Goal: Task Accomplishment & Management: Manage account settings

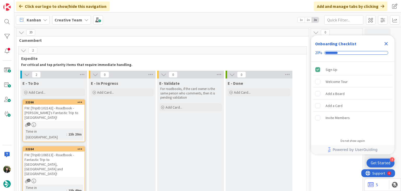
click at [388, 44] on icon "Close Checklist" at bounding box center [386, 43] width 6 height 6
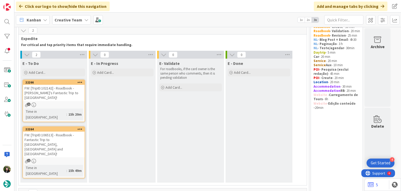
scroll to position [35, 0]
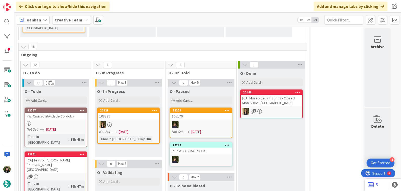
scroll to position [139, 0]
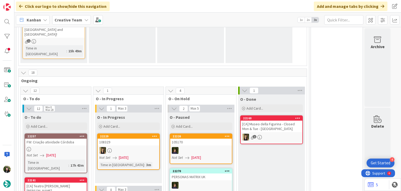
drag, startPoint x: 62, startPoint y: 14, endPoint x: 64, endPoint y: 22, distance: 8.3
click at [62, 14] on div "Kanban Creative Team 1x 2x 3x" at bounding box center [207, 20] width 387 height 14
click at [64, 22] on b "Creative Team" at bounding box center [69, 19] width 28 height 5
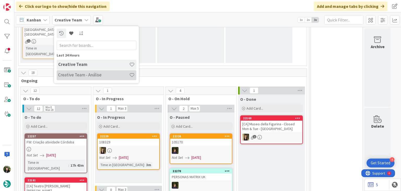
click at [83, 72] on h4 "Creative Team - Análise" at bounding box center [93, 74] width 71 height 5
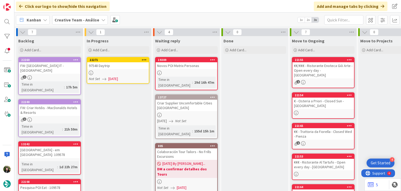
click at [126, 74] on div at bounding box center [118, 72] width 62 height 4
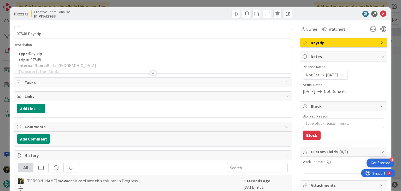
click at [187, 61] on div at bounding box center [152, 66] width 277 height 13
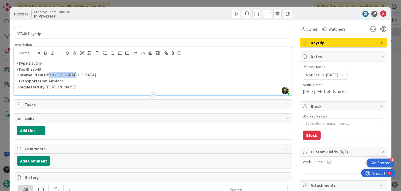
drag, startPoint x: 48, startPoint y: 75, endPoint x: 79, endPoint y: 77, distance: 31.1
click at [79, 77] on p "- Internal Name: Bari / Bologna" at bounding box center [153, 75] width 272 height 6
copy p "Bari / Bologna"
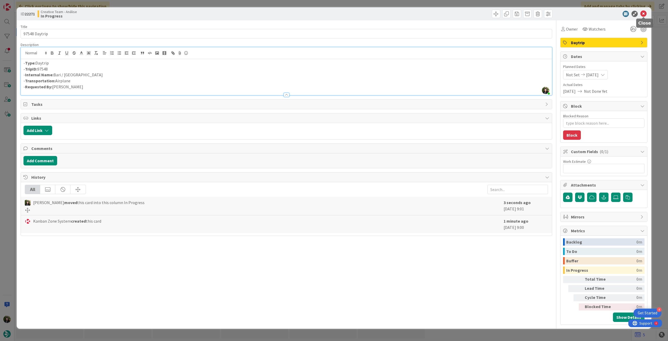
click at [401, 14] on icon at bounding box center [644, 14] width 6 height 6
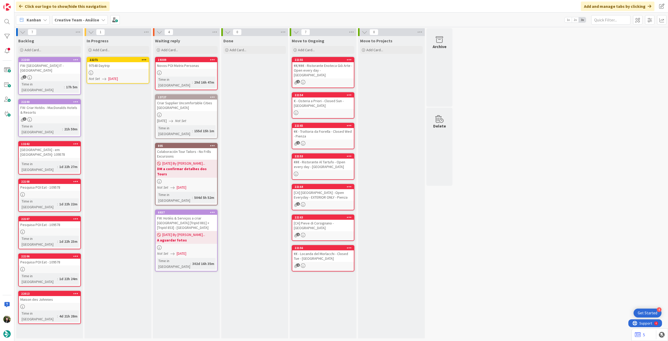
click at [145, 58] on icon at bounding box center [144, 60] width 5 height 4
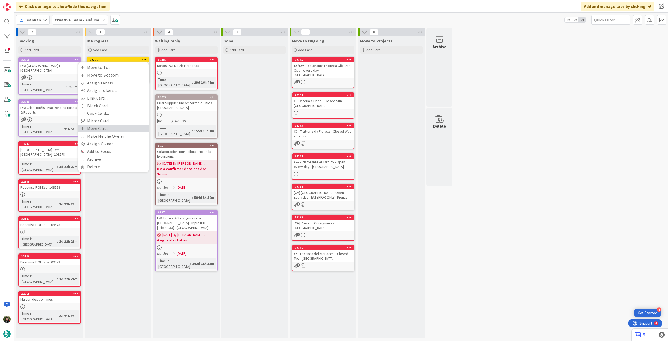
click at [123, 128] on link "Move Card..." at bounding box center [113, 129] width 70 height 8
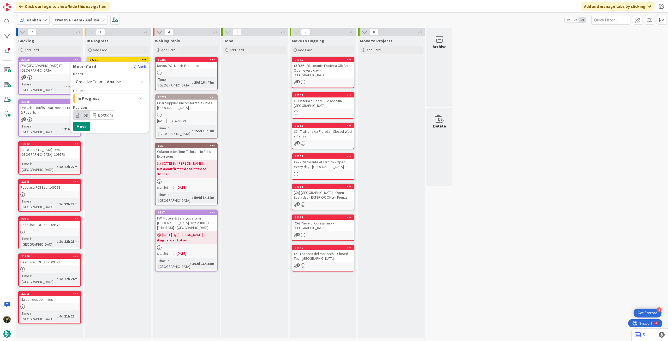
click at [117, 82] on span "Creative Team - Análise" at bounding box center [98, 81] width 45 height 5
drag, startPoint x: 124, startPoint y: 164, endPoint x: 121, endPoint y: 137, distance: 27.5
click at [123, 164] on div "In Progress Add Card... 22271 Move Card Back Board Creative Team - Análise Crea…" at bounding box center [118, 187] width 67 height 302
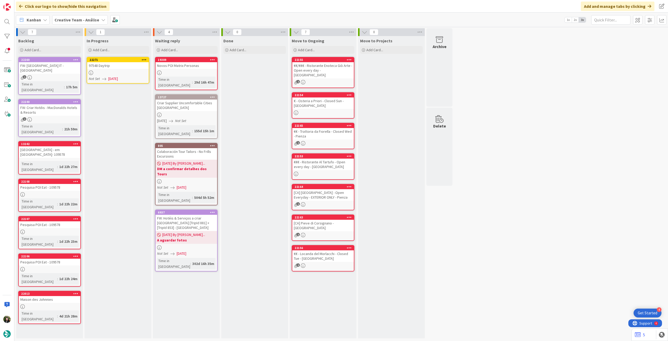
click at [125, 71] on div at bounding box center [118, 72] width 62 height 4
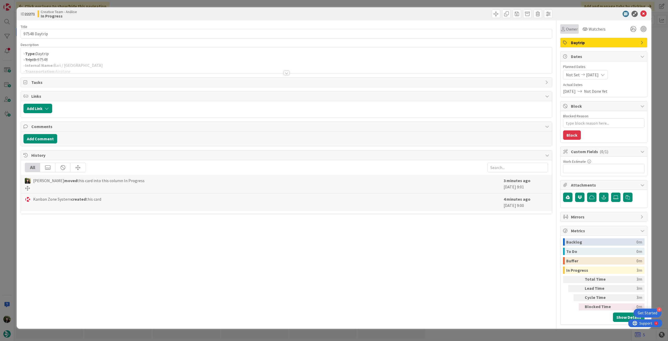
click at [401, 32] on span "Owner" at bounding box center [572, 29] width 12 height 6
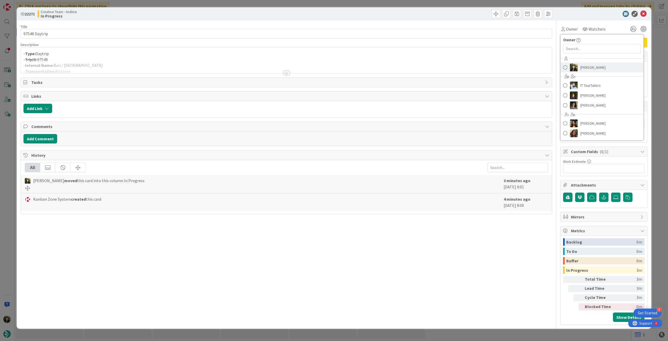
click at [401, 70] on span "[PERSON_NAME]" at bounding box center [593, 67] width 25 height 8
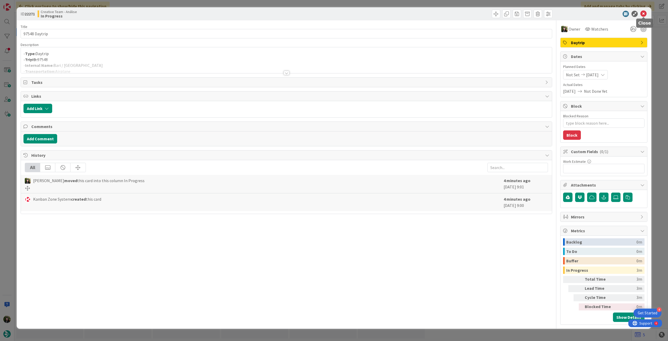
click at [401, 15] on icon at bounding box center [644, 14] width 6 height 6
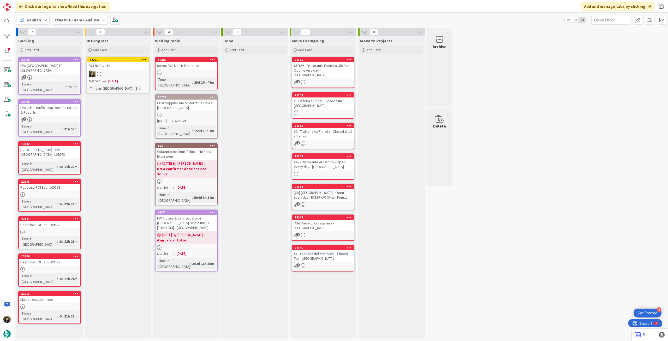
click at [144, 58] on icon at bounding box center [144, 60] width 5 height 4
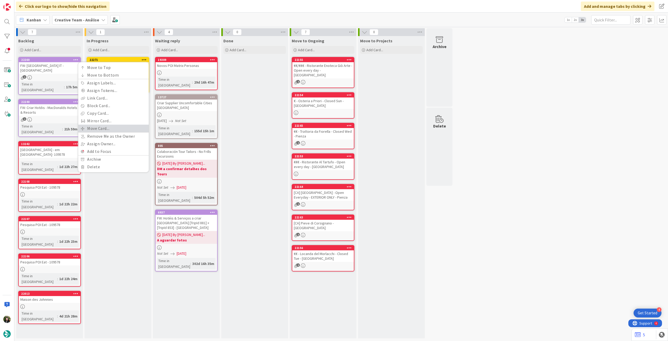
click at [117, 127] on link "Move Card..." at bounding box center [113, 129] width 70 height 8
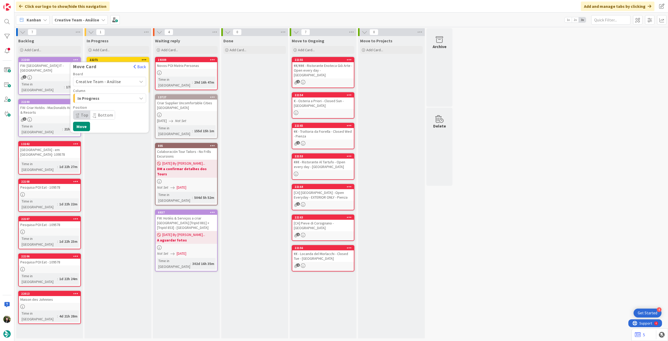
click at [115, 84] on span "Creative Team - Análise" at bounding box center [98, 81] width 45 height 5
click at [110, 110] on link "Creative Team" at bounding box center [109, 105] width 73 height 9
click at [116, 98] on span "E - To Do" at bounding box center [97, 98] width 39 height 7
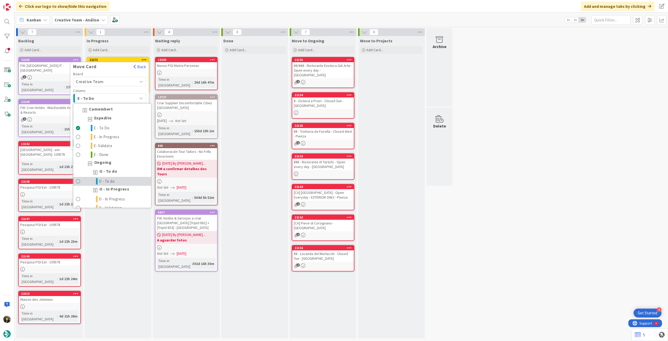
drag, startPoint x: 108, startPoint y: 181, endPoint x: 105, endPoint y: 170, distance: 11.5
click at [108, 181] on span "O - To do" at bounding box center [107, 181] width 16 height 6
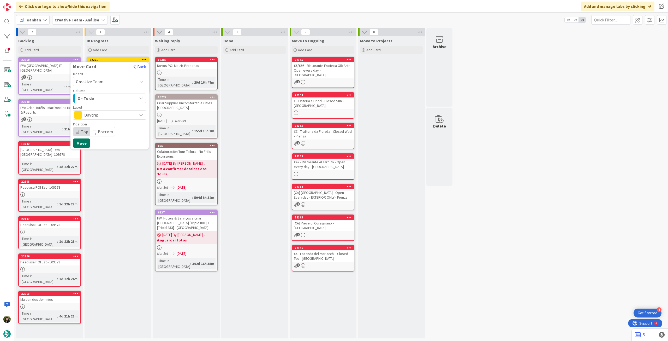
click at [86, 143] on button "Move" at bounding box center [81, 142] width 17 height 9
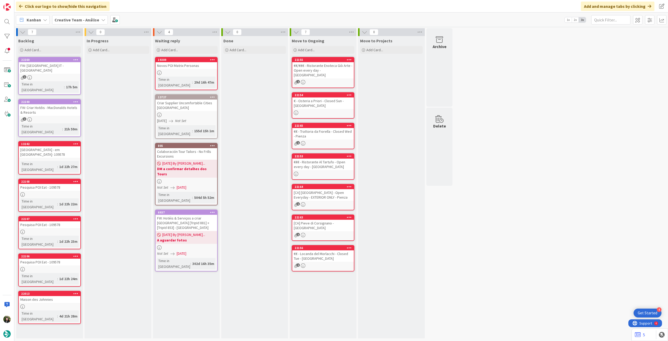
click at [73, 17] on b "Creative Team - Análise" at bounding box center [77, 19] width 45 height 5
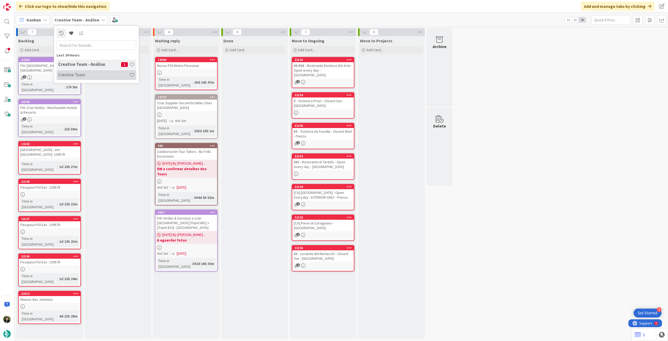
click at [80, 75] on h4 "Creative Team" at bounding box center [93, 74] width 71 height 5
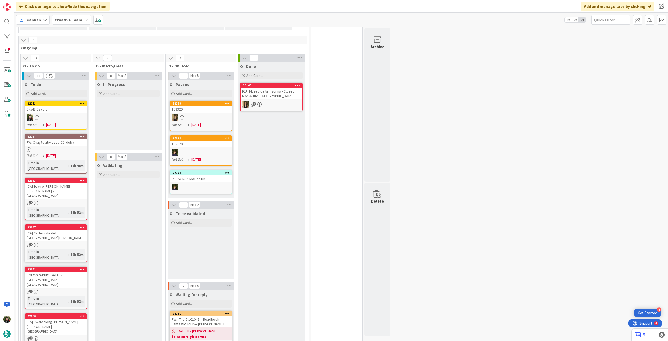
scroll to position [70, 0]
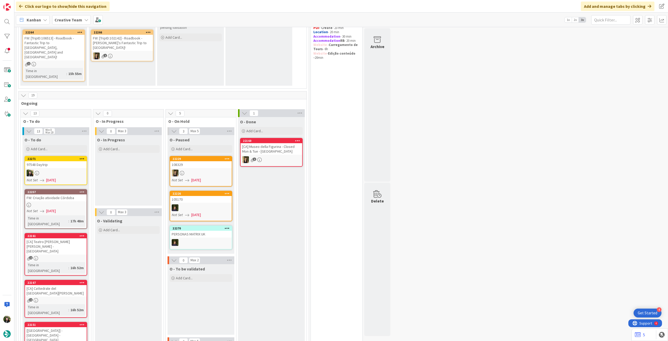
drag, startPoint x: 70, startPoint y: 30, endPoint x: 65, endPoint y: 22, distance: 9.9
click at [65, 22] on b "Creative Team" at bounding box center [69, 19] width 28 height 5
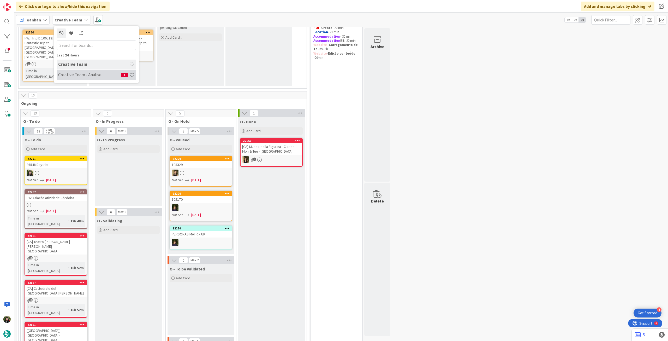
click at [80, 78] on div "Creative Team - Análise 1" at bounding box center [97, 75] width 80 height 10
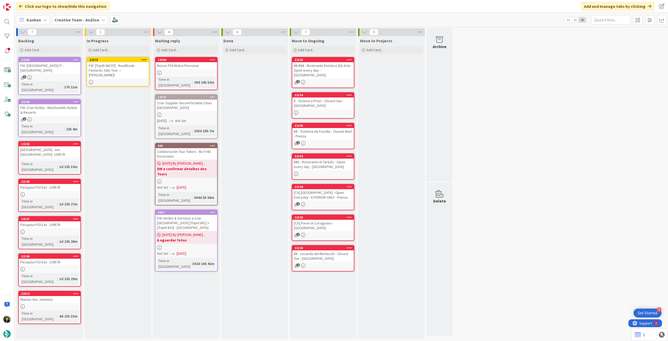
click at [125, 70] on div "FW: [TripID:96197] - Roadbook - Fantastic Italy Tour — [PERSON_NAME]!" at bounding box center [118, 70] width 62 height 16
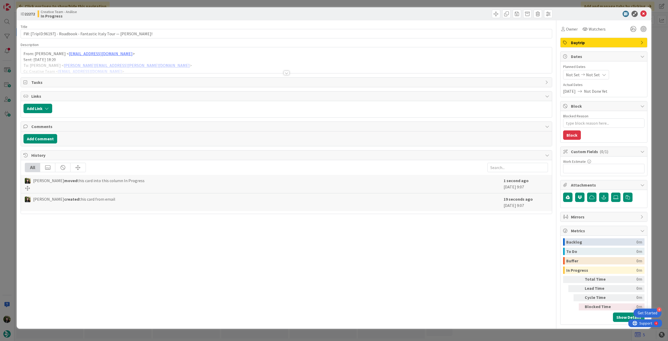
type textarea "x"
click at [401, 76] on span "Not Set" at bounding box center [593, 75] width 14 height 6
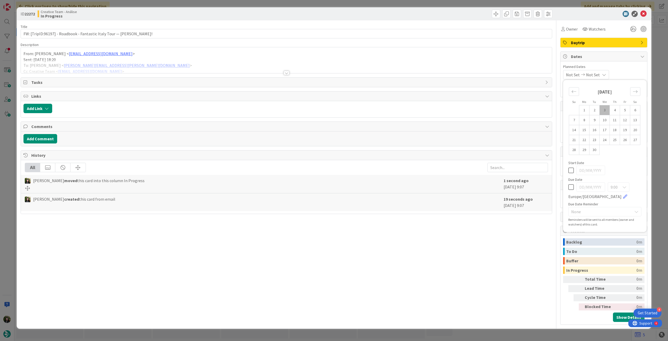
click at [401, 185] on icon at bounding box center [571, 187] width 5 height 6
type input "[DATE]"
click at [401, 15] on icon at bounding box center [644, 14] width 6 height 6
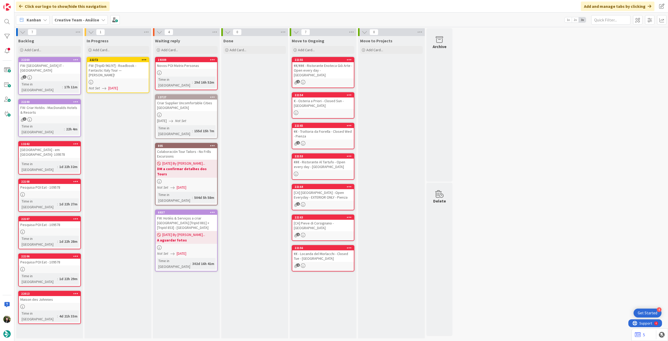
click at [145, 59] on icon at bounding box center [144, 60] width 5 height 4
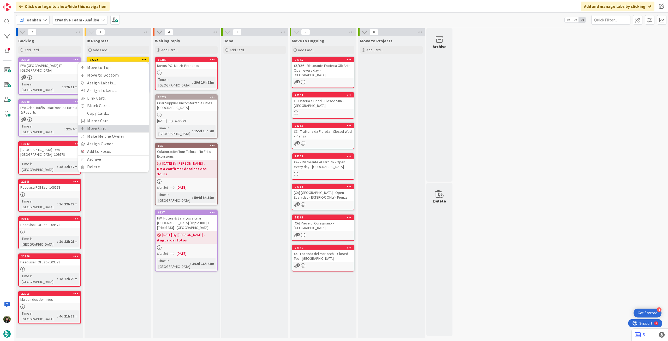
click at [108, 132] on link "Move Card..." at bounding box center [113, 129] width 70 height 8
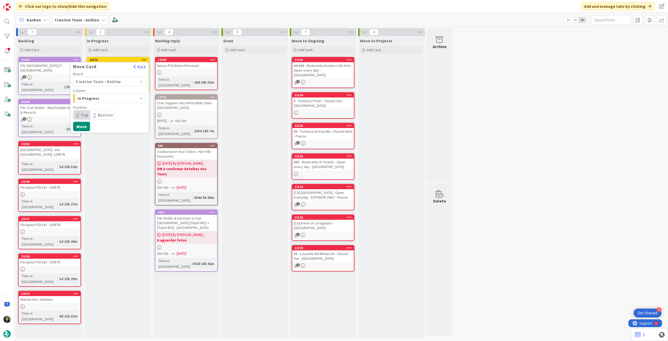
drag, startPoint x: 113, startPoint y: 80, endPoint x: 111, endPoint y: 86, distance: 6.1
click at [113, 81] on span "Creative Team - Análise" at bounding box center [98, 81] width 45 height 5
click at [107, 105] on span "Creative Team" at bounding box center [113, 106] width 61 height 8
click at [106, 114] on span "Daytrip" at bounding box center [109, 114] width 50 height 7
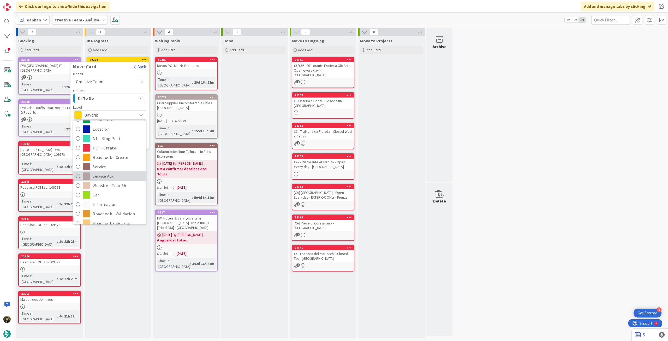
scroll to position [70, 0]
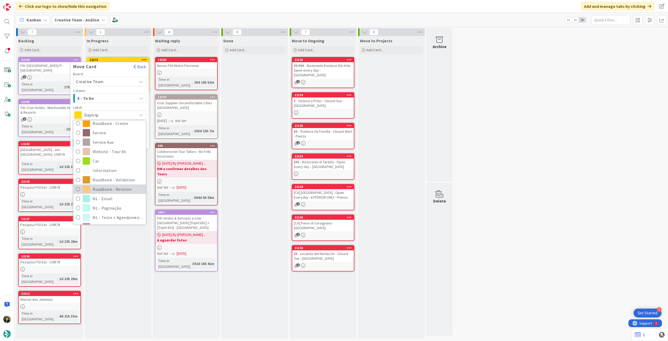
drag, startPoint x: 109, startPoint y: 190, endPoint x: 97, endPoint y: 166, distance: 26.8
click at [108, 190] on span "Roadbook - Revision" at bounding box center [118, 189] width 51 height 8
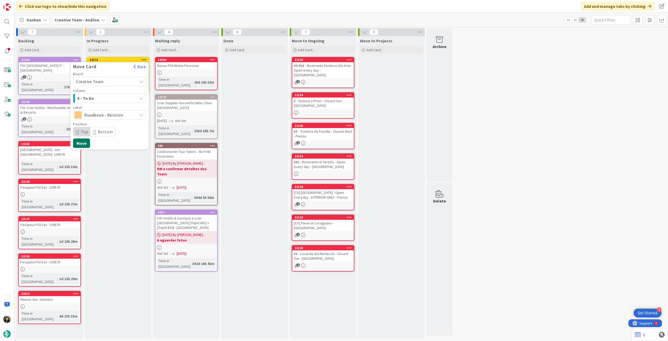
click at [86, 143] on button "Move" at bounding box center [81, 142] width 17 height 9
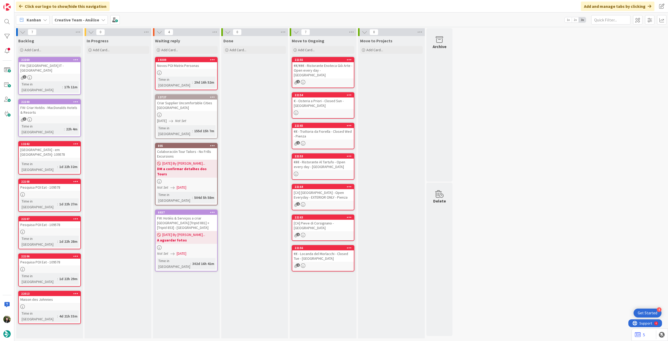
drag, startPoint x: 70, startPoint y: 19, endPoint x: 78, endPoint y: 27, distance: 10.5
click at [71, 19] on b "Creative Team - Análise" at bounding box center [77, 19] width 45 height 5
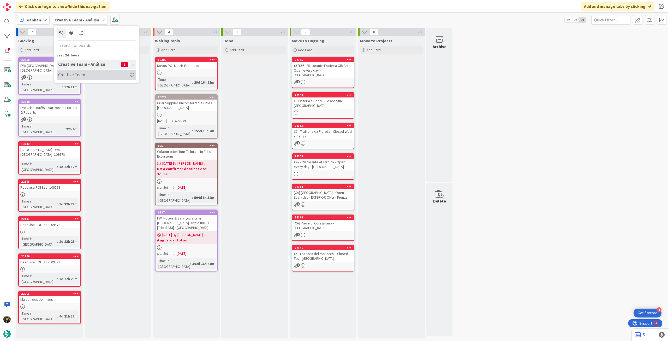
click at [77, 72] on div "Creative Team" at bounding box center [97, 75] width 80 height 10
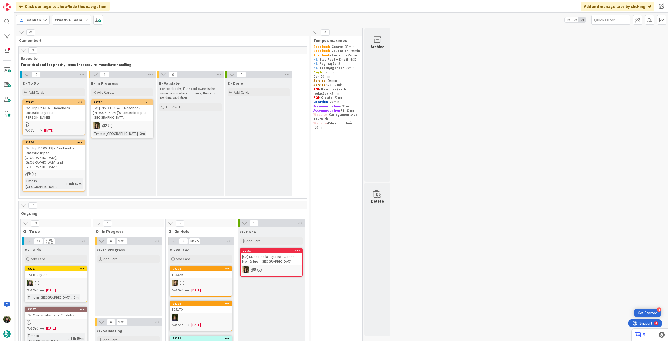
click at [71, 18] on b "Creative Team" at bounding box center [69, 19] width 28 height 5
click at [81, 73] on h4 "Creative Team - Análise" at bounding box center [89, 74] width 63 height 5
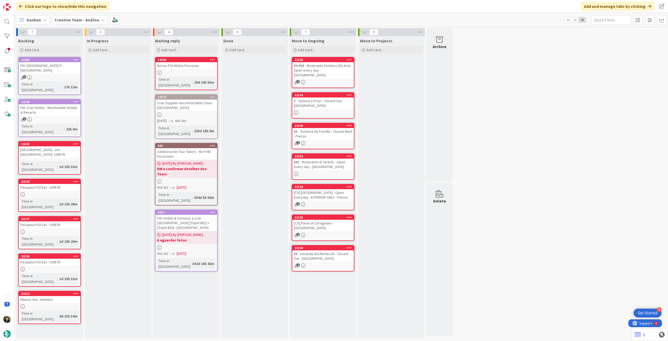
click at [81, 19] on b "Creative Team - Análise" at bounding box center [77, 19] width 45 height 5
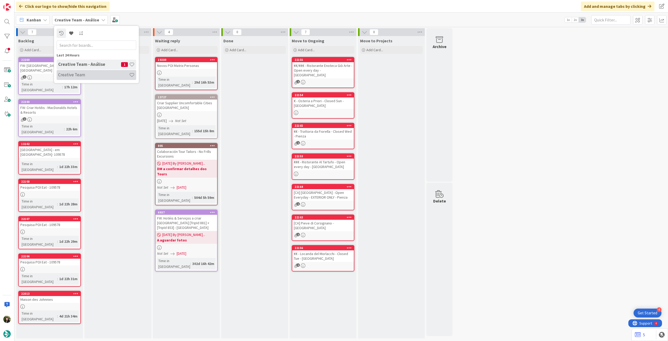
click at [77, 75] on h4 "Creative Team" at bounding box center [93, 74] width 71 height 5
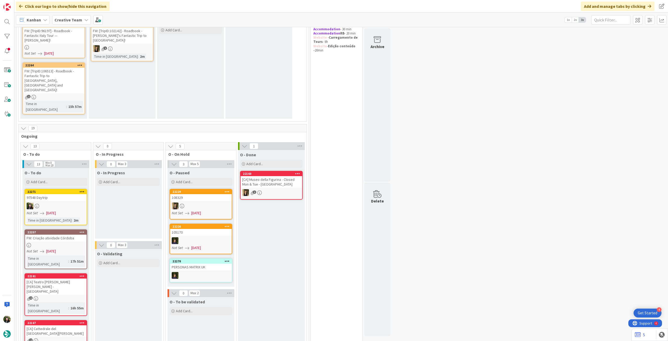
scroll to position [104, 0]
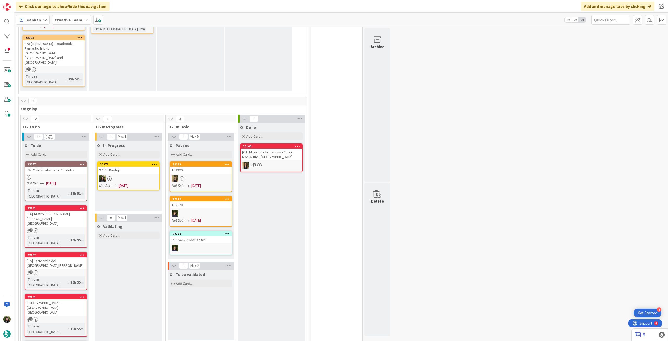
click at [123, 175] on div at bounding box center [129, 178] width 62 height 7
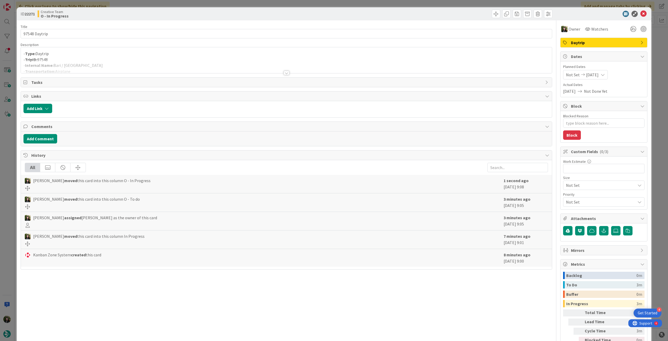
click at [85, 62] on div at bounding box center [286, 66] width 531 height 13
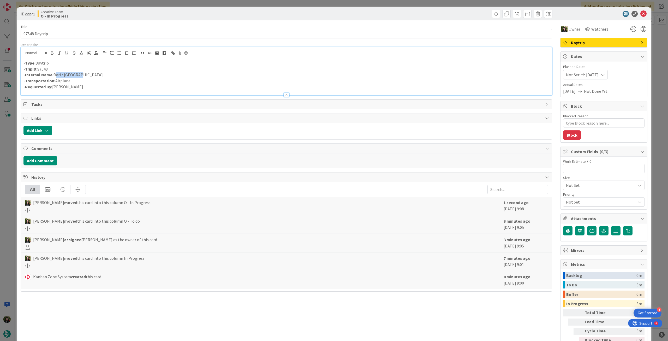
drag, startPoint x: 73, startPoint y: 76, endPoint x: 54, endPoint y: 75, distance: 19.4
click at [54, 75] on p "- Internal Name: Bari / Bologna" at bounding box center [286, 75] width 526 height 6
copy p "Bari / Bologna"
click at [401, 13] on icon at bounding box center [644, 14] width 6 height 6
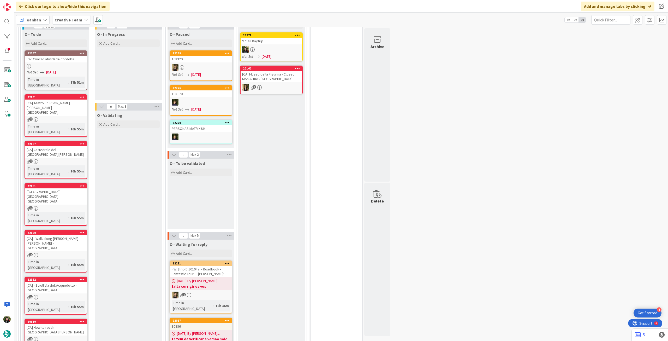
scroll to position [209, 0]
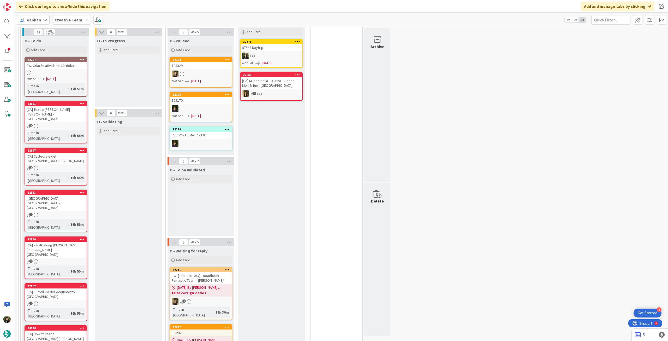
drag, startPoint x: 75, startPoint y: 20, endPoint x: 79, endPoint y: 27, distance: 8.5
click at [75, 21] on b "Creative Team" at bounding box center [69, 19] width 28 height 5
click at [84, 74] on h4 "Creative Team - Análise" at bounding box center [93, 74] width 71 height 5
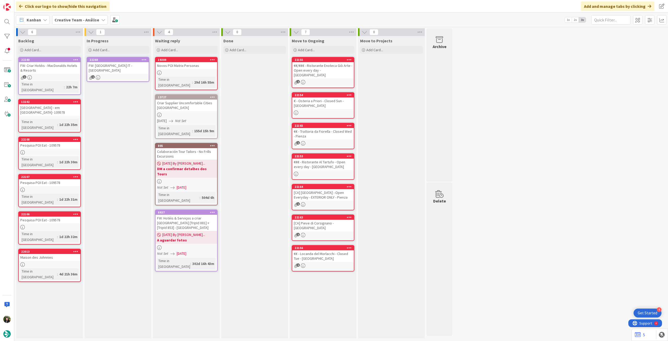
click at [137, 68] on div "FW: [GEOGRAPHIC_DATA] IT - [GEOGRAPHIC_DATA]" at bounding box center [118, 67] width 62 height 11
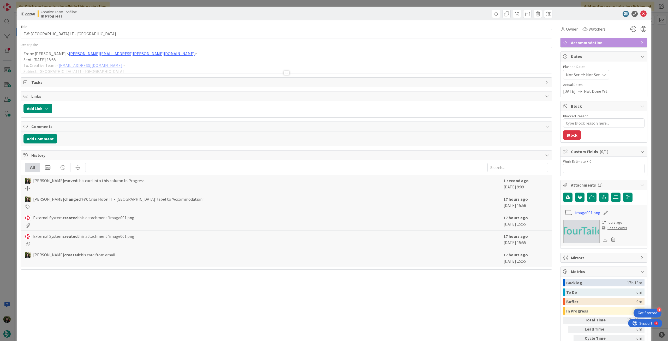
type textarea "x"
click at [401, 75] on span "Not Set" at bounding box center [593, 75] width 14 height 6
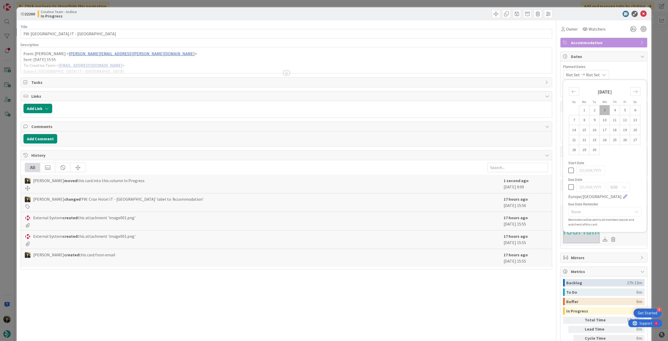
drag, startPoint x: 570, startPoint y: 188, endPoint x: 577, endPoint y: 155, distance: 33.4
click at [401, 187] on icon at bounding box center [571, 187] width 5 height 6
type input "[DATE]"
click at [401, 15] on icon at bounding box center [644, 14] width 6 height 6
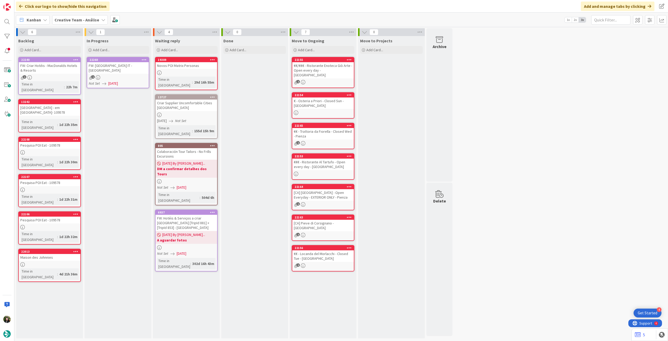
click at [146, 59] on icon at bounding box center [144, 60] width 5 height 4
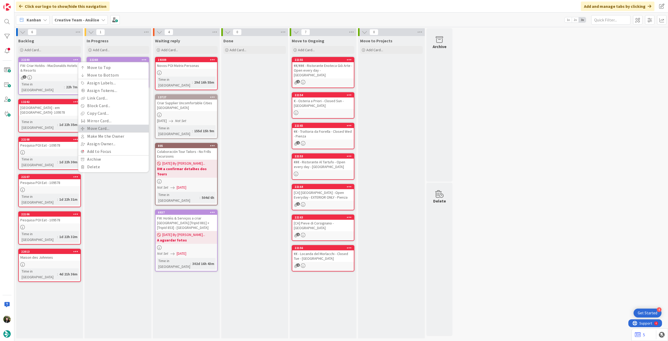
click at [108, 127] on link "Move Card..." at bounding box center [113, 129] width 70 height 8
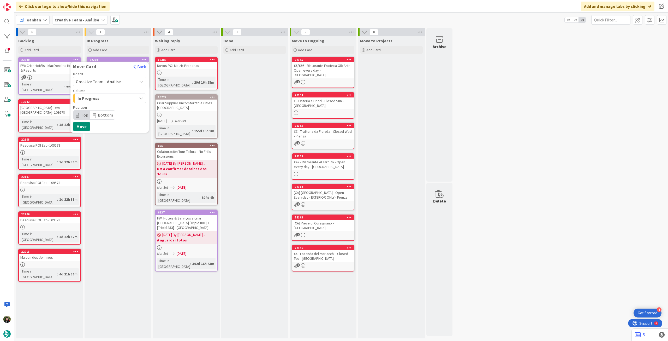
drag, startPoint x: 113, startPoint y: 82, endPoint x: 113, endPoint y: 85, distance: 3.1
click at [113, 82] on span "Creative Team - Análise" at bounding box center [98, 81] width 45 height 5
click at [109, 104] on span "Creative Team" at bounding box center [113, 106] width 61 height 8
click at [109, 99] on span "E - To Do" at bounding box center [97, 98] width 39 height 7
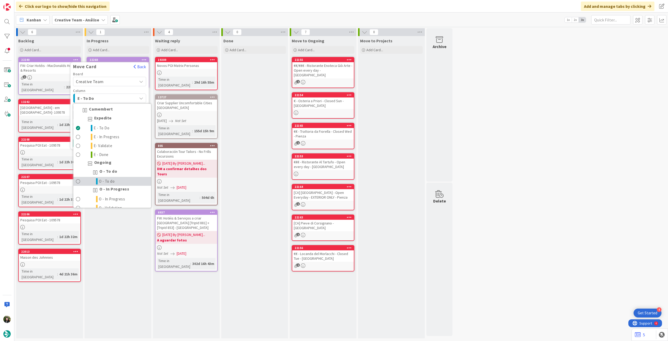
click at [108, 179] on span "O - To do" at bounding box center [107, 181] width 16 height 6
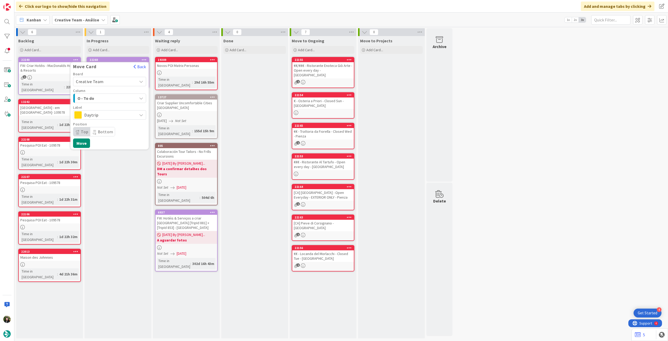
click at [114, 115] on span "Daytrip" at bounding box center [109, 114] width 50 height 7
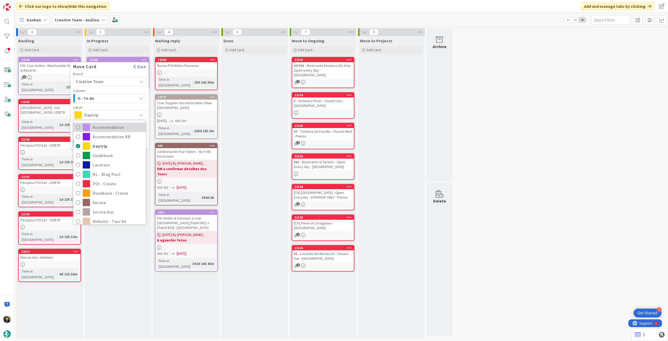
click at [110, 128] on span "Accommodation" at bounding box center [118, 127] width 51 height 8
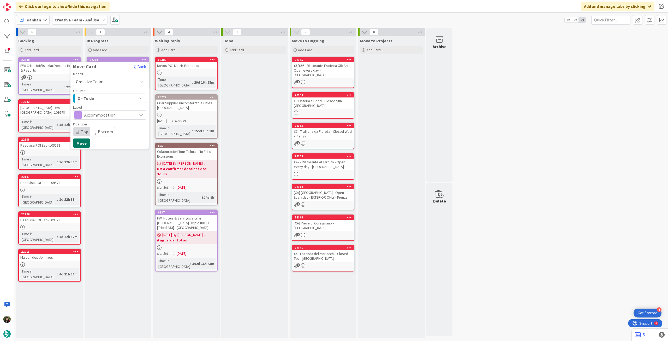
click at [82, 142] on button "Move" at bounding box center [81, 142] width 17 height 9
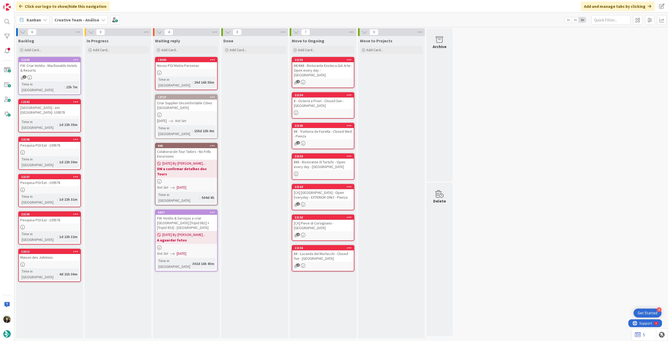
click at [88, 20] on b "Creative Team - Análise" at bounding box center [77, 19] width 45 height 5
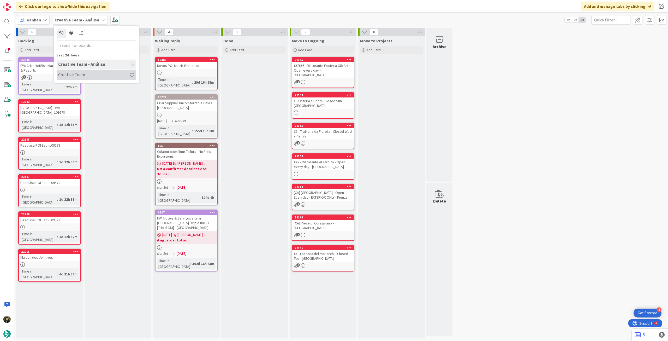
click at [91, 72] on div "Creative Team" at bounding box center [97, 75] width 80 height 10
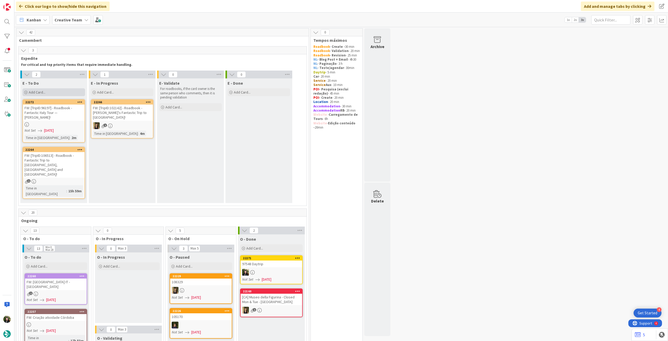
click at [55, 95] on div "Add Card..." at bounding box center [53, 92] width 63 height 8
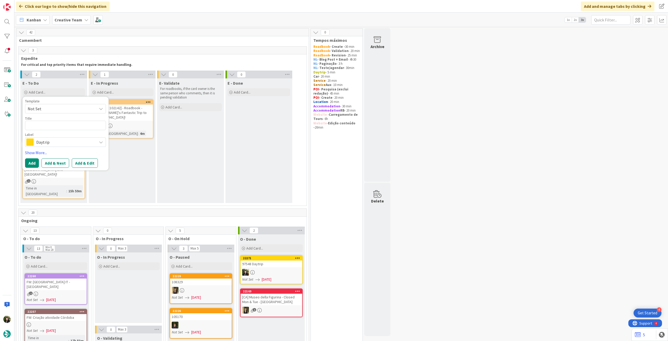
click at [51, 140] on span "Daytrip" at bounding box center [65, 141] width 58 height 7
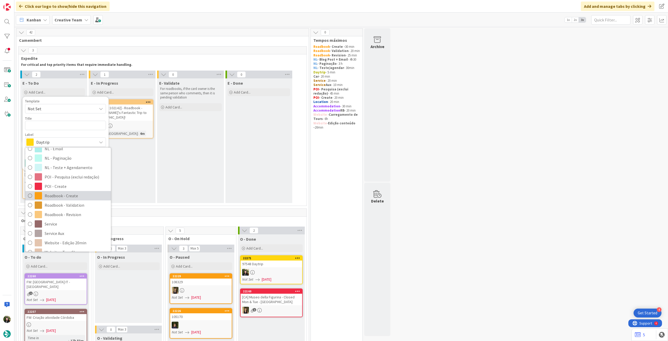
scroll to position [70, 0]
click at [67, 190] on span "Roadbook - Create" at bounding box center [77, 188] width 64 height 8
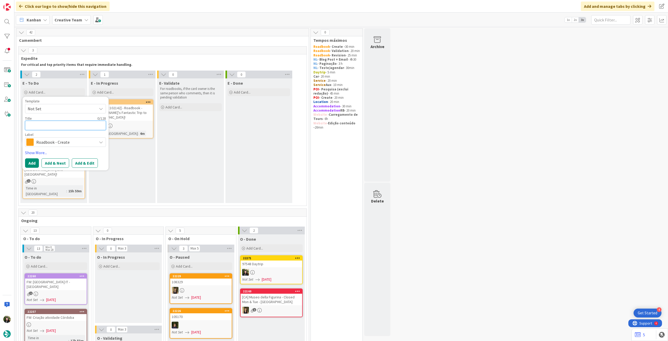
drag, startPoint x: 60, startPoint y: 130, endPoint x: 56, endPoint y: 132, distance: 3.8
click at [60, 129] on textarea at bounding box center [65, 125] width 81 height 9
paste textarea "95667"
type textarea "x"
type textarea "95667"
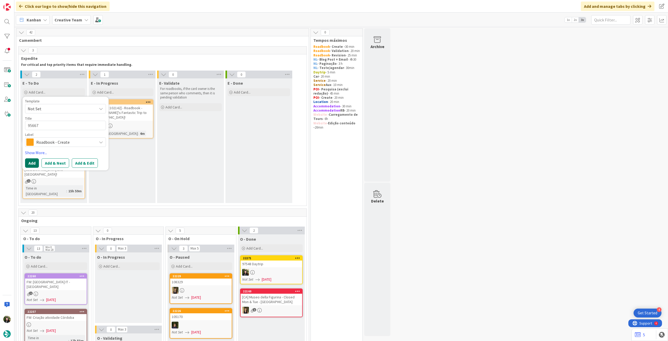
click at [32, 161] on button "Add" at bounding box center [32, 162] width 14 height 9
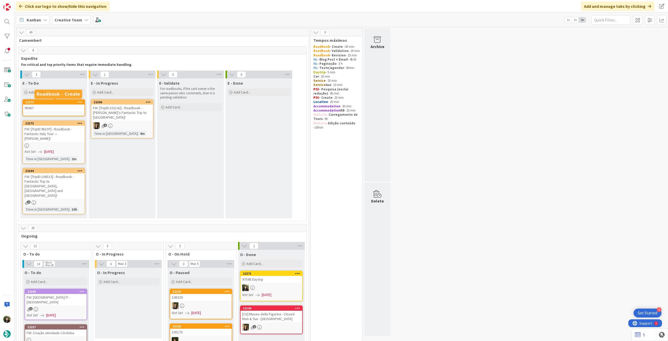
click at [57, 109] on div "95667" at bounding box center [54, 107] width 62 height 7
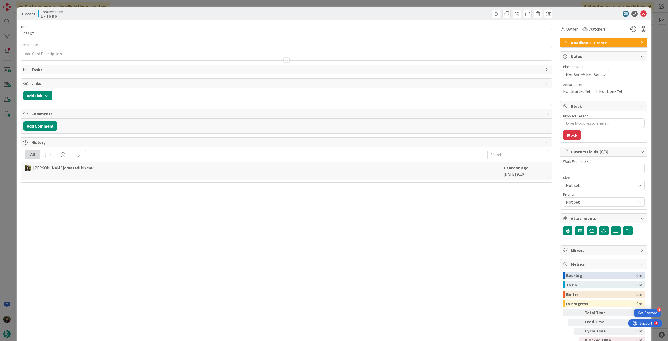
type textarea "x"
click at [401, 74] on span "Not Set" at bounding box center [593, 75] width 14 height 6
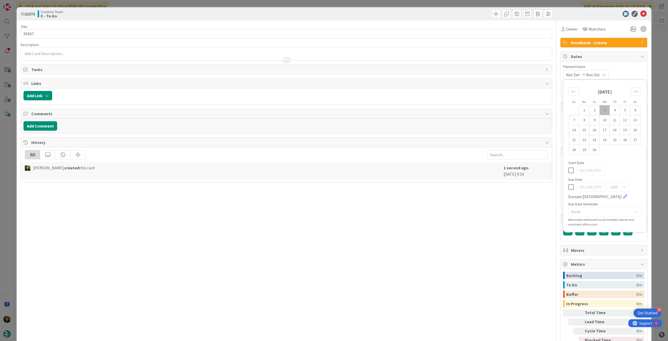
click at [401, 186] on icon at bounding box center [571, 187] width 5 height 6
type input "[DATE]"
click at [401, 14] on icon at bounding box center [644, 14] width 6 height 6
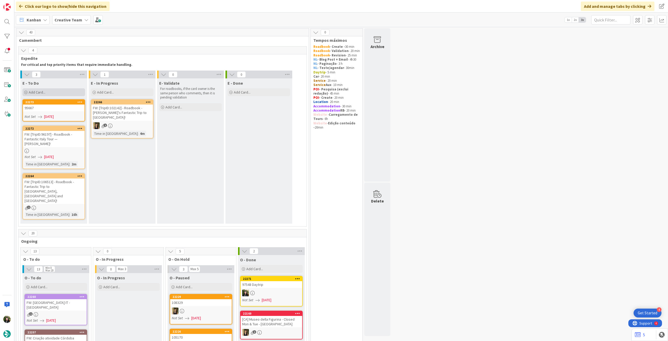
click at [75, 95] on div "Add Card..." at bounding box center [53, 92] width 63 height 8
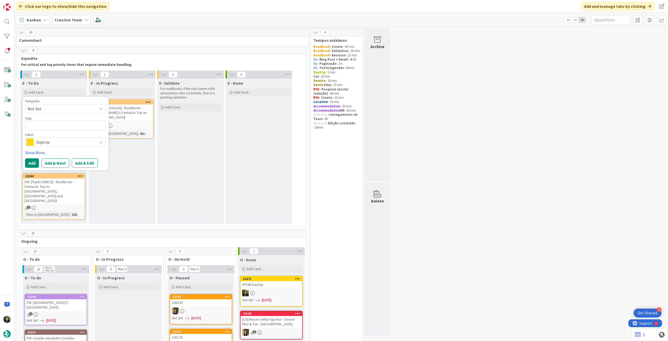
click at [70, 141] on span "Daytrip" at bounding box center [65, 141] width 58 height 7
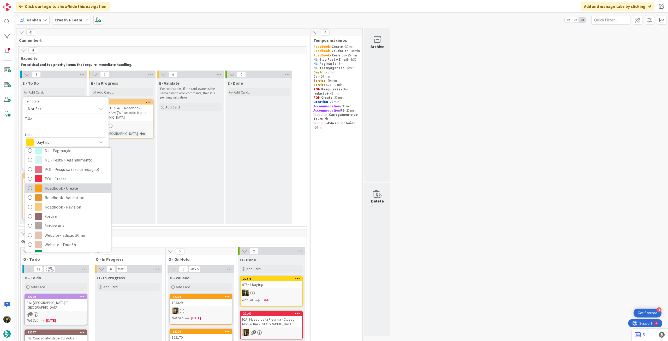
click at [69, 186] on span "Roadbook - Create" at bounding box center [77, 188] width 64 height 8
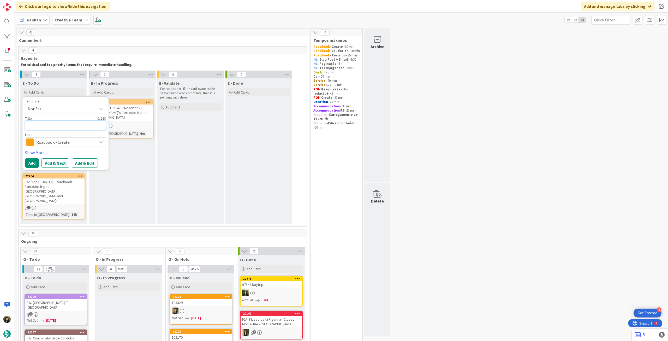
click at [69, 129] on textarea at bounding box center [65, 125] width 81 height 9
paste textarea "103644"
type textarea "x"
type textarea "103644"
click at [35, 161] on button "Add" at bounding box center [32, 162] width 14 height 9
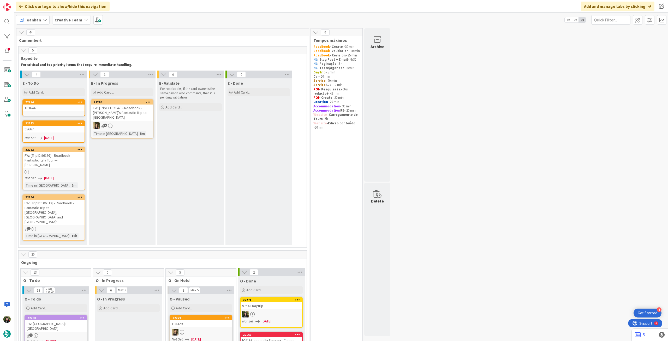
click at [57, 112] on link "22274 103644" at bounding box center [53, 107] width 63 height 17
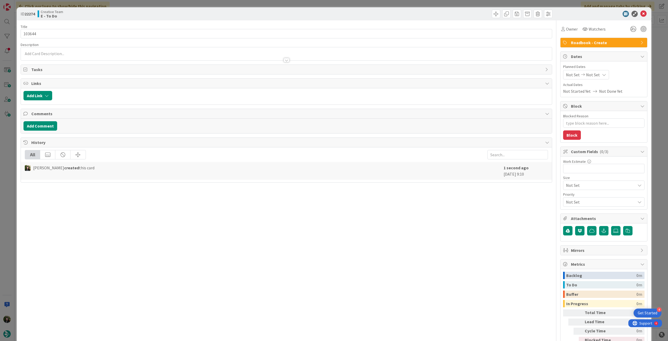
type textarea "x"
click at [401, 77] on icon at bounding box center [604, 75] width 4 height 4
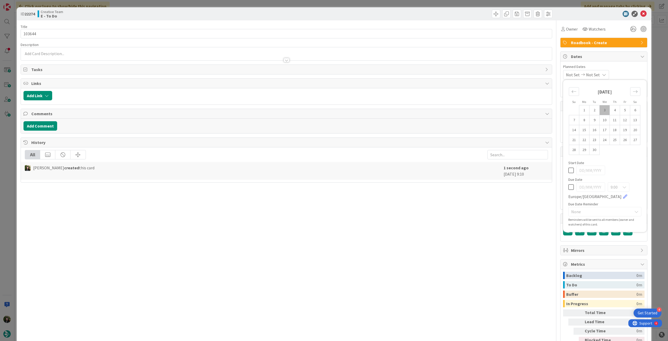
click at [401, 188] on div "9:00 Europe/Lisbon" at bounding box center [605, 190] width 73 height 17
click at [401, 187] on icon at bounding box center [571, 187] width 5 height 6
type input "[DATE]"
click at [401, 13] on icon at bounding box center [644, 14] width 6 height 6
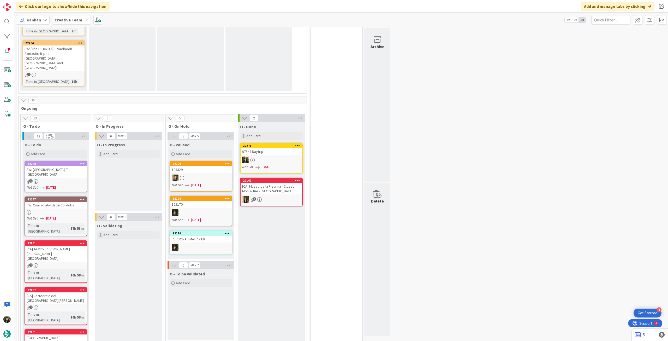
scroll to position [174, 0]
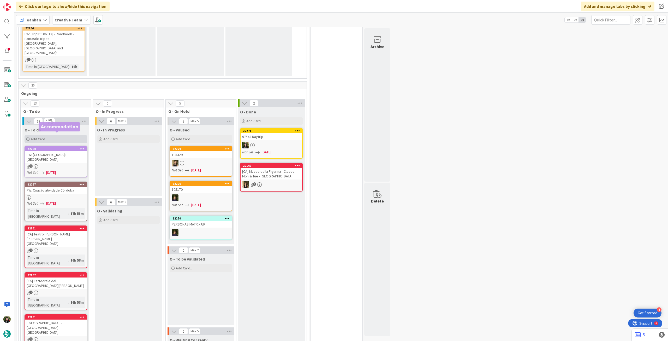
drag, startPoint x: 55, startPoint y: 133, endPoint x: 56, endPoint y: 125, distance: 8.2
click at [56, 135] on div "Add Card..." at bounding box center [56, 139] width 63 height 8
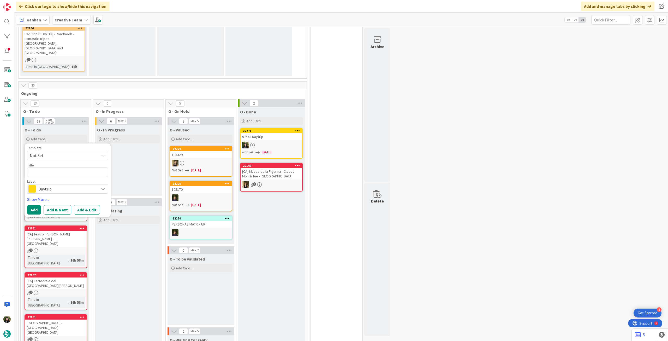
click at [54, 179] on div "Label Daytrip" at bounding box center [67, 186] width 81 height 14
click at [55, 184] on div "Daytrip" at bounding box center [67, 188] width 81 height 9
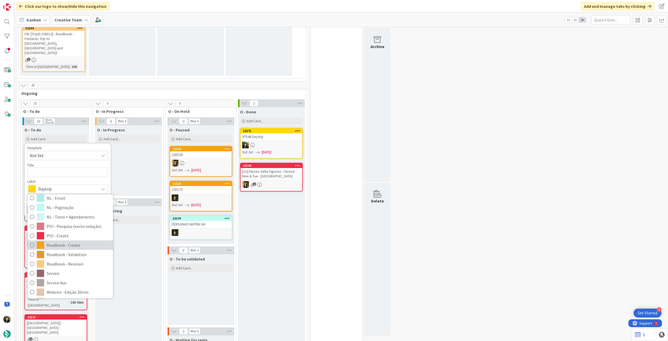
scroll to position [70, 0]
drag, startPoint x: 72, startPoint y: 220, endPoint x: 59, endPoint y: 186, distance: 36.2
click at [71, 190] on span "Roadbook - Create" at bounding box center [79, 235] width 64 height 8
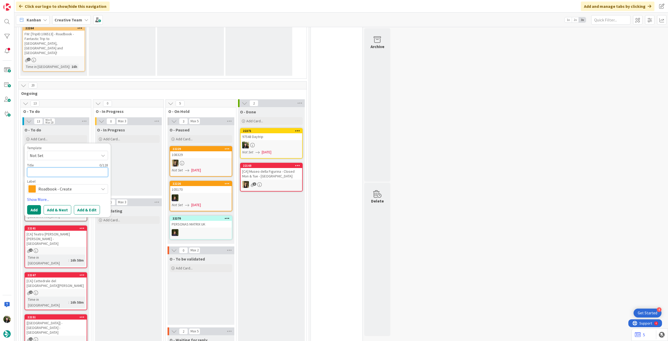
click at [54, 167] on textarea at bounding box center [67, 171] width 81 height 9
paste textarea "104266"
type textarea "x"
type textarea "104266"
click at [34, 190] on button "Add" at bounding box center [34, 209] width 14 height 9
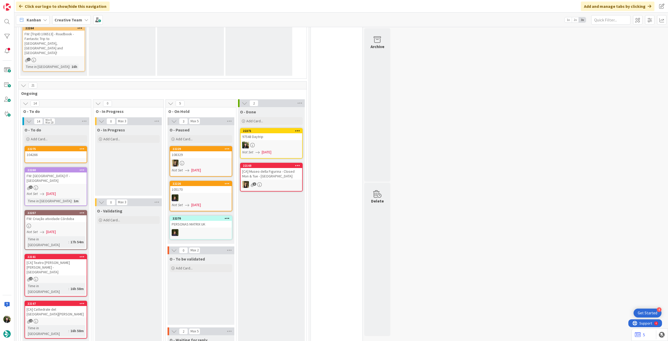
click at [60, 151] on div "104266" at bounding box center [56, 154] width 62 height 7
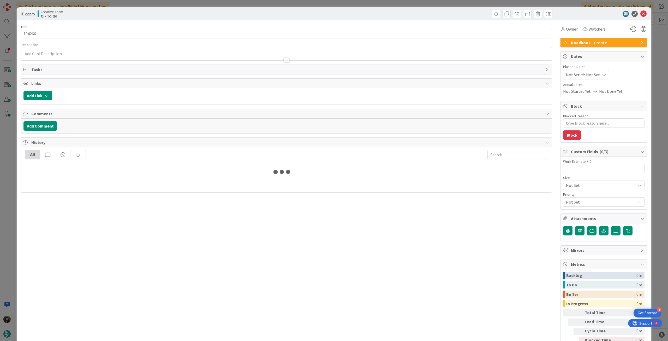
type textarea "x"
click at [401, 74] on icon at bounding box center [604, 75] width 4 height 4
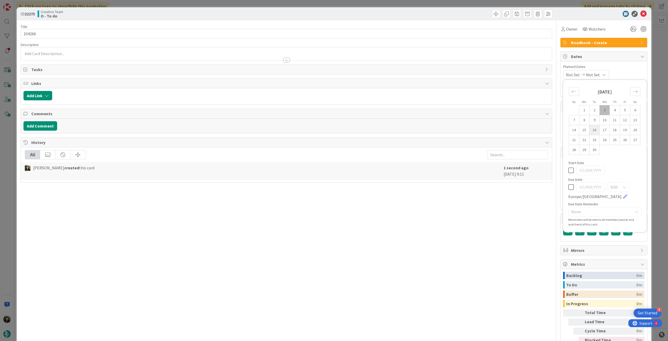
drag, startPoint x: 569, startPoint y: 188, endPoint x: 591, endPoint y: 127, distance: 64.9
click at [401, 187] on icon at bounding box center [571, 187] width 5 height 6
type input "[DATE]"
click at [401, 11] on icon at bounding box center [644, 14] width 6 height 6
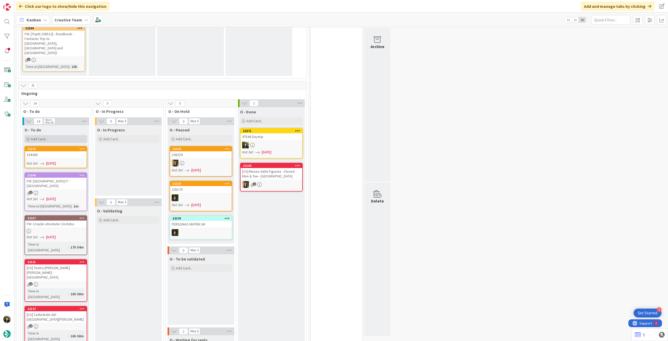
click at [55, 135] on div "Add Card..." at bounding box center [56, 139] width 63 height 8
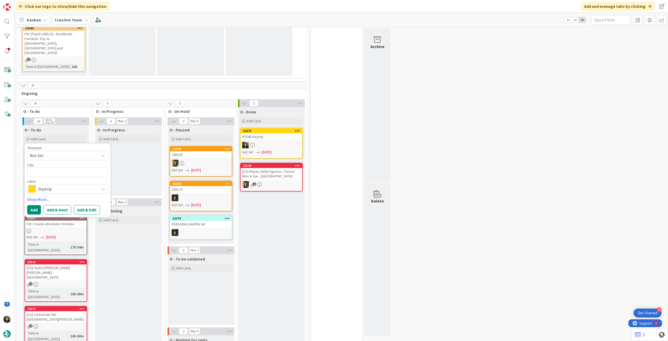
click at [64, 185] on span "Daytrip" at bounding box center [67, 188] width 58 height 7
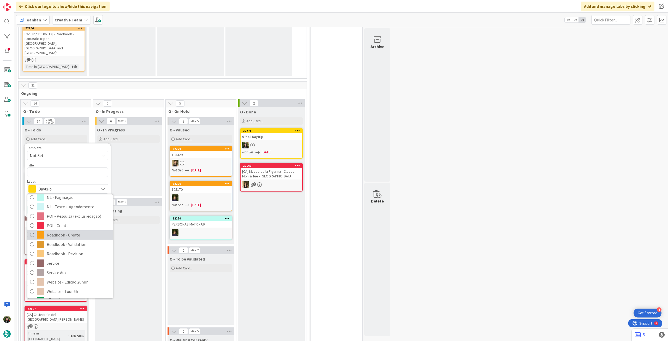
drag, startPoint x: 69, startPoint y: 223, endPoint x: 67, endPoint y: 173, distance: 49.9
click at [69, 190] on span "Roadbook - Create" at bounding box center [79, 235] width 64 height 8
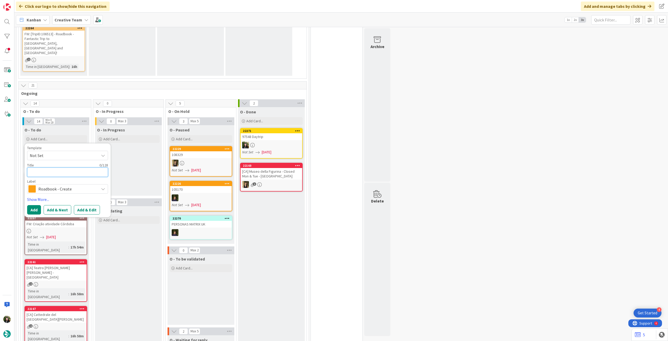
click at [67, 167] on textarea at bounding box center [67, 171] width 81 height 9
paste textarea "102095"
type textarea "x"
type textarea "102095"
click at [34, 190] on button "Add" at bounding box center [34, 209] width 14 height 9
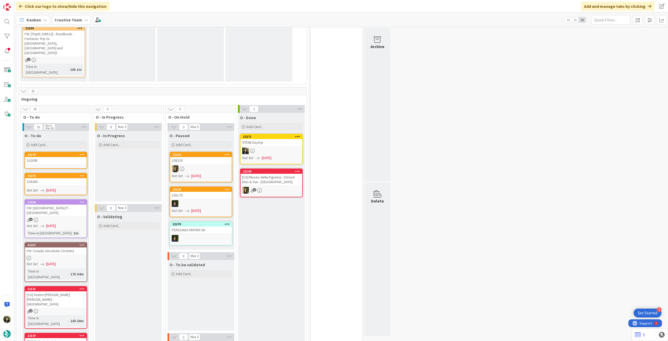
click at [64, 157] on div "102095" at bounding box center [56, 160] width 62 height 7
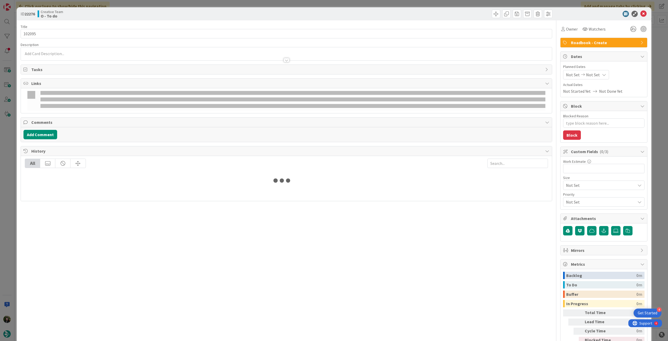
type textarea "x"
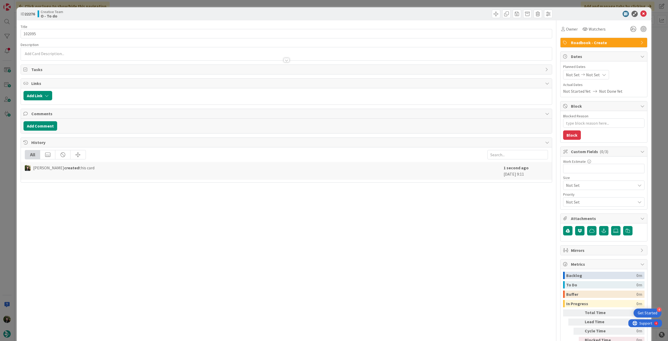
click at [401, 76] on icon at bounding box center [604, 75] width 4 height 4
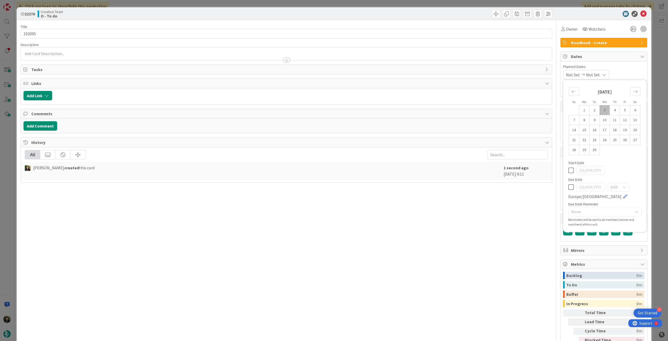
click at [401, 186] on icon at bounding box center [571, 187] width 5 height 6
type input "[DATE]"
click at [401, 13] on icon at bounding box center [644, 14] width 6 height 6
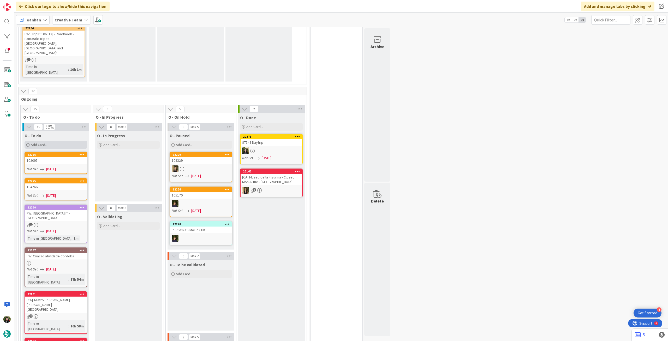
click at [50, 141] on div "Add Card..." at bounding box center [56, 145] width 63 height 8
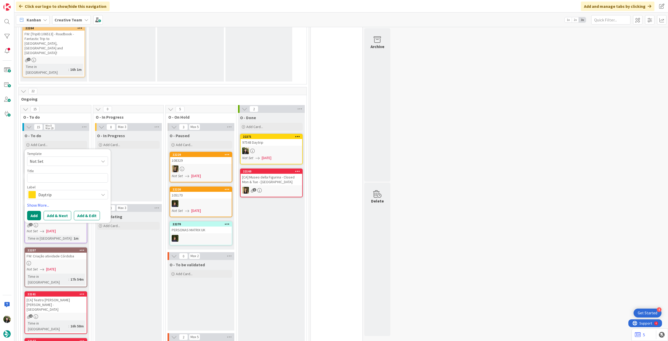
click at [58, 190] on span "Daytrip" at bounding box center [67, 194] width 58 height 7
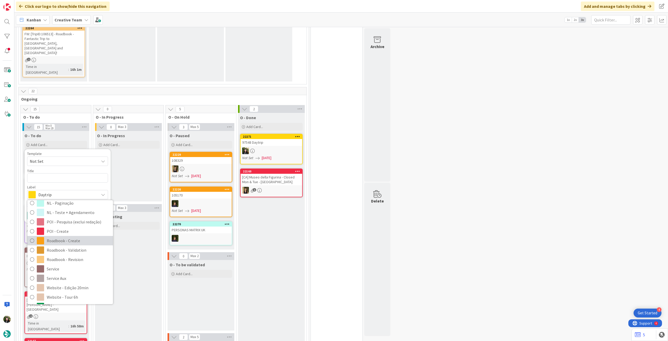
click at [80, 190] on span "Roadbook - Create" at bounding box center [79, 241] width 64 height 8
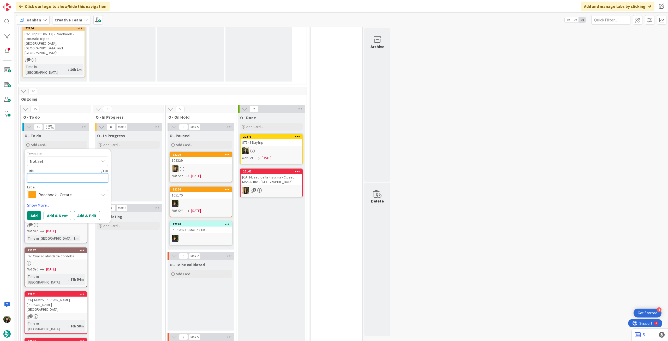
click at [77, 173] on textarea at bounding box center [67, 177] width 81 height 9
paste textarea "86976"
type textarea "x"
type textarea "86976"
click at [34, 190] on button "Add" at bounding box center [34, 215] width 14 height 9
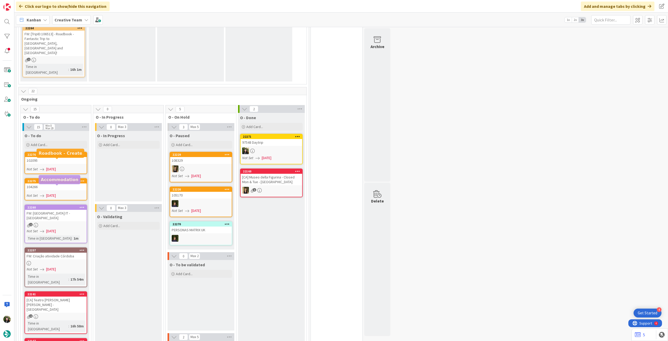
scroll to position [181, 0]
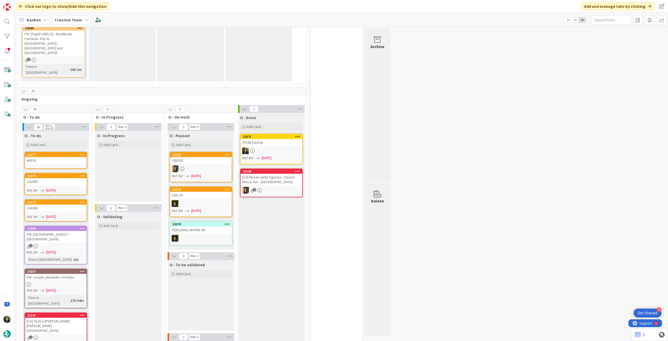
click at [60, 157] on div "86976" at bounding box center [56, 160] width 62 height 7
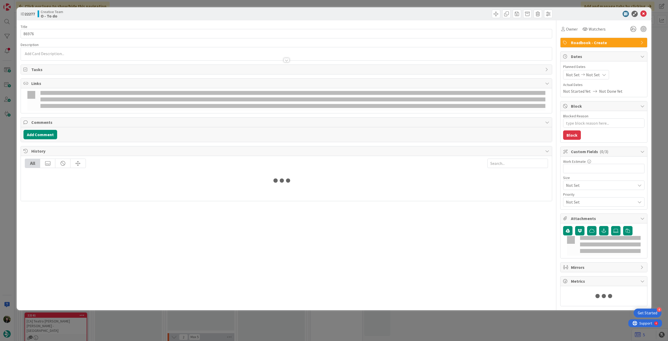
type textarea "x"
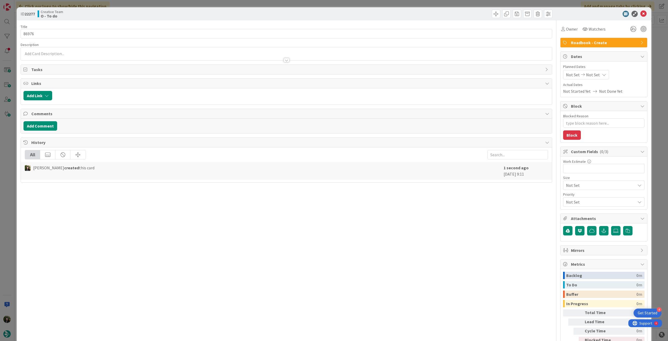
click at [401, 74] on div "Not Set Not Set" at bounding box center [586, 74] width 46 height 9
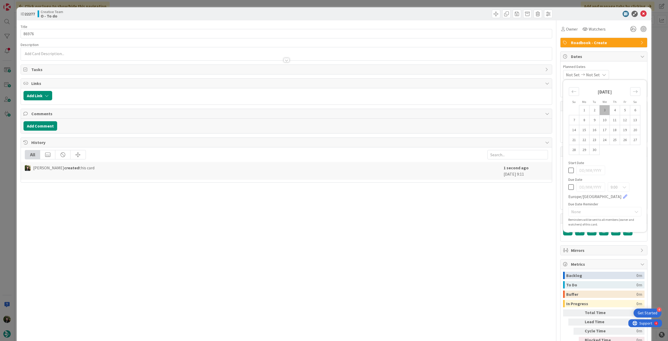
drag, startPoint x: 568, startPoint y: 190, endPoint x: 569, endPoint y: 180, distance: 10.0
click at [401, 190] on icon at bounding box center [571, 187] width 5 height 6
type input "[DATE]"
click at [401, 13] on icon at bounding box center [644, 14] width 6 height 6
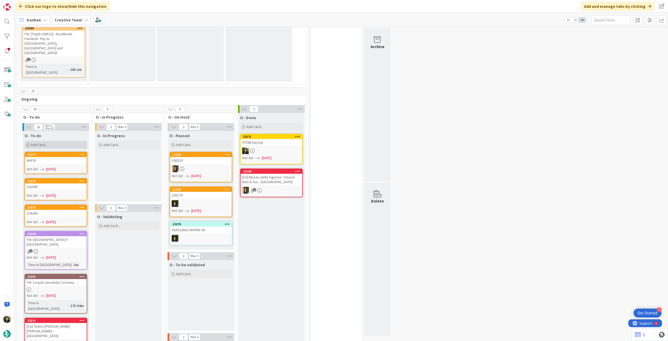
click at [56, 141] on div "Add Card..." at bounding box center [56, 145] width 63 height 8
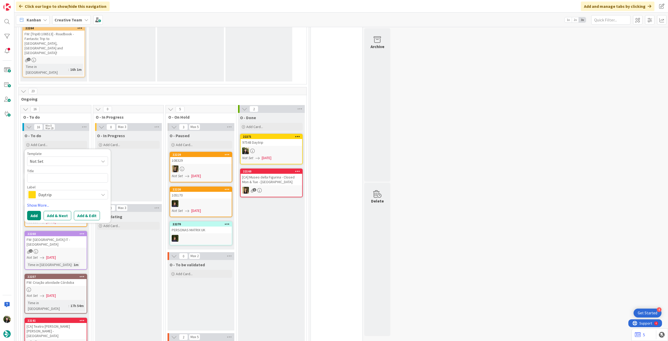
drag, startPoint x: 60, startPoint y: 172, endPoint x: 64, endPoint y: 182, distance: 10.4
click at [60, 190] on span "Daytrip" at bounding box center [67, 194] width 58 height 7
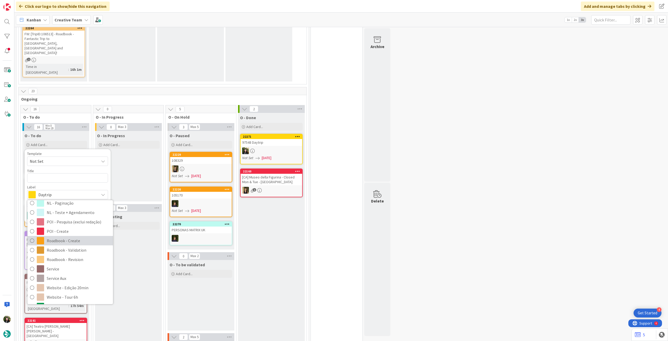
click at [70, 190] on span "Roadbook - Create" at bounding box center [79, 241] width 64 height 8
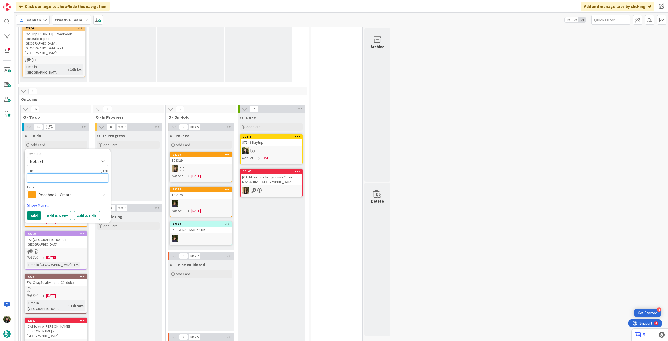
click at [66, 173] on textarea at bounding box center [67, 177] width 81 height 9
paste textarea "108152"
type textarea "x"
type textarea "108152"
click at [31, 190] on button "Add" at bounding box center [34, 215] width 14 height 9
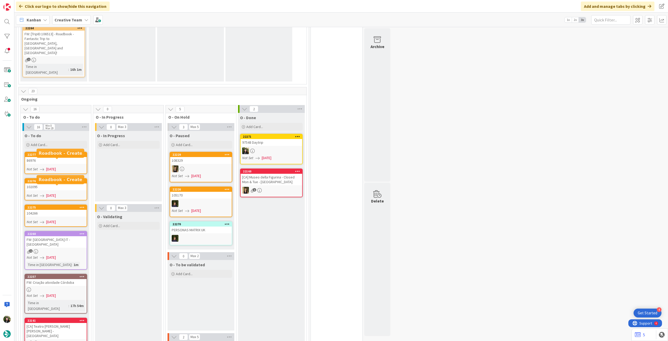
scroll to position [189, 0]
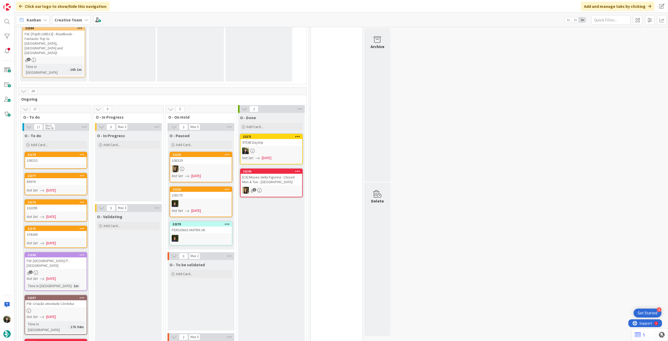
click at [59, 157] on div "108152" at bounding box center [56, 160] width 62 height 7
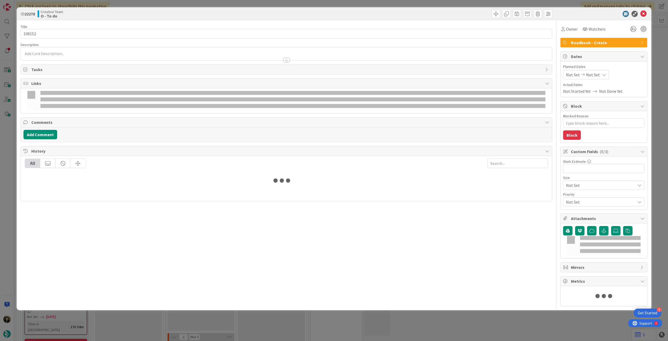
type textarea "x"
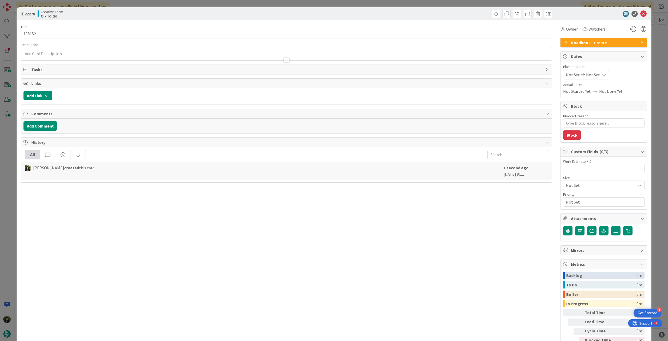
click at [401, 74] on icon at bounding box center [604, 75] width 4 height 4
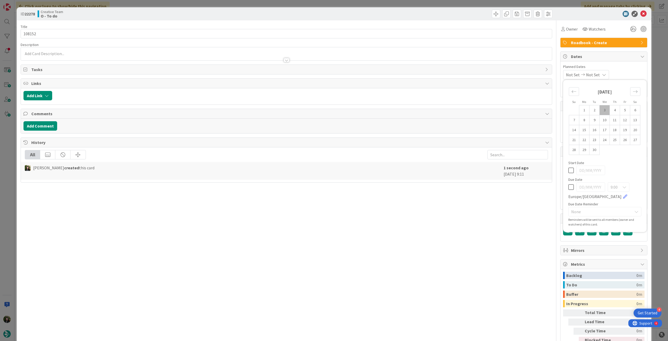
click at [401, 187] on div "9:00 Europe/Lisbon" at bounding box center [605, 190] width 73 height 17
click at [401, 186] on icon at bounding box center [571, 187] width 5 height 6
type input "[DATE]"
click at [401, 14] on icon at bounding box center [644, 14] width 6 height 6
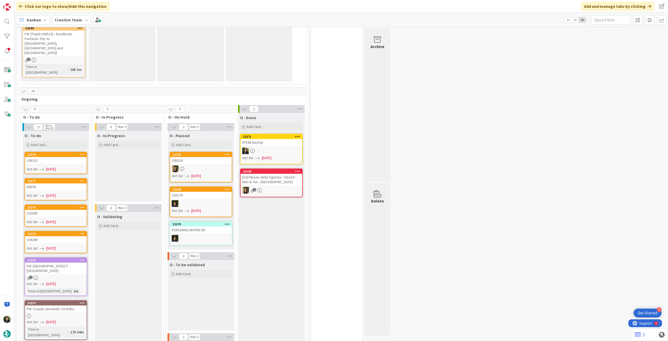
click at [71, 19] on b "Creative Team" at bounding box center [69, 19] width 28 height 5
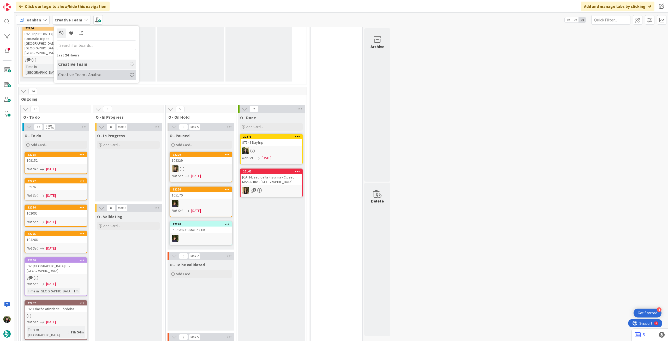
click at [78, 73] on h4 "Creative Team - Análise" at bounding box center [93, 74] width 71 height 5
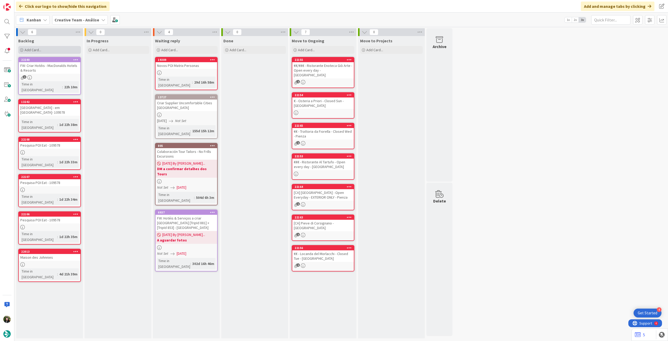
click at [63, 50] on div "Add Card..." at bounding box center [49, 50] width 63 height 8
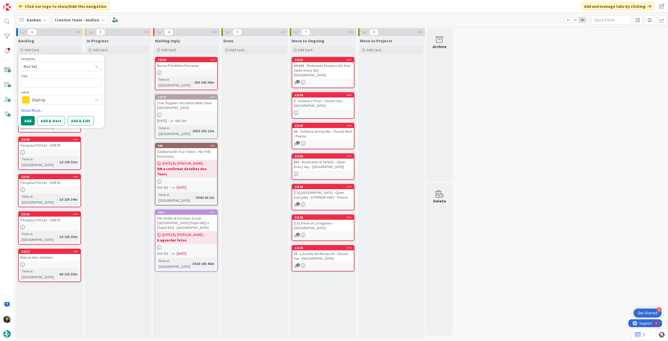
click at [55, 98] on span "Daytrip" at bounding box center [61, 99] width 58 height 7
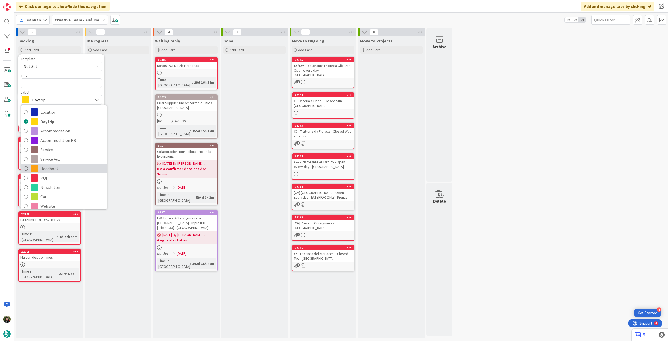
click at [56, 167] on span "Roadbook" at bounding box center [72, 168] width 64 height 8
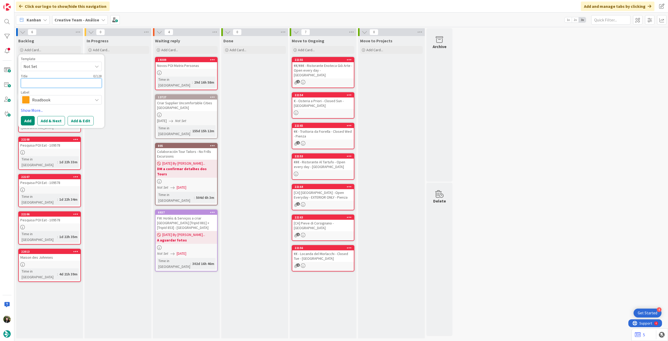
click at [57, 83] on textarea at bounding box center [61, 82] width 81 height 9
paste textarea "89252"
type textarea "x"
type textarea "89252"
click at [28, 120] on button "Add" at bounding box center [28, 120] width 14 height 9
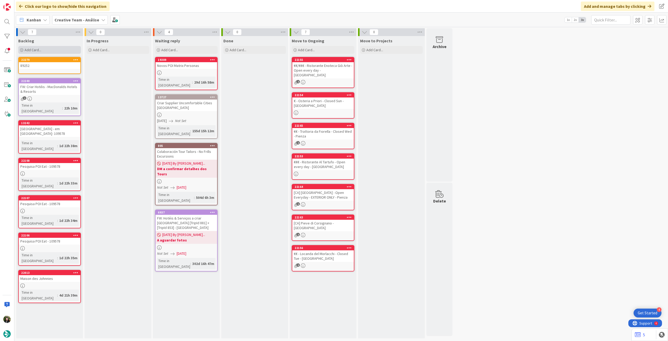
click at [54, 52] on div "Add Card..." at bounding box center [49, 50] width 63 height 8
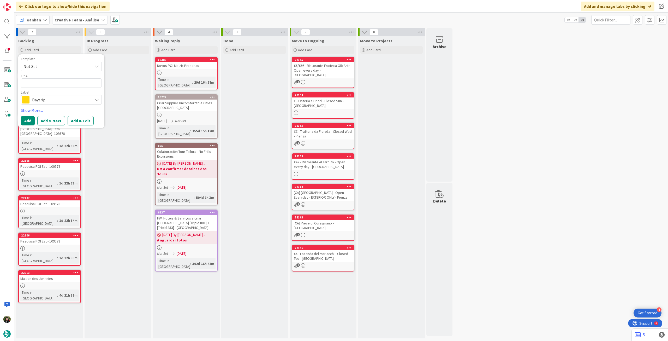
click at [49, 101] on span "Daytrip" at bounding box center [61, 99] width 58 height 7
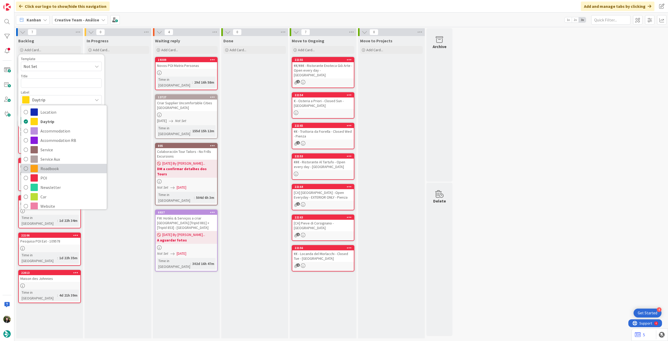
click at [56, 166] on span "Roadbook" at bounding box center [72, 168] width 64 height 8
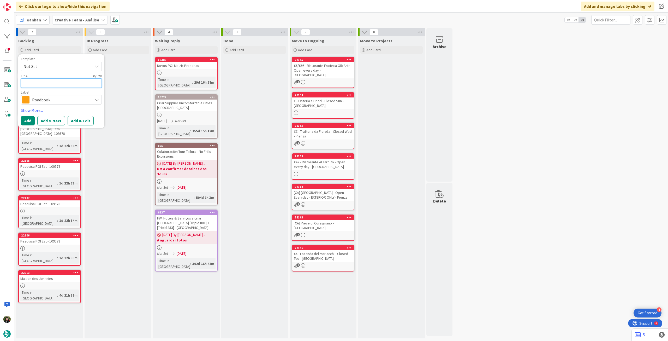
click at [61, 83] on textarea at bounding box center [61, 82] width 81 height 9
paste textarea "100271"
type textarea "x"
type textarea "100271"
click at [27, 122] on button "Add" at bounding box center [28, 120] width 14 height 9
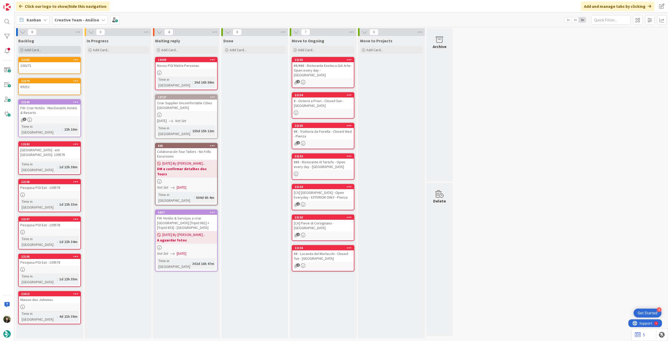
click at [46, 46] on div "Add Card..." at bounding box center [49, 50] width 63 height 8
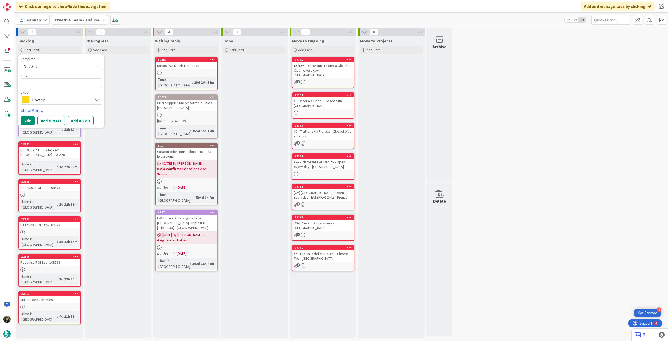
click at [57, 100] on span "Daytrip" at bounding box center [61, 99] width 58 height 7
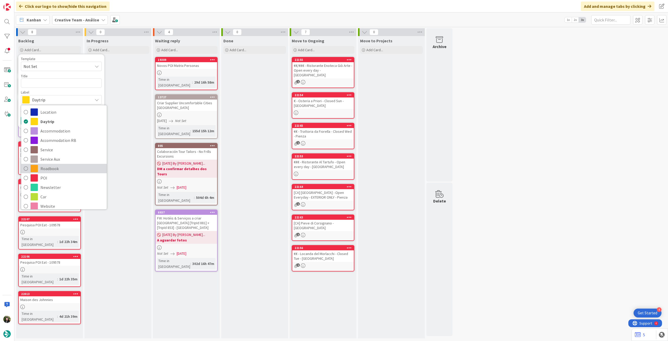
click at [51, 165] on span "Roadbook" at bounding box center [72, 168] width 64 height 8
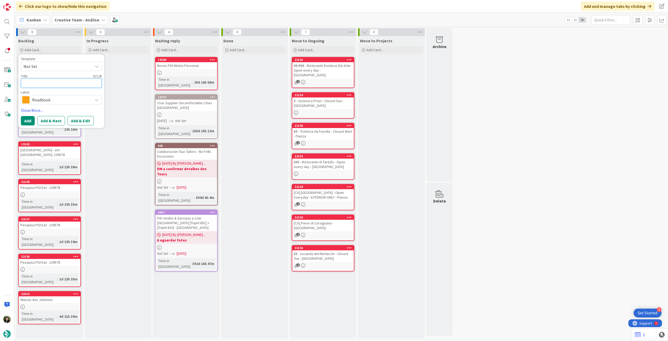
click at [60, 81] on textarea at bounding box center [61, 82] width 81 height 9
paste textarea "100427"
type textarea "x"
type textarea "100427"
drag, startPoint x: 25, startPoint y: 126, endPoint x: 24, endPoint y: 124, distance: 2.7
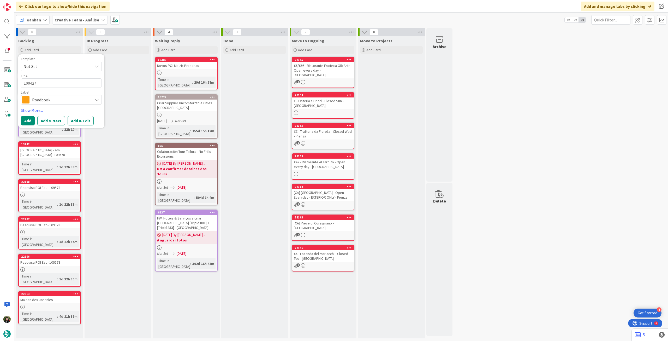
click at [25, 127] on div "Template Not Set Title 6 / 128 100427 Label Roadbook Location Daytrip Accommoda…" at bounding box center [61, 91] width 86 height 74
click at [26, 120] on button "Add" at bounding box center [28, 120] width 14 height 9
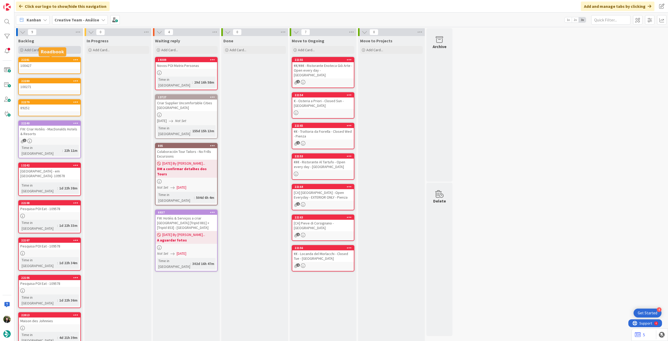
click at [63, 50] on div "Add Card..." at bounding box center [49, 50] width 63 height 8
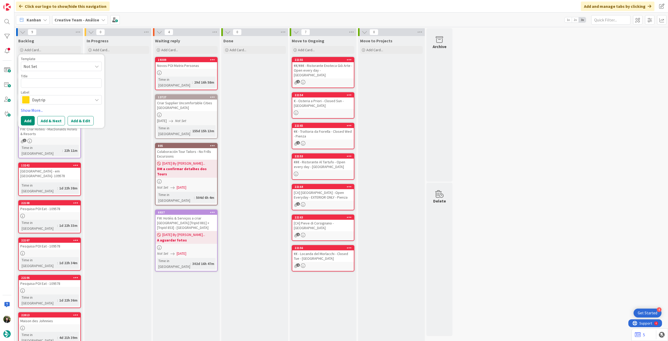
click at [57, 102] on span "Daytrip" at bounding box center [61, 99] width 58 height 7
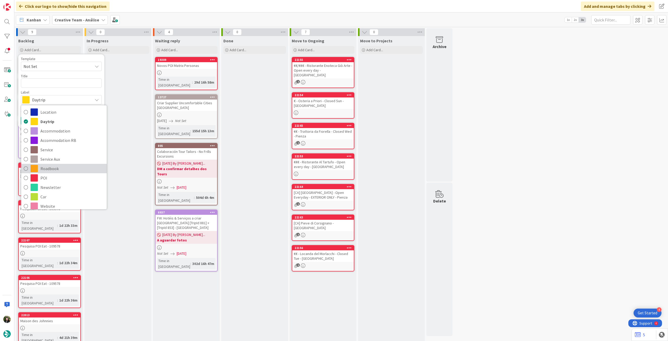
click at [47, 167] on span "Roadbook" at bounding box center [72, 168] width 64 height 8
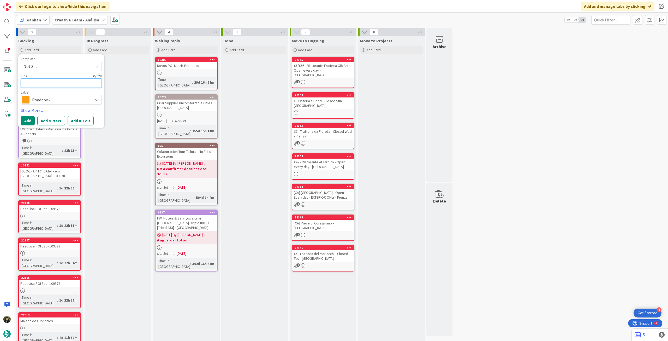
drag, startPoint x: 50, startPoint y: 81, endPoint x: 42, endPoint y: 94, distance: 15.6
click at [50, 81] on textarea at bounding box center [61, 82] width 81 height 9
paste textarea "88475"
type textarea "x"
type textarea "88475"
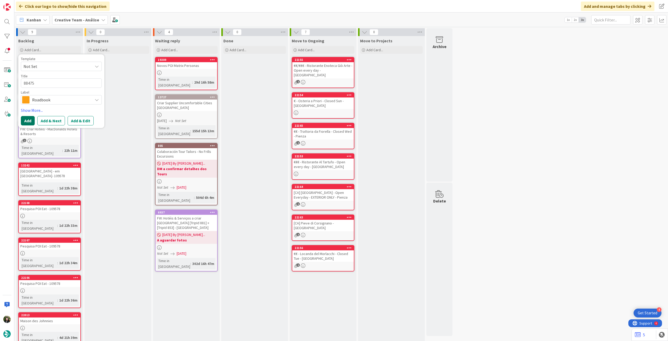
click at [32, 120] on button "Add" at bounding box center [28, 120] width 14 height 9
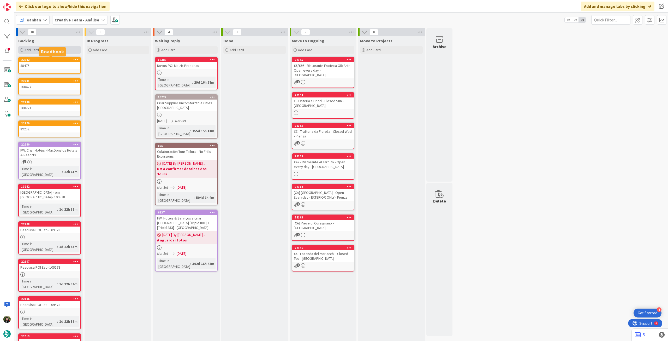
click at [52, 50] on div "Add Card..." at bounding box center [49, 50] width 63 height 8
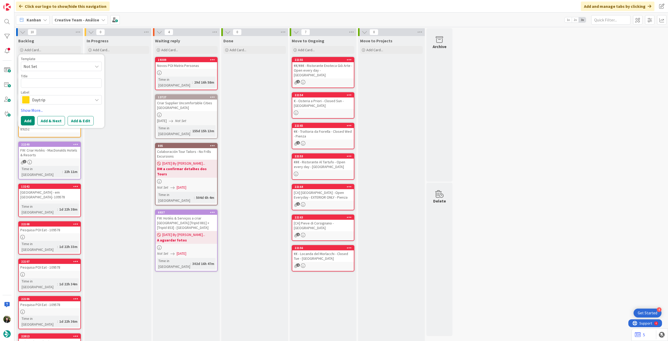
click at [49, 101] on span "Daytrip" at bounding box center [61, 99] width 58 height 7
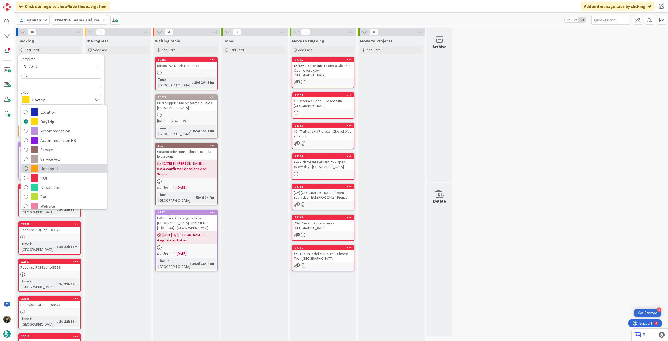
click at [49, 167] on span "Roadbook" at bounding box center [72, 168] width 64 height 8
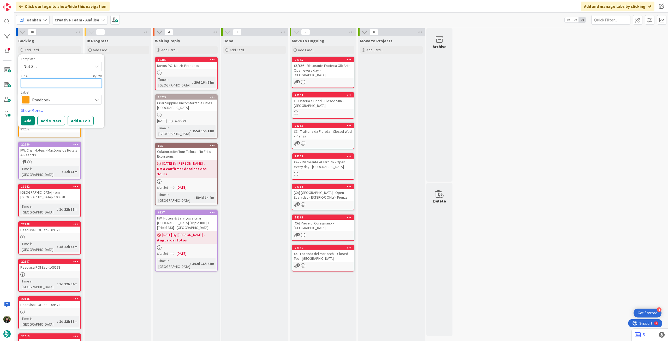
click at [52, 84] on textarea at bounding box center [61, 82] width 81 height 9
paste textarea "104814"
type textarea "x"
type textarea "104814"
click at [29, 121] on button "Add" at bounding box center [28, 120] width 14 height 9
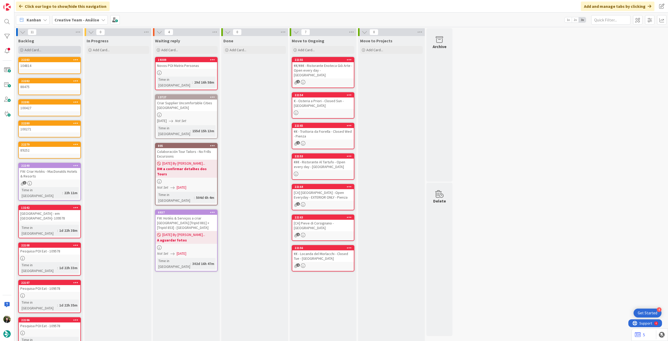
click at [54, 46] on div "Add Card..." at bounding box center [49, 50] width 63 height 8
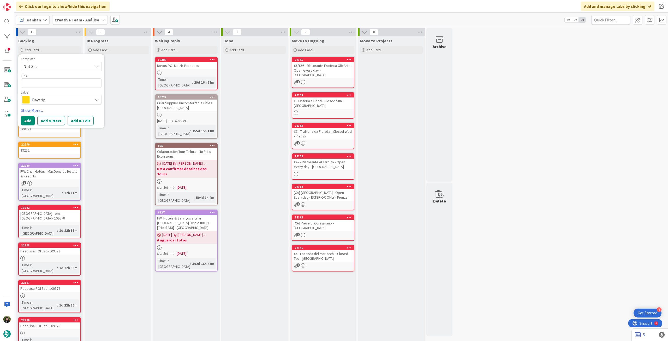
click at [64, 101] on span "Daytrip" at bounding box center [61, 99] width 58 height 7
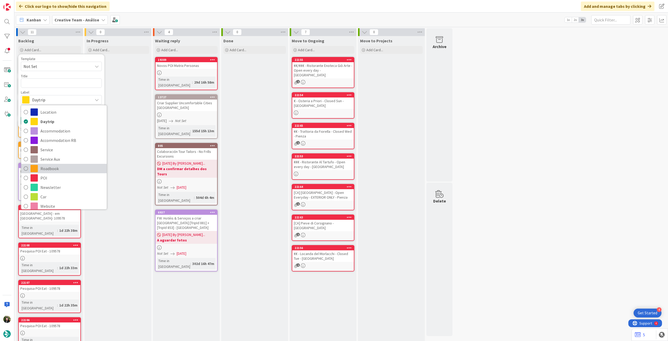
click at [58, 166] on span "Roadbook" at bounding box center [72, 168] width 64 height 8
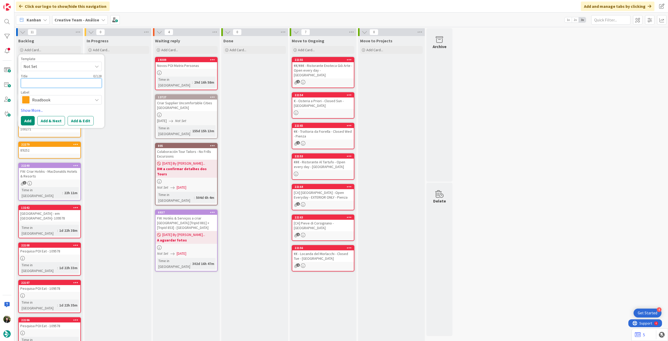
click at [57, 83] on textarea at bounding box center [61, 82] width 81 height 9
paste textarea "104818"
type textarea "x"
type textarea "104818"
click at [29, 121] on button "Add" at bounding box center [28, 120] width 14 height 9
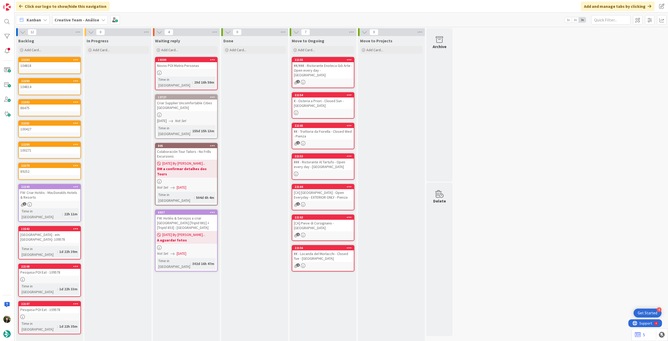
click at [57, 54] on div "Backlog Add Card... Template Not Set Title 0 / 128 Label Daytrip Location Daytr…" at bounding box center [49, 45] width 67 height 19
click at [59, 47] on div "Add Card..." at bounding box center [49, 50] width 63 height 8
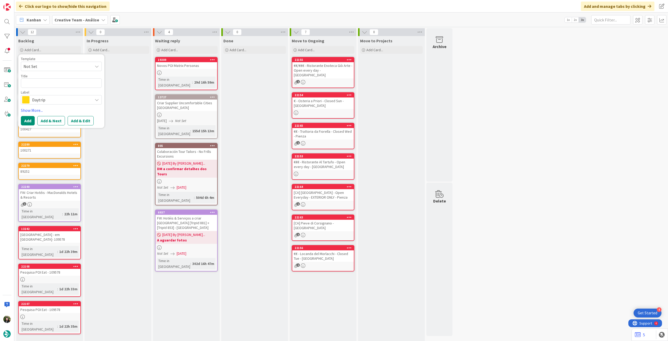
click at [51, 102] on span "Daytrip" at bounding box center [61, 99] width 58 height 7
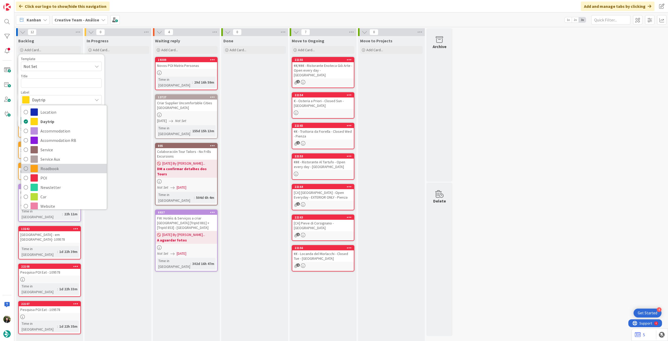
click at [47, 166] on span "Roadbook" at bounding box center [72, 168] width 64 height 8
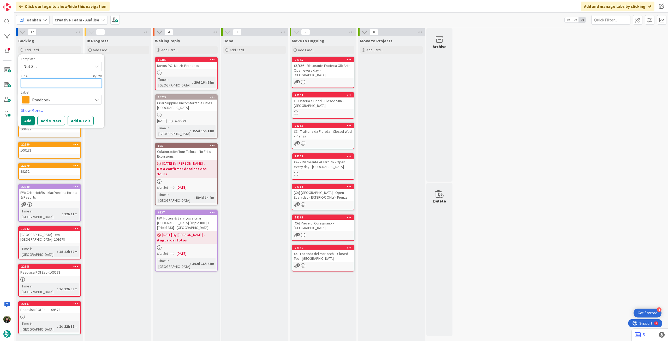
click at [53, 82] on textarea at bounding box center [61, 82] width 81 height 9
paste textarea "108417"
type textarea "x"
type textarea "108417"
click at [29, 120] on button "Add" at bounding box center [28, 120] width 14 height 9
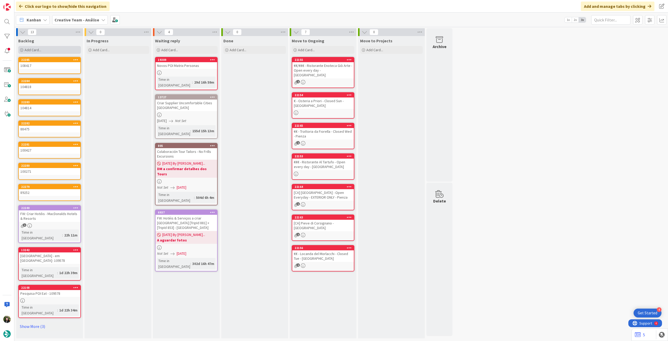
click at [49, 47] on div "Add Card..." at bounding box center [49, 50] width 63 height 8
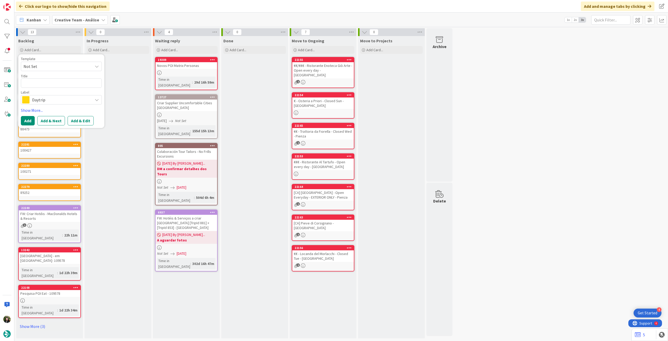
drag, startPoint x: 56, startPoint y: 97, endPoint x: 61, endPoint y: 108, distance: 12.2
click at [56, 97] on span "Daytrip" at bounding box center [61, 99] width 58 height 7
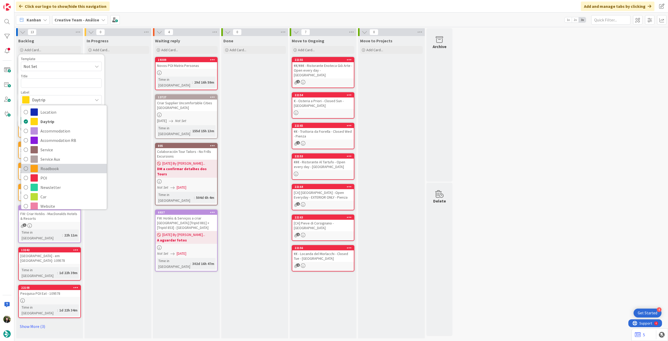
click at [49, 165] on span "Roadbook" at bounding box center [72, 168] width 64 height 8
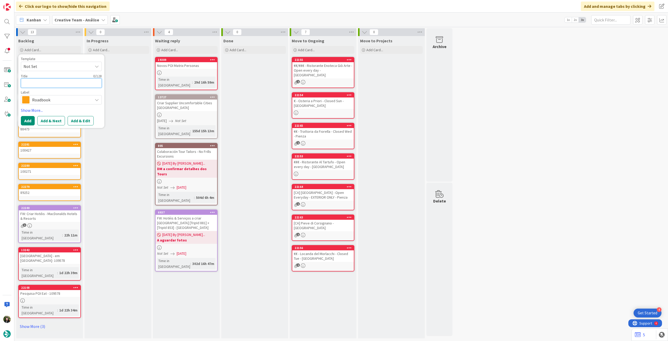
click at [59, 81] on textarea at bounding box center [61, 82] width 81 height 9
paste textarea "110093"
type textarea "x"
type textarea "110093"
click at [28, 120] on button "Add" at bounding box center [28, 120] width 14 height 9
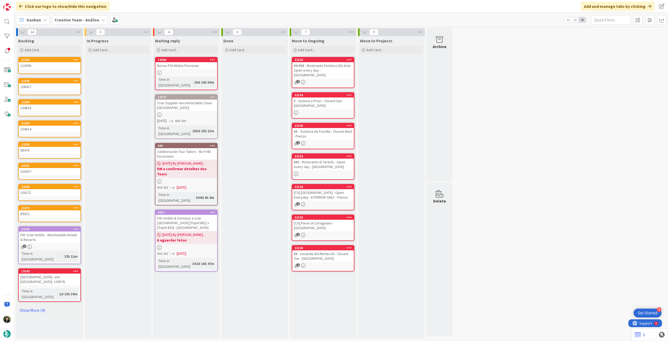
click at [30, 190] on div "Backlog Add Card... Template Not Set Title 0 / 128 Label Daytrip Location Daytr…" at bounding box center [49, 187] width 67 height 302
click at [30, 190] on link "Show More (4)" at bounding box center [49, 310] width 63 height 8
click at [80, 22] on b "Creative Team - Análise" at bounding box center [77, 19] width 45 height 5
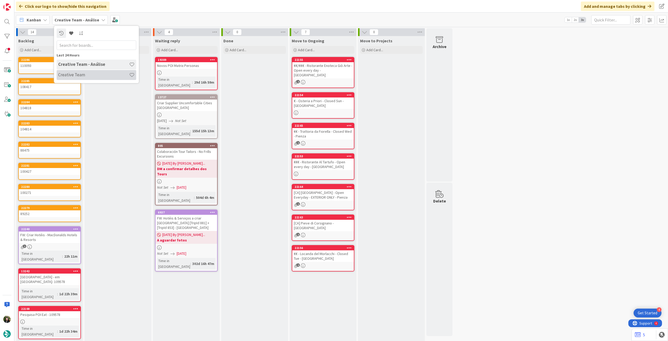
click at [83, 74] on h4 "Creative Team" at bounding box center [93, 74] width 71 height 5
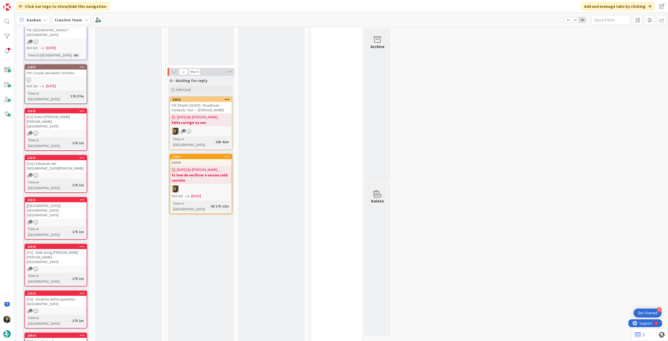
scroll to position [452, 0]
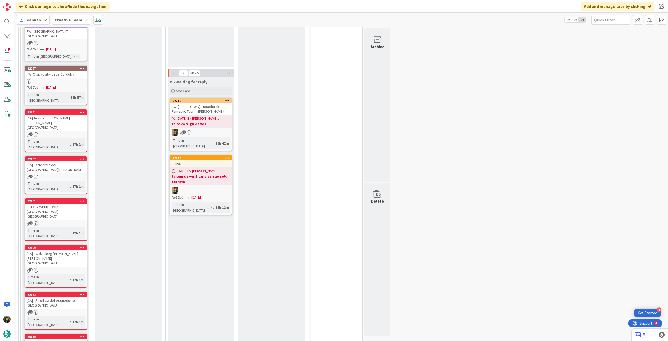
click at [36, 190] on div "[CA] How to reach [GEOGRAPHIC_DATA][PERSON_NAME]" at bounding box center [56, 344] width 62 height 11
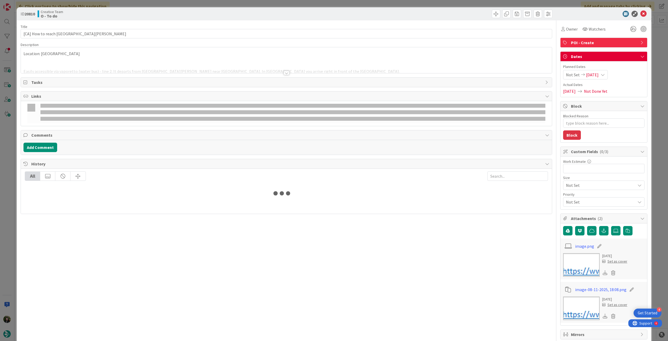
type textarea "x"
type input "[CA] How to reach [GEOGRAPHIC_DATA][PERSON_NAME]"
type textarea "x"
type input "[CA] How to reach [GEOGRAPHIC_DATA][PERSON_NAME]"
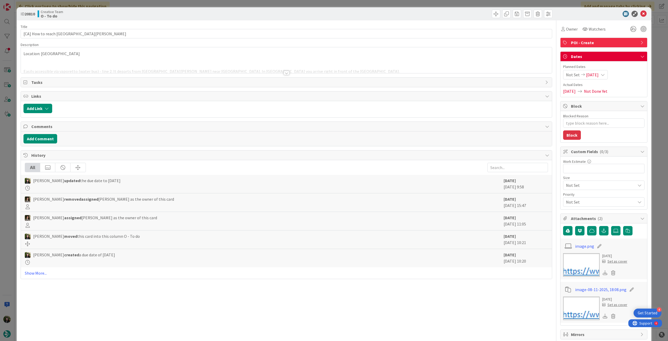
click at [179, 68] on div at bounding box center [286, 66] width 531 height 13
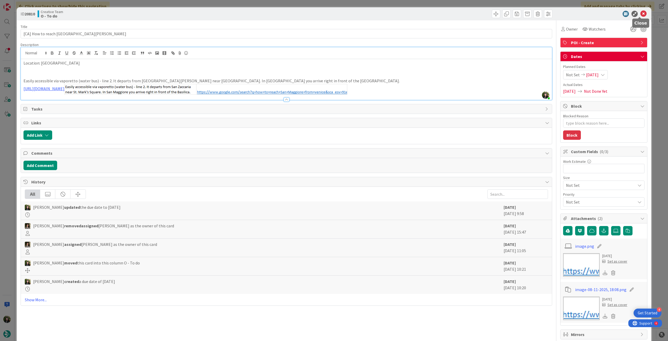
click at [401, 14] on icon at bounding box center [644, 14] width 6 height 6
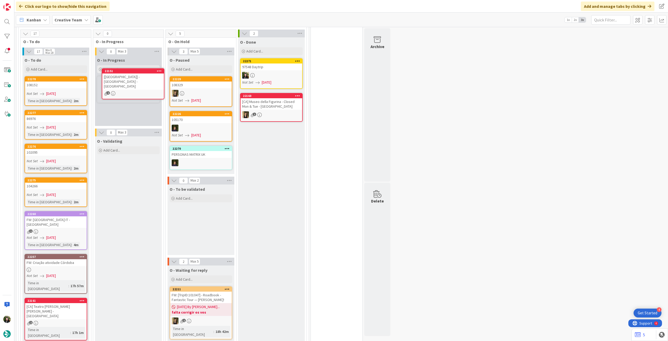
scroll to position [261, 0]
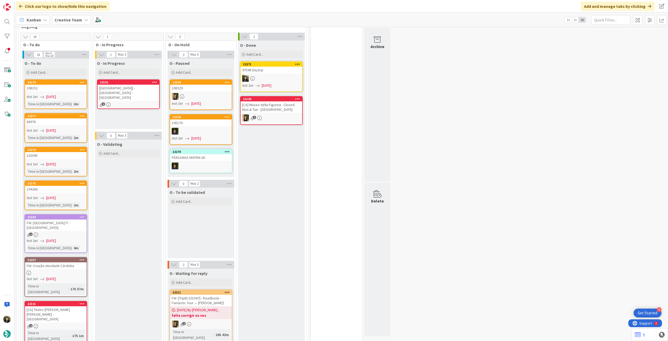
click at [131, 102] on div "1" at bounding box center [129, 104] width 62 height 4
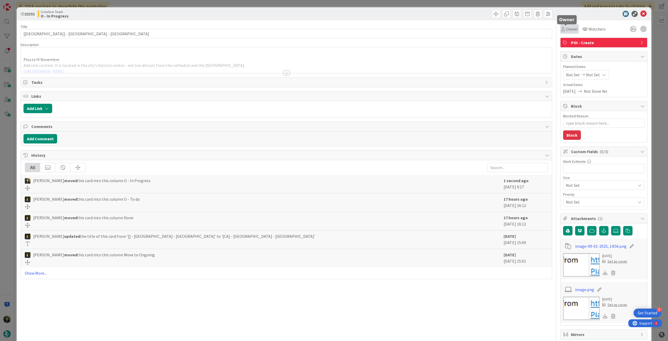
click at [401, 32] on span "Owner" at bounding box center [572, 29] width 12 height 6
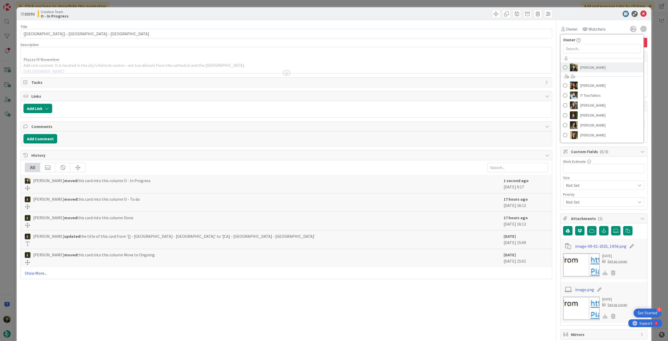
click at [401, 71] on span "[PERSON_NAME]" at bounding box center [593, 67] width 25 height 8
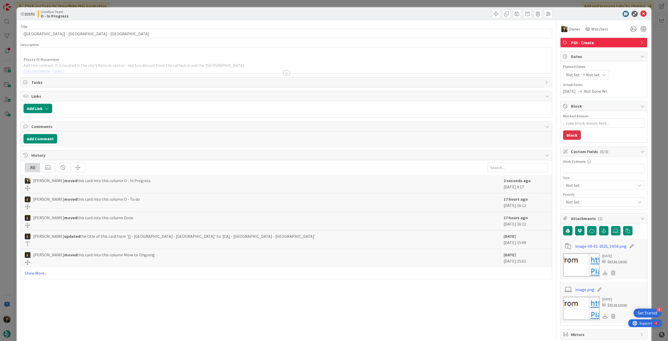
type textarea "x"
click at [401, 72] on span "Not Set" at bounding box center [593, 75] width 14 height 6
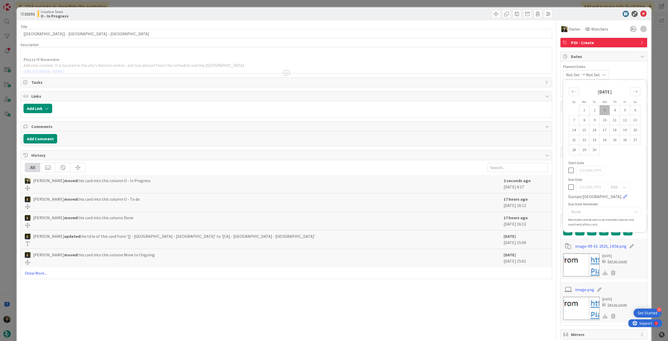
click at [401, 187] on icon at bounding box center [571, 187] width 5 height 6
type input "[DATE]"
click at [401, 12] on icon at bounding box center [644, 14] width 6 height 6
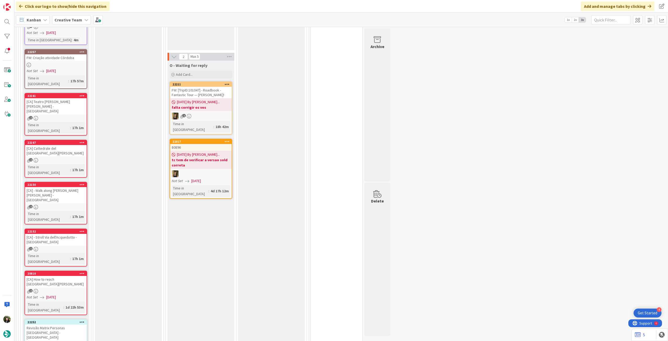
scroll to position [470, 0]
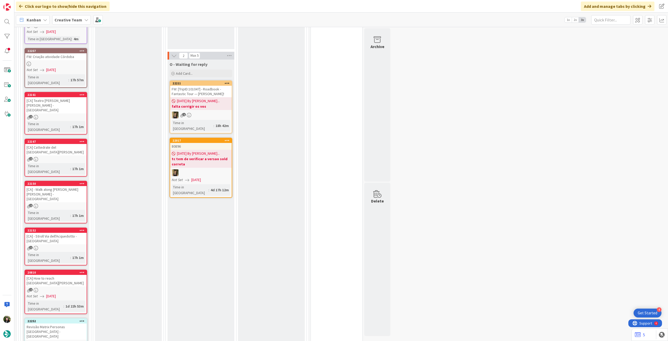
click at [81, 190] on div "[CA] - Stroll Via dell'Acquedotto - [GEOGRAPHIC_DATA]" at bounding box center [56, 238] width 62 height 11
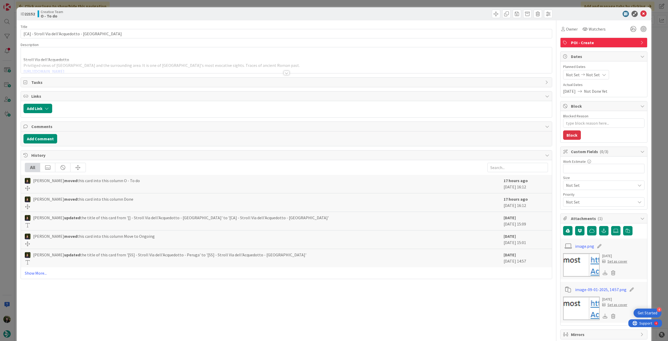
type textarea "x"
click at [401, 74] on div "Not Set Not Set" at bounding box center [586, 74] width 46 height 9
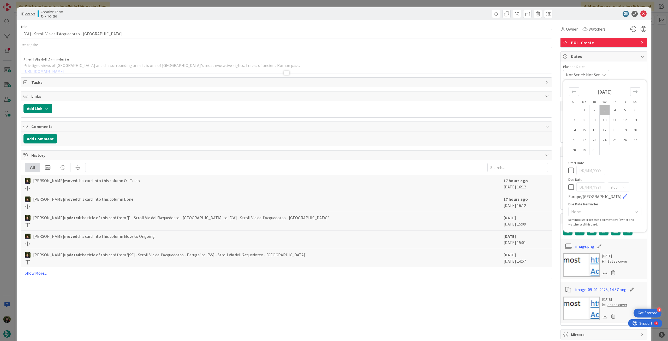
click at [401, 187] on icon at bounding box center [571, 187] width 5 height 6
type input "[DATE]"
click at [401, 13] on icon at bounding box center [644, 14] width 6 height 6
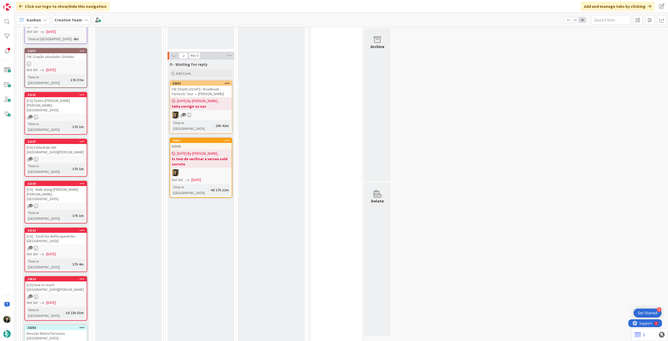
click at [81, 190] on div "2" at bounding box center [56, 206] width 62 height 4
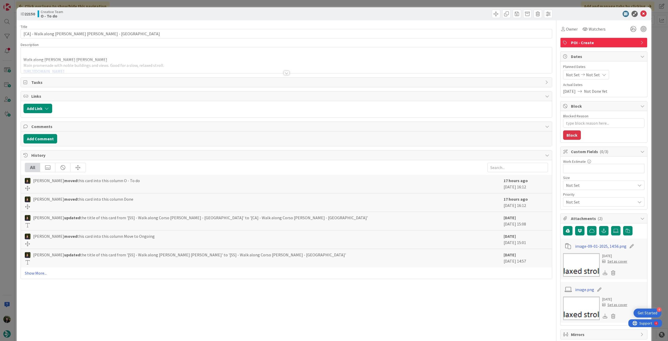
type textarea "x"
click at [401, 76] on span "Not Set" at bounding box center [593, 75] width 14 height 6
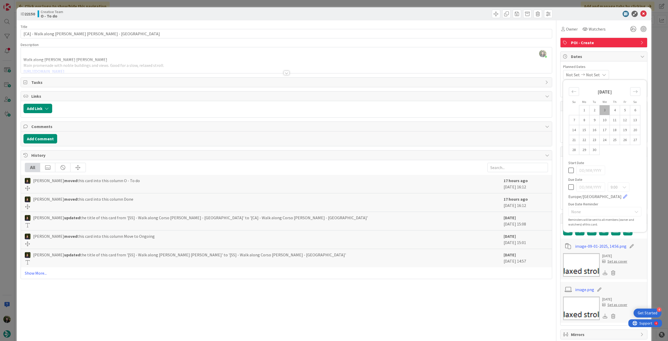
click at [401, 187] on icon at bounding box center [571, 187] width 5 height 6
type input "[DATE]"
click at [401, 11] on icon at bounding box center [644, 14] width 6 height 6
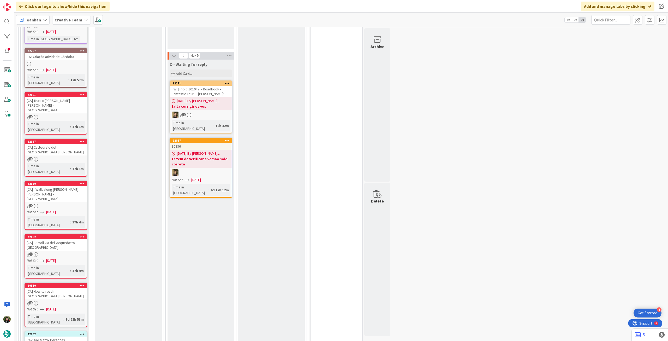
click at [78, 163] on div "Time in Column : 17h 1m" at bounding box center [56, 168] width 58 height 11
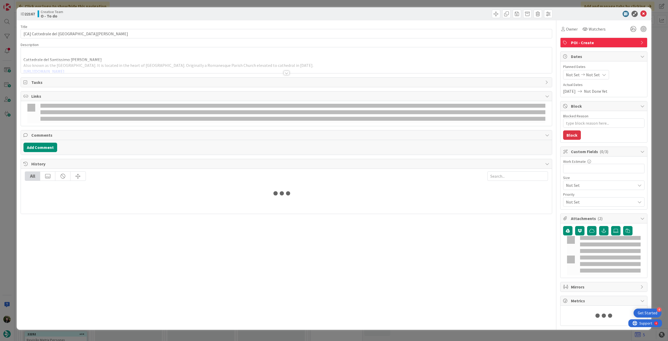
type textarea "x"
type input "[CA] Cattedrale del Santissimo Salvatore - Montalcino"
type textarea "x"
type input "[CA] Cattedrale del Santissimo Salvatore - Montalcino"
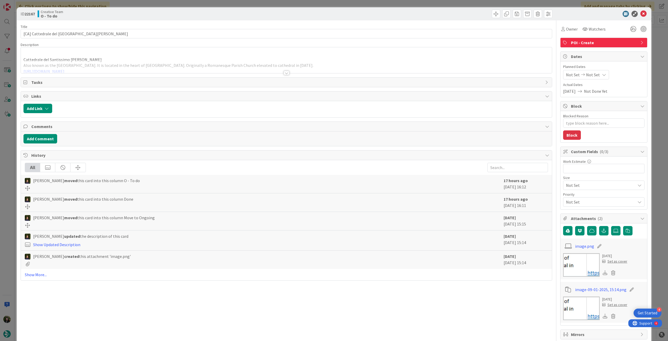
click at [401, 72] on div "Not Set Not Set" at bounding box center [586, 74] width 46 height 9
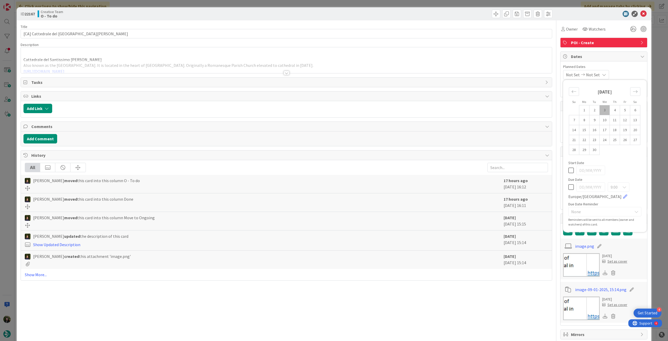
click at [401, 190] on div "9:00 Europe/Lisbon" at bounding box center [605, 190] width 73 height 17
click at [401, 185] on icon at bounding box center [571, 187] width 5 height 6
type input "[DATE]"
type textarea "x"
type input "[CA] Cattedrale del Santissimo Salvatore - Montalcino"
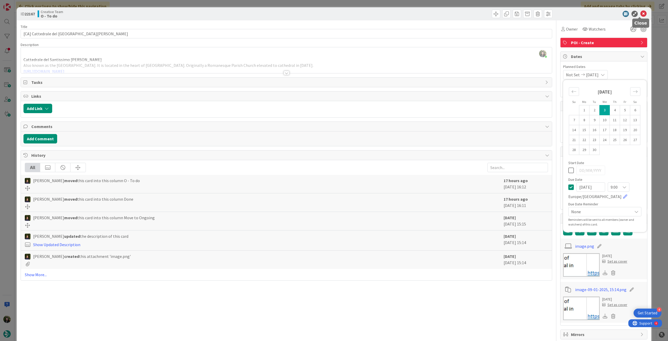
type textarea "x"
type input "[CA] Cattedrale del Santissimo Salvatore - Montalcino"
click at [401, 13] on icon at bounding box center [644, 14] width 6 height 6
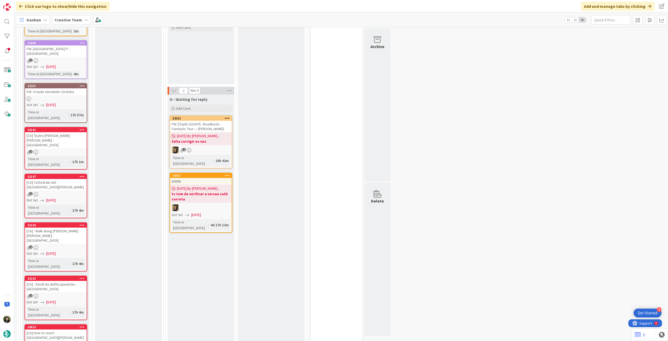
click at [74, 150] on div "2" at bounding box center [56, 152] width 62 height 4
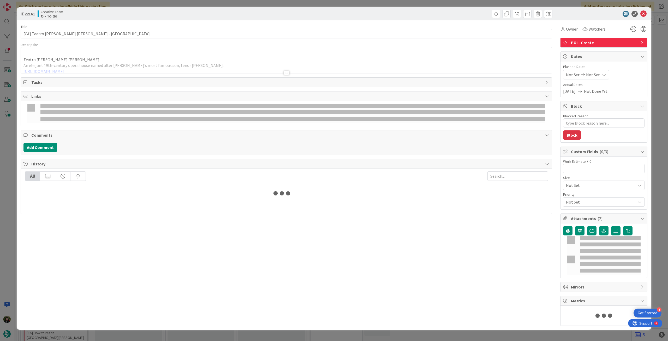
type textarea "x"
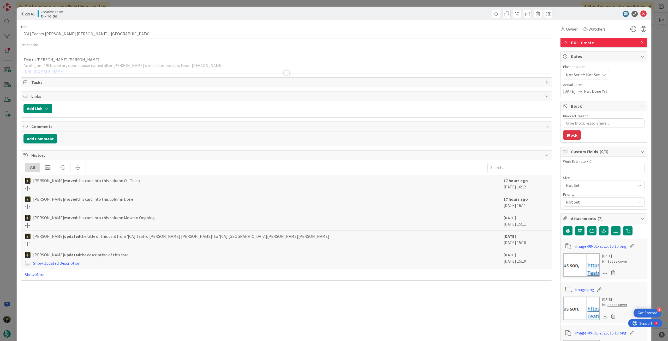
click at [401, 75] on span "Not Set" at bounding box center [593, 75] width 14 height 6
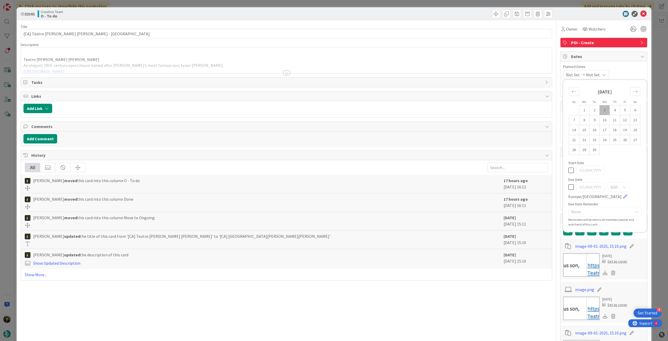
click at [401, 186] on icon at bounding box center [571, 187] width 5 height 6
type input "[DATE]"
click at [401, 14] on icon at bounding box center [644, 14] width 6 height 6
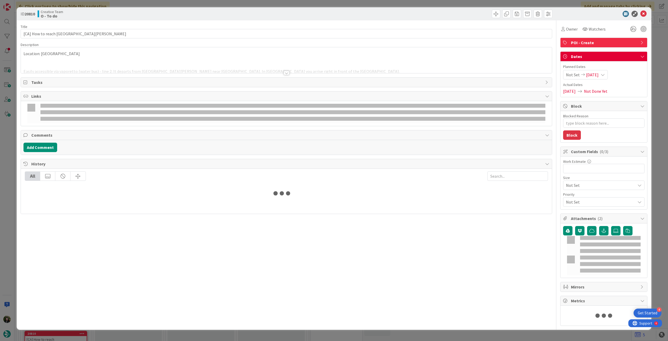
type textarea "x"
type input "[CA] How to reach [GEOGRAPHIC_DATA][PERSON_NAME]"
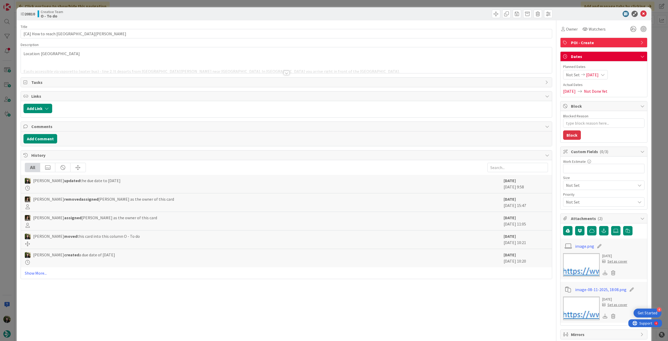
type textarea "x"
type input "[CA] How to reach [GEOGRAPHIC_DATA][PERSON_NAME]"
click at [401, 76] on span "[DATE]" at bounding box center [592, 75] width 13 height 6
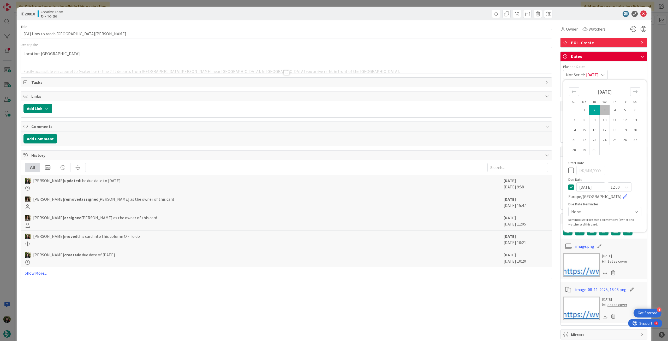
click at [401, 187] on icon at bounding box center [571, 187] width 5 height 6
type input "[DATE]"
type textarea "x"
type input "[CA] How to reach [GEOGRAPHIC_DATA][PERSON_NAME]"
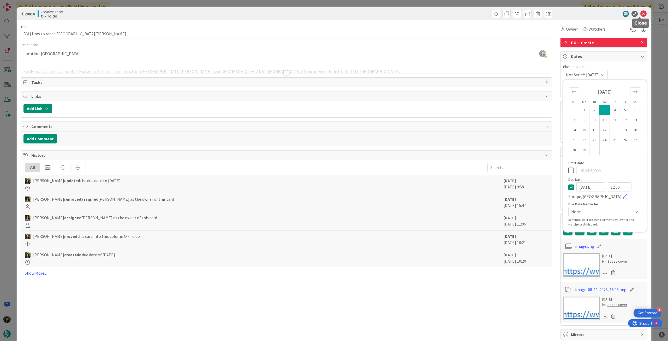
type textarea "x"
type input "[CA] How to reach [GEOGRAPHIC_DATA][PERSON_NAME]"
click at [401, 11] on icon at bounding box center [644, 14] width 6 height 6
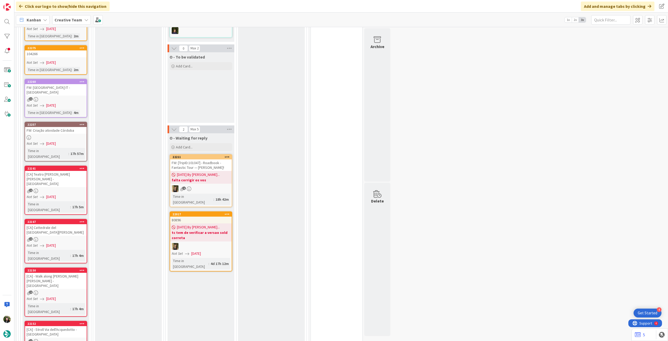
scroll to position [366, 0]
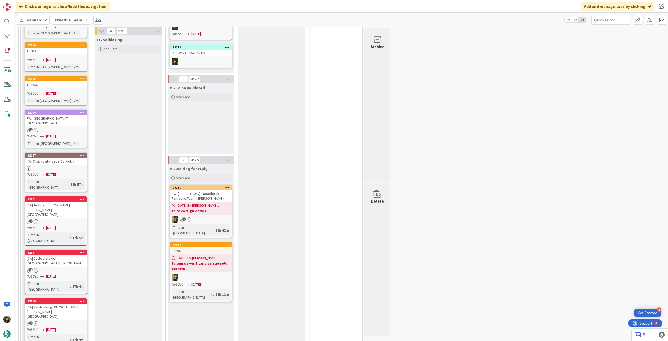
click at [77, 172] on div "Not Set 02/09/2025" at bounding box center [57, 174] width 60 height 5
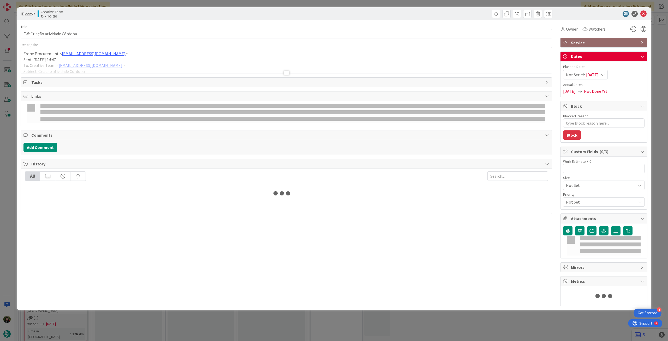
type textarea "x"
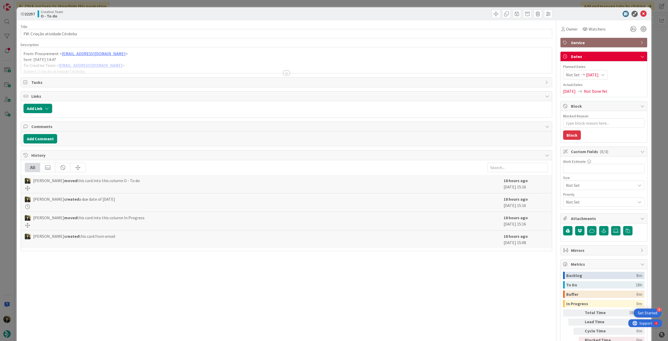
click at [401, 76] on span "[DATE]" at bounding box center [592, 75] width 13 height 6
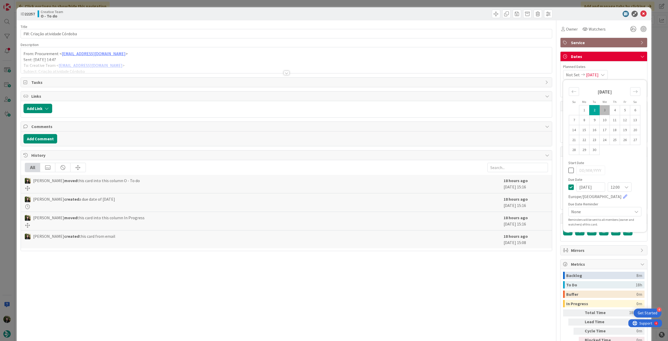
click at [401, 187] on icon at bounding box center [571, 187] width 5 height 6
type input "[DATE]"
drag, startPoint x: 642, startPoint y: 14, endPoint x: 460, endPoint y: 71, distance: 190.9
click at [401, 14] on icon at bounding box center [644, 14] width 6 height 6
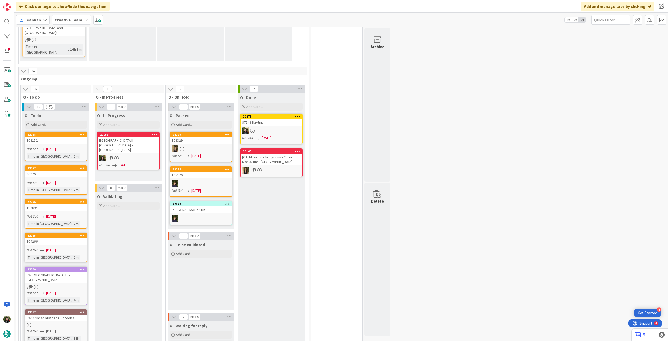
click at [123, 137] on div "[CA] - Piazza IV Novembre - Perugia" at bounding box center [129, 145] width 62 height 16
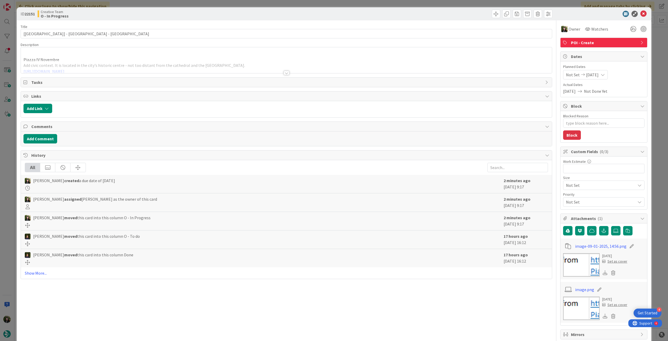
click at [164, 70] on div at bounding box center [286, 66] width 531 height 13
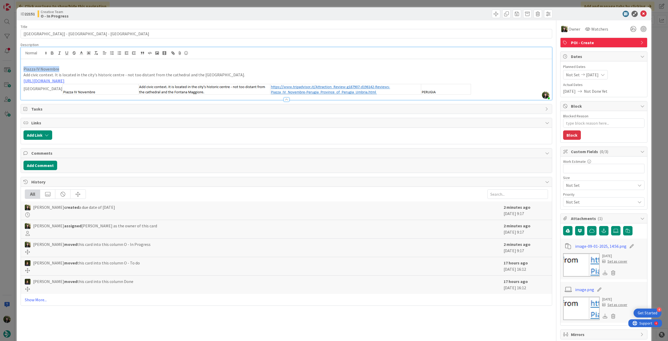
drag, startPoint x: 64, startPoint y: 68, endPoint x: 44, endPoint y: 38, distance: 35.8
click at [18, 69] on div "ID 22151 Creative Team O - In Progress Title 35 / 128 [CA] - Piazza IV Novembre…" at bounding box center [334, 226] width 635 height 439
copy p "Piazza IV Novembre"
drag, startPoint x: 67, startPoint y: 35, endPoint x: 17, endPoint y: 34, distance: 50.7
click at [17, 34] on div "ID 22151 Creative Team O - In Progress Title 35 / 128 [CA] - Piazza IV Novembre…" at bounding box center [334, 226] width 635 height 439
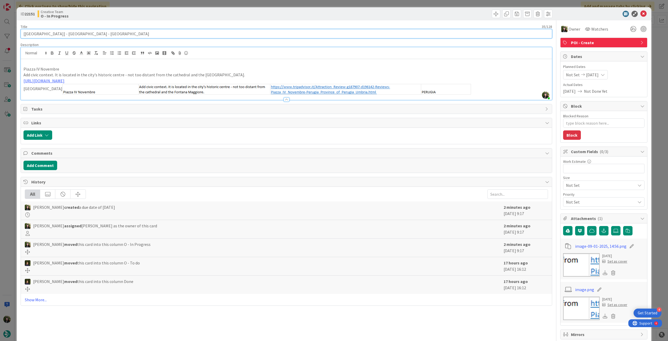
drag, startPoint x: 72, startPoint y: 30, endPoint x: 42, endPoint y: 38, distance: 30.9
click at [72, 31] on input "[CA] - Piazza IV Novembre - Perugia" at bounding box center [287, 33] width 532 height 9
drag, startPoint x: 34, startPoint y: 35, endPoint x: 113, endPoint y: 33, distance: 79.1
click at [113, 33] on input "[CA] - Piazza IV Novembre - Perugia" at bounding box center [287, 33] width 532 height 9
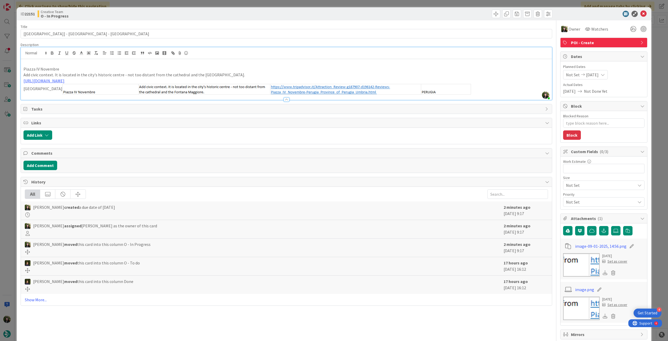
click at [106, 69] on p "Piazza IV Novembre" at bounding box center [286, 69] width 526 height 6
drag, startPoint x: 24, startPoint y: 76, endPoint x: 194, endPoint y: 75, distance: 170.5
click at [167, 75] on p "Add civic context. It is located in the city's historic centre - not too distan…" at bounding box center [286, 75] width 526 height 6
drag, startPoint x: 203, startPoint y: 75, endPoint x: 219, endPoint y: 76, distance: 16.8
click at [204, 75] on p "Add civic context. It is located in the city's historic centre - not too distan…" at bounding box center [286, 75] width 526 height 6
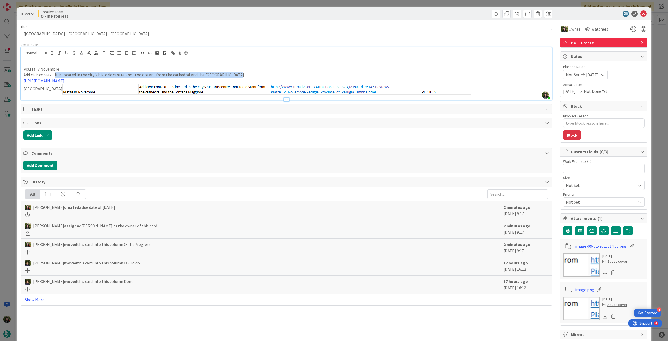
drag, startPoint x: 229, startPoint y: 73, endPoint x: 54, endPoint y: 76, distance: 174.7
click at [54, 76] on p "Add civic context. It is located in the city's historic centre - not too distan…" at bounding box center [286, 75] width 526 height 6
click at [126, 71] on p "Piazza IV Novembre" at bounding box center [286, 69] width 526 height 6
click at [401, 15] on icon at bounding box center [644, 14] width 6 height 6
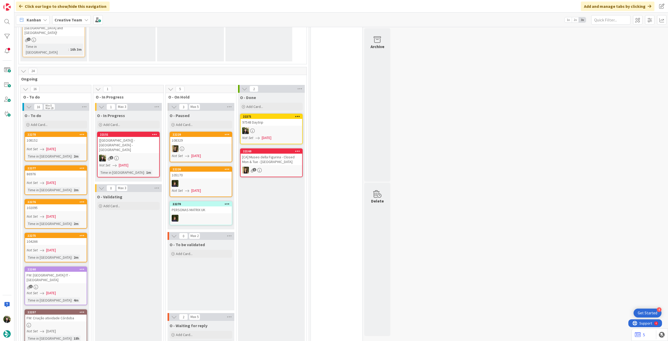
click at [137, 132] on link "22151 [CA] - Piazza IV Novembre - Perugia 1 Not Set 03/09/2025 Time in Column :…" at bounding box center [128, 155] width 63 height 46
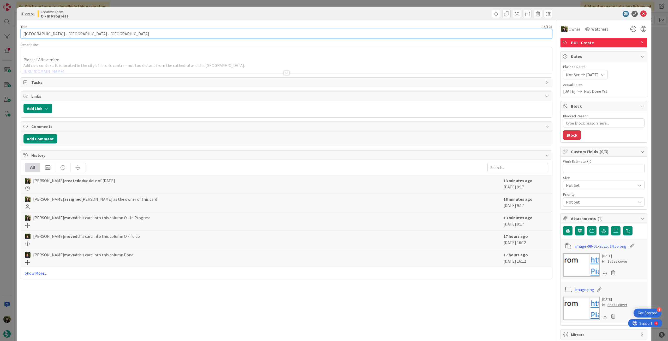
click at [103, 36] on input "[CA] - Piazza IV Novembre - Perugia" at bounding box center [287, 33] width 532 height 9
drag, startPoint x: 89, startPoint y: 33, endPoint x: 72, endPoint y: 35, distance: 17.6
click at [72, 35] on input "[CA] - Piazza IV Novembre - Perugia" at bounding box center [287, 33] width 532 height 9
drag, startPoint x: 642, startPoint y: 13, endPoint x: 567, endPoint y: 37, distance: 78.7
click at [401, 13] on icon at bounding box center [644, 14] width 6 height 6
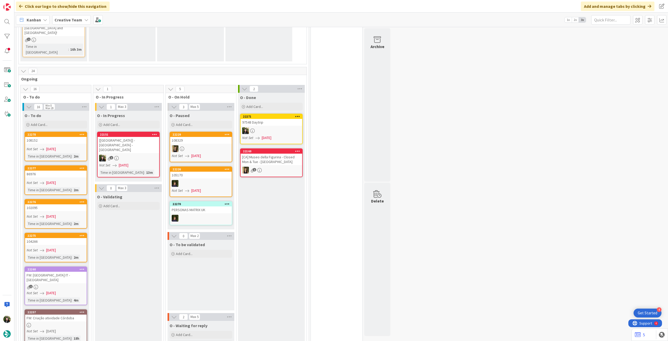
click at [121, 155] on div "1" at bounding box center [129, 158] width 62 height 7
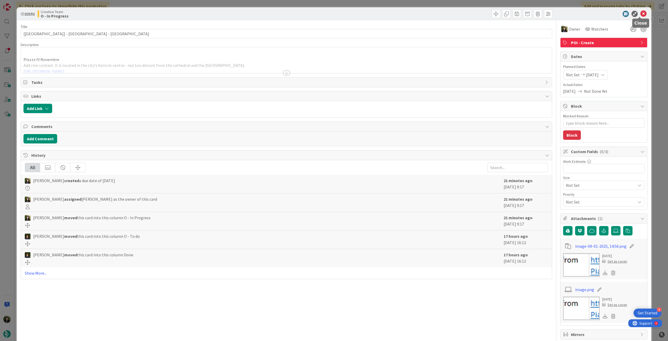
click at [401, 13] on icon at bounding box center [644, 14] width 6 height 6
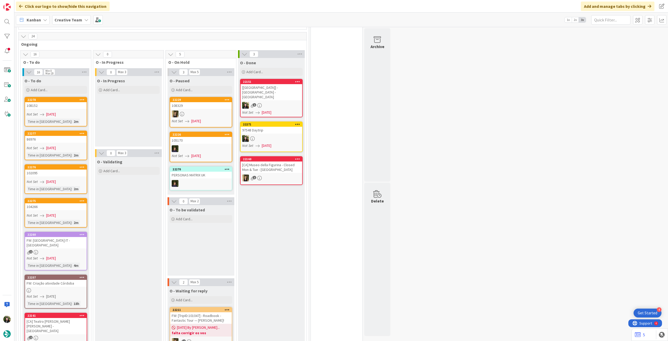
scroll to position [209, 0]
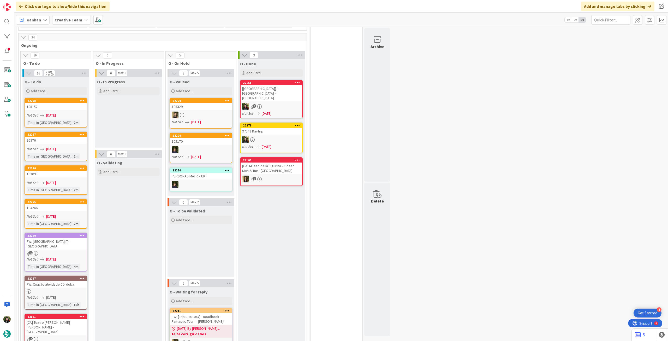
click at [62, 190] on div at bounding box center [56, 291] width 62 height 4
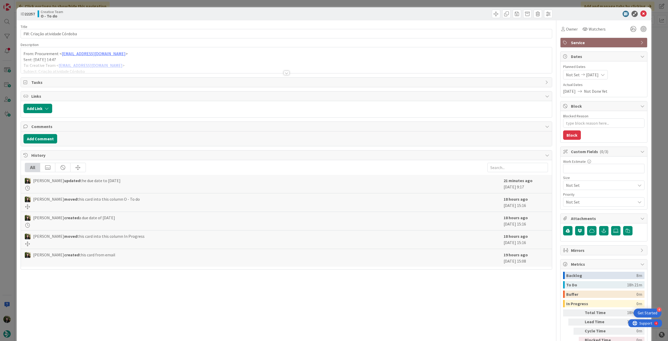
drag, startPoint x: 119, startPoint y: 58, endPoint x: 119, endPoint y: 62, distance: 4.0
click at [118, 59] on p "Sent: Tuesday, September 2, 2025 14:47" at bounding box center [286, 60] width 526 height 6
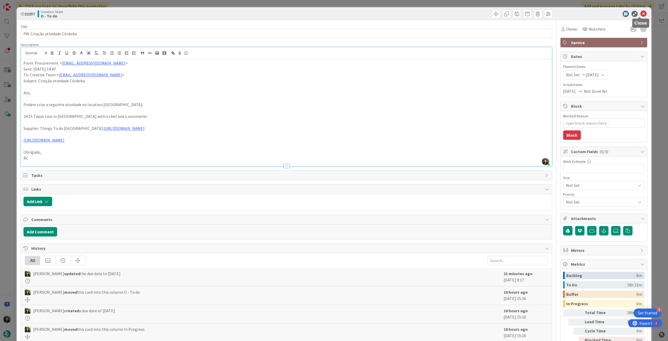
click at [401, 15] on icon at bounding box center [644, 14] width 6 height 6
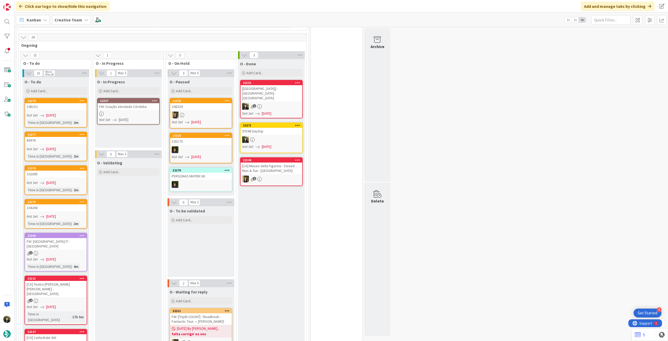
click at [128, 117] on span "[DATE]" at bounding box center [124, 119] width 10 height 5
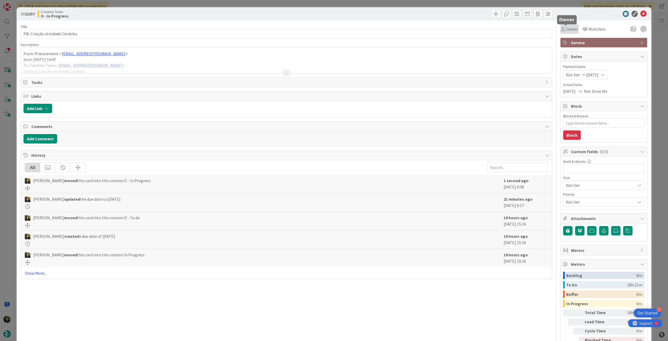
click at [401, 28] on span "Owner" at bounding box center [572, 29] width 12 height 6
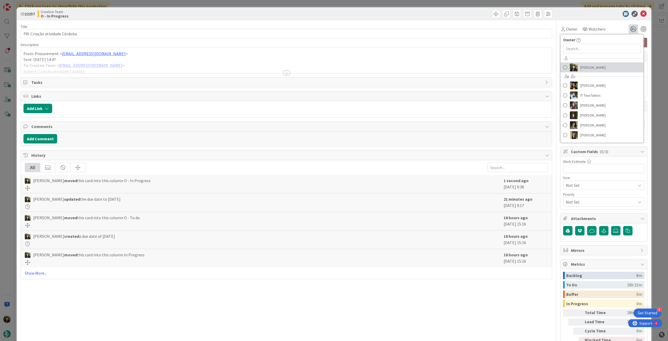
drag, startPoint x: 591, startPoint y: 69, endPoint x: 628, endPoint y: 27, distance: 55.5
click at [401, 68] on span "[PERSON_NAME]" at bounding box center [593, 67] width 25 height 8
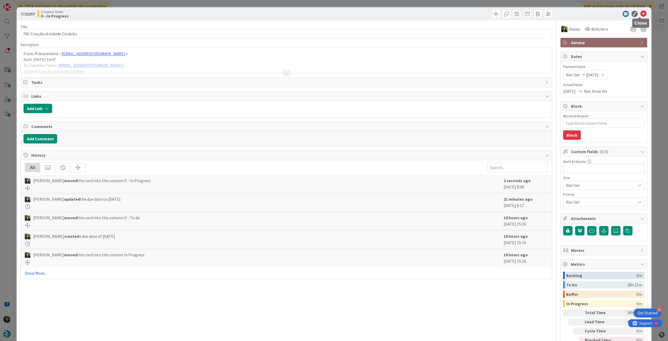
click at [401, 16] on icon at bounding box center [644, 14] width 6 height 6
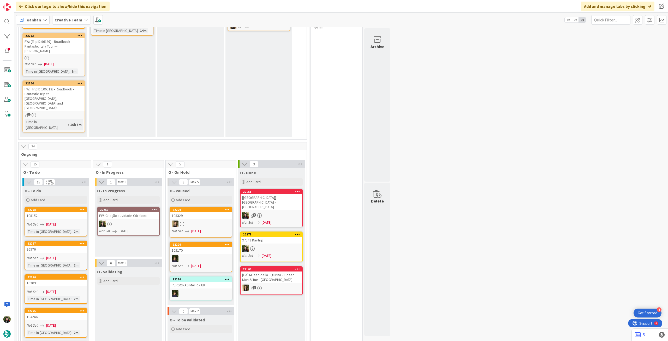
scroll to position [139, 0]
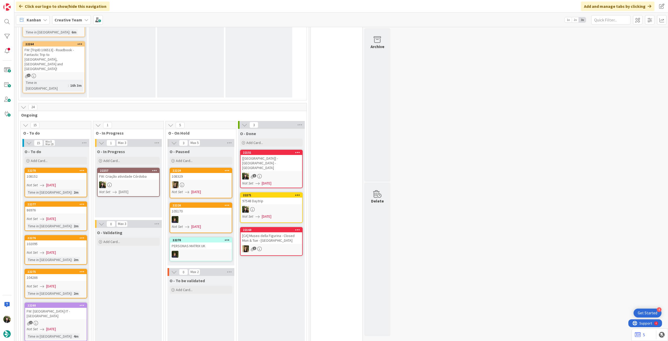
click at [129, 173] on div "FW: Criação atividade Córdoba" at bounding box center [129, 176] width 62 height 7
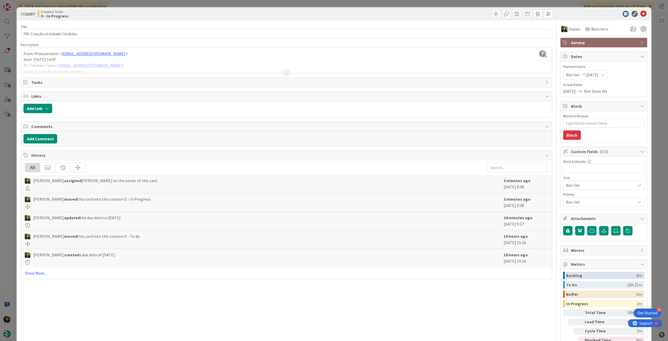
click at [315, 68] on div at bounding box center [286, 66] width 531 height 13
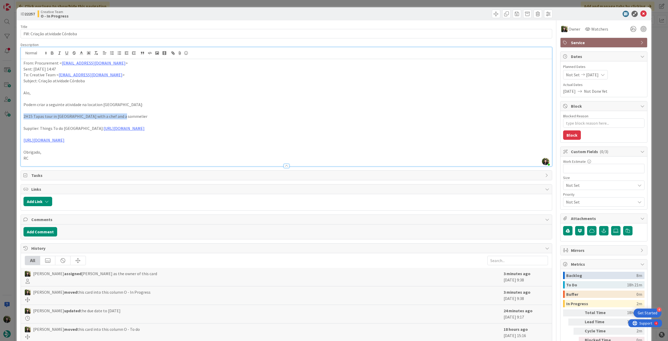
drag, startPoint x: 131, startPoint y: 116, endPoint x: 16, endPoint y: 119, distance: 114.6
click at [16, 119] on div "ID 22257 Creative Team O - In Progress Title 29 / 128 FW: Criação atividade Cór…" at bounding box center [334, 170] width 668 height 341
copy p "2H15 Tapas tour in Cordoba with a chef and a sommelier"
click at [112, 130] on link "https://sigav.tourtailors.com/#terceiro/view/115561" at bounding box center [124, 128] width 41 height 5
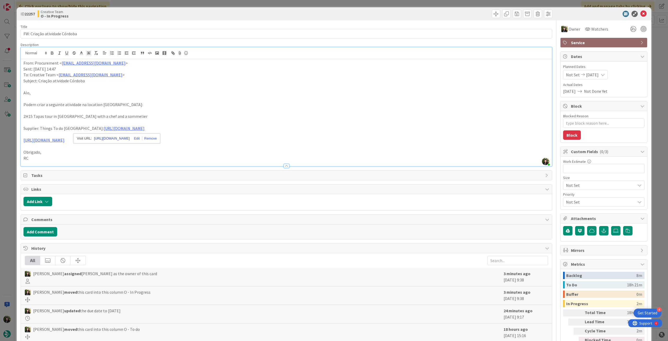
click at [107, 140] on link "https://sigav.tourtailors.com/#terceiro/view/115561" at bounding box center [112, 138] width 36 height 7
drag, startPoint x: 41, startPoint y: 127, endPoint x: 78, endPoint y: 126, distance: 36.6
click at [78, 127] on p "Supplier: Things To do Córdoba: https://sigav.tourtailors.com/#terceiro/view/11…" at bounding box center [286, 128] width 526 height 6
copy p "Things To do Córdoba"
click at [401, 13] on icon at bounding box center [644, 14] width 6 height 6
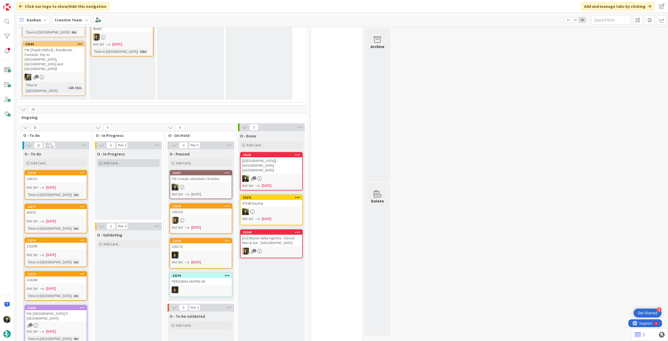
click at [133, 159] on div "Add Card..." at bounding box center [128, 163] width 63 height 8
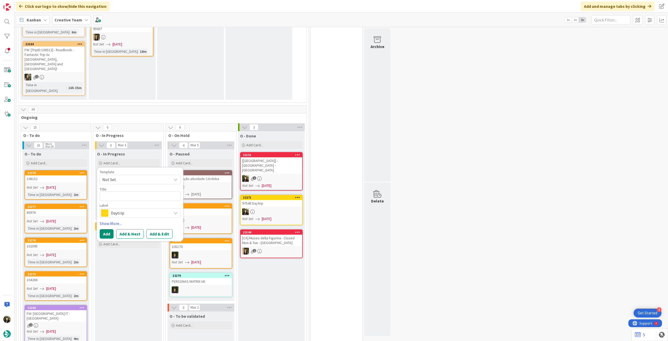
click at [137, 190] on span "Daytrip" at bounding box center [140, 212] width 58 height 7
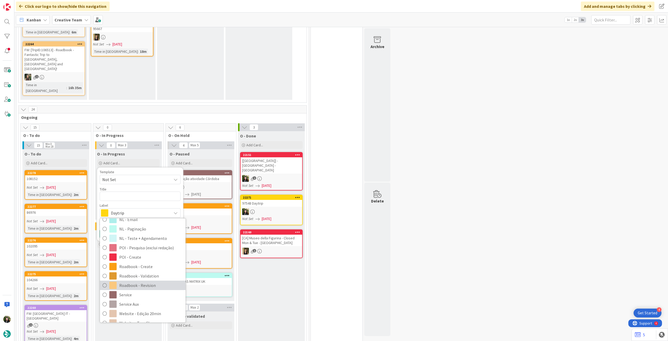
scroll to position [70, 0]
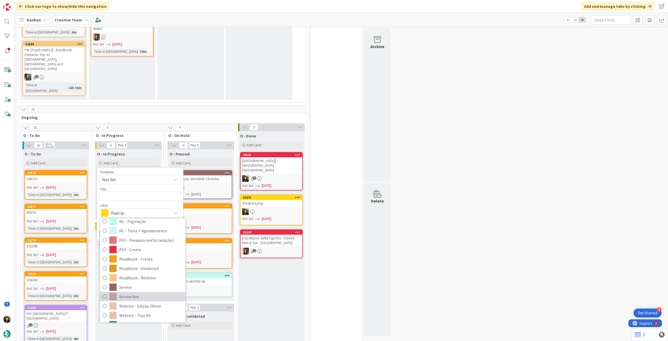
click at [132, 190] on link "Service Aux" at bounding box center [143, 296] width 86 height 9
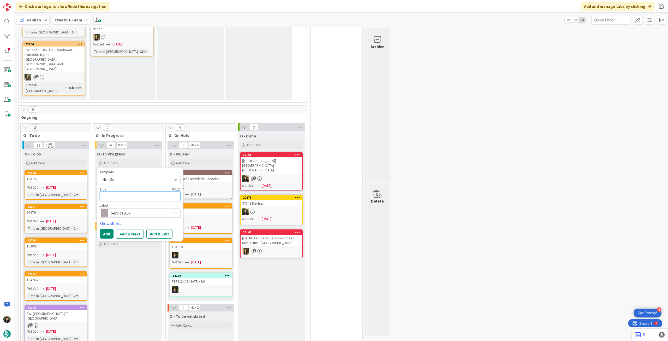
click at [128, 190] on textarea at bounding box center [140, 195] width 81 height 9
type textarea "x"
type textarea "S"
type textarea "x"
type textarea "Su"
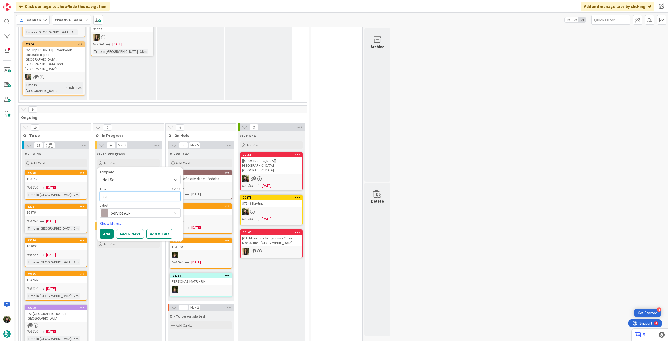
type textarea "x"
type textarea "Sup"
type textarea "x"
type textarea "Sup"
paste textarea "Things To do Córdoba"
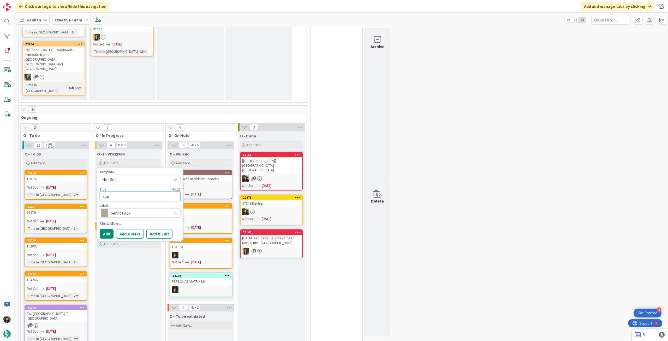
type textarea "x"
type textarea "Sup Things To do Córdoba"
click at [105, 190] on button "Add" at bounding box center [107, 233] width 14 height 9
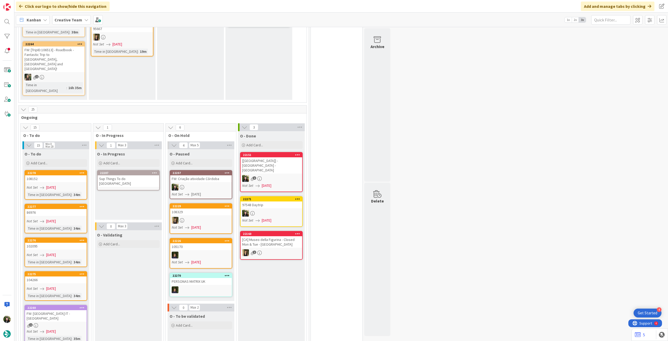
click at [131, 175] on div "Sup Things To do Córdoba" at bounding box center [129, 180] width 62 height 11
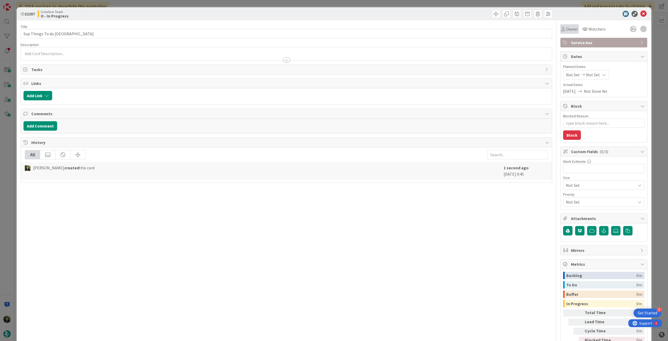
click at [401, 33] on div "Owner" at bounding box center [570, 28] width 19 height 9
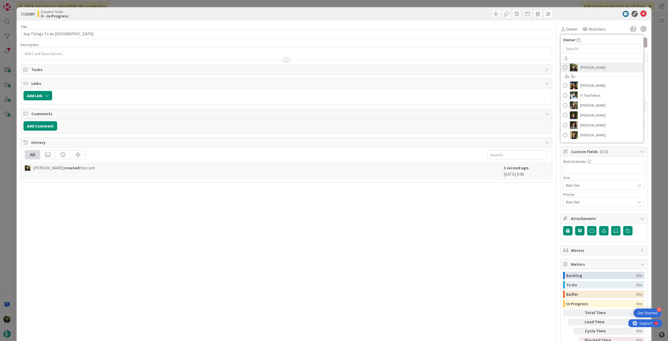
click at [401, 67] on span "[PERSON_NAME]" at bounding box center [593, 67] width 25 height 8
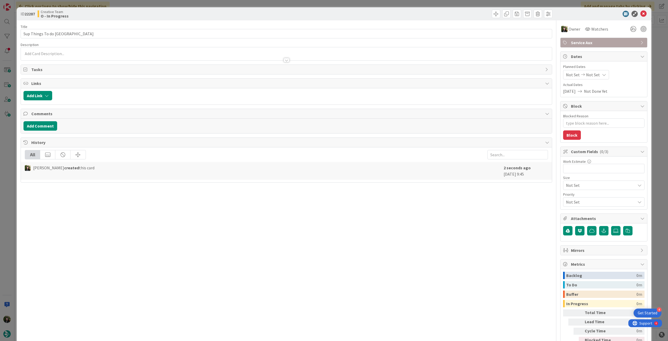
type textarea "x"
click at [401, 78] on div "Not Set Not Set" at bounding box center [586, 74] width 46 height 9
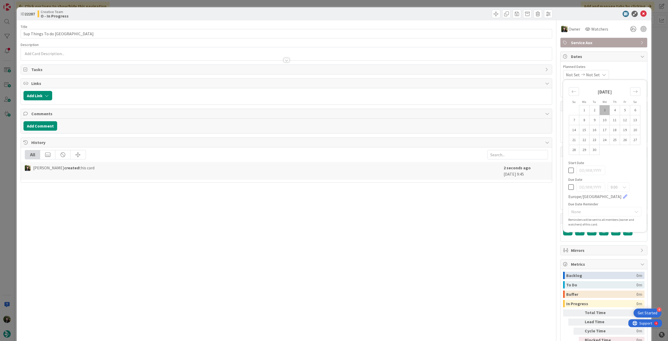
click at [401, 188] on icon at bounding box center [571, 187] width 5 height 6
type input "[DATE]"
click at [401, 13] on icon at bounding box center [644, 14] width 6 height 6
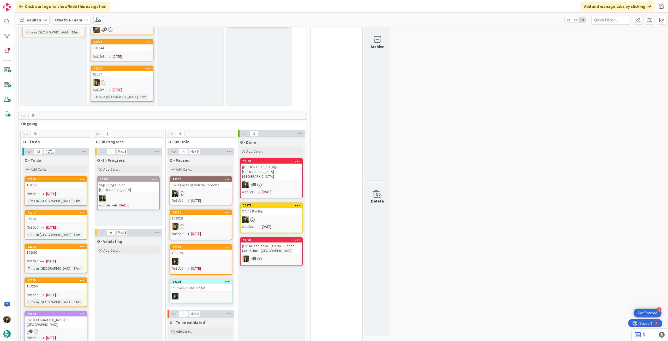
click at [122, 188] on link "22287 Sup Things To do Córdoba Not Set 03/09/2025" at bounding box center [128, 193] width 63 height 34
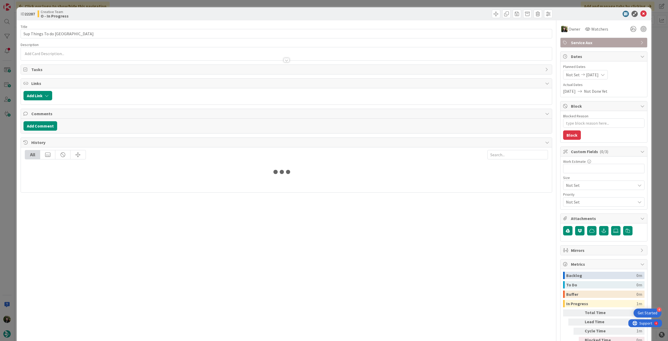
click at [401, 46] on div "Service Aux" at bounding box center [604, 42] width 87 height 9
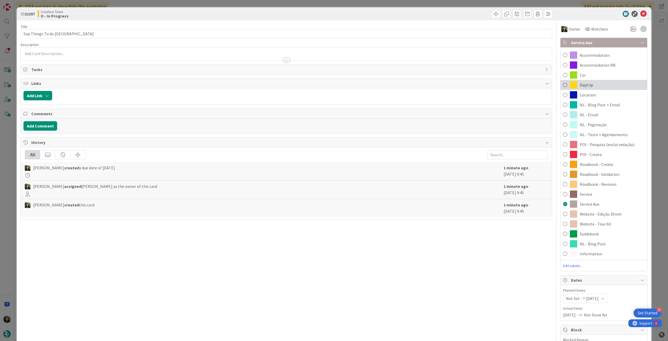
click at [401, 82] on div "Daytrip" at bounding box center [604, 85] width 87 height 10
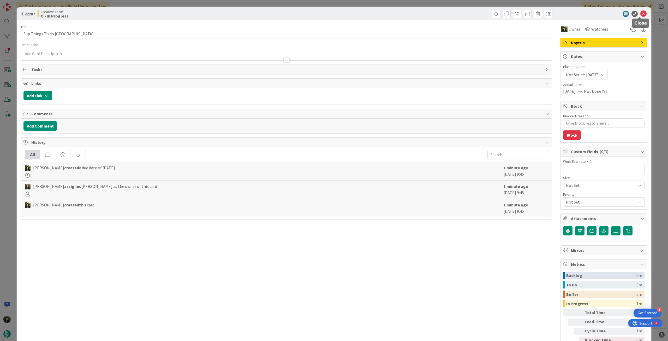
click at [401, 13] on icon at bounding box center [644, 14] width 6 height 6
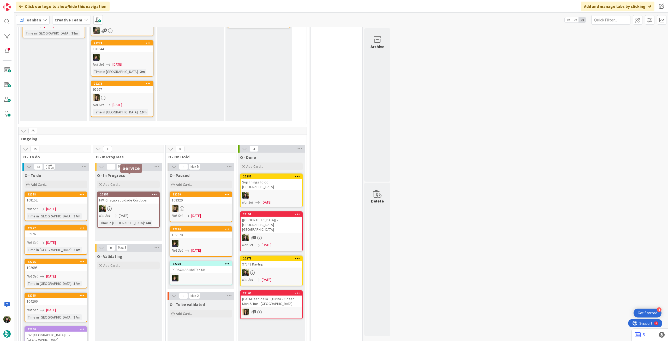
scroll to position [139, 0]
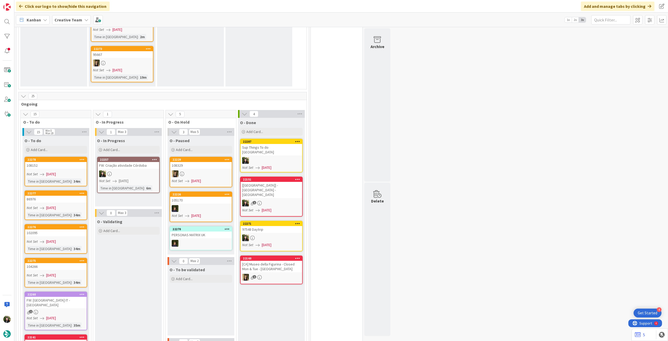
click at [149, 185] on div "Time in Column : 6m" at bounding box center [128, 188] width 58 height 6
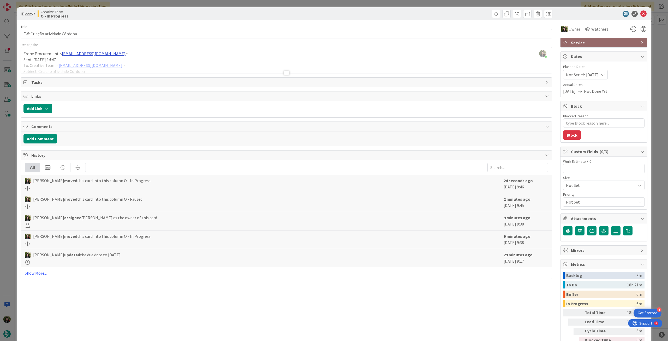
click at [64, 61] on div at bounding box center [286, 66] width 531 height 13
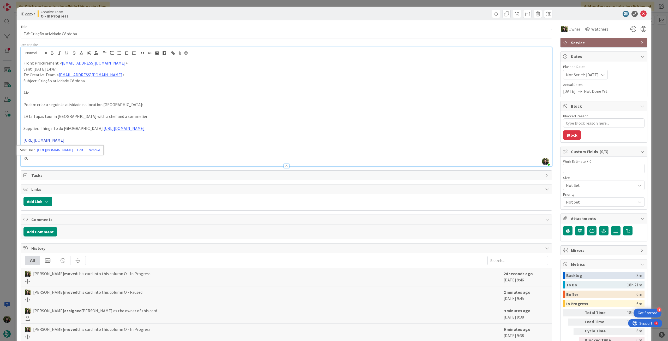
click at [64, 142] on link "https://thingstodocordoba.com/gastroexperiences/" at bounding box center [43, 139] width 41 height 5
click at [73, 152] on link "https://thingstodocordoba.com/gastroexperiences/" at bounding box center [55, 150] width 36 height 7
click at [401, 12] on icon at bounding box center [644, 14] width 6 height 6
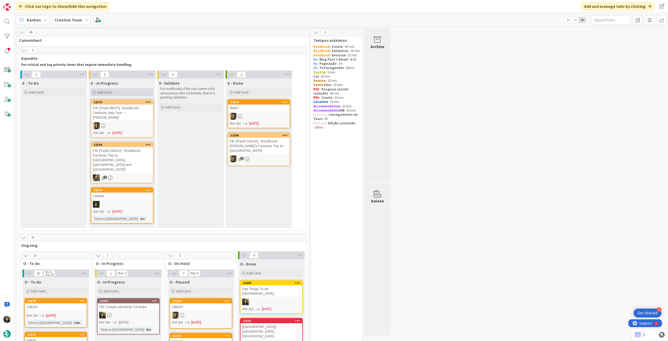
click at [119, 90] on div "Add Card..." at bounding box center [122, 92] width 63 height 8
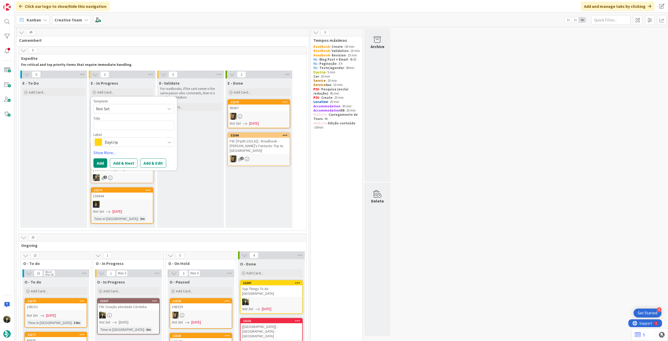
click at [113, 143] on span "Daytrip" at bounding box center [134, 141] width 58 height 7
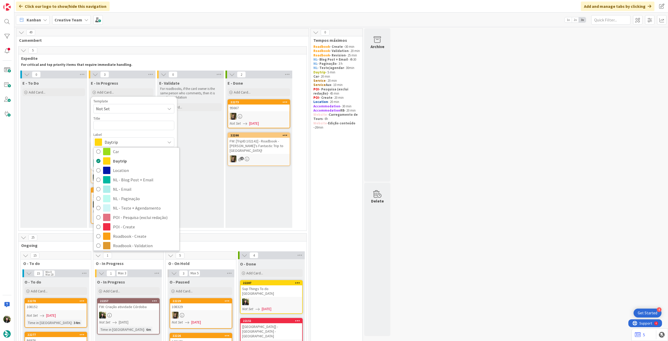
scroll to position [70, 0]
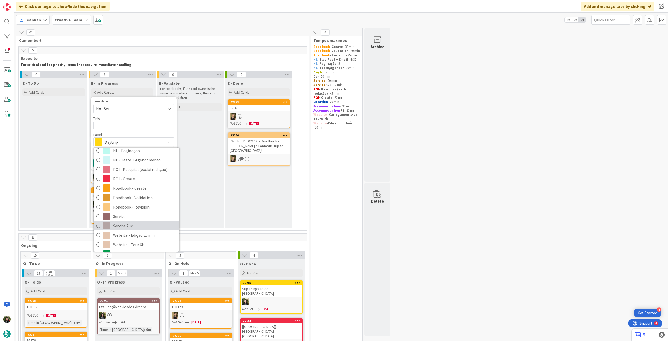
click at [128, 190] on link "Service Aux" at bounding box center [137, 225] width 86 height 9
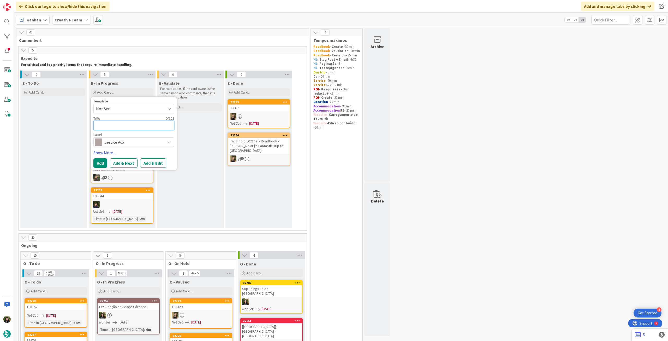
click at [126, 125] on textarea at bounding box center [133, 125] width 81 height 9
type textarea "x"
type textarea "R"
type textarea "x"
type textarea "Re"
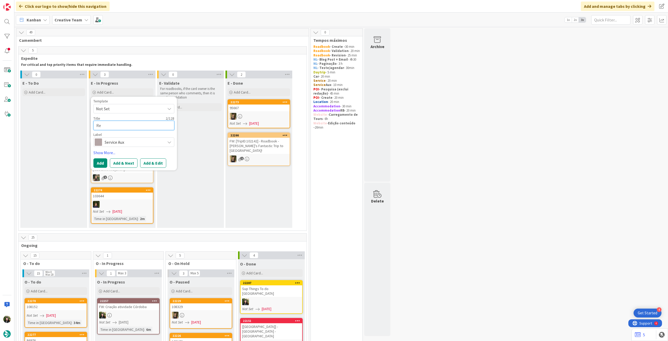
type textarea "x"
type textarea "Rev"
type textarea "x"
type textarea "Revi"
type textarea "x"
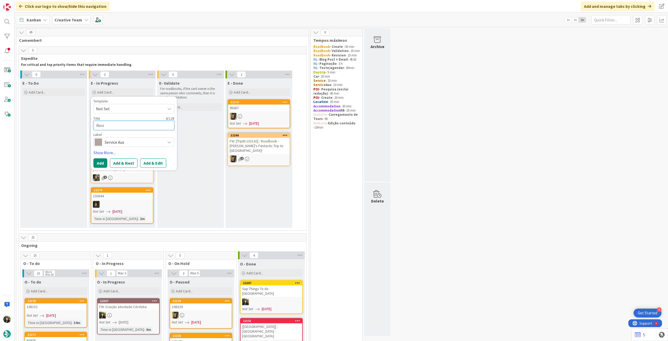
type textarea "Revis"
type textarea "x"
type textarea "Revisi"
type textarea "x"
type textarea "Revisio"
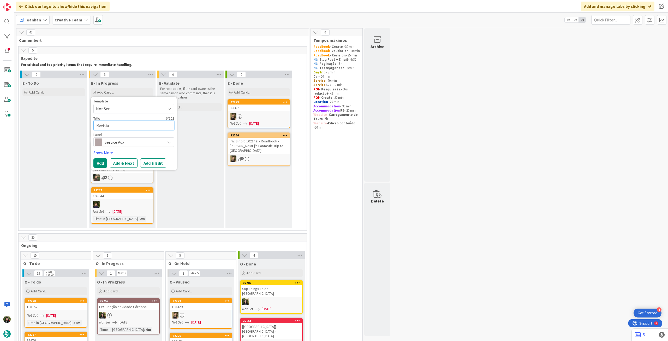
type textarea "x"
type textarea "Revision"
type textarea "x"
type textarea "Revision"
paste textarea "106969"
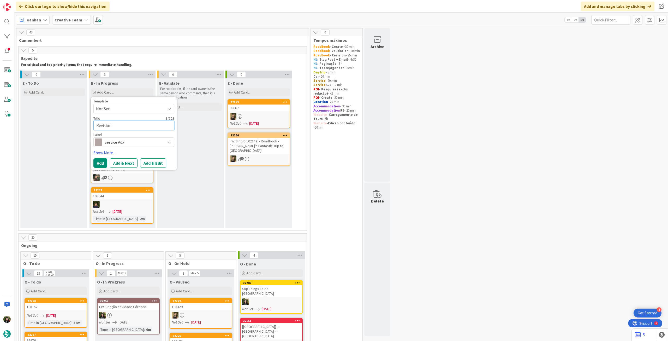
type textarea "x"
type textarea "Revision 106969"
type textarea "x"
type textarea "Revision 106969"
click at [101, 162] on button "Add" at bounding box center [100, 162] width 14 height 9
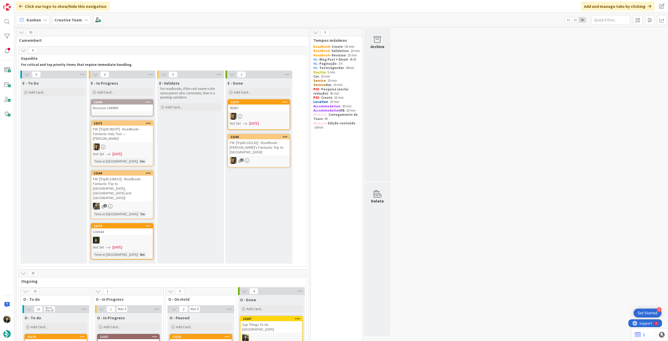
click at [122, 109] on div "Revision 106969" at bounding box center [122, 107] width 62 height 7
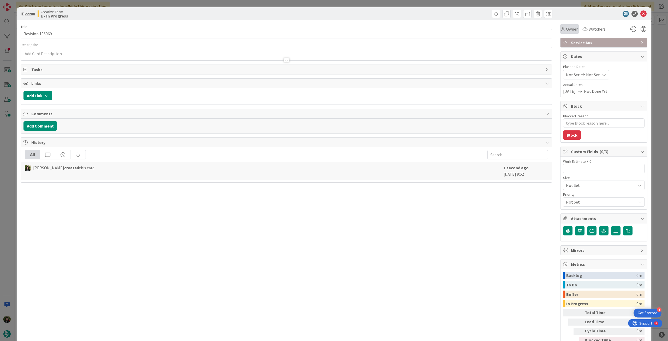
click at [401, 28] on span "Owner" at bounding box center [572, 29] width 12 height 6
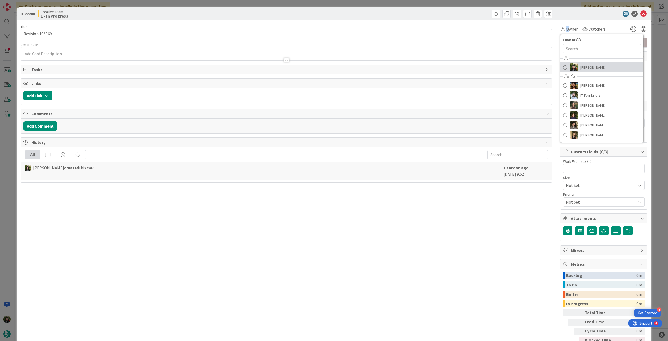
drag, startPoint x: 575, startPoint y: 68, endPoint x: 576, endPoint y: 72, distance: 4.3
click at [401, 68] on link "[PERSON_NAME]" at bounding box center [602, 67] width 83 height 10
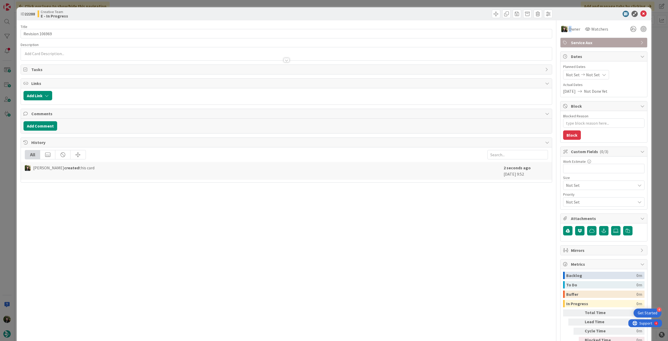
type textarea "x"
click at [401, 75] on span "Not Set" at bounding box center [593, 75] width 14 height 6
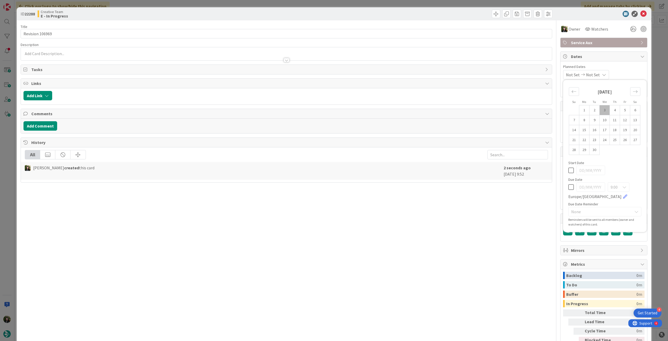
click at [401, 187] on icon at bounding box center [571, 187] width 5 height 6
type input "[DATE]"
click at [401, 12] on icon at bounding box center [644, 14] width 6 height 6
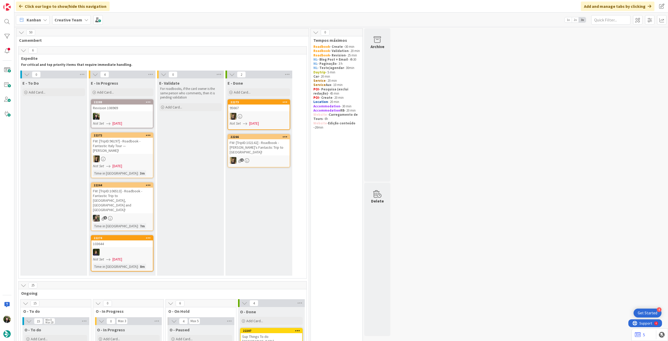
click at [119, 118] on div at bounding box center [122, 116] width 62 height 7
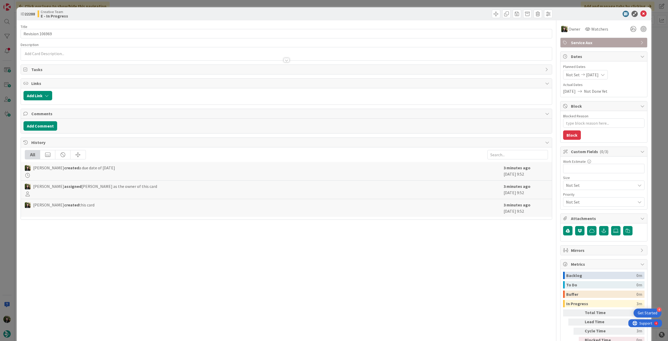
click at [401, 42] on span "Service Aux" at bounding box center [604, 42] width 67 height 6
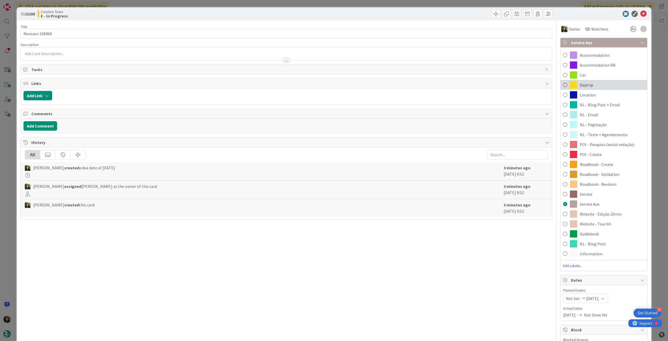
click at [401, 83] on span "Daytrip" at bounding box center [586, 85] width 13 height 6
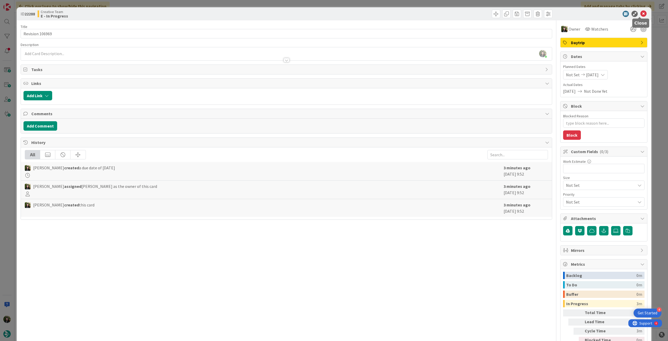
click at [401, 13] on icon at bounding box center [644, 14] width 6 height 6
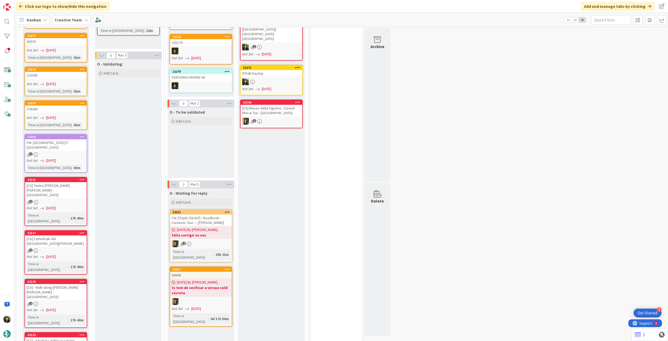
scroll to position [174, 0]
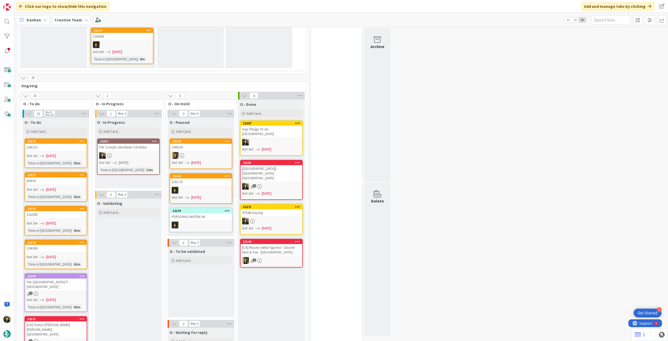
click at [77, 23] on div "Creative Team" at bounding box center [71, 19] width 39 height 9
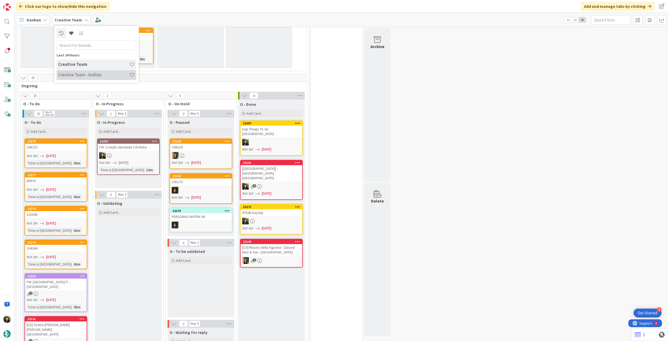
click at [75, 73] on h4 "Creative Team - Análise" at bounding box center [93, 74] width 71 height 5
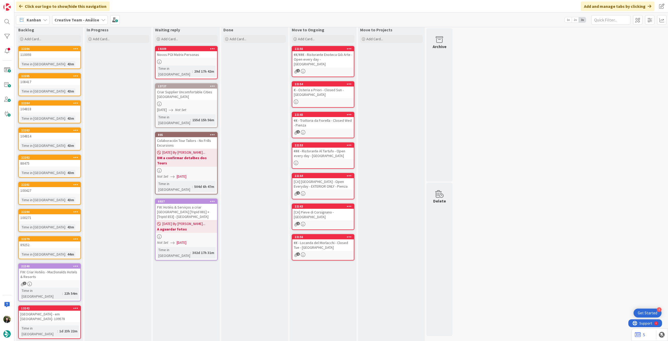
scroll to position [17, 0]
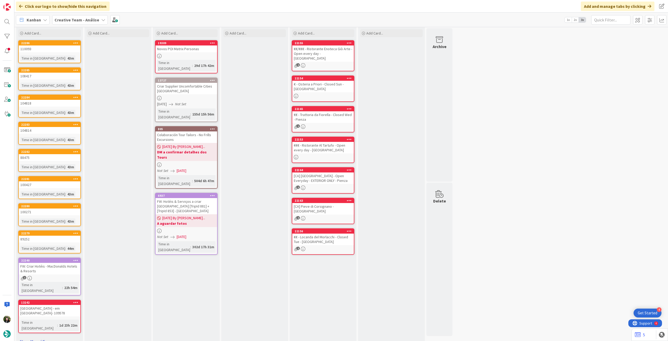
click at [34, 190] on link "Show More (4)" at bounding box center [49, 341] width 63 height 8
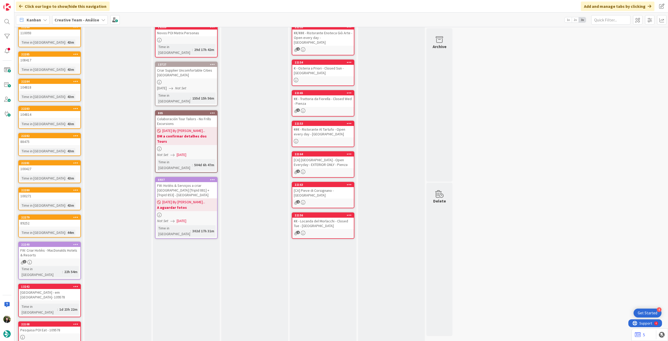
scroll to position [0, 0]
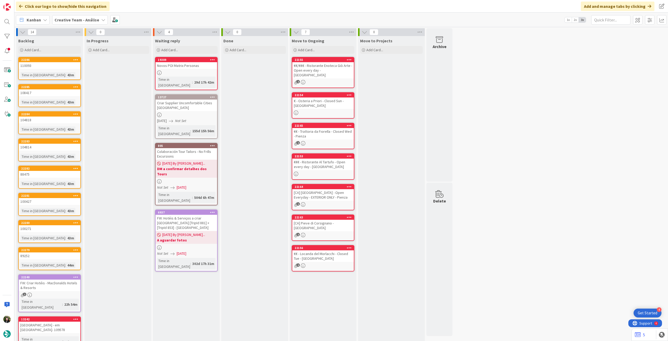
click at [86, 16] on div "Creative Team - Análise" at bounding box center [80, 19] width 56 height 9
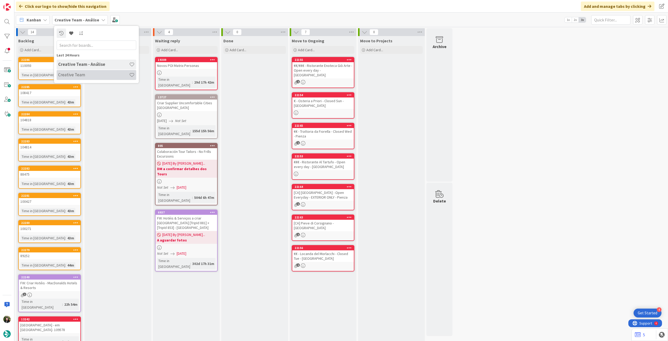
click at [90, 73] on h4 "Creative Team" at bounding box center [93, 74] width 71 height 5
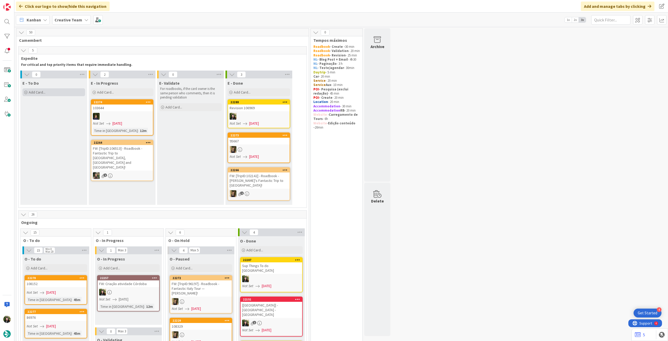
drag, startPoint x: 62, startPoint y: 91, endPoint x: 62, endPoint y: 95, distance: 3.7
click at [62, 91] on div "Add Card..." at bounding box center [53, 92] width 63 height 8
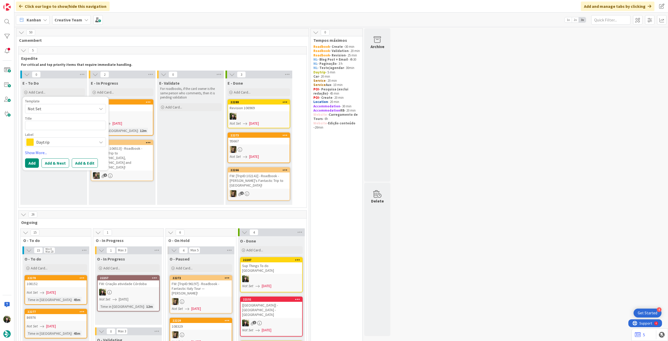
drag, startPoint x: 54, startPoint y: 141, endPoint x: 58, endPoint y: 146, distance: 6.0
click at [54, 142] on span "Daytrip" at bounding box center [65, 141] width 58 height 7
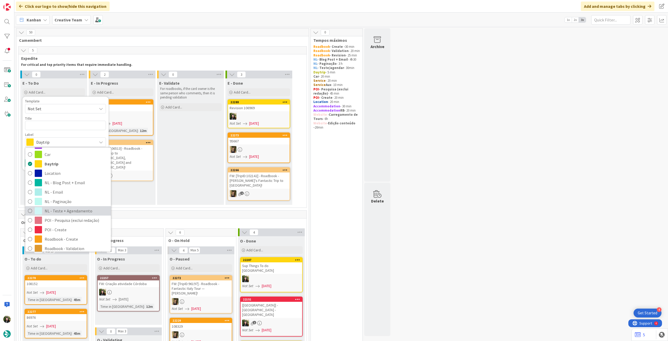
scroll to position [70, 0]
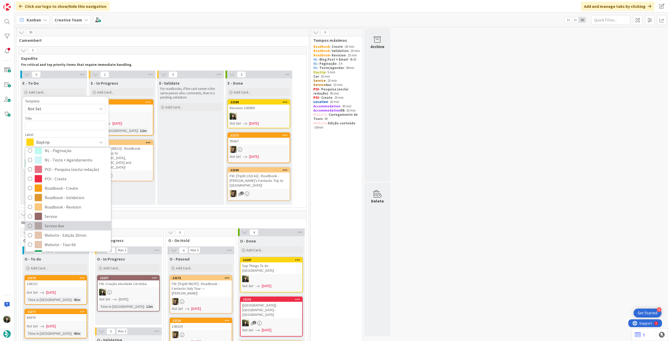
drag, startPoint x: 67, startPoint y: 222, endPoint x: 64, endPoint y: 176, distance: 45.8
click at [67, 190] on span "Service Aux" at bounding box center [77, 226] width 64 height 8
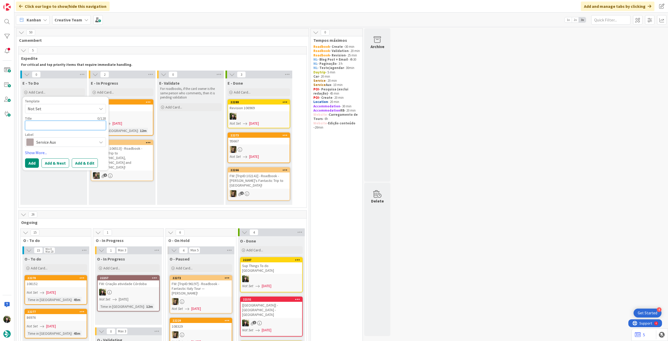
click at [73, 122] on textarea at bounding box center [65, 125] width 81 height 9
type textarea "x"
type textarea "A"
type textarea "x"
type textarea "Atu"
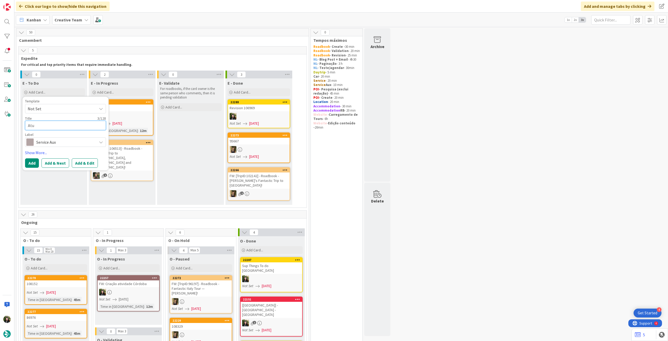
type textarea "x"
type textarea "Atual"
type textarea "x"
type textarea "Atuali"
type textarea "x"
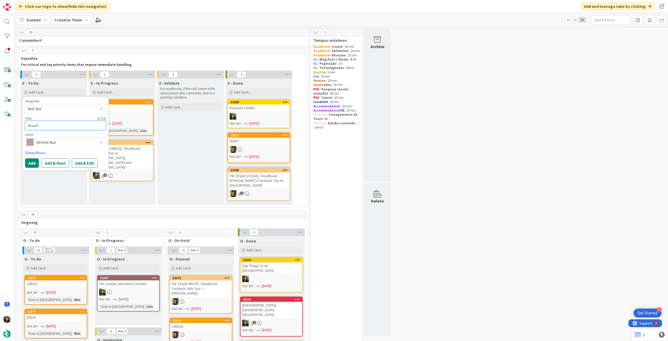
type textarea "Atualiz"
type textarea "x"
type textarea "Atualiza"
type textarea "x"
type textarea "Atualizar"
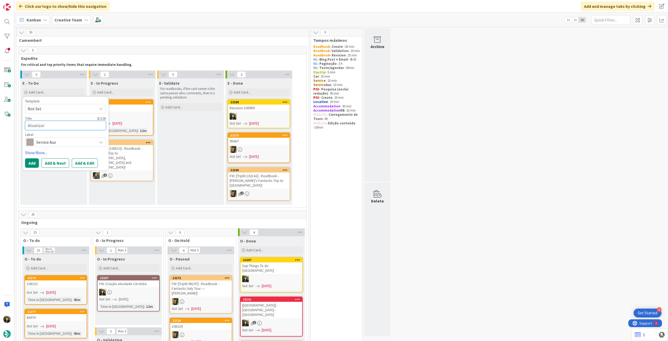
type textarea "x"
type textarea "Atualizar"
paste textarea "Vila Galé Estoril"
type textarea "x"
type textarea "Atualizar Vila Galé Estoril"
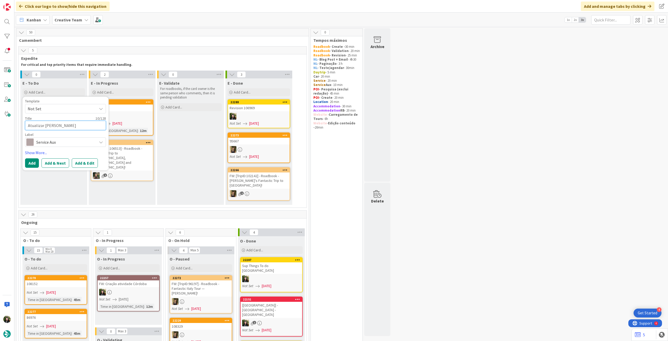
type textarea "x"
type textarea "Atualizar Vila Galé Estoril"
type textarea "x"
type textarea "Atualizar Vila Galé Estoril p"
type textarea "x"
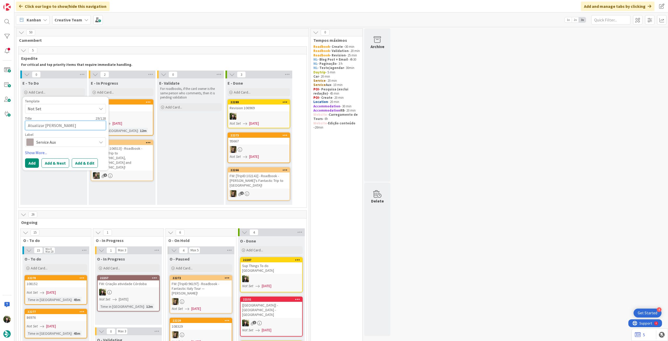
type textarea "Atualizar Vila Galé Estoril"
type textarea "x"
type textarea "Atualizar Vila Galé Estoril R"
type textarea "x"
type textarea "Atualizar [PERSON_NAME] Estoril RB"
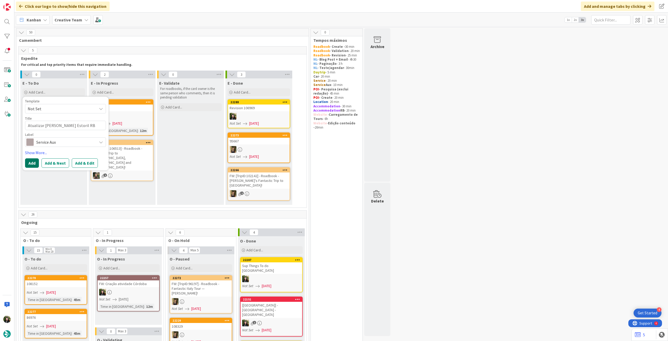
click at [38, 164] on button "Add" at bounding box center [32, 162] width 14 height 9
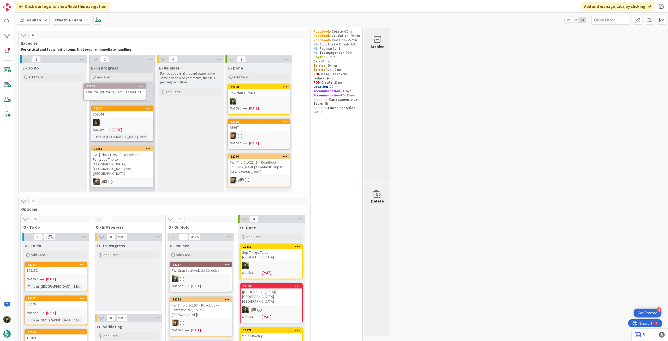
scroll to position [14, 0]
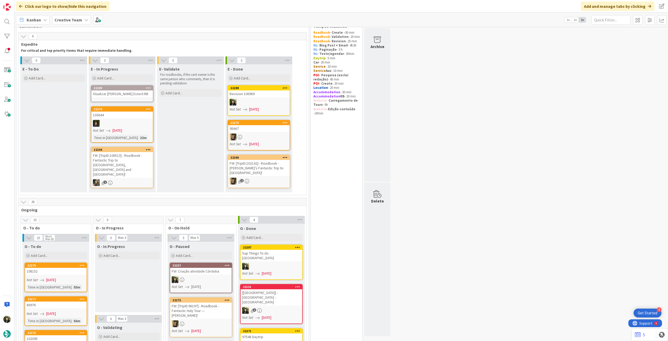
click at [130, 94] on div "Atualizar [PERSON_NAME] Estoril RB" at bounding box center [122, 93] width 62 height 7
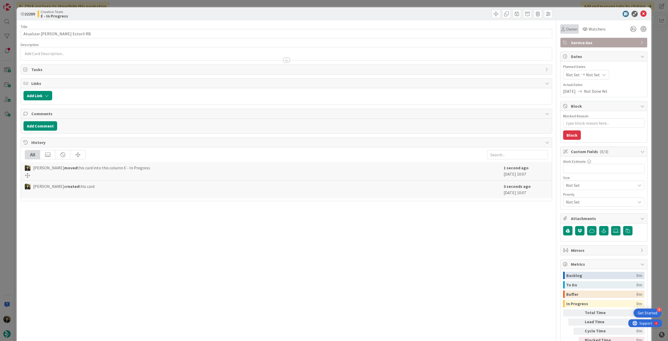
click at [401, 32] on span "Owner" at bounding box center [572, 29] width 12 height 6
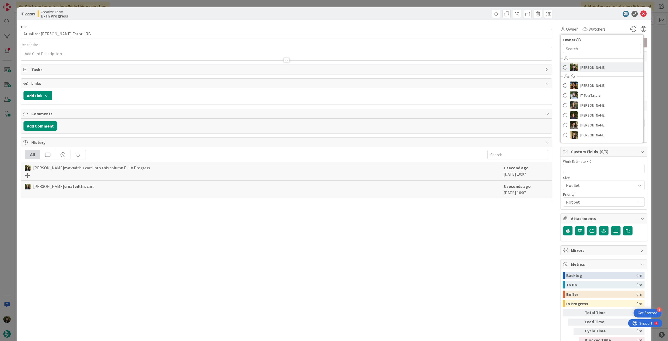
click at [401, 67] on span "[PERSON_NAME]" at bounding box center [593, 67] width 25 height 8
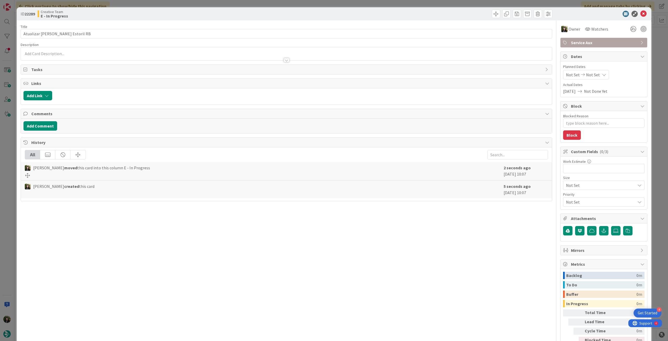
type textarea "x"
click at [401, 74] on span "Not Set" at bounding box center [593, 75] width 14 height 6
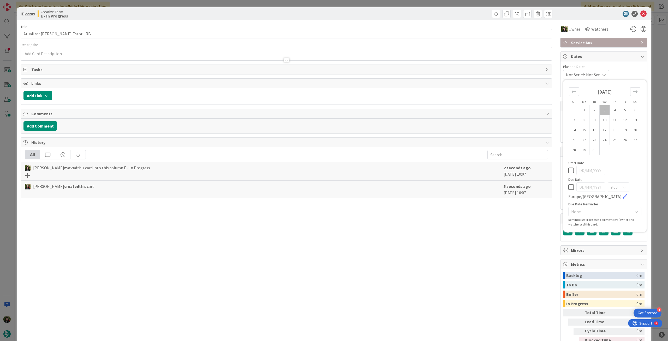
click at [401, 190] on div "9:00 Europe/Lisbon" at bounding box center [605, 190] width 73 height 17
click at [401, 187] on icon at bounding box center [571, 187] width 5 height 6
type input "[DATE]"
click at [401, 14] on icon at bounding box center [644, 14] width 6 height 6
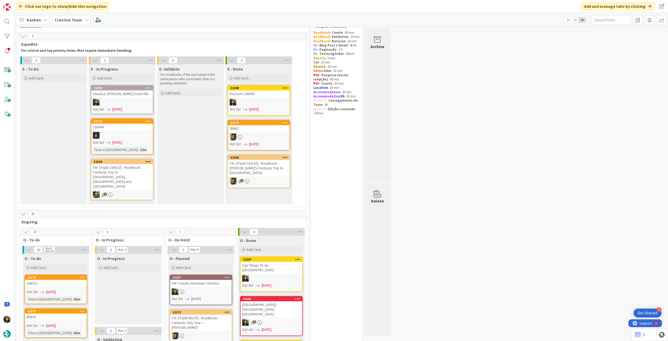
click at [128, 103] on div at bounding box center [122, 102] width 62 height 7
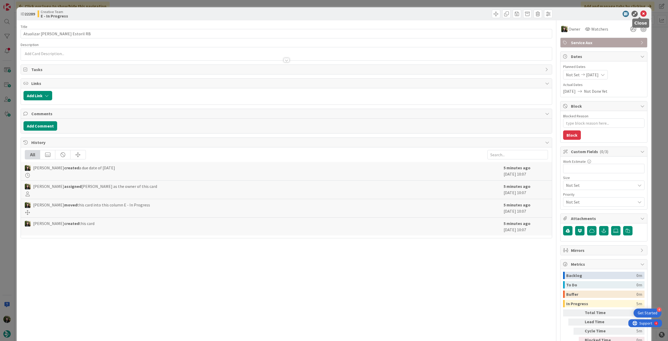
click at [401, 12] on icon at bounding box center [644, 14] width 6 height 6
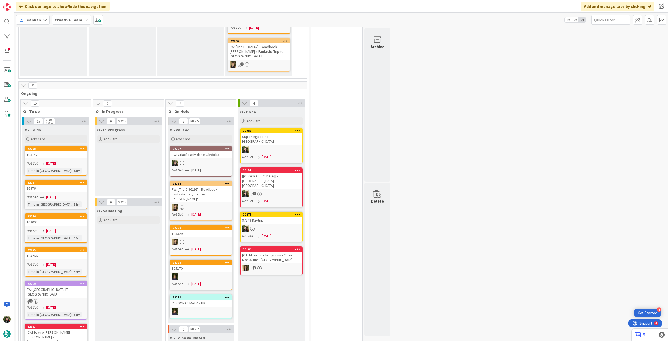
scroll to position [218, 0]
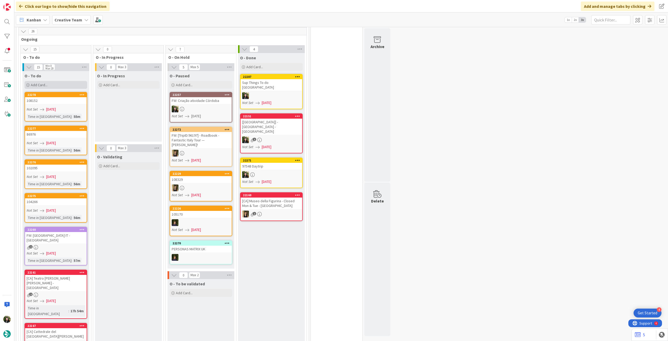
click at [54, 81] on div "Add Card..." at bounding box center [56, 85] width 63 height 8
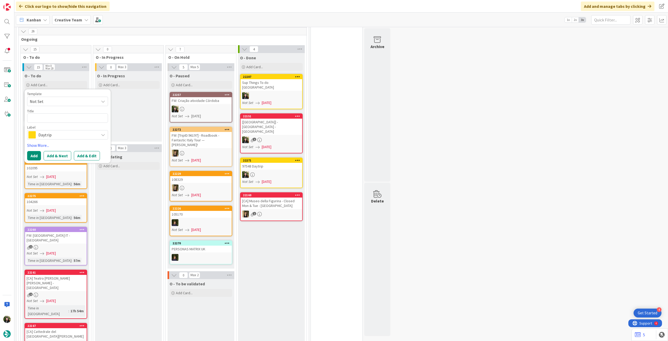
click at [50, 131] on span "Daytrip" at bounding box center [67, 134] width 58 height 7
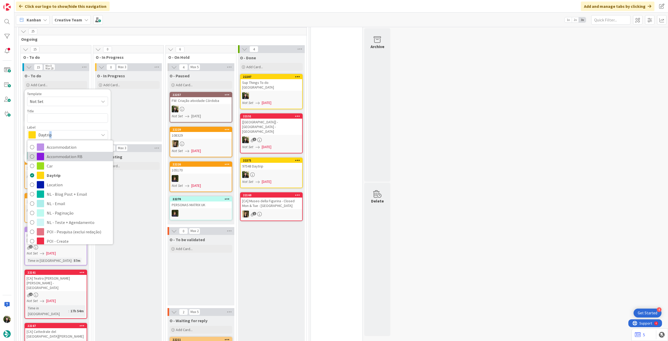
click at [57, 152] on span "Accommodation RB" at bounding box center [79, 156] width 64 height 8
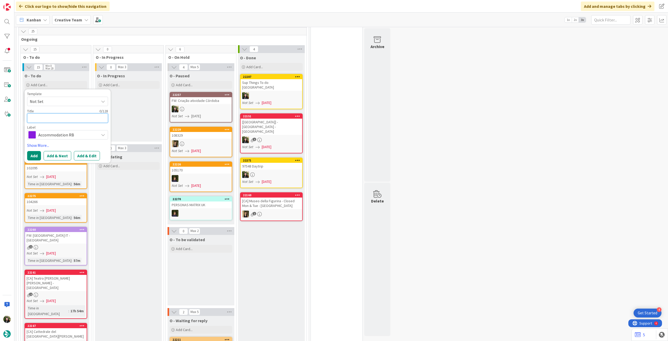
click at [56, 116] on textarea at bounding box center [67, 117] width 81 height 9
paste textarea "Ananea Tropea Yachting Resort"
type textarea "x"
type textarea "Ananea Tropea Yachting Resort"
click at [33, 151] on button "Add" at bounding box center [34, 155] width 14 height 9
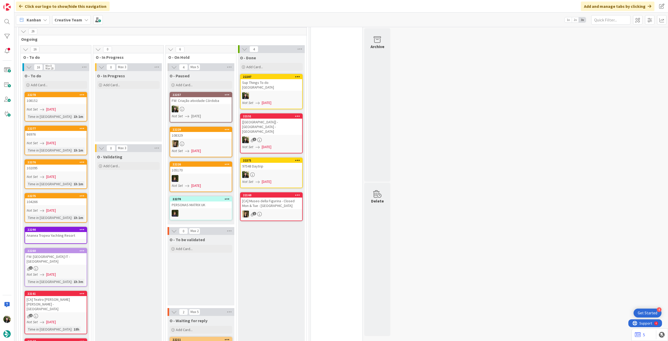
click at [54, 190] on div "Ananea Tropea Yachting Resort" at bounding box center [56, 235] width 62 height 7
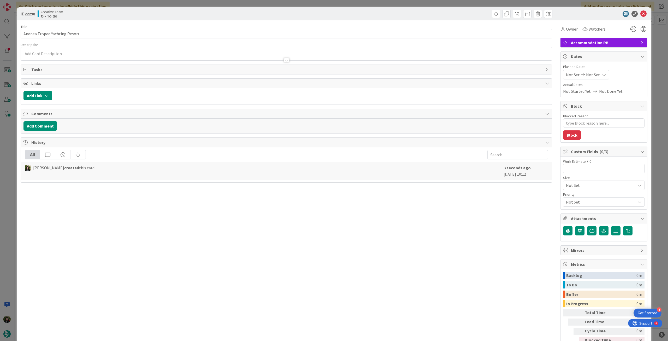
type textarea "x"
click at [183, 30] on input "Ananea Tropea Yachting Resort" at bounding box center [287, 33] width 532 height 9
paste input "101260"
type input "Ananea Tropea Yachting Resort - 101260"
type textarea "x"
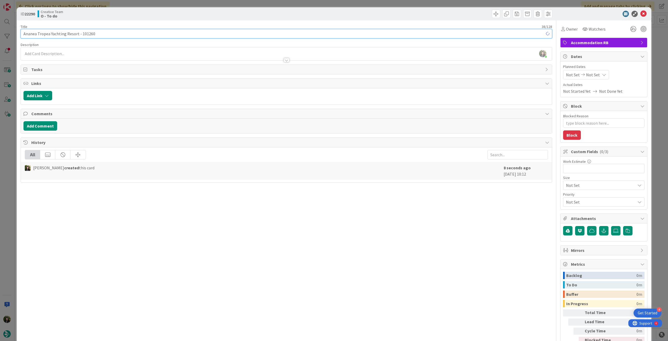
type input "Ananea Tropea Yachting Resort - 101260"
type textarea "x"
click at [401, 77] on div "Not Set Not Set" at bounding box center [586, 74] width 46 height 9
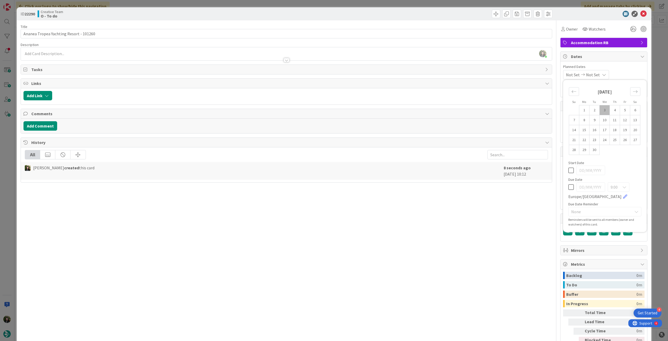
click at [401, 187] on icon at bounding box center [571, 187] width 5 height 6
type input "[DATE]"
click at [401, 13] on icon at bounding box center [644, 14] width 6 height 6
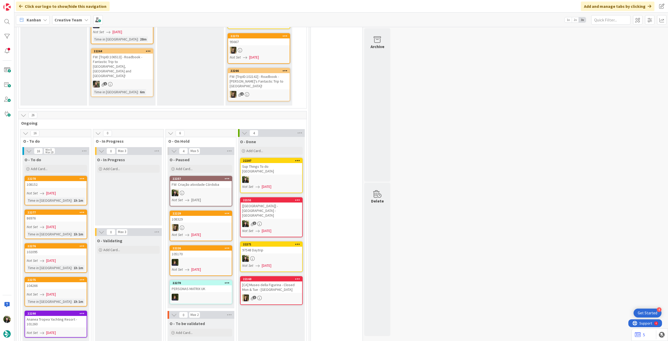
scroll to position [174, 0]
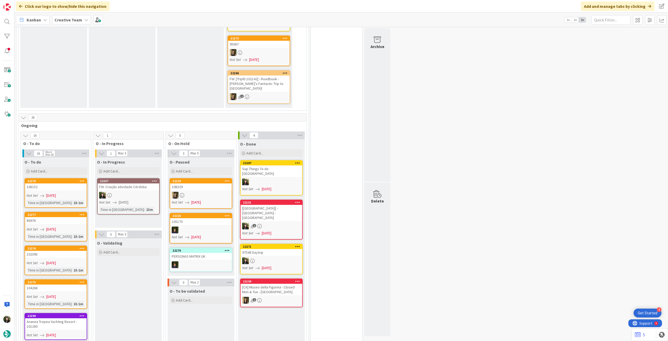
click at [68, 17] on span "Creative Team" at bounding box center [69, 20] width 28 height 6
click at [68, 76] on h4 "Creative Team - Análise" at bounding box center [93, 74] width 71 height 5
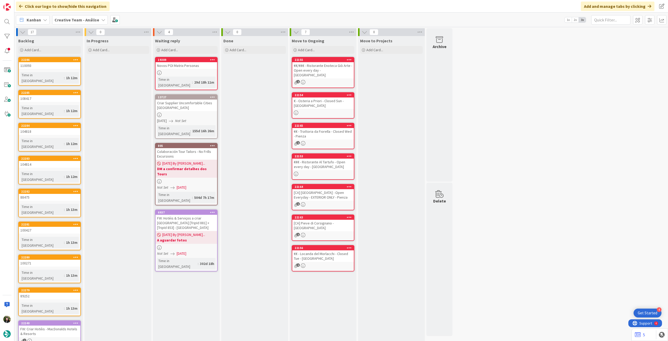
click at [69, 45] on div "Backlog Add Card..." at bounding box center [49, 45] width 67 height 19
click at [67, 48] on div "Add Card..." at bounding box center [49, 50] width 63 height 8
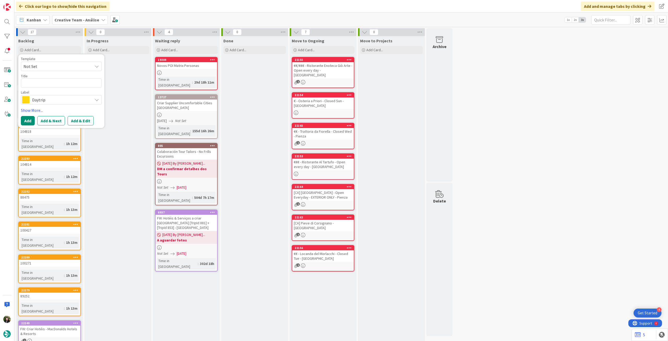
click at [55, 99] on span "Daytrip" at bounding box center [61, 99] width 58 height 7
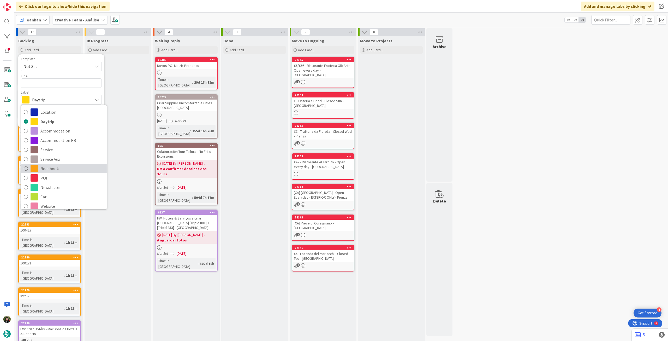
drag, startPoint x: 55, startPoint y: 169, endPoint x: 53, endPoint y: 110, distance: 59.3
click at [54, 169] on span "Roadbook" at bounding box center [72, 168] width 64 height 8
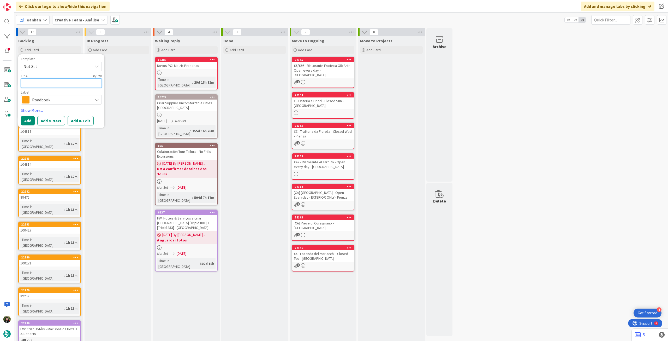
click at [65, 80] on textarea at bounding box center [61, 82] width 81 height 9
paste textarea "97823"
type textarea "x"
type textarea "97823"
click at [28, 119] on button "Add" at bounding box center [28, 120] width 14 height 9
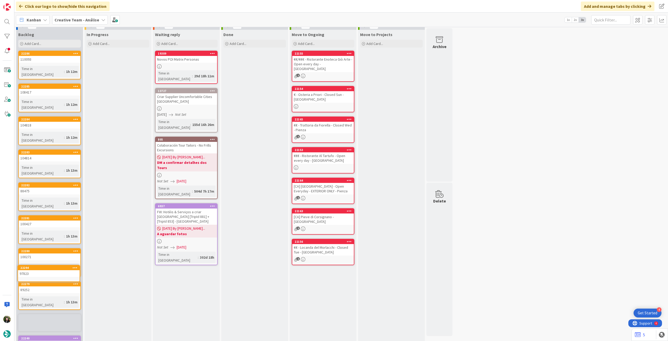
scroll to position [6, 0]
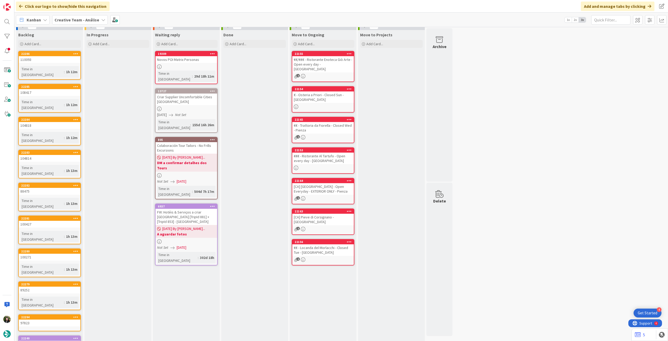
drag, startPoint x: 76, startPoint y: 19, endPoint x: 76, endPoint y: 24, distance: 5.2
click at [76, 19] on b "Creative Team - Análise" at bounding box center [77, 19] width 45 height 5
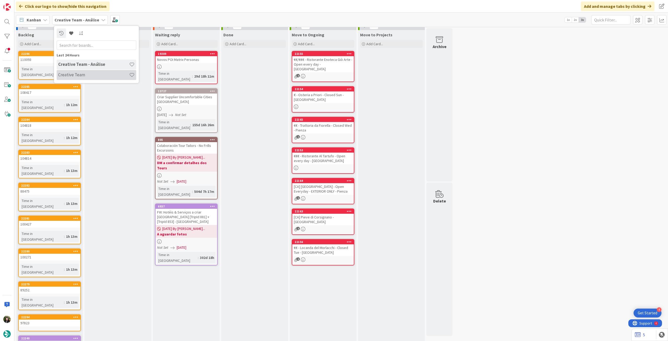
click at [81, 75] on h4 "Creative Team" at bounding box center [93, 74] width 71 height 5
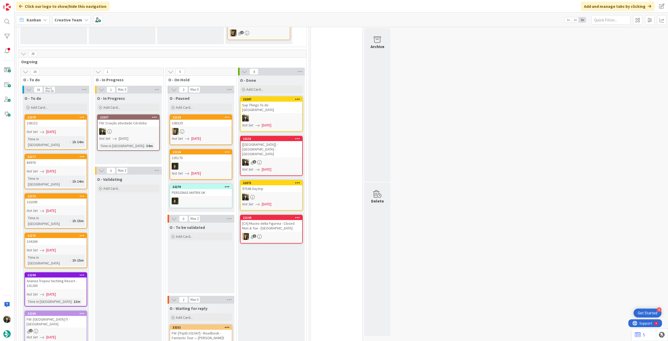
scroll to position [244, 0]
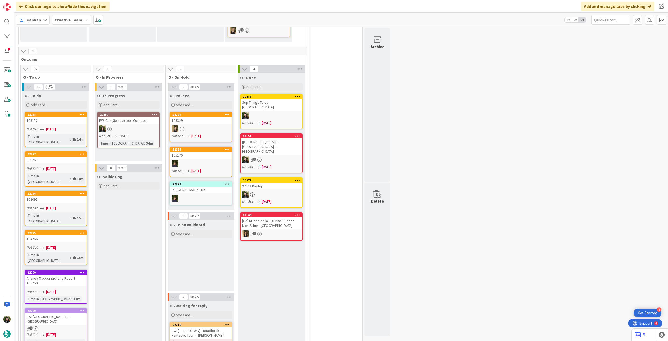
click at [137, 117] on div "FW: Criação atividade Córdoba" at bounding box center [129, 120] width 62 height 7
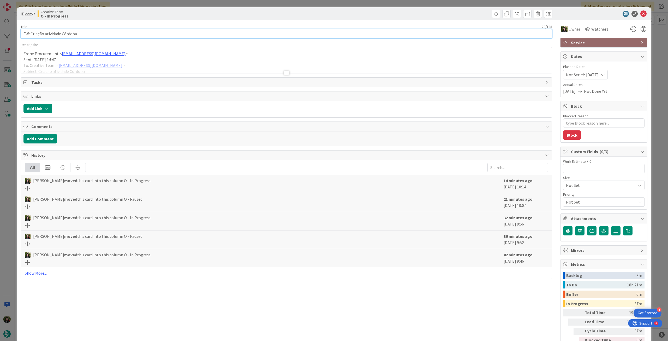
drag, startPoint x: 30, startPoint y: 34, endPoint x: 220, endPoint y: 92, distance: 198.2
click at [198, 45] on div "Title 29 / 128 FW: Criação atividade Córdoba Description From: Procurement < pr…" at bounding box center [287, 189] width 532 height 338
click at [401, 14] on icon at bounding box center [644, 14] width 6 height 6
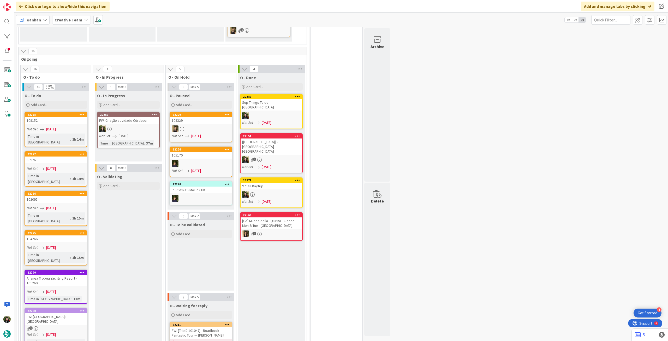
click at [117, 117] on div "FW: Criação atividade Córdoba" at bounding box center [129, 120] width 62 height 7
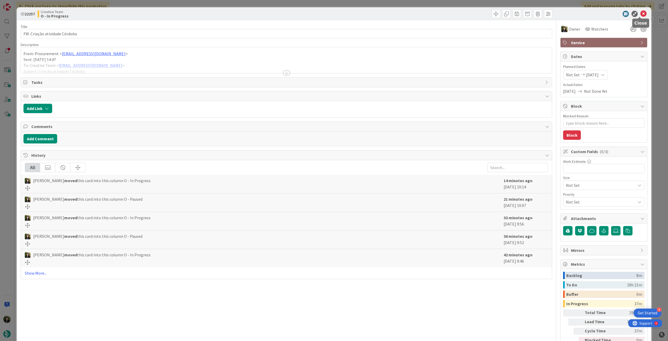
click at [401, 14] on icon at bounding box center [644, 14] width 6 height 6
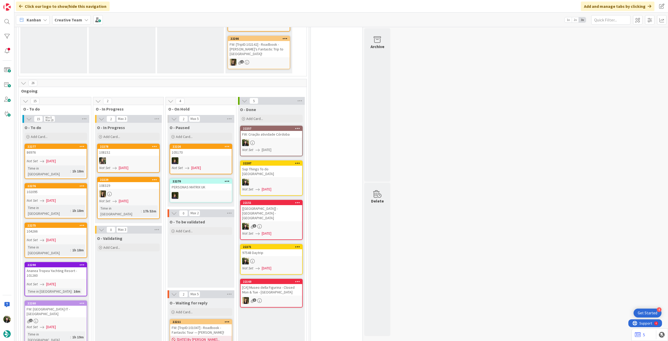
scroll to position [348, 0]
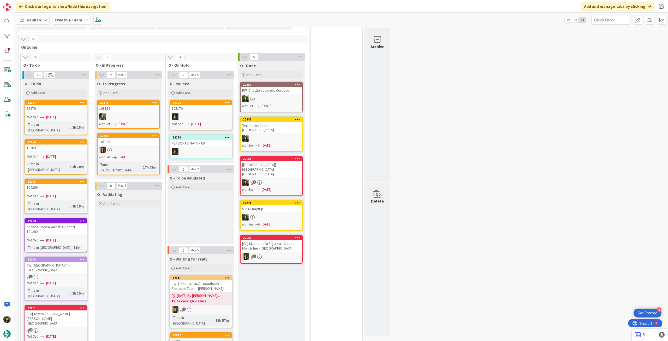
click at [74, 23] on div "Creative Team" at bounding box center [71, 19] width 39 height 9
click at [77, 73] on h4 "Creative Team - Análise" at bounding box center [93, 74] width 71 height 5
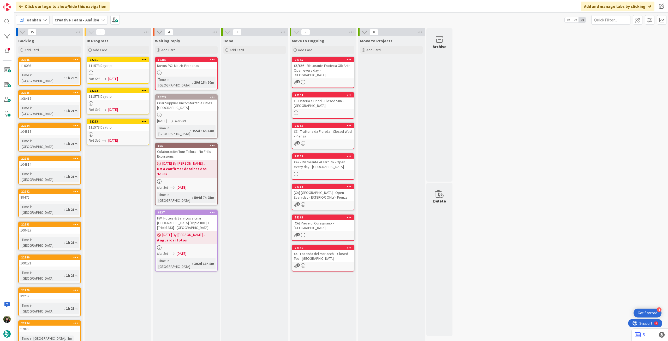
click at [129, 74] on div at bounding box center [118, 72] width 62 height 4
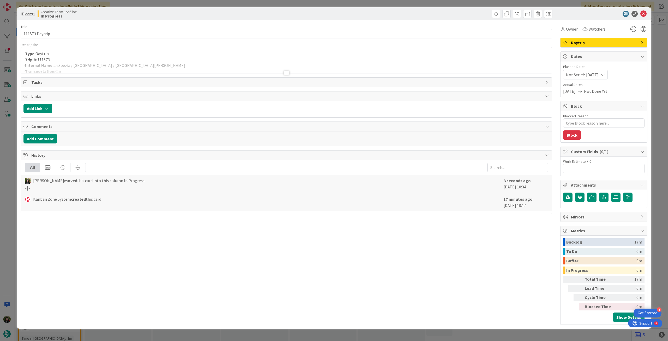
click at [129, 65] on div at bounding box center [286, 66] width 531 height 13
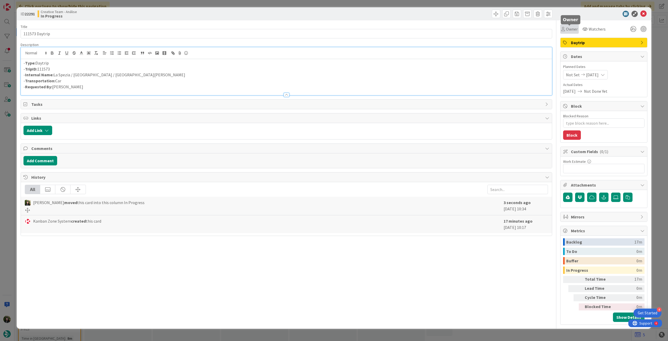
click at [401, 27] on span "Owner" at bounding box center [572, 29] width 12 height 6
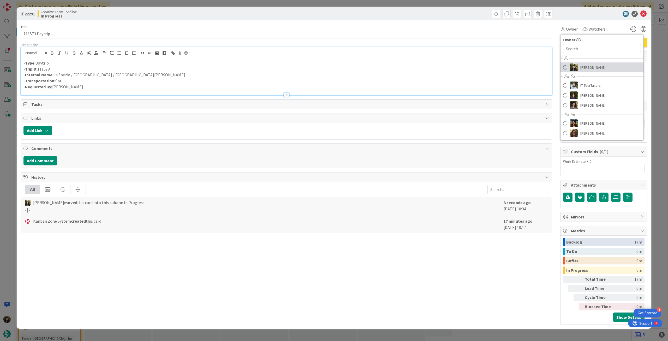
click at [401, 67] on span "[PERSON_NAME]" at bounding box center [593, 67] width 25 height 8
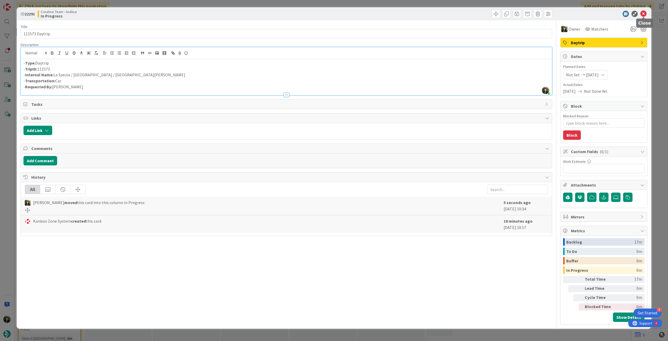
click at [401, 10] on div "ID 22291 Creative Team - Análise In Progress" at bounding box center [334, 13] width 635 height 13
click at [401, 14] on icon at bounding box center [644, 14] width 6 height 6
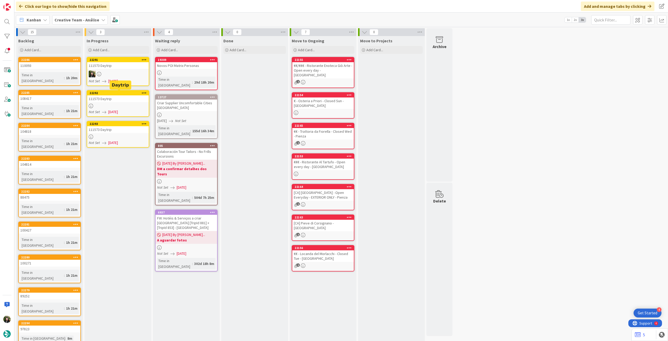
click at [120, 98] on div "111573 Daytrip" at bounding box center [118, 98] width 62 height 7
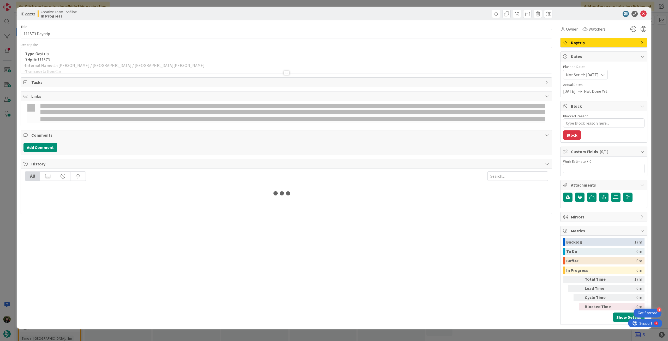
click at [137, 62] on div at bounding box center [286, 66] width 531 height 13
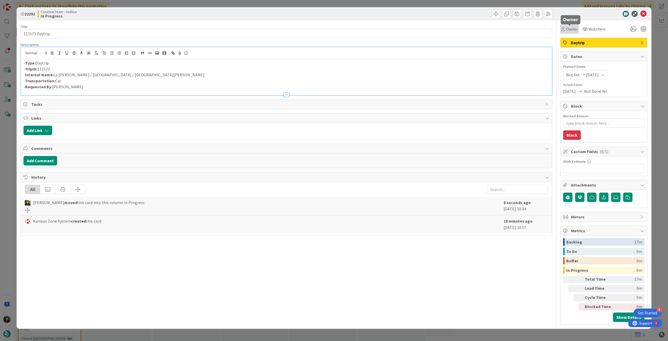
click at [401, 32] on span "Owner" at bounding box center [572, 29] width 12 height 6
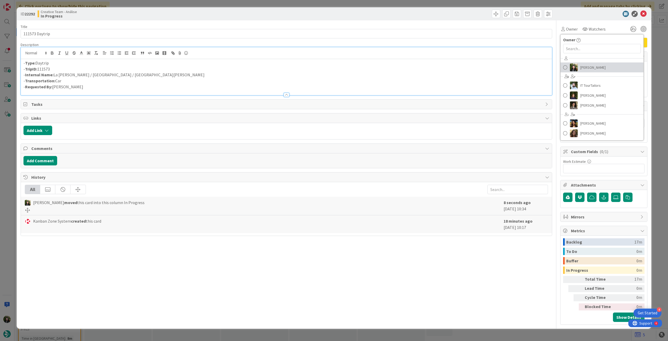
drag, startPoint x: 582, startPoint y: 69, endPoint x: 614, endPoint y: 48, distance: 38.4
click at [401, 69] on span "[PERSON_NAME]" at bounding box center [593, 67] width 25 height 8
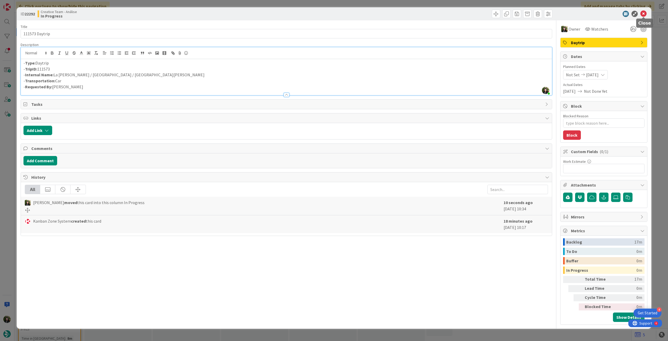
click at [401, 13] on icon at bounding box center [644, 14] width 6 height 6
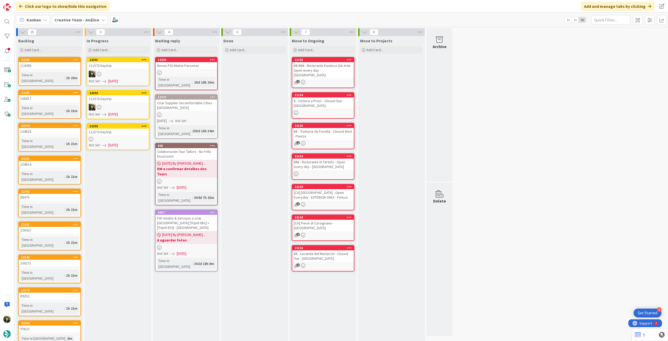
click at [133, 141] on link "22293 111573 Daytrip Not Set 03/09/2025" at bounding box center [118, 136] width 63 height 27
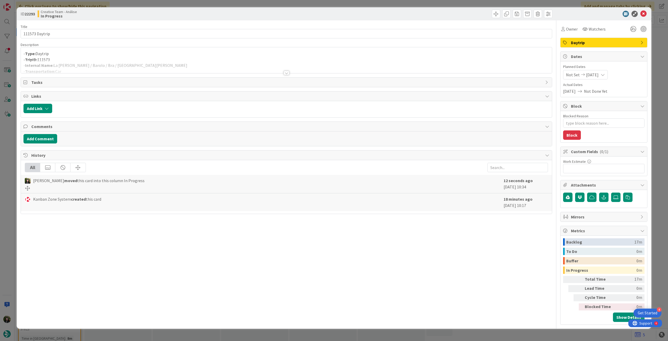
click at [175, 64] on div at bounding box center [286, 66] width 531 height 13
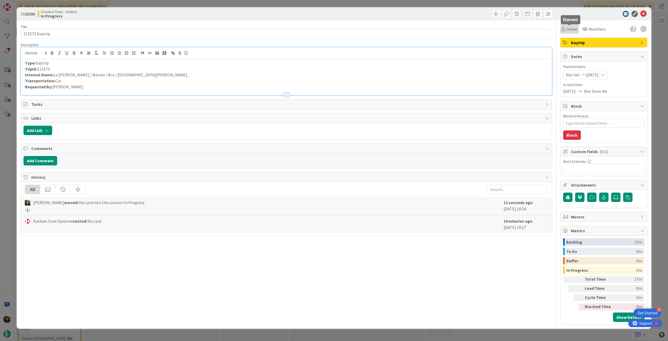
click at [401, 32] on span "Owner" at bounding box center [572, 29] width 12 height 6
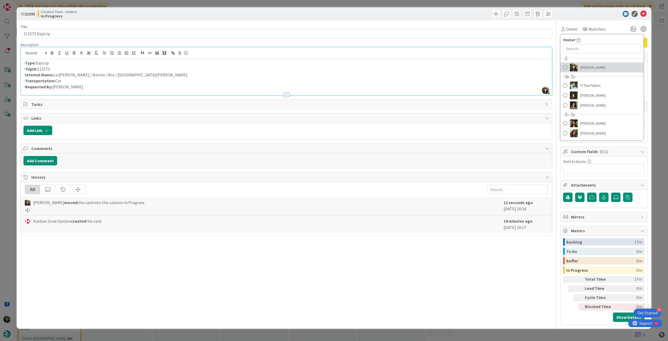
click at [401, 65] on span "[PERSON_NAME]" at bounding box center [593, 67] width 25 height 8
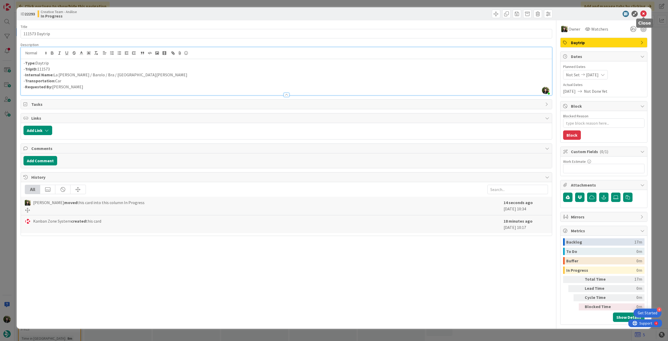
click at [401, 15] on icon at bounding box center [644, 14] width 6 height 6
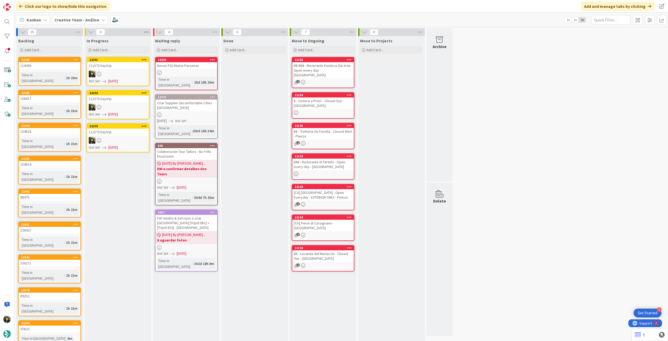
click at [148, 34] on icon at bounding box center [146, 32] width 7 height 8
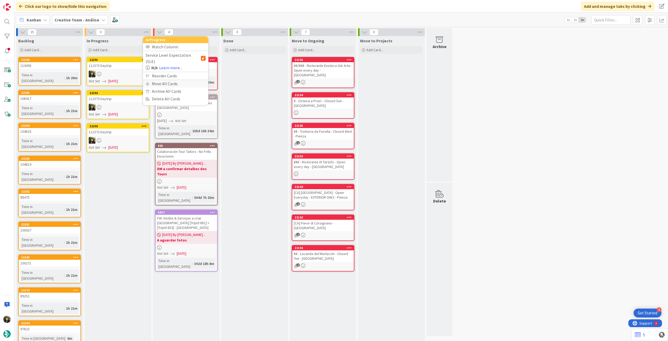
click at [154, 80] on div "Move All Cards" at bounding box center [175, 84] width 65 height 8
click at [170, 58] on span "Creative Team - Análise" at bounding box center [170, 56] width 42 height 5
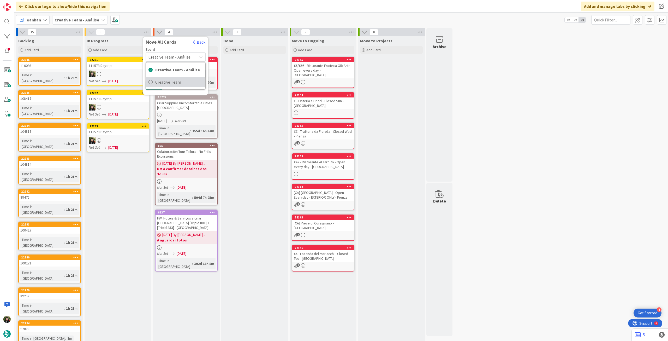
click at [167, 81] on span "Creative Team" at bounding box center [179, 82] width 48 height 8
click at [172, 74] on div "E - To Do" at bounding box center [173, 73] width 48 height 8
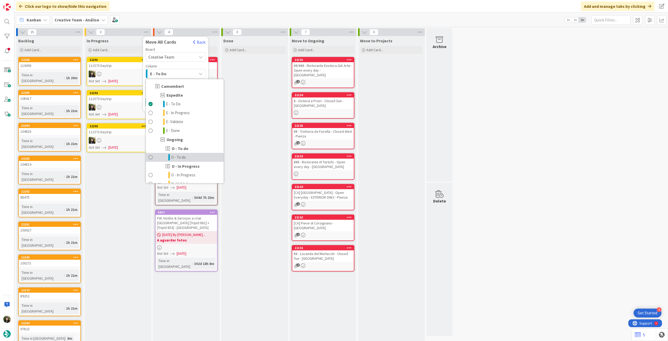
drag, startPoint x: 177, startPoint y: 156, endPoint x: 167, endPoint y: 139, distance: 20.2
click at [177, 156] on span "O - To do" at bounding box center [178, 157] width 15 height 6
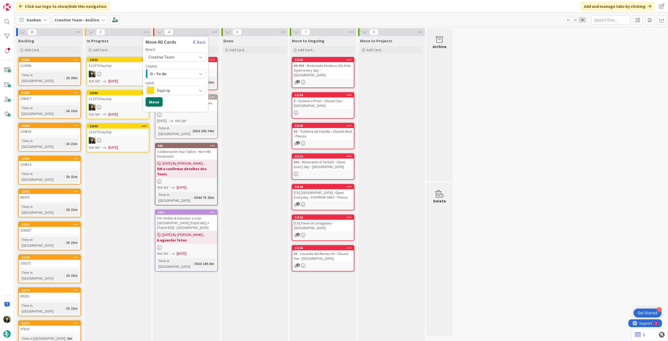
click at [156, 102] on button "Move" at bounding box center [154, 101] width 17 height 9
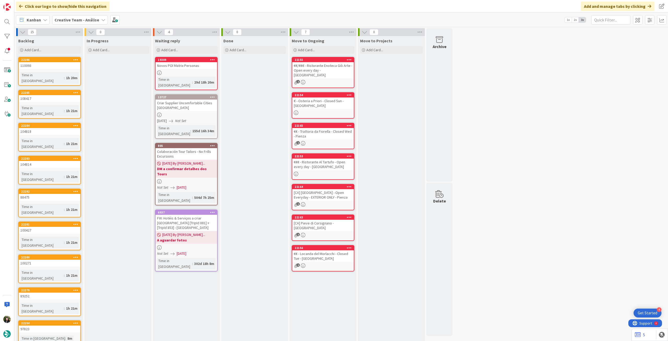
click at [87, 20] on b "Creative Team - Análise" at bounding box center [77, 19] width 45 height 5
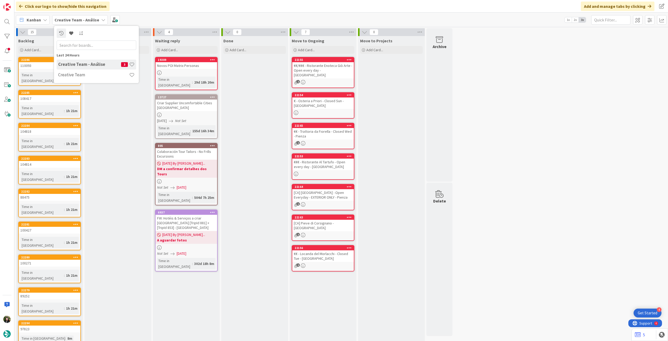
click at [75, 78] on div "Creative Team" at bounding box center [97, 75] width 80 height 10
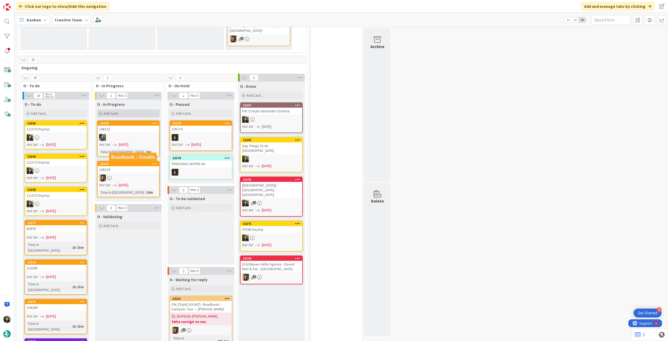
scroll to position [279, 0]
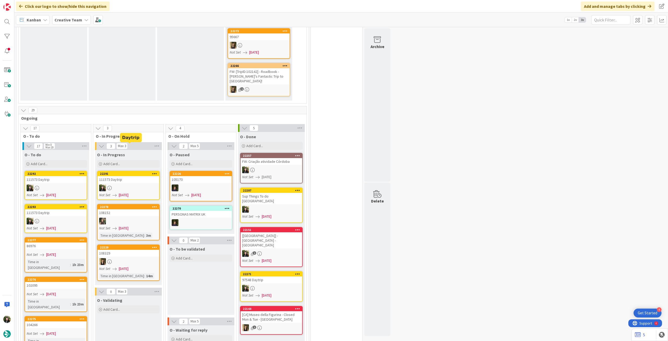
click at [113, 184] on div at bounding box center [129, 187] width 62 height 7
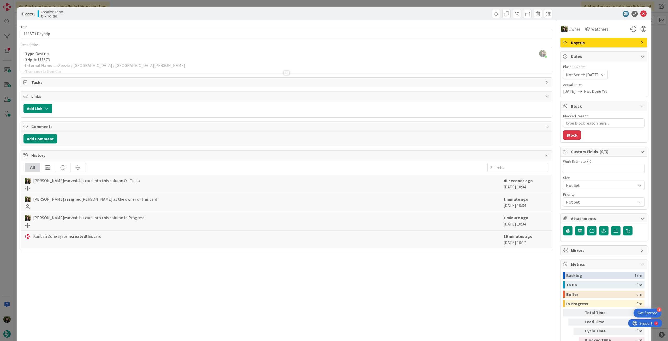
click at [97, 60] on div at bounding box center [286, 66] width 531 height 13
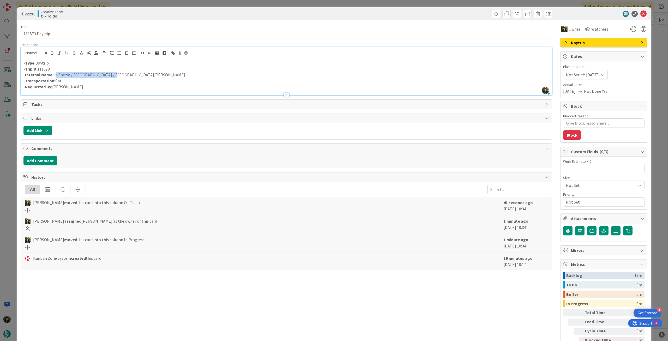
drag, startPoint x: 127, startPoint y: 73, endPoint x: 55, endPoint y: 76, distance: 72.7
click at [55, 76] on p "- Internal Name: La Spezia / Portofino / La Morra" at bounding box center [286, 75] width 526 height 6
copy p "La Spezia / Portofino / La Morra"
click at [401, 13] on icon at bounding box center [644, 14] width 6 height 6
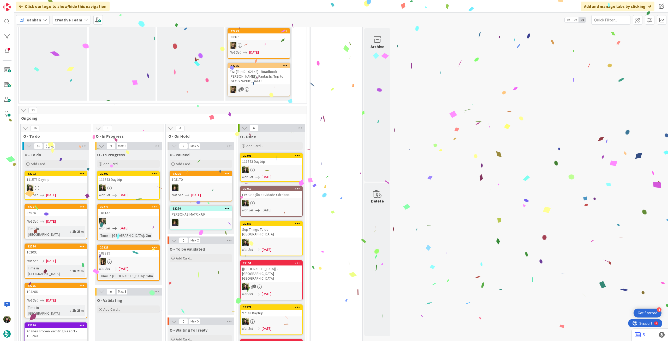
click at [124, 176] on div "111573 Daytrip" at bounding box center [129, 179] width 62 height 7
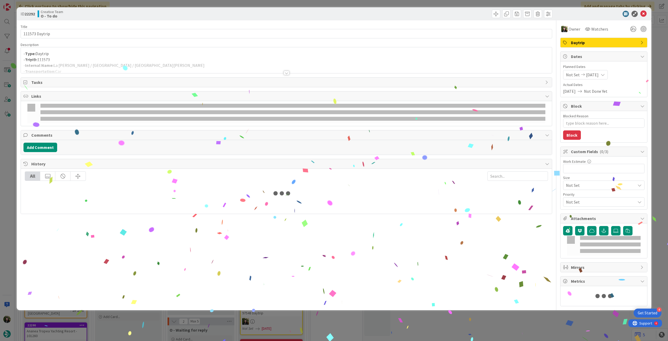
type textarea "x"
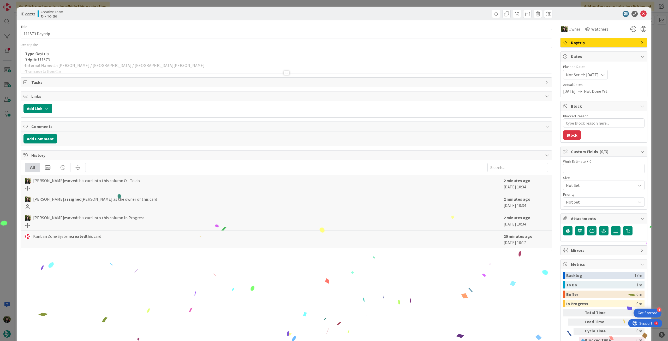
click at [108, 67] on div at bounding box center [286, 66] width 531 height 13
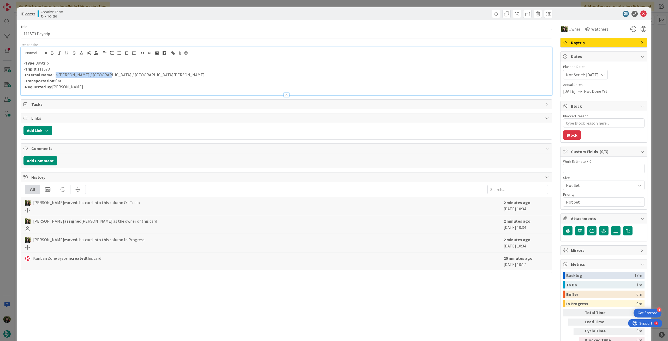
drag, startPoint x: 104, startPoint y: 75, endPoint x: 55, endPoint y: 76, distance: 49.9
click at [55, 76] on p "- Internal Name: La Morra / Alba / La Morra" at bounding box center [286, 75] width 526 height 6
copy p "La Morra / Alba / La Morra"
click at [641, 11] on icon at bounding box center [644, 14] width 6 height 6
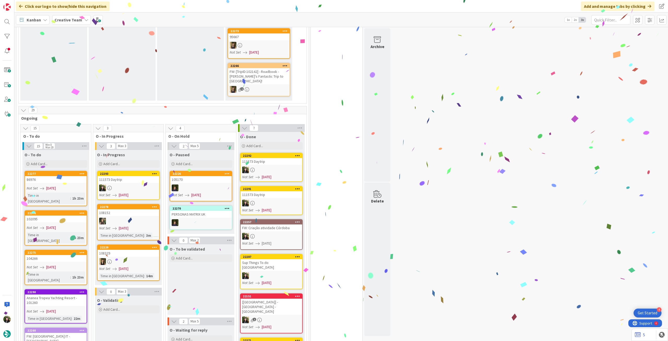
click at [134, 176] on div "111573 Daytrip" at bounding box center [129, 179] width 62 height 7
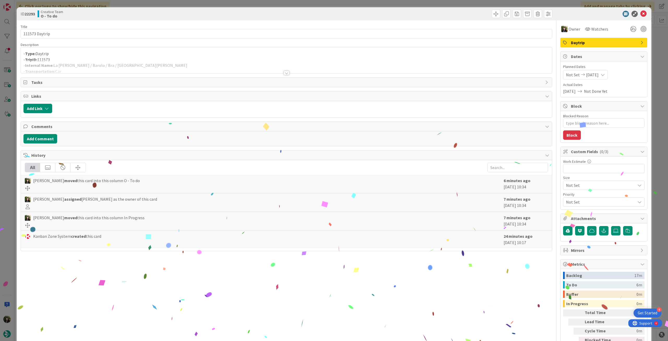
drag, startPoint x: 79, startPoint y: 58, endPoint x: 83, endPoint y: 64, distance: 7.7
click at [79, 58] on p "- TripID: 111573" at bounding box center [286, 60] width 526 height 6
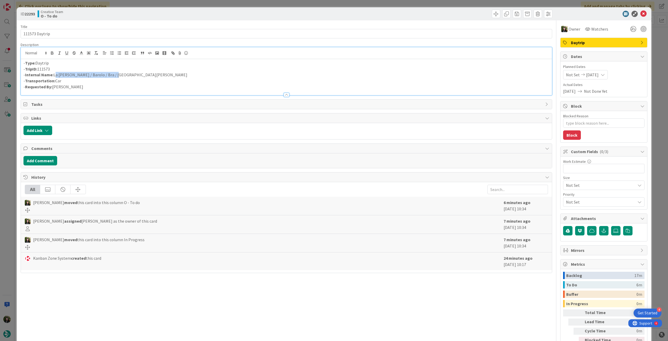
drag, startPoint x: 100, startPoint y: 78, endPoint x: 54, endPoint y: 76, distance: 46.5
click at [54, 76] on p "- Internal Name: La Morra / Barolo / Bra / La Morra" at bounding box center [286, 75] width 526 height 6
copy p "La Morra / Barolo / Bra / La Morra"
click at [641, 13] on icon at bounding box center [644, 14] width 6 height 6
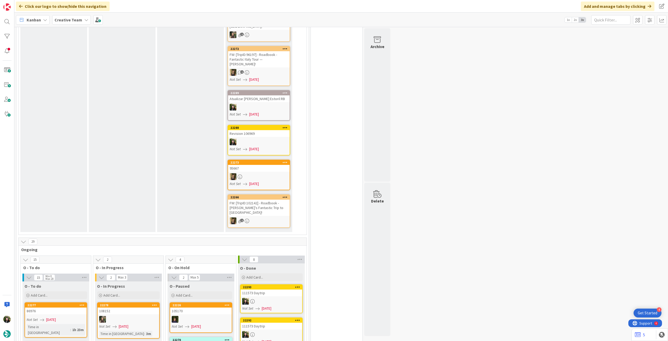
scroll to position [104, 0]
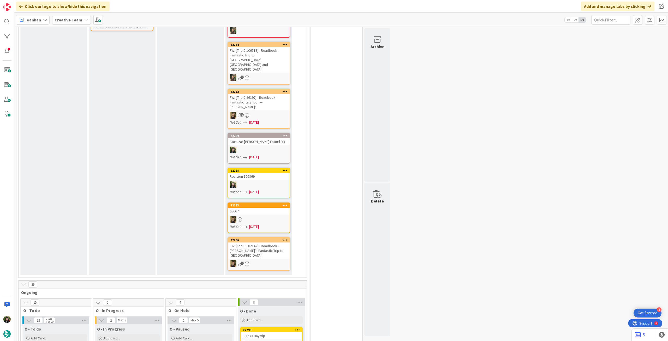
click at [67, 25] on div "Kanban Creative Team 1x 2x 3x" at bounding box center [341, 20] width 654 height 14
click at [74, 22] on b "Creative Team" at bounding box center [69, 19] width 28 height 5
click at [68, 74] on h4 "Creative Team - Análise" at bounding box center [93, 74] width 71 height 5
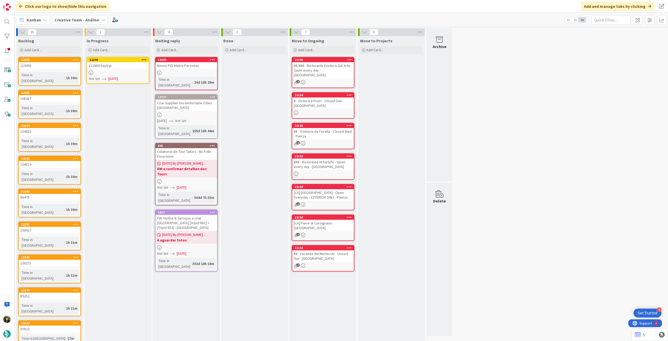
click at [128, 75] on link "22296 111869 Daytrip Not Set 03/09/2025" at bounding box center [118, 70] width 63 height 27
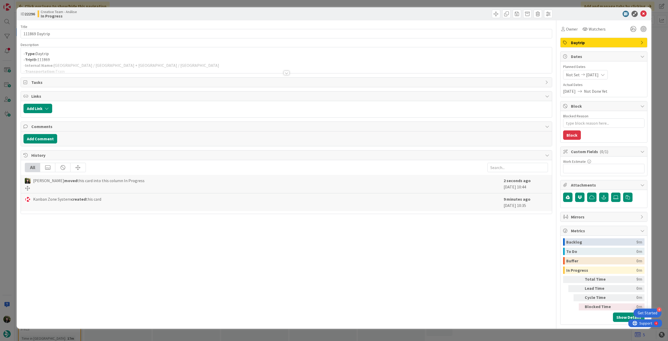
click at [121, 55] on p "- Type: Daytrip" at bounding box center [286, 54] width 526 height 6
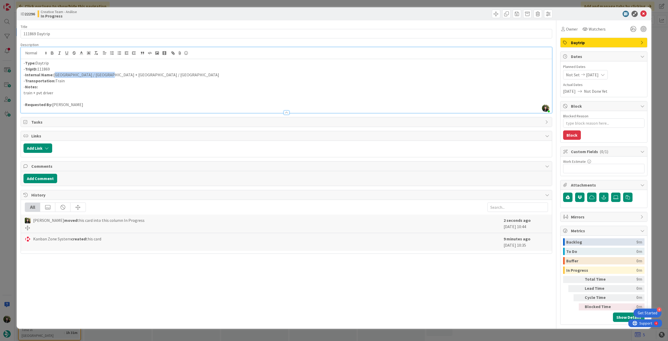
drag, startPoint x: 54, startPoint y: 77, endPoint x: 101, endPoint y: 77, distance: 46.5
click at [101, 77] on p "- Internal Name: Reggio di Calabria / Naples + Naples / Sorrento" at bounding box center [286, 75] width 526 height 6
drag, startPoint x: 138, startPoint y: 77, endPoint x: 146, endPoint y: 74, distance: 8.7
click at [138, 77] on p "- Internal Name: Reggio di Calabria / Naples + Naples / Sorrento" at bounding box center [286, 75] width 526 height 6
drag, startPoint x: 146, startPoint y: 74, endPoint x: 164, endPoint y: 101, distance: 32.7
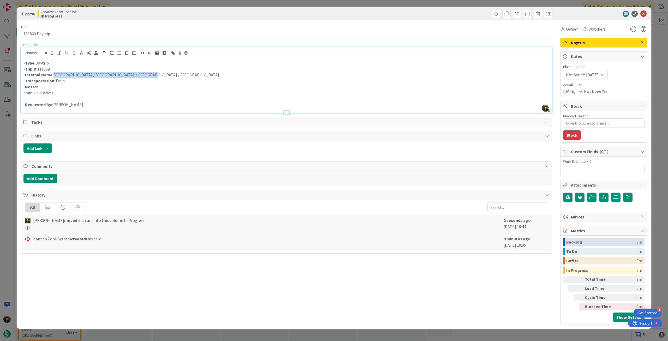
click at [54, 74] on p "- Internal Name: Reggio di Calabria / Naples + Naples / Sorrento" at bounding box center [286, 75] width 526 height 6
copy p "Reggio di Calabria / Naples + Naples / Sorrento"
drag, startPoint x: 642, startPoint y: 14, endPoint x: 597, endPoint y: 25, distance: 46.5
click at [642, 14] on icon at bounding box center [644, 14] width 6 height 6
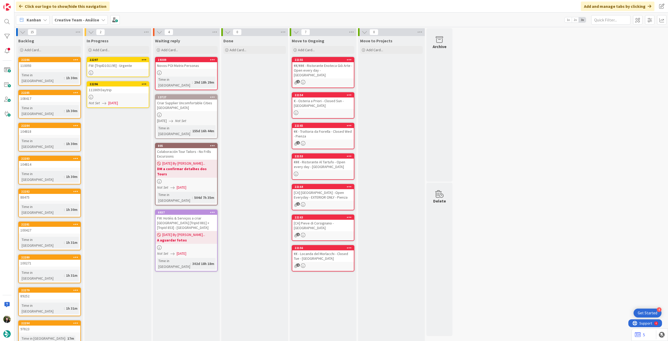
click at [120, 67] on div "FW: [TripID101195] - Urgente" at bounding box center [118, 65] width 62 height 7
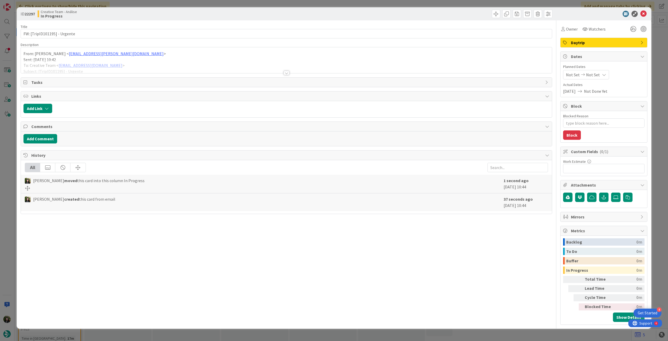
click at [118, 64] on div at bounding box center [286, 66] width 531 height 13
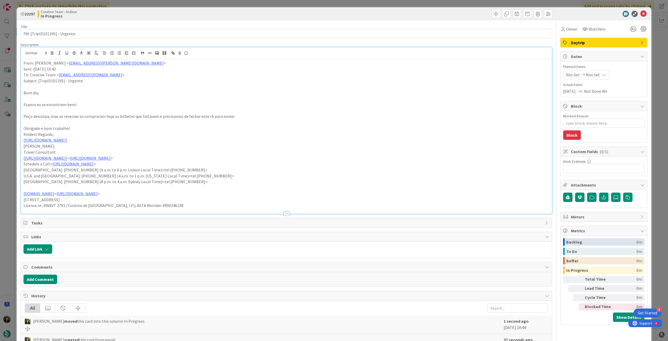
click at [23, 63] on div "From: Sebastião Oliveira < sebastiao.oliveira@tourtailors.com > Sent: Wednesday…" at bounding box center [286, 136] width 531 height 155
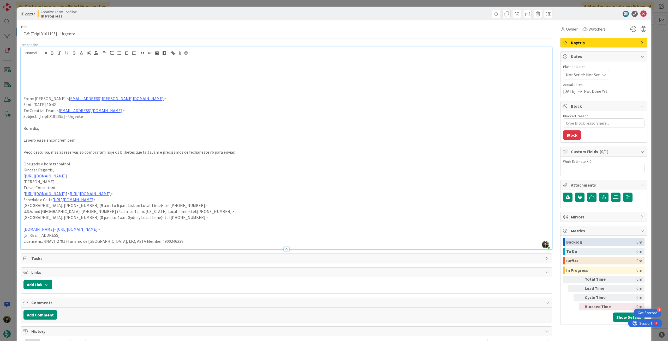
click at [41, 69] on p at bounding box center [286, 69] width 526 height 6
type textarea "x"
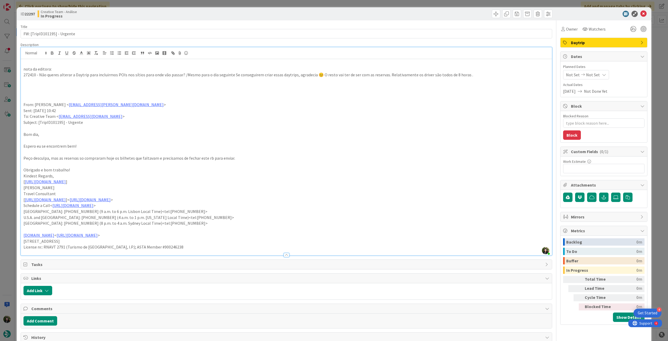
click at [231, 75] on p "272410 - Não queres alterar a Daytrip para incluirmos POIs nos sítios para onde…" at bounding box center [286, 75] width 526 height 6
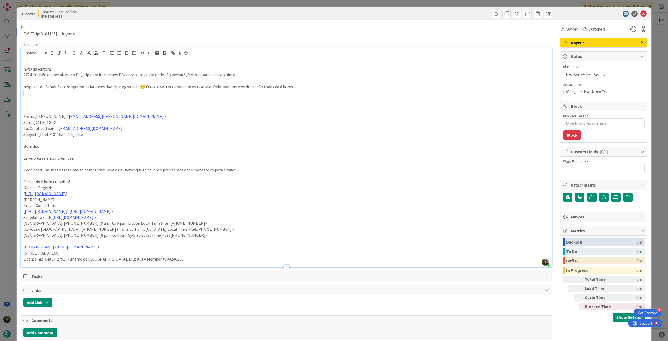
drag, startPoint x: 302, startPoint y: 87, endPoint x: 204, endPoint y: 92, distance: 98.3
click at [201, 92] on div "nota da editora: 272410 - Não queres alterar a Daytrip para incluirmos POIs nos…" at bounding box center [286, 163] width 531 height 208
click at [243, 92] on p at bounding box center [286, 93] width 526 height 6
click at [236, 88] on p "resposta do Sebas: Se conseguirem criar essas daytrips, agradecia 😊 O resto vai…" at bounding box center [286, 87] width 526 height 6
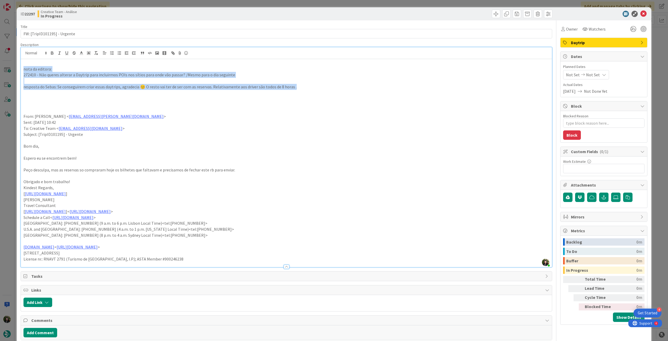
drag, startPoint x: 304, startPoint y: 85, endPoint x: 18, endPoint y: 68, distance: 285.9
click at [18, 68] on div "ID 22297 Creative Team - Análise In Progress Title 28 / 128 FW: [TripID101195] …" at bounding box center [334, 209] width 635 height 404
click at [50, 54] on icon "button" at bounding box center [52, 53] width 5 height 5
click at [102, 77] on strong "272410 - Não queres alterar a Daytrip para incluirmos POIs nos sítios para onde…" at bounding box center [135, 74] width 225 height 5
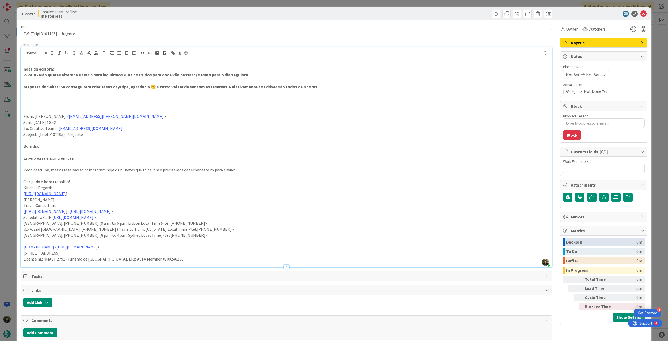
type textarea "x"
click at [589, 77] on span "Not Set" at bounding box center [593, 75] width 14 height 6
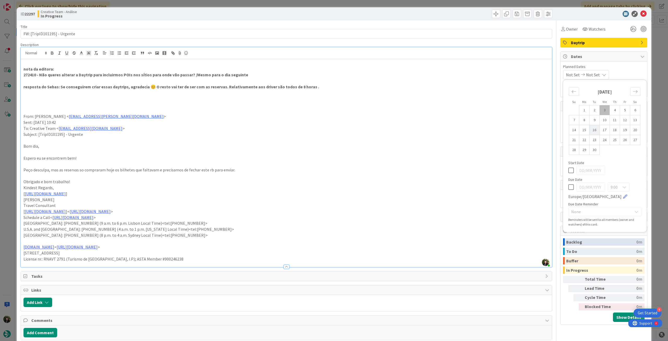
drag, startPoint x: 568, startPoint y: 187, endPoint x: 590, endPoint y: 129, distance: 62.2
click at [569, 187] on icon at bounding box center [571, 187] width 5 height 6
type input "[DATE]"
click at [641, 14] on icon at bounding box center [644, 14] width 6 height 6
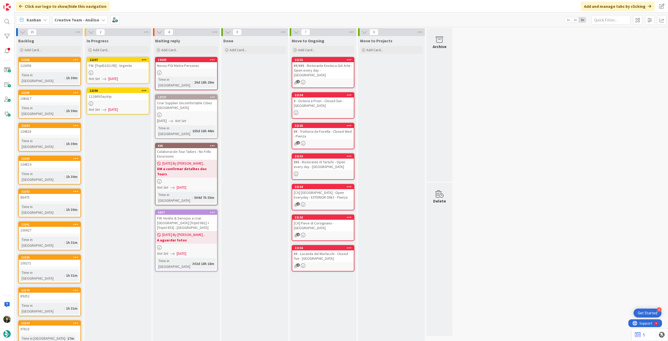
drag, startPoint x: 144, startPoint y: 59, endPoint x: 142, endPoint y: 62, distance: 3.2
click at [144, 59] on icon at bounding box center [144, 60] width 5 height 4
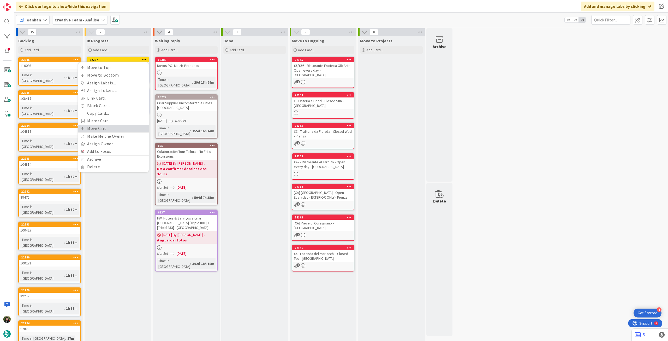
click at [112, 129] on link "Move Card..." at bounding box center [113, 129] width 70 height 8
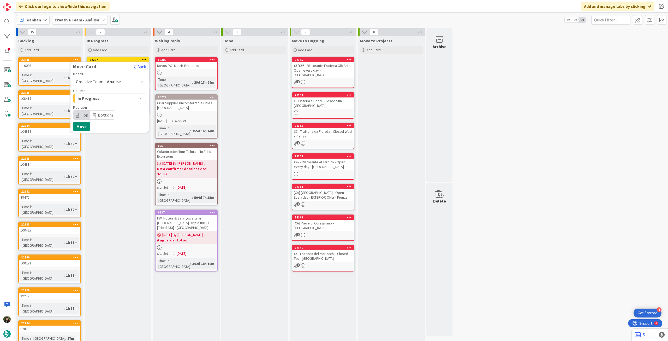
drag, startPoint x: 115, startPoint y: 80, endPoint x: 114, endPoint y: 84, distance: 3.4
click at [115, 81] on span "Creative Team - Análise" at bounding box center [98, 81] width 45 height 5
click at [107, 108] on span "Creative Team" at bounding box center [113, 106] width 61 height 8
click at [107, 113] on span "Daytrip" at bounding box center [109, 114] width 50 height 7
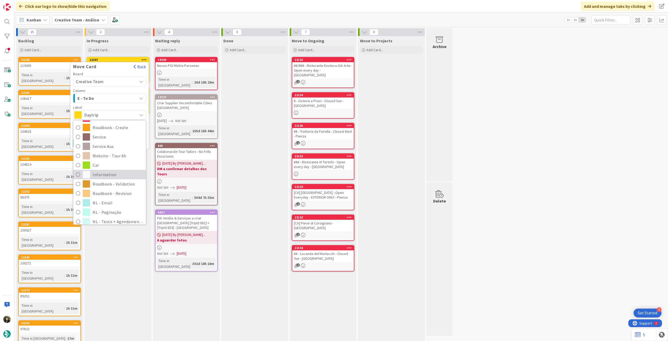
scroll to position [70, 0]
click at [109, 189] on span "Roadbook - Revision" at bounding box center [118, 189] width 51 height 8
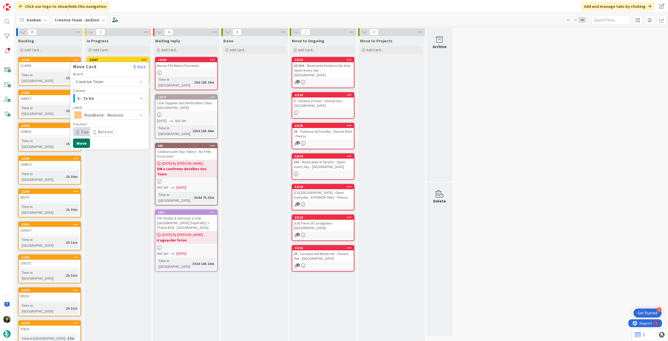
click at [84, 143] on button "Move" at bounding box center [81, 142] width 17 height 9
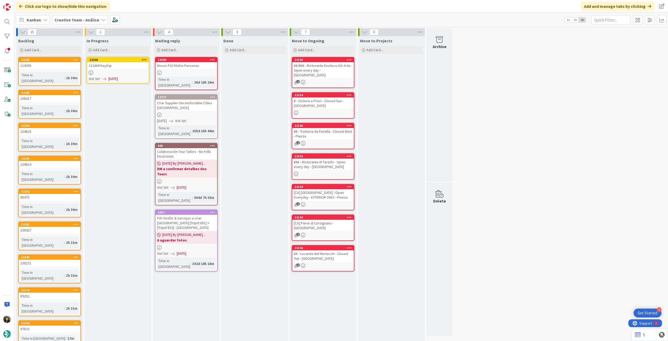
click at [76, 24] on div "Creative Team - Análise" at bounding box center [80, 19] width 56 height 9
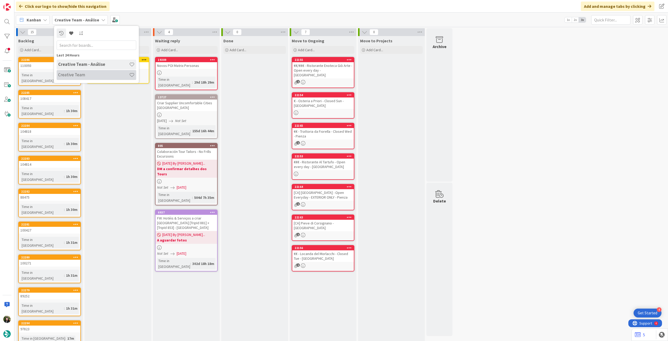
click at [76, 72] on h4 "Creative Team" at bounding box center [93, 74] width 71 height 5
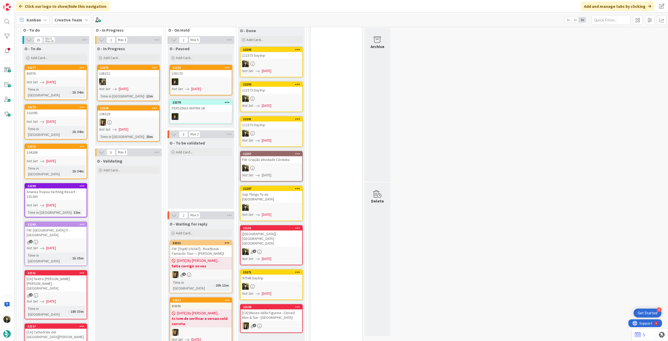
scroll to position [313, 0]
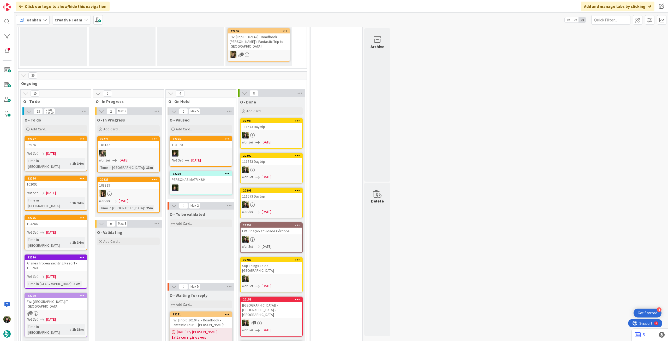
click at [74, 21] on b "Creative Team" at bounding box center [69, 19] width 28 height 5
click at [76, 75] on h4 "Creative Team - Análise" at bounding box center [93, 74] width 71 height 5
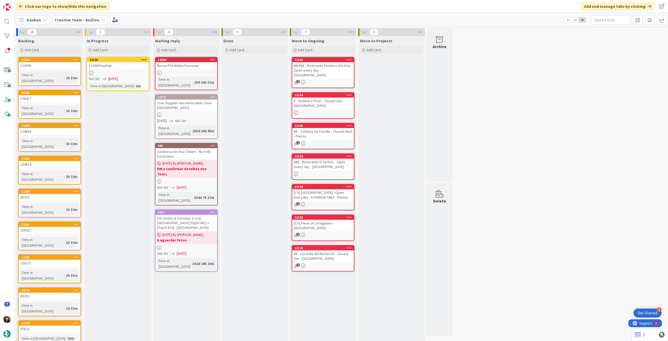
click at [116, 70] on link "22296 111869 Daytrip Not Set 03/09/2025 Time in Column : 1m" at bounding box center [118, 74] width 63 height 34
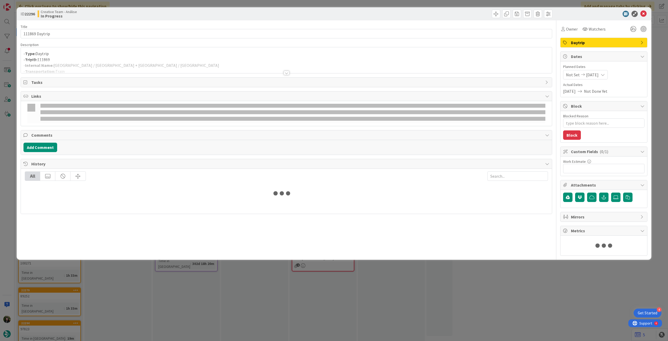
type textarea "x"
click at [111, 67] on div at bounding box center [286, 66] width 531 height 13
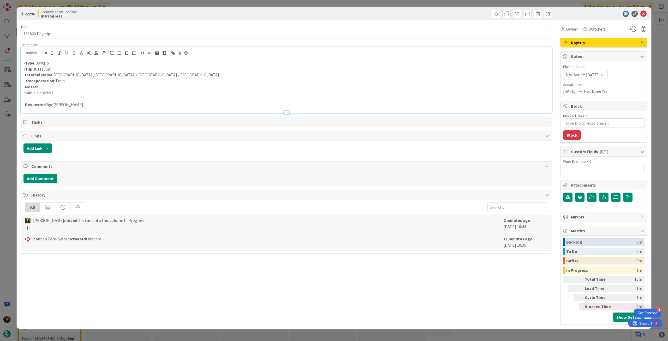
click at [88, 75] on p "- Internal Name: Reggio di Calabria / Naples + Naples / Sorrento" at bounding box center [286, 75] width 526 height 6
click at [118, 74] on p "- Internal Name: Reggio di Calabria + Train to Naples + Naples / Sorrento" at bounding box center [286, 75] width 526 height 6
drag, startPoint x: 644, startPoint y: 15, endPoint x: 618, endPoint y: 18, distance: 26.3
click at [644, 15] on icon at bounding box center [644, 14] width 6 height 6
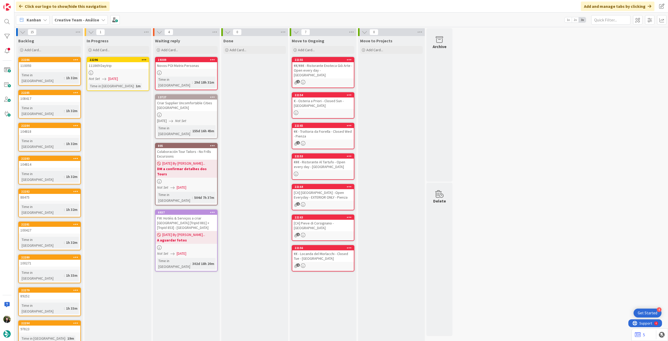
click at [147, 59] on div at bounding box center [143, 60] width 9 height 4
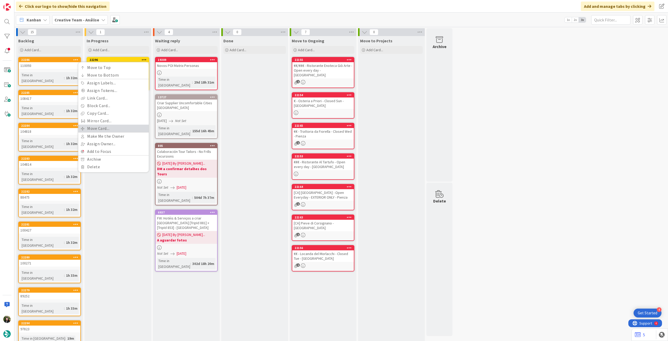
click at [98, 128] on link "Move Card..." at bounding box center [113, 129] width 70 height 8
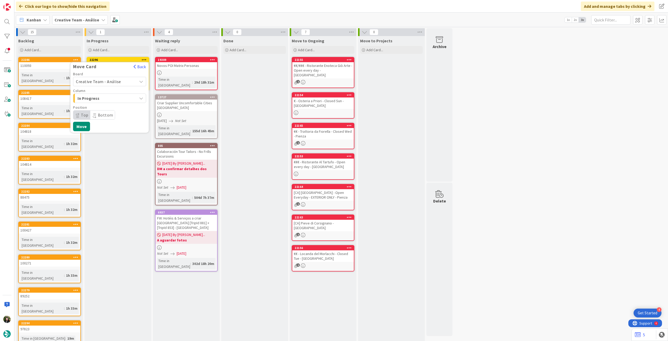
click at [111, 80] on span "Creative Team - Análise" at bounding box center [98, 81] width 45 height 5
click at [103, 109] on span "Creative Team" at bounding box center [113, 106] width 61 height 8
click at [110, 97] on span "E - To Do" at bounding box center [97, 98] width 39 height 7
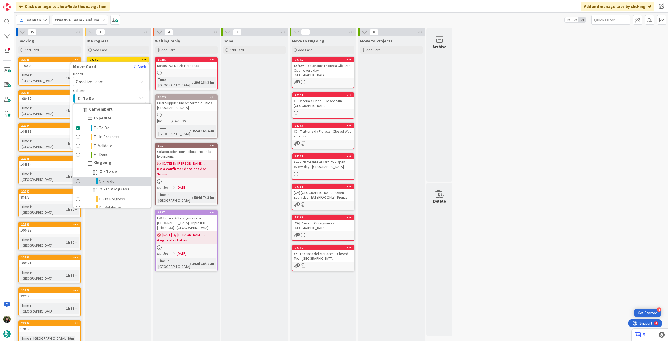
drag, startPoint x: 95, startPoint y: 179, endPoint x: 97, endPoint y: 140, distance: 39.3
click at [94, 179] on link "O - To do" at bounding box center [112, 181] width 78 height 9
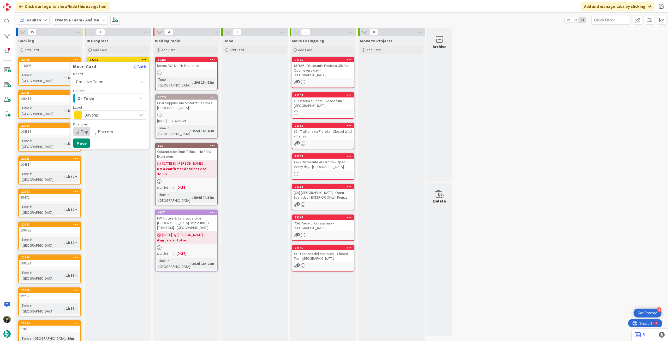
click at [104, 117] on span "Daytrip" at bounding box center [109, 114] width 50 height 7
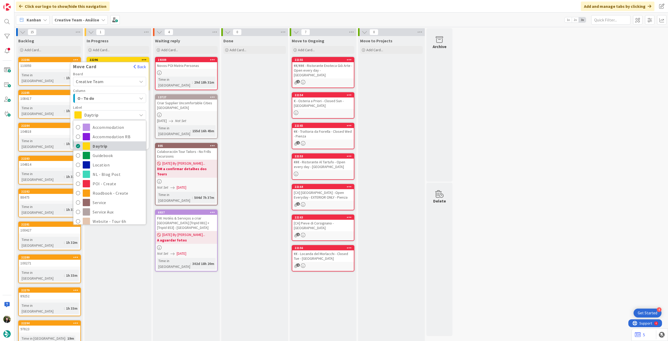
click at [103, 145] on span "Daytrip" at bounding box center [118, 146] width 51 height 8
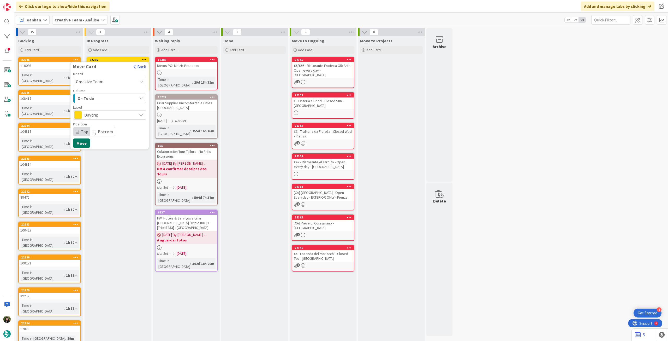
click at [85, 143] on button "Move" at bounding box center [81, 142] width 17 height 9
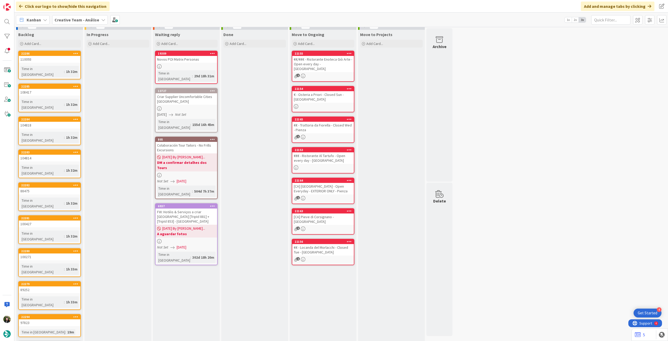
scroll to position [12, 0]
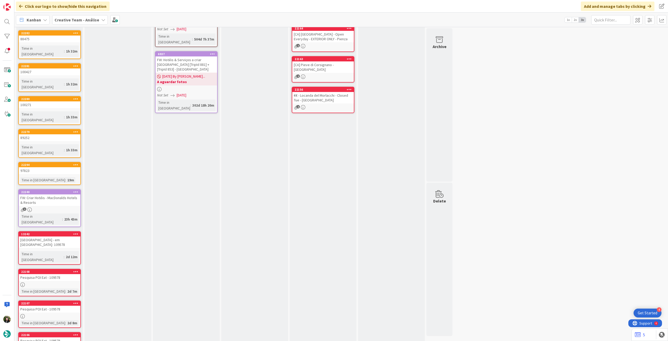
scroll to position [170, 0]
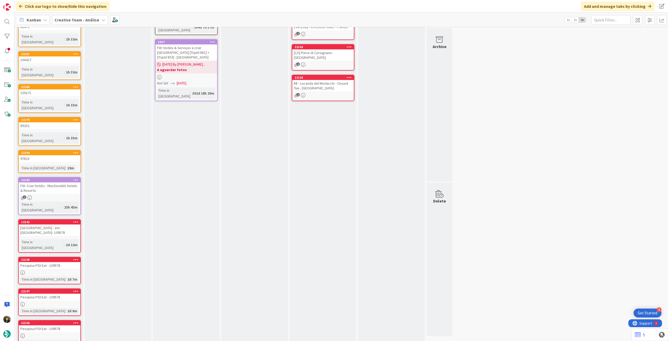
drag, startPoint x: 76, startPoint y: 21, endPoint x: 78, endPoint y: 25, distance: 4.2
click at [77, 22] on b "Creative Team - Análise" at bounding box center [77, 19] width 45 height 5
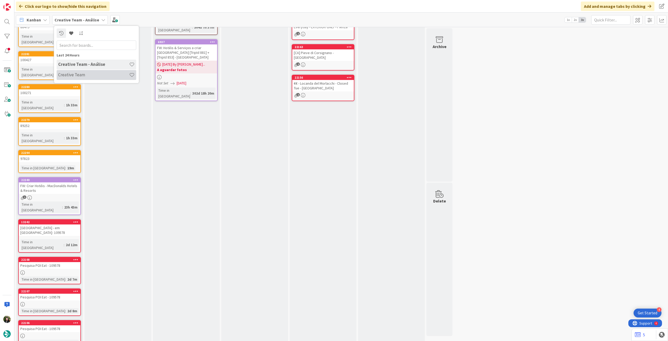
click at [85, 75] on h4 "Creative Team" at bounding box center [93, 74] width 71 height 5
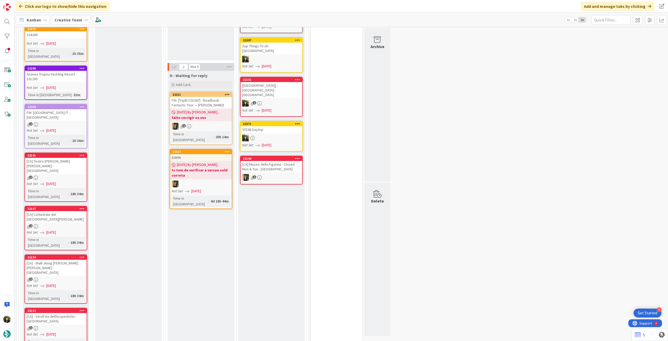
scroll to position [522, 0]
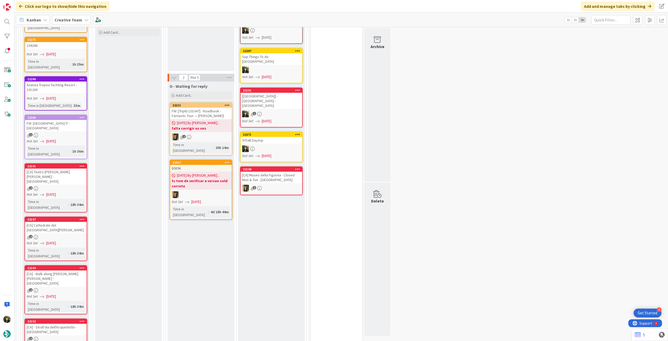
click at [66, 222] on div "[CA] Cattedrale del [GEOGRAPHIC_DATA][PERSON_NAME]" at bounding box center [56, 227] width 62 height 11
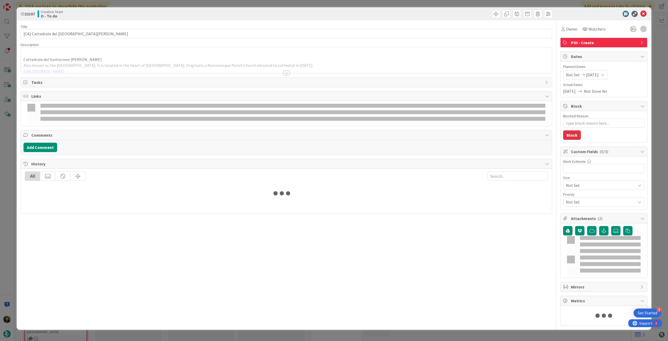
type textarea "x"
type input "[CA] Cattedrale del Santissimo Salvatore - Montalcino"
type textarea "x"
type input "[CA] Cattedrale del Santissimo Salvatore - Montalcino"
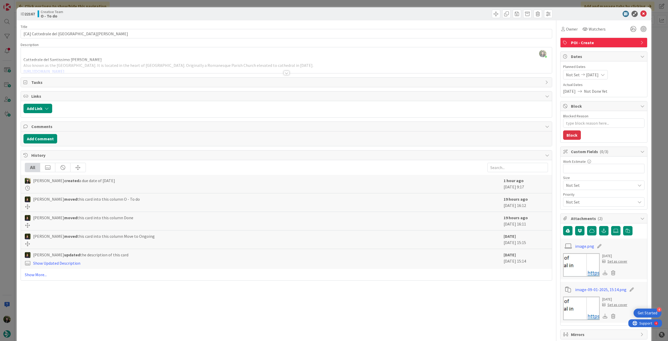
click at [184, 70] on div at bounding box center [286, 66] width 531 height 13
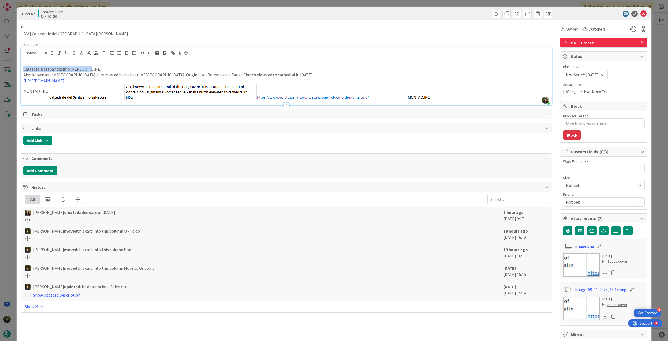
drag, startPoint x: 89, startPoint y: 70, endPoint x: 39, endPoint y: 64, distance: 50.3
click at [21, 70] on div "Cattedrale del Santissimo Salvatore Also known as the Cathedral of the Holy Sav…" at bounding box center [286, 82] width 531 height 46
copy p "Cattedrale del Santissimo Salvatore"
click at [641, 13] on icon at bounding box center [644, 14] width 6 height 6
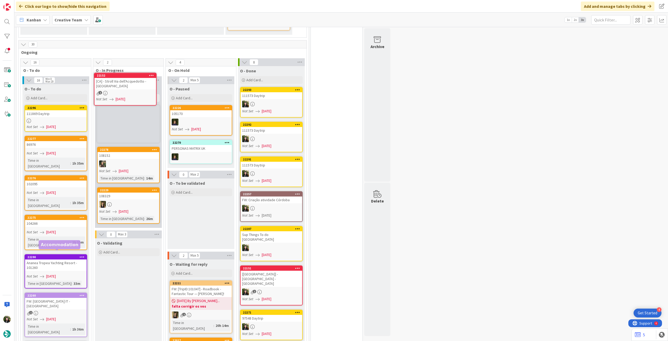
scroll to position [337, 0]
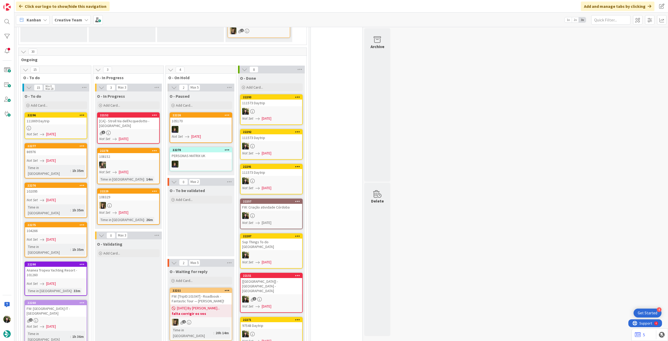
click at [143, 131] on div "1" at bounding box center [129, 133] width 62 height 4
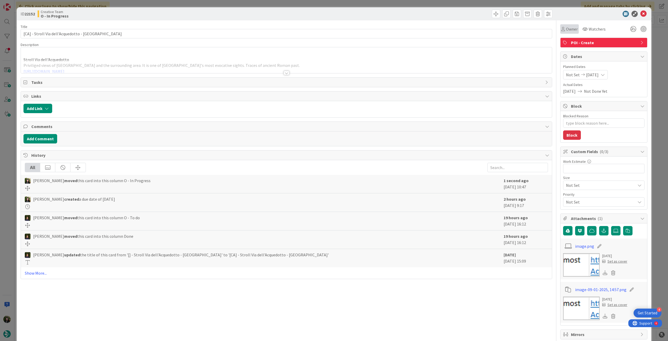
click at [566, 30] on span "Owner" at bounding box center [572, 29] width 12 height 6
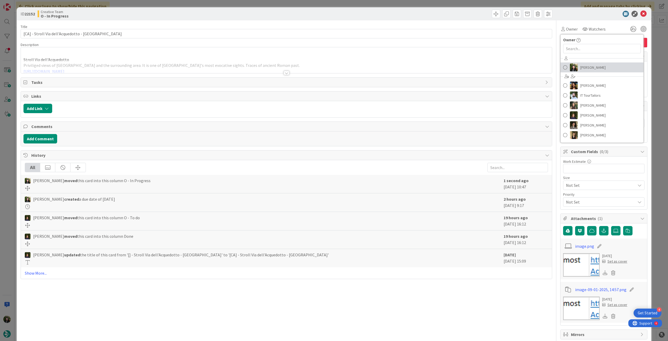
click at [584, 72] on link "[PERSON_NAME]" at bounding box center [602, 67] width 83 height 10
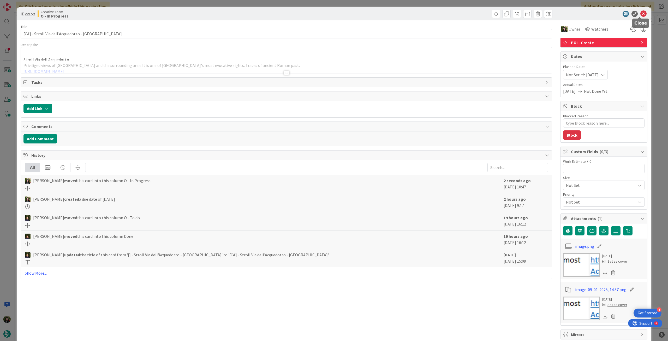
click at [641, 14] on icon at bounding box center [644, 14] width 6 height 6
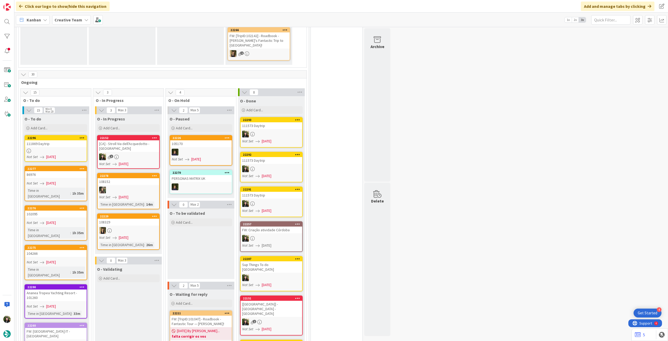
scroll to position [313, 0]
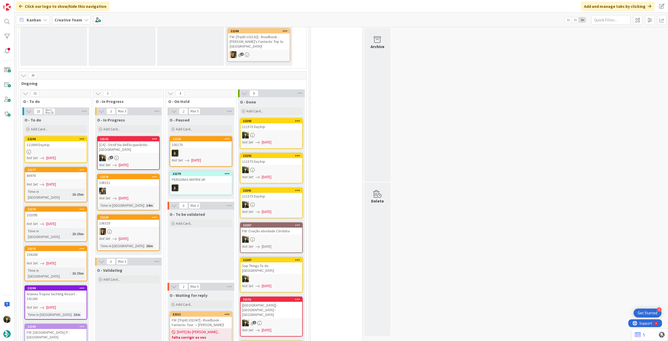
click at [143, 154] on div "1" at bounding box center [129, 157] width 62 height 7
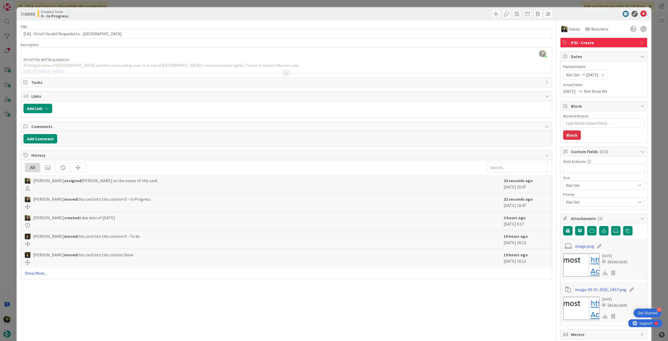
click at [88, 64] on div at bounding box center [286, 66] width 531 height 13
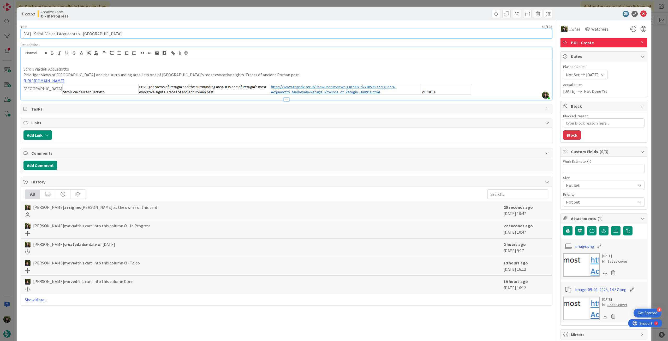
drag, startPoint x: 78, startPoint y: 33, endPoint x: 30, endPoint y: 15, distance: 51.1
click at [9, 31] on div "ID 22152 Creative Team O - In Progress Title 43 / 128 [CA] - Stroll Via dell'Ac…" at bounding box center [334, 170] width 668 height 341
click at [112, 69] on p "Stroll Via dell'Acquedotto" at bounding box center [286, 69] width 526 height 6
drag, startPoint x: 77, startPoint y: 36, endPoint x: 34, endPoint y: 34, distance: 43.4
click at [34, 34] on input "[CA] - Stroll Via dell'Acquedotto - [GEOGRAPHIC_DATA]" at bounding box center [287, 33] width 532 height 9
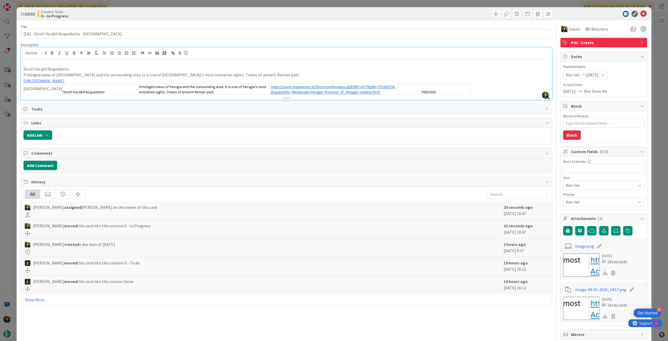
click at [263, 90] on img at bounding box center [266, 89] width 409 height 11
click at [266, 91] on img at bounding box center [266, 89] width 409 height 11
click at [64, 80] on link "https://www.tripadvisor.it/ShowUserReviews-g187907-d7776598-r771102774-Acquedot…" at bounding box center [43, 80] width 41 height 5
click at [151, 89] on link "https://www.tripadvisor.it/ShowUserReviews-g187907-d7776598-r771102774-Acquedot…" at bounding box center [137, 90] width 36 height 7
click at [66, 69] on p "Stroll Via dell'Acquedotto" at bounding box center [286, 69] width 526 height 6
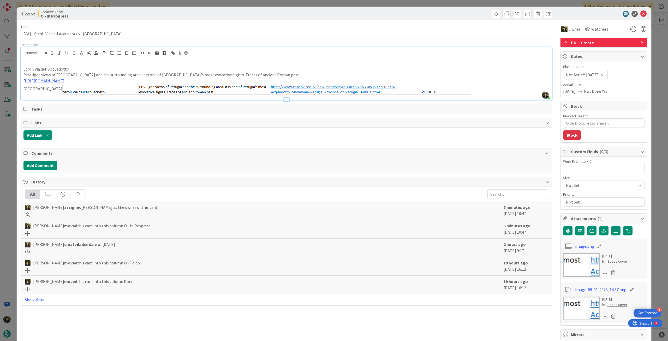
click at [340, 75] on p "Priviliged views of Perugia and the surrounding area. It is one of Perugia's mo…" at bounding box center [286, 75] width 526 height 6
drag, startPoint x: 115, startPoint y: 77, endPoint x: 242, endPoint y: 75, distance: 126.4
click at [242, 75] on p "Priviliged views of Perugia and the surrounding area. It is one of Perugia's mo…" at bounding box center [286, 75] width 526 height 6
copy p "It is one of Perugia's most evocative sights. Traces of ancient Roman past"
click at [642, 11] on icon at bounding box center [644, 14] width 6 height 6
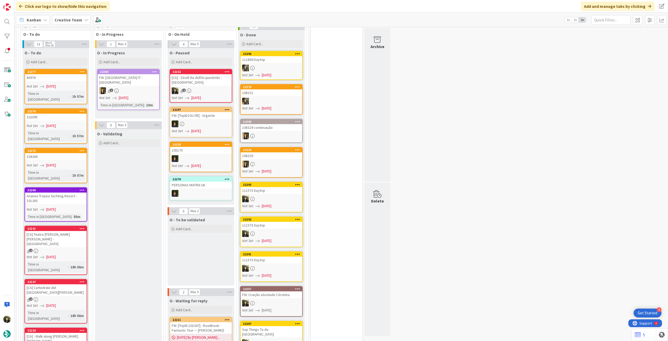
scroll to position [383, 0]
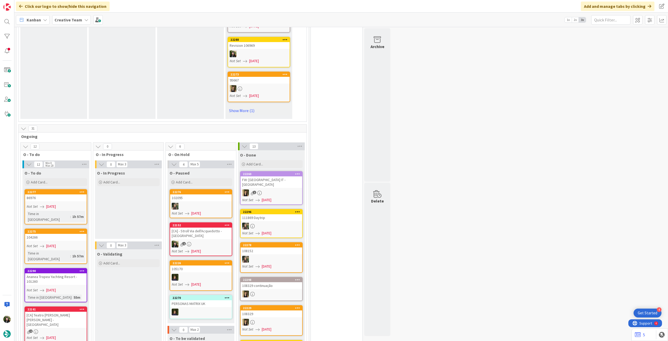
drag, startPoint x: 71, startPoint y: 23, endPoint x: 71, endPoint y: 27, distance: 4.2
click at [71, 23] on div "Creative Team" at bounding box center [71, 19] width 39 height 9
click at [72, 74] on h4 "Creative Team - Análise" at bounding box center [93, 74] width 71 height 5
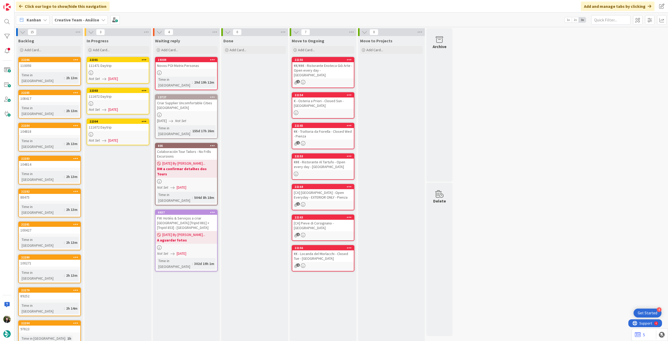
click at [123, 68] on div "111471 Daytrip" at bounding box center [118, 65] width 62 height 7
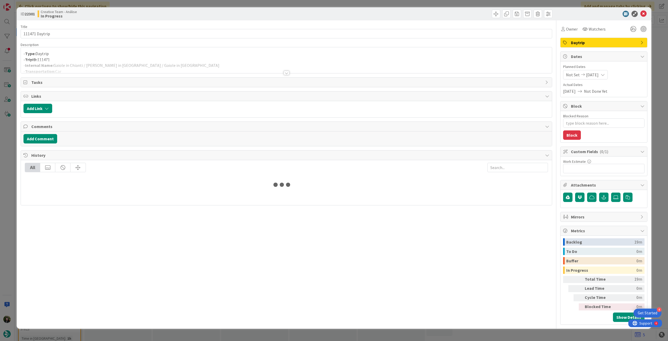
drag, startPoint x: 132, startPoint y: 59, endPoint x: 144, endPoint y: 59, distance: 11.5
click at [132, 59] on p "- TripID: 111471" at bounding box center [286, 60] width 526 height 6
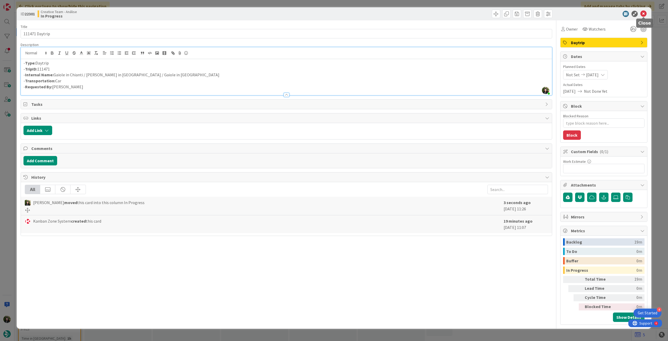
click at [644, 12] on icon at bounding box center [644, 14] width 6 height 6
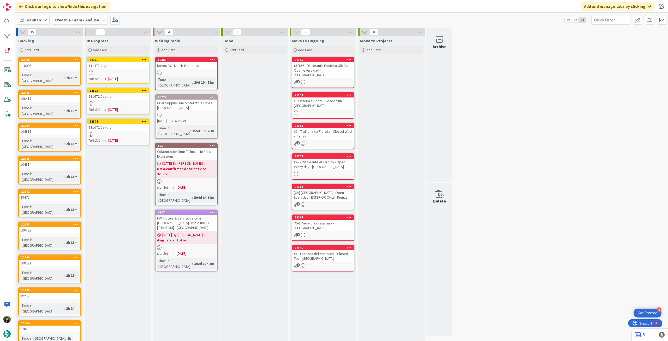
click at [145, 59] on icon at bounding box center [144, 60] width 5 height 4
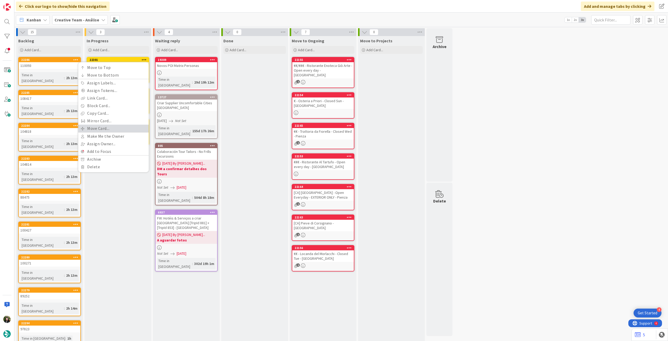
click at [100, 127] on link "Move Card..." at bounding box center [113, 129] width 70 height 8
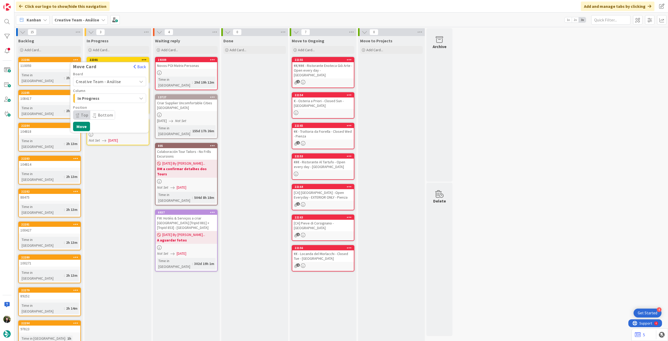
click at [114, 84] on span "Creative Team - Análise" at bounding box center [105, 81] width 58 height 7
click at [102, 106] on span "Creative Team" at bounding box center [113, 106] width 61 height 8
drag, startPoint x: 108, startPoint y: 100, endPoint x: 111, endPoint y: 102, distance: 3.5
click at [108, 100] on span "Select a Column..." at bounding box center [95, 98] width 39 height 7
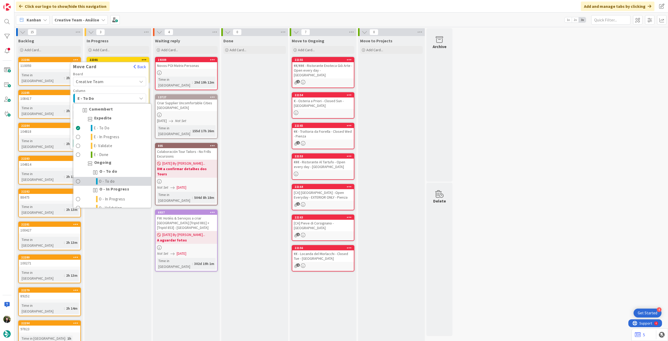
click at [114, 181] on span "O - To do" at bounding box center [107, 181] width 16 height 6
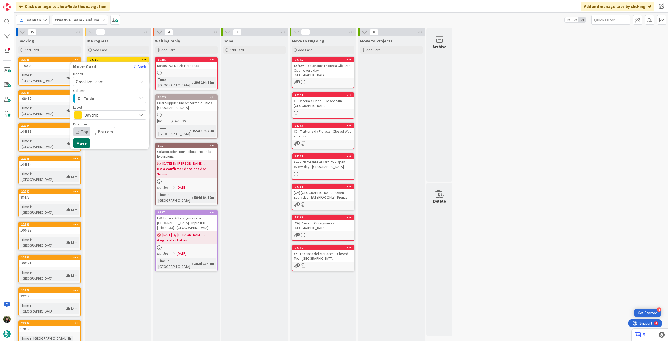
drag, startPoint x: 84, startPoint y: 143, endPoint x: 88, endPoint y: 128, distance: 15.4
click at [83, 143] on button "Move" at bounding box center [81, 142] width 17 height 9
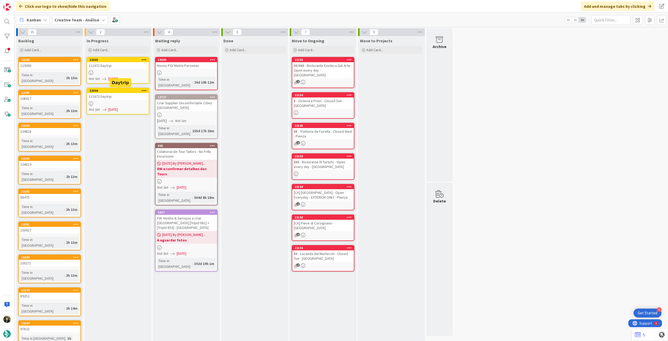
click at [125, 75] on link "22303 111672 Daytrip Not Set 03/09/2025" at bounding box center [118, 70] width 63 height 27
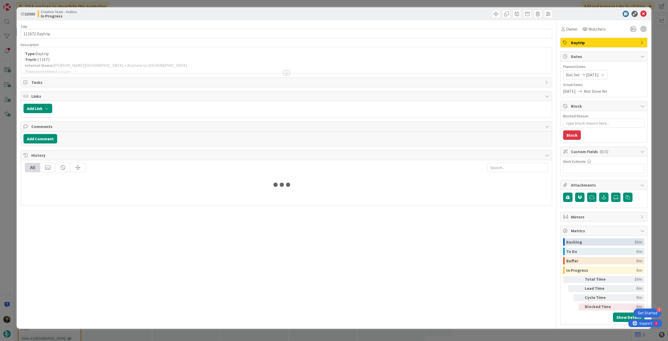
click at [143, 59] on p "- TripID: 111672" at bounding box center [286, 60] width 526 height 6
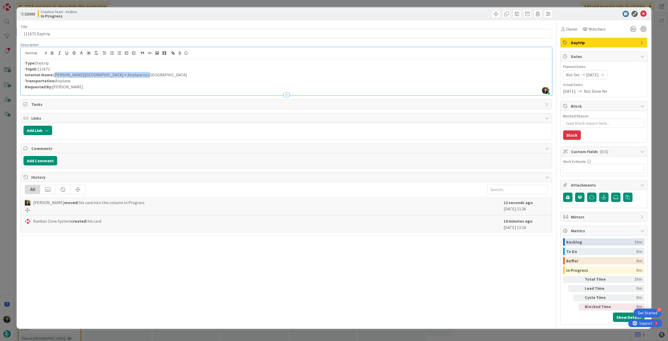
drag, startPoint x: 146, startPoint y: 75, endPoint x: 54, endPoint y: 74, distance: 92.2
click at [54, 74] on p "- Internal Name: Santiago de Compostela + Airplane to Valencia" at bounding box center [286, 75] width 526 height 6
copy p "Santiago de Compostela + Airplane to Valencia"
click at [642, 15] on icon at bounding box center [644, 14] width 6 height 6
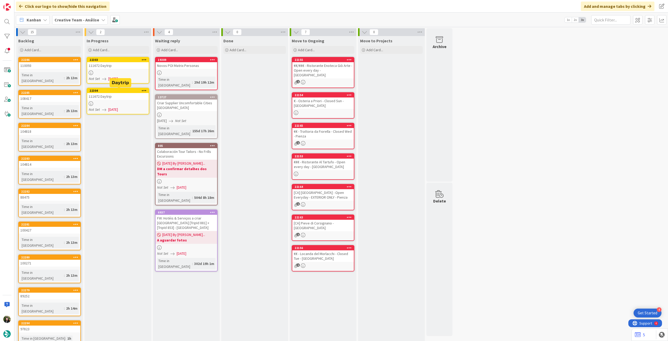
click at [127, 93] on div "22304" at bounding box center [118, 90] width 62 height 5
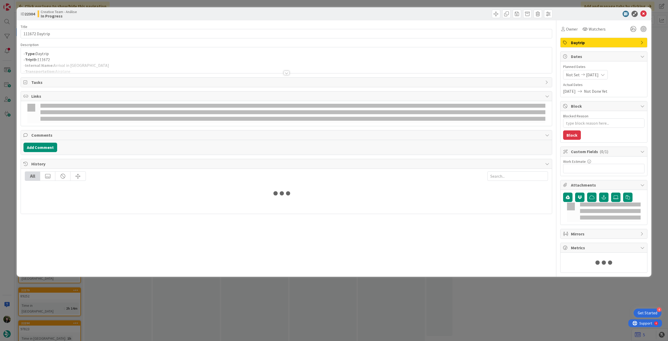
click at [126, 64] on div at bounding box center [286, 66] width 531 height 13
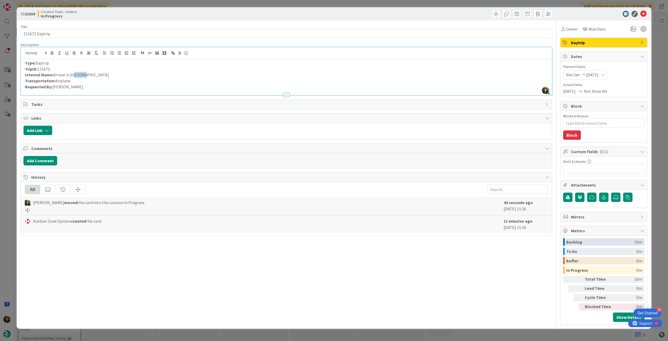
drag, startPoint x: 86, startPoint y: 74, endPoint x: 82, endPoint y: 85, distance: 11.4
click at [72, 77] on p "- Internal Name: Arrival in Bilbao" at bounding box center [286, 75] width 526 height 6
click at [645, 11] on icon at bounding box center [644, 14] width 6 height 6
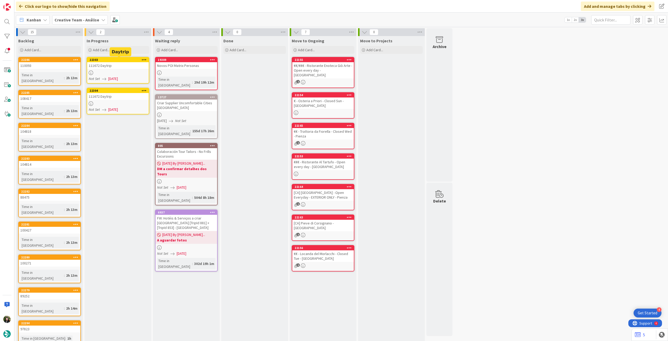
click at [105, 110] on icon at bounding box center [104, 110] width 4 height 4
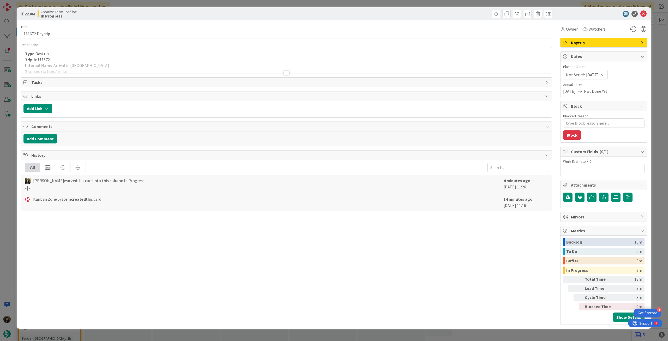
click at [126, 64] on div at bounding box center [286, 66] width 531 height 13
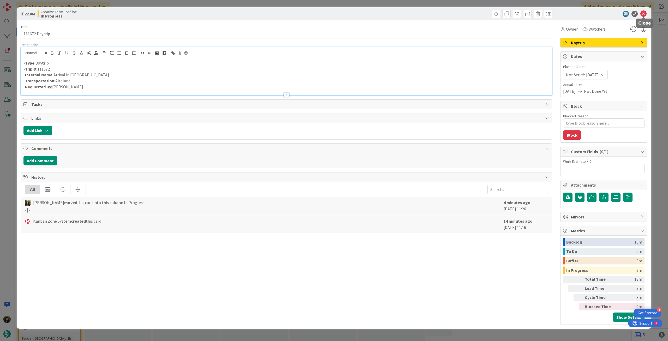
click at [644, 14] on icon at bounding box center [644, 14] width 6 height 6
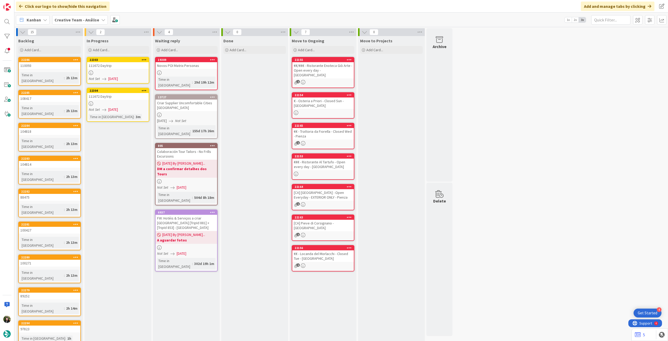
click at [144, 90] on icon at bounding box center [144, 91] width 5 height 4
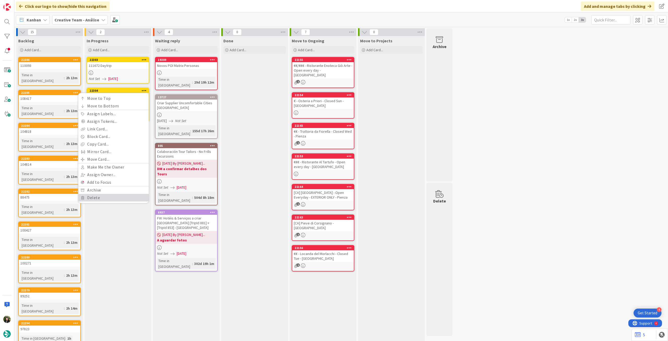
click at [109, 196] on link "Delete" at bounding box center [113, 198] width 70 height 8
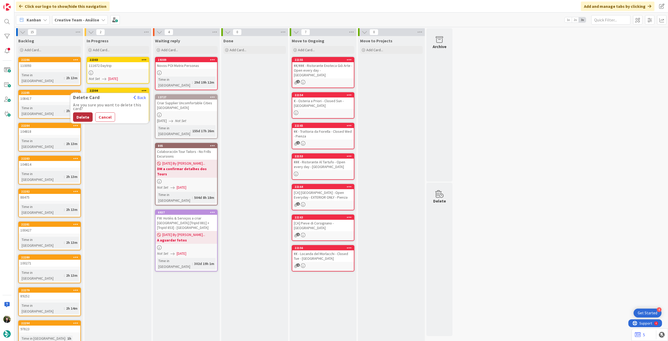
click at [84, 118] on button "Delete" at bounding box center [83, 116] width 20 height 9
click at [145, 59] on icon at bounding box center [144, 60] width 5 height 4
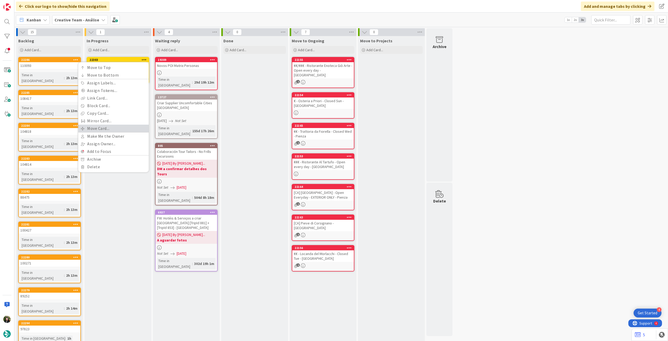
click at [115, 128] on link "Move Card..." at bounding box center [113, 129] width 70 height 8
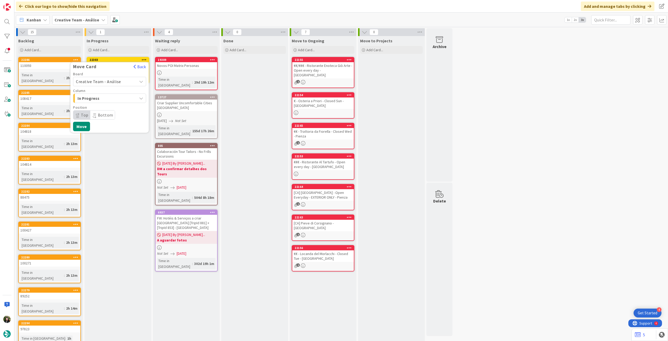
click at [119, 79] on span "Creative Team - Análise" at bounding box center [98, 81] width 45 height 5
drag, startPoint x: 111, startPoint y: 107, endPoint x: 111, endPoint y: 102, distance: 5.7
click at [111, 108] on span "Creative Team" at bounding box center [113, 106] width 61 height 8
drag, startPoint x: 113, startPoint y: 96, endPoint x: 113, endPoint y: 99, distance: 2.6
click at [113, 96] on span "Select a Column..." at bounding box center [95, 98] width 39 height 7
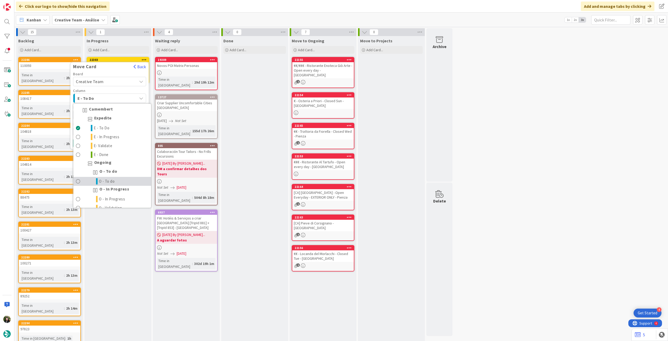
drag, startPoint x: 115, startPoint y: 179, endPoint x: 107, endPoint y: 169, distance: 12.4
click at [115, 179] on link "O - To do" at bounding box center [112, 181] width 78 height 9
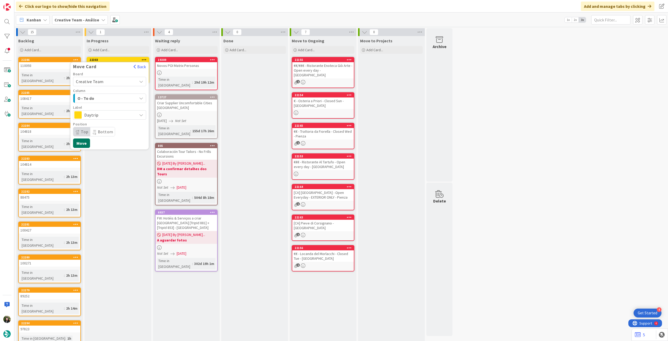
drag, startPoint x: 85, startPoint y: 144, endPoint x: 55, endPoint y: 80, distance: 70.1
click at [84, 144] on button "Move" at bounding box center [81, 142] width 17 height 9
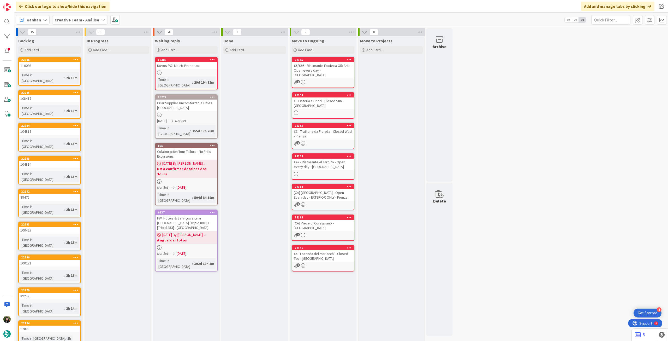
click at [70, 25] on div "Kanban Creative Team - Análise 1x 2x 3x" at bounding box center [341, 20] width 654 height 14
click at [72, 24] on div "Kanban Creative Team - Análise 1x 2x 3x" at bounding box center [341, 20] width 654 height 14
click at [72, 21] on b "Creative Team - Análise" at bounding box center [77, 19] width 45 height 5
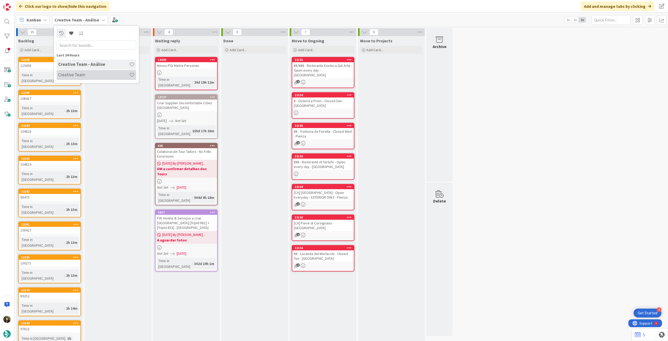
click at [78, 74] on h4 "Creative Team" at bounding box center [93, 74] width 71 height 5
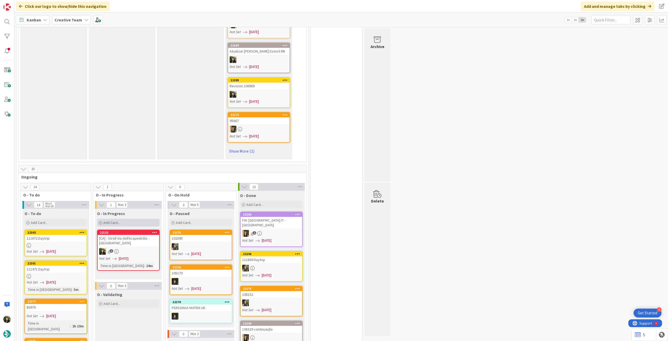
scroll to position [383, 0]
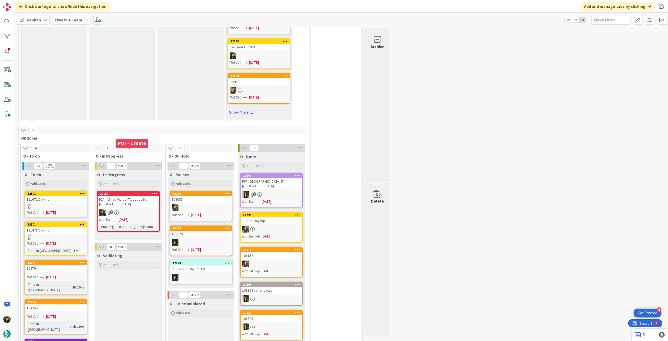
click at [126, 196] on div "[CA] - Stroll Via dell'Acquedotto - [GEOGRAPHIC_DATA]" at bounding box center [129, 201] width 62 height 11
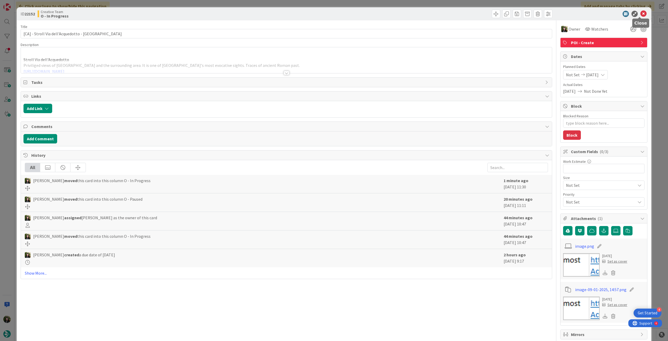
click at [641, 13] on icon at bounding box center [644, 14] width 6 height 6
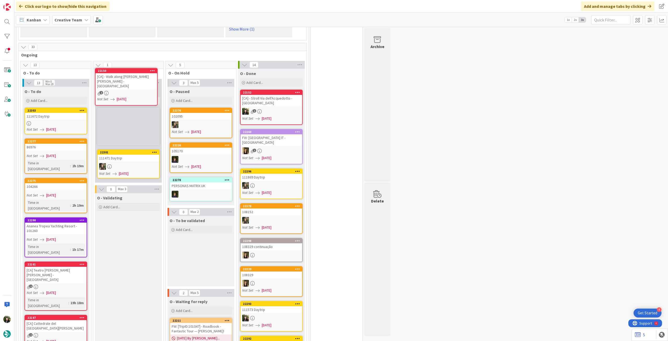
scroll to position [465, 0]
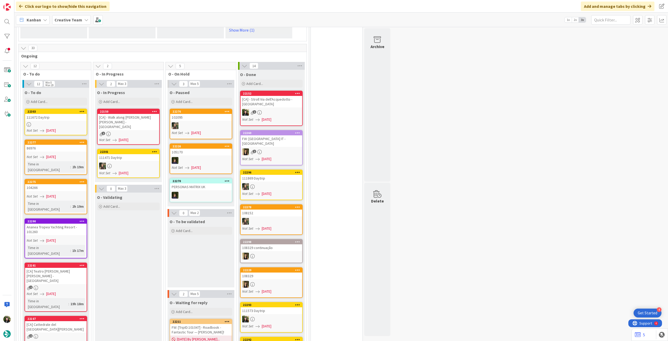
click at [141, 132] on div "2" at bounding box center [129, 134] width 62 height 4
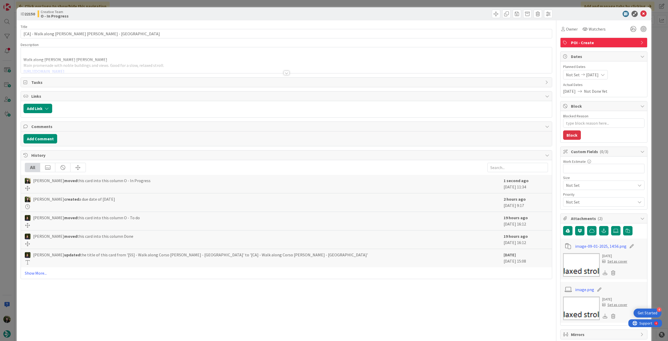
click at [563, 36] on div "Owner Watchers POI - Create Dates Planned Dates Not Set 03/09/2025 Actual Dates…" at bounding box center [604, 231] width 87 height 422
click at [566, 29] on span "Owner" at bounding box center [572, 29] width 12 height 6
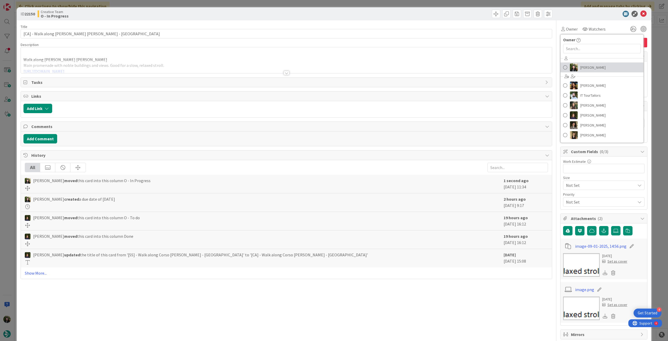
drag, startPoint x: 592, startPoint y: 67, endPoint x: 593, endPoint y: 85, distance: 18.3
click at [593, 67] on span "[PERSON_NAME]" at bounding box center [593, 67] width 25 height 8
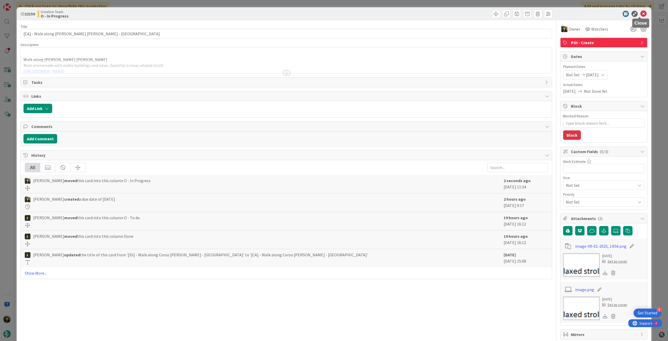
drag, startPoint x: 639, startPoint y: 14, endPoint x: 566, endPoint y: 49, distance: 81.4
click at [641, 15] on icon at bounding box center [644, 14] width 6 height 6
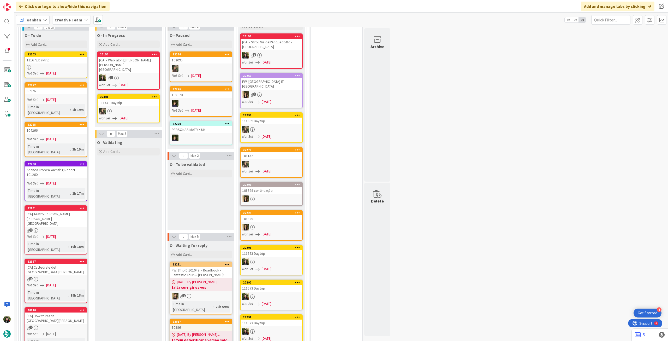
scroll to position [452, 0]
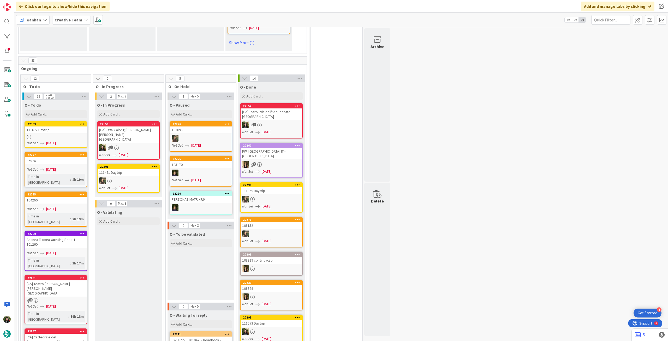
click at [68, 22] on b "Creative Team" at bounding box center [69, 19] width 28 height 5
click at [76, 72] on div "Creative Team - Análise" at bounding box center [97, 75] width 80 height 10
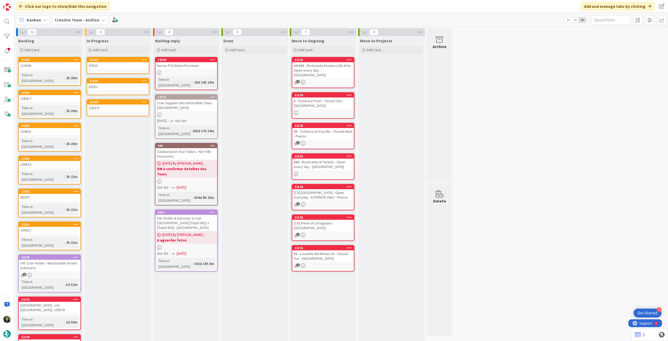
click at [120, 69] on link "22294 97823" at bounding box center [118, 65] width 63 height 17
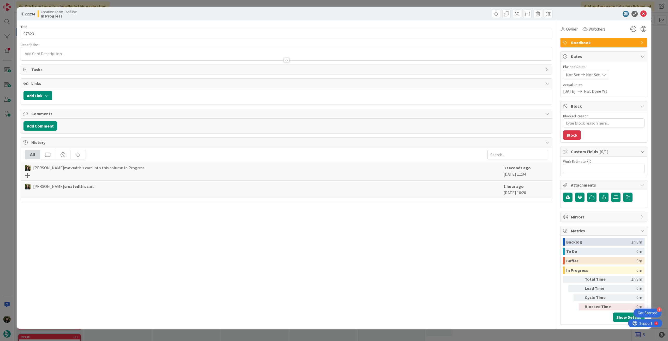
type textarea "x"
click at [596, 71] on div "Not Set Not Set" at bounding box center [586, 74] width 46 height 9
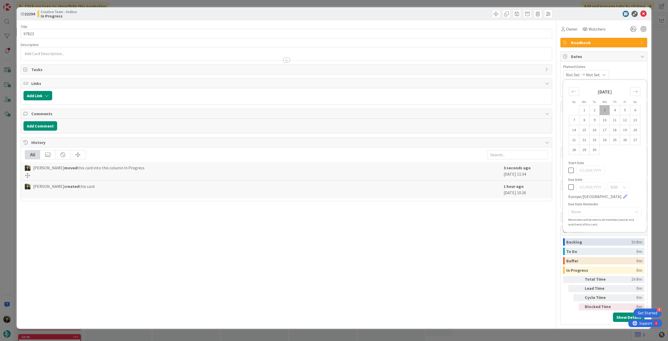
click at [571, 192] on div "9:00 Europe/Lisbon" at bounding box center [605, 190] width 73 height 17
drag, startPoint x: 571, startPoint y: 190, endPoint x: 584, endPoint y: 131, distance: 60.2
click at [571, 190] on icon at bounding box center [571, 187] width 5 height 6
type input "[DATE]"
click at [643, 15] on icon at bounding box center [644, 14] width 6 height 6
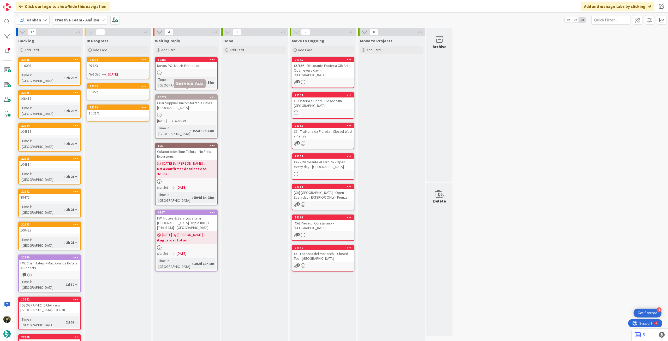
click at [124, 93] on div "89252" at bounding box center [118, 92] width 62 height 7
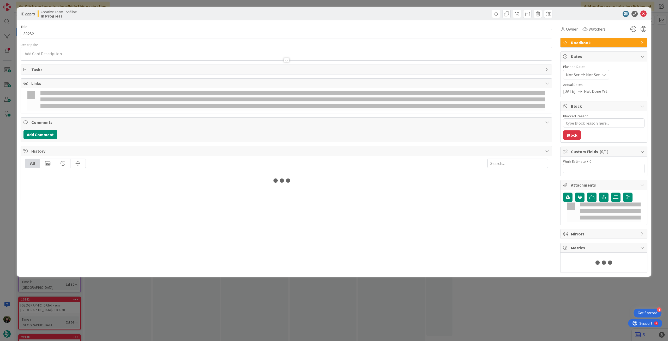
type textarea "x"
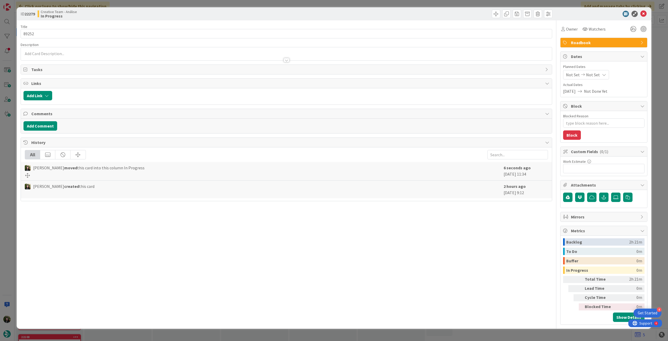
click at [595, 78] on span "Not Set" at bounding box center [593, 75] width 14 height 6
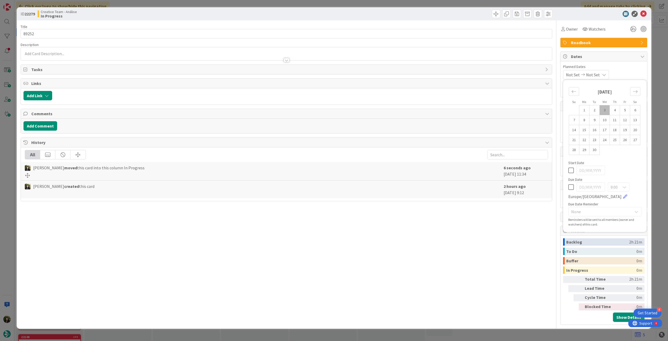
click at [572, 189] on icon at bounding box center [571, 187] width 5 height 6
type input "[DATE]"
click at [644, 13] on icon at bounding box center [644, 14] width 6 height 6
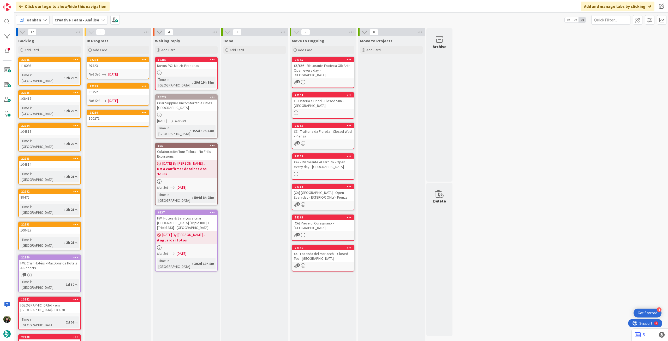
click at [143, 116] on div "100271" at bounding box center [118, 118] width 62 height 7
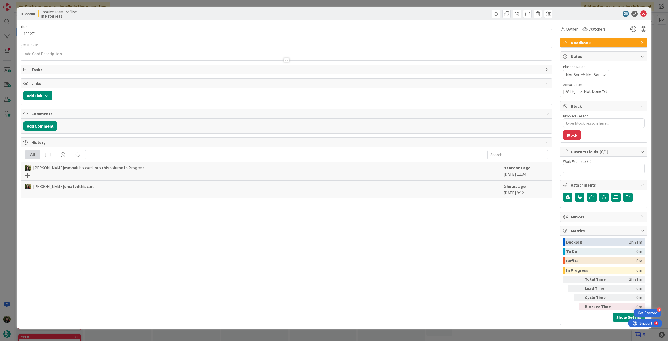
type textarea "x"
click at [599, 71] on div "Not Set Not Set" at bounding box center [586, 74] width 46 height 9
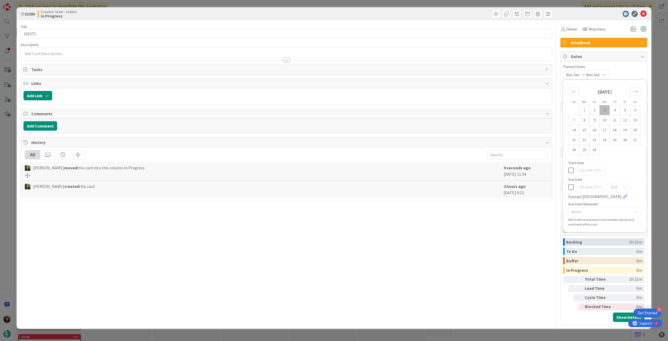
click at [572, 188] on icon at bounding box center [571, 187] width 5 height 6
type input "[DATE]"
type textarea "x"
drag, startPoint x: 646, startPoint y: 13, endPoint x: 635, endPoint y: 17, distance: 11.5
click at [646, 12] on icon at bounding box center [644, 14] width 6 height 6
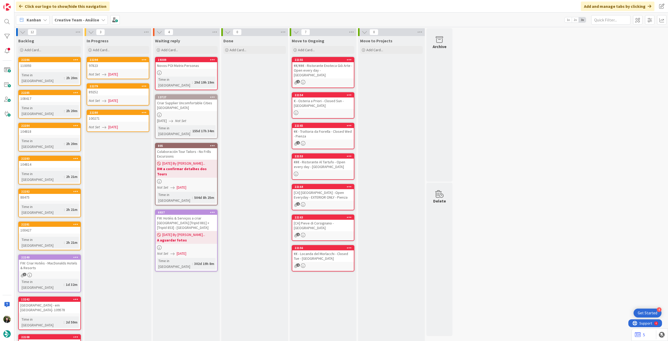
drag, startPoint x: 145, startPoint y: 33, endPoint x: 145, endPoint y: 36, distance: 2.9
click at [145, 33] on icon at bounding box center [146, 32] width 7 height 8
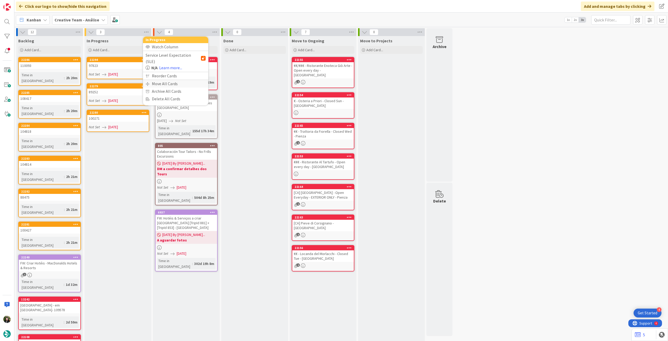
click at [166, 80] on div "Move All Cards" at bounding box center [175, 84] width 65 height 8
click at [171, 56] on span "Creative Team - Análise" at bounding box center [170, 56] width 42 height 5
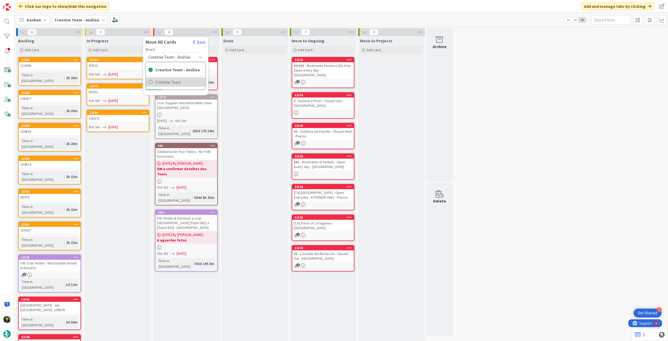
click at [171, 82] on span "Creative Team" at bounding box center [179, 82] width 48 height 8
click at [173, 76] on div "E - To Do" at bounding box center [173, 73] width 48 height 8
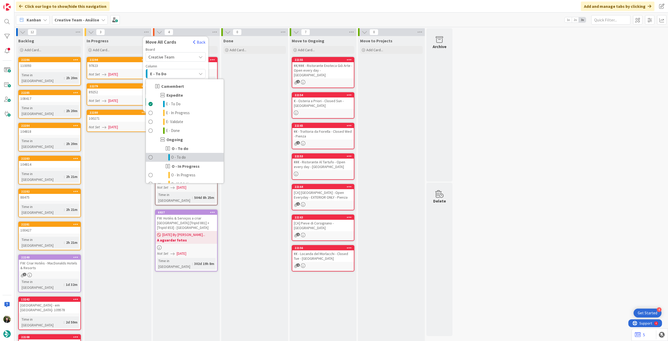
click at [182, 158] on span "O - To do" at bounding box center [178, 157] width 15 height 6
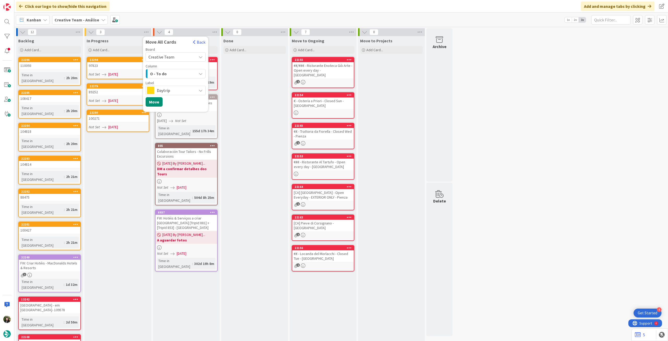
drag, startPoint x: 181, startPoint y: 87, endPoint x: 181, endPoint y: 93, distance: 5.7
click at [181, 88] on span "Daytrip" at bounding box center [175, 90] width 37 height 7
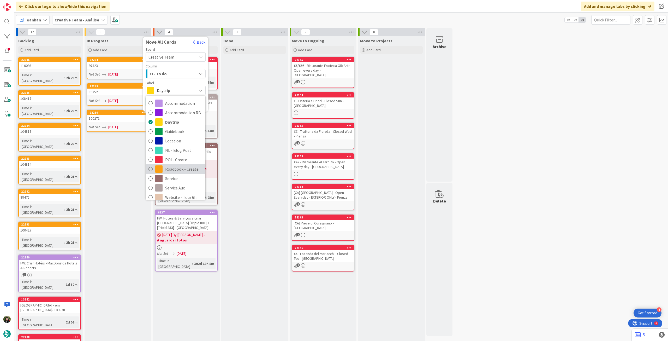
click at [172, 167] on span "Roadbook - Create" at bounding box center [184, 169] width 38 height 8
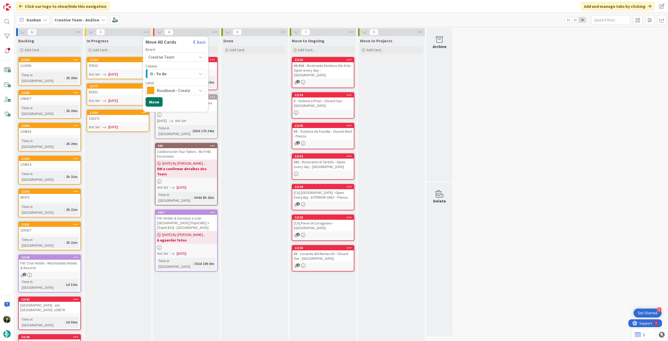
click at [156, 101] on button "Move" at bounding box center [154, 101] width 17 height 9
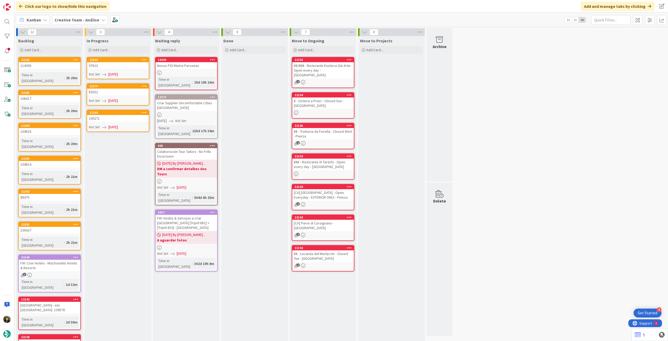
drag, startPoint x: 79, startPoint y: 19, endPoint x: 80, endPoint y: 22, distance: 4.0
click at [79, 19] on b "Creative Team - Análise" at bounding box center [77, 19] width 45 height 5
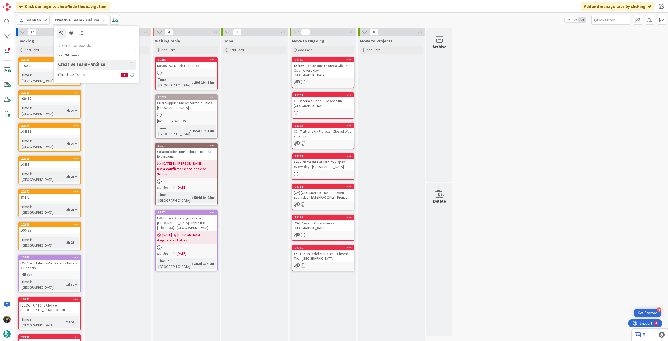
click at [82, 72] on div "Creative Team 1" at bounding box center [97, 75] width 80 height 10
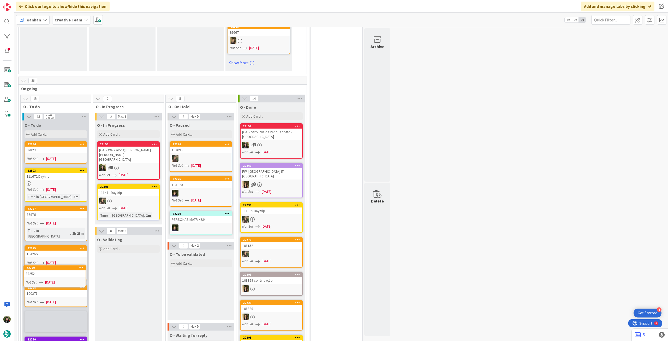
scroll to position [433, 0]
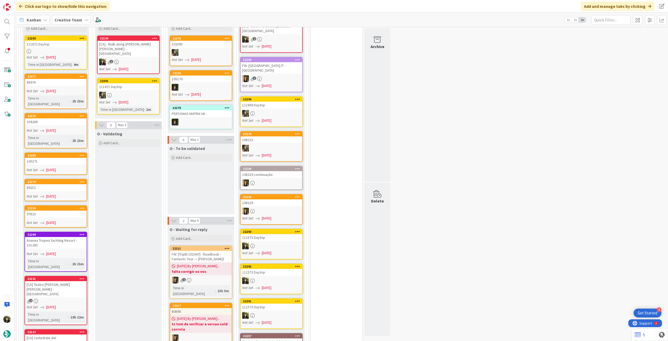
scroll to position [487, 0]
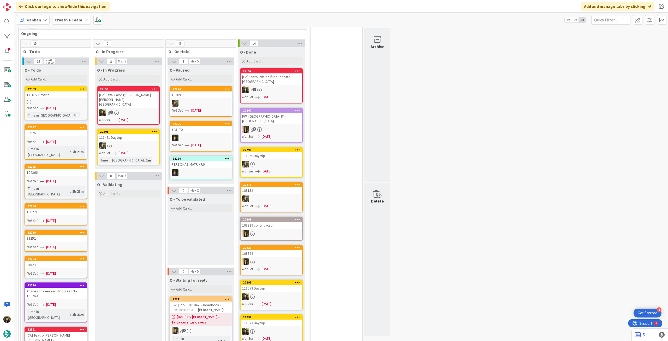
click at [77, 21] on b "Creative Team" at bounding box center [69, 19] width 28 height 5
click at [75, 76] on h4 "Creative Team - Análise" at bounding box center [93, 74] width 71 height 5
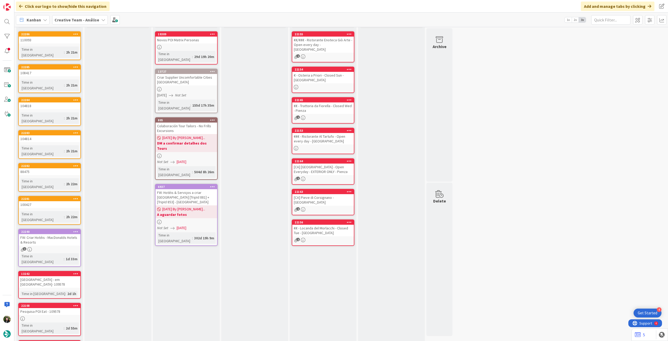
click at [50, 234] on div "FW: Criar Hotéis - MacDonalds Hotels & Resorts" at bounding box center [50, 239] width 62 height 11
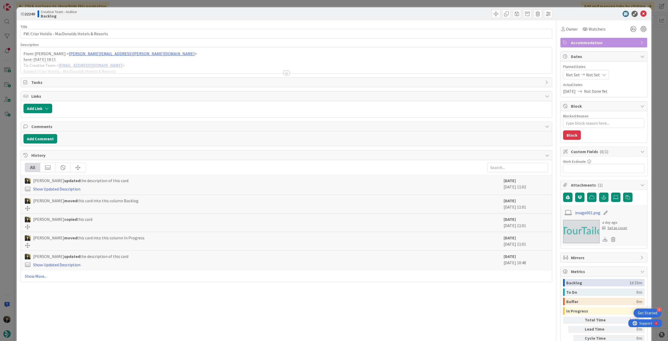
drag, startPoint x: 84, startPoint y: 72, endPoint x: 95, endPoint y: 77, distance: 12.0
click at [84, 72] on div at bounding box center [286, 66] width 531 height 13
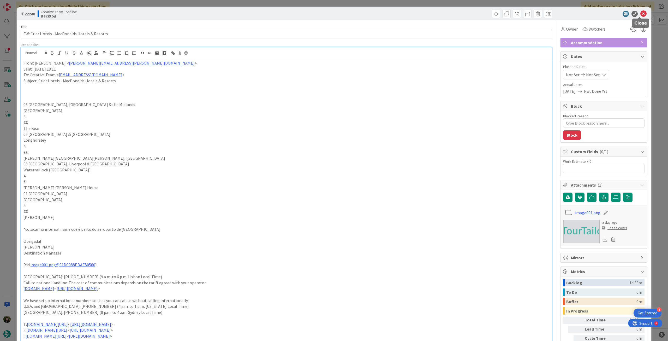
click at [641, 13] on icon at bounding box center [644, 14] width 6 height 6
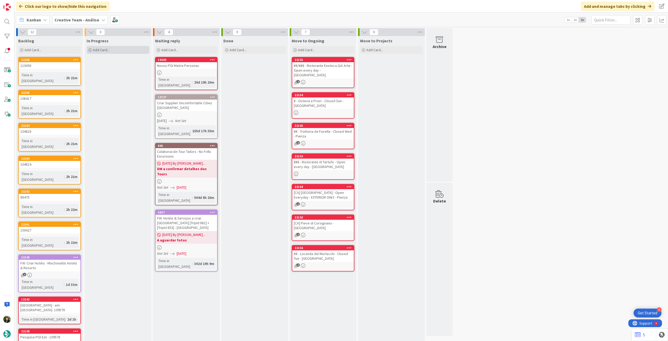
click at [120, 48] on div "Add Card..." at bounding box center [118, 50] width 63 height 8
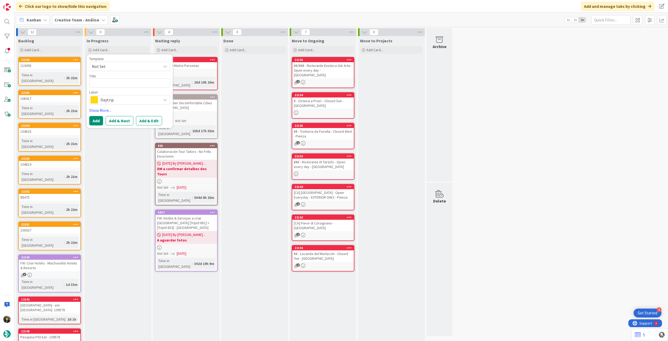
click at [127, 102] on span "Daytrip" at bounding box center [130, 99] width 58 height 7
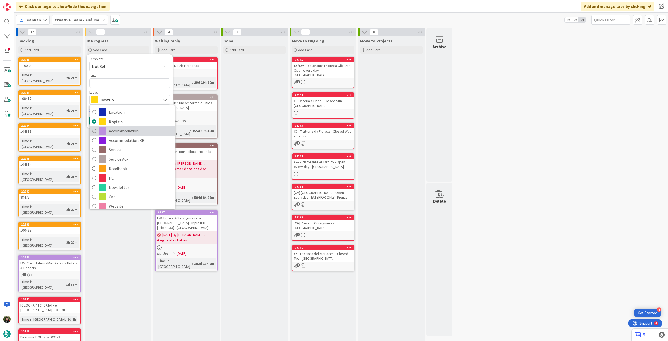
click at [127, 131] on span "Accommodation" at bounding box center [141, 131] width 64 height 8
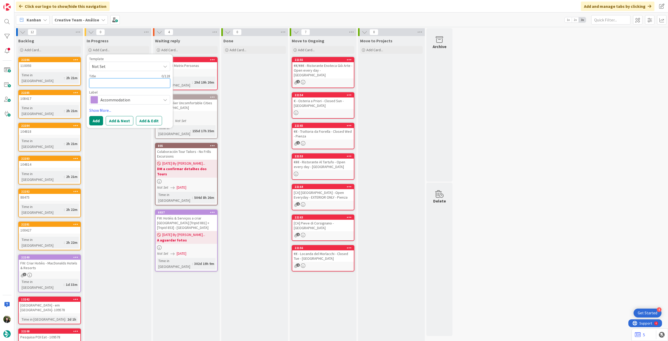
click at [116, 81] on textarea at bounding box center [129, 82] width 81 height 9
type textarea "x"
type textarea "c"
click at [96, 125] on button "Add" at bounding box center [96, 120] width 14 height 9
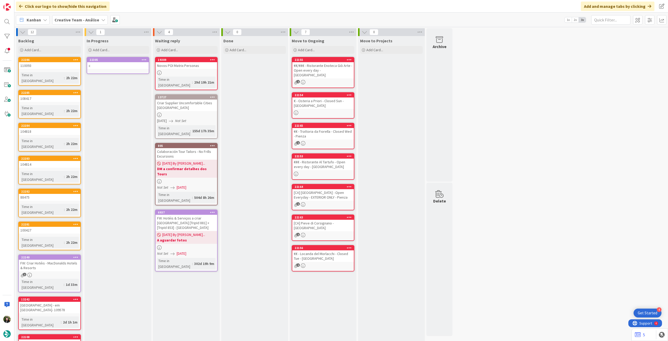
click at [56, 260] on div "FW: Criar Hotéis - MacDonalds Hotels & Resorts" at bounding box center [50, 265] width 62 height 11
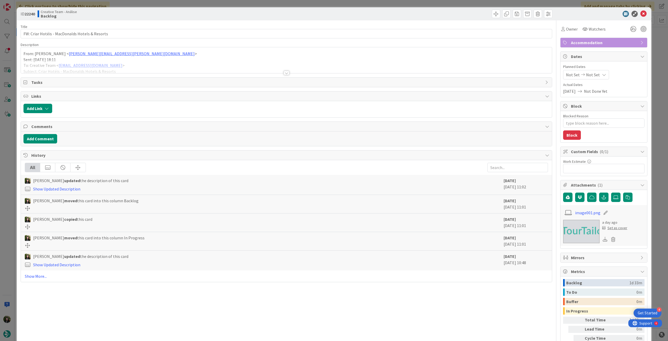
click at [66, 59] on p "Sent: [DATE] 18:11" at bounding box center [286, 60] width 526 height 6
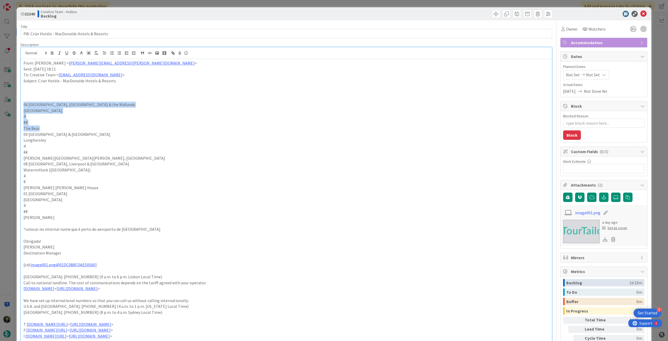
drag, startPoint x: 24, startPoint y: 107, endPoint x: 41, endPoint y: 127, distance: 25.5
click at [41, 127] on div "From: [PERSON_NAME] < [PERSON_NAME][EMAIL_ADDRESS][PERSON_NAME][DOMAIN_NAME] > …" at bounding box center [286, 216] width 531 height 315
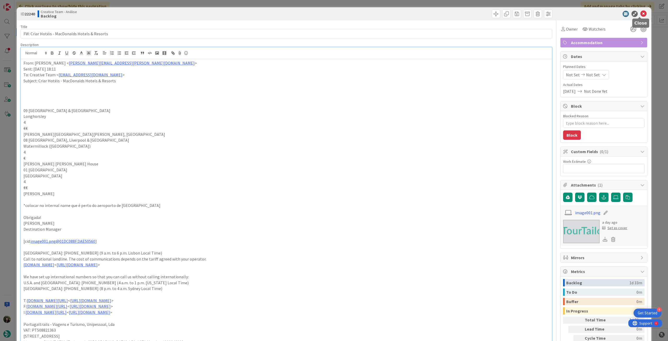
drag, startPoint x: 642, startPoint y: 13, endPoint x: 616, endPoint y: 18, distance: 26.8
click at [641, 13] on icon at bounding box center [644, 14] width 6 height 6
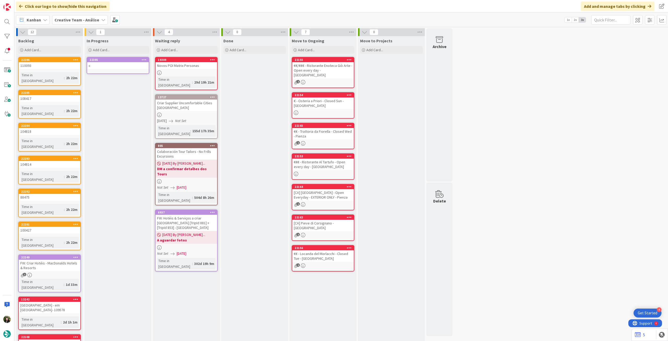
click at [139, 71] on link "22305 c" at bounding box center [118, 65] width 63 height 17
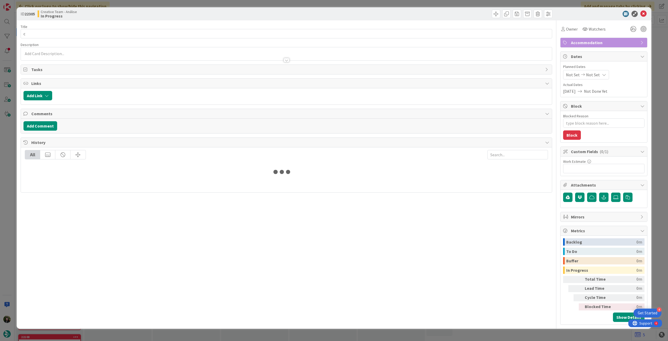
type textarea "x"
click at [21, 32] on input "c" at bounding box center [287, 33] width 532 height 9
paste input "06 [GEOGRAPHIC_DATA], [GEOGRAPHIC_DATA] & the Midlands [GEOGRAPHIC_DATA] 4 €€ T…"
type input "06 [GEOGRAPHIC_DATA], [GEOGRAPHIC_DATA] & the Midlands [GEOGRAPHIC_DATA] 4 €€ T…"
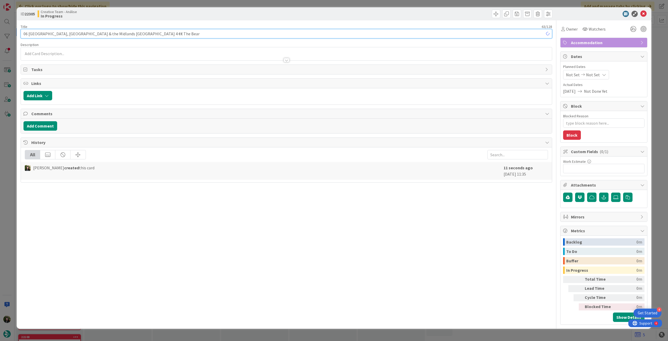
type textarea "x"
drag, startPoint x: 158, startPoint y: 30, endPoint x: 19, endPoint y: 32, distance: 138.7
click at [16, 32] on div "ID 22305 Creative Team - Análise In Progress Title 63 / 128 06 [GEOGRAPHIC_DATA…" at bounding box center [334, 170] width 668 height 341
type input "Hotel uK"
type textarea "x"
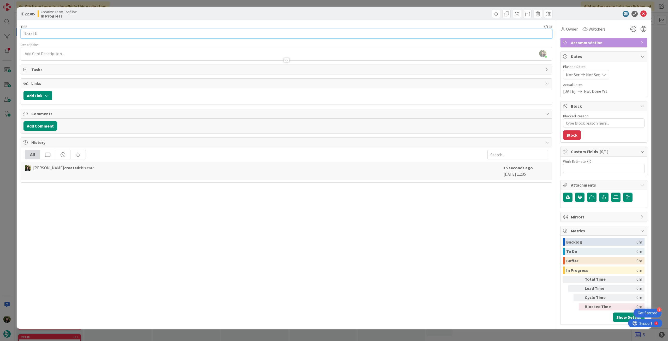
type input "Hotel [GEOGRAPHIC_DATA]"
type textarea "x"
type input "Hotel [GEOGRAPHIC_DATA]"
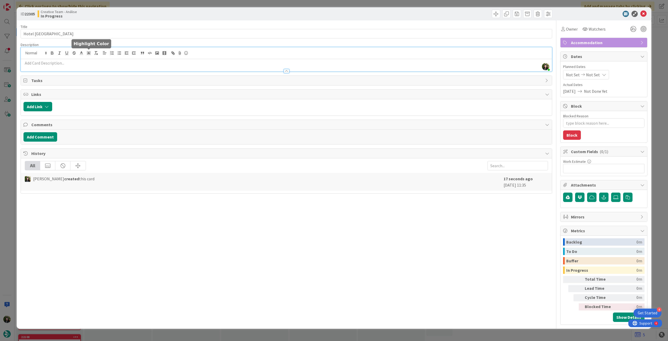
click at [91, 53] on div "[PERSON_NAME] just joined" at bounding box center [286, 59] width 531 height 24
paste div
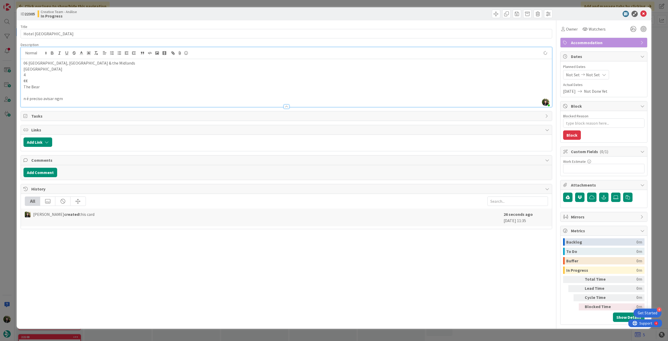
type textarea "x"
click at [592, 77] on span "Not Set" at bounding box center [593, 75] width 14 height 6
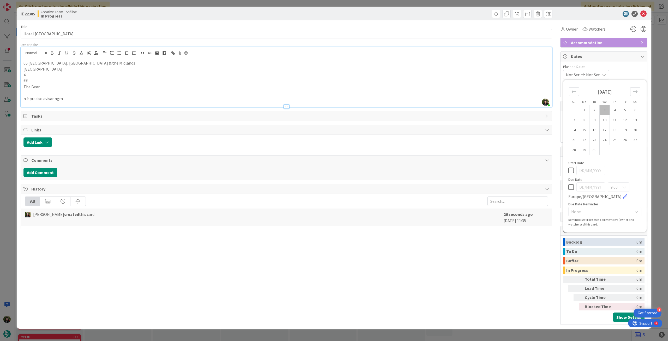
drag, startPoint x: 571, startPoint y: 187, endPoint x: 611, endPoint y: 85, distance: 109.1
click at [571, 186] on icon at bounding box center [571, 187] width 5 height 6
type input "[DATE]"
click at [642, 14] on icon at bounding box center [644, 14] width 6 height 6
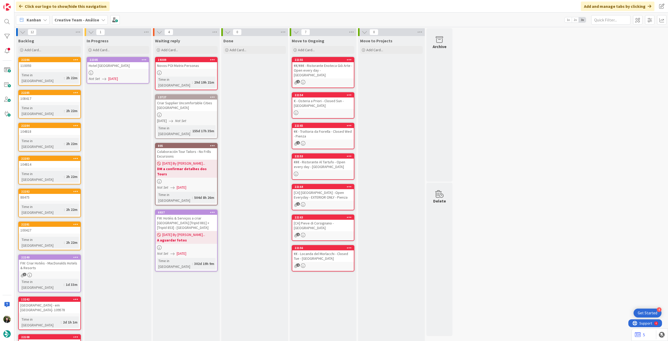
click at [144, 58] on icon at bounding box center [144, 60] width 5 height 4
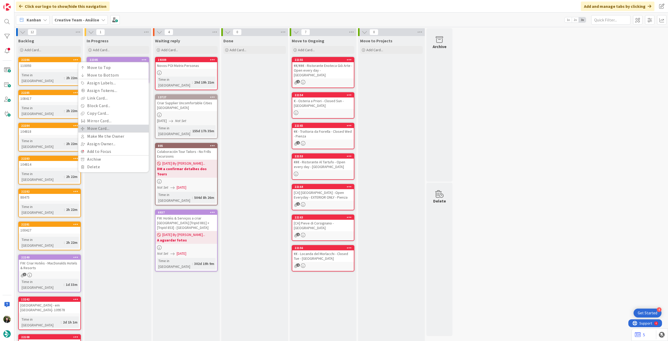
click at [105, 127] on link "Move Card..." at bounding box center [113, 129] width 70 height 8
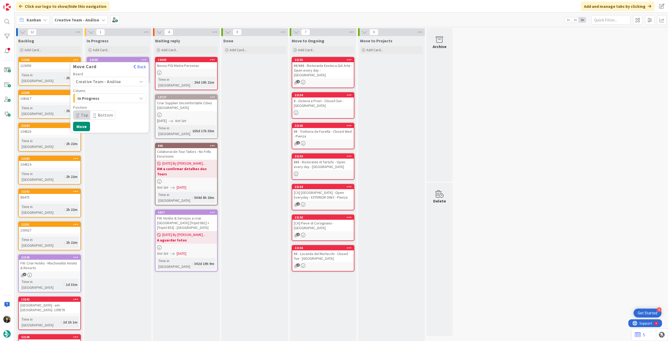
click at [115, 84] on span "Creative Team - Análise" at bounding box center [105, 81] width 58 height 7
click at [109, 107] on span "Creative Team" at bounding box center [113, 106] width 61 height 8
drag, startPoint x: 111, startPoint y: 99, endPoint x: 111, endPoint y: 102, distance: 3.1
click at [111, 99] on span "E - To Do" at bounding box center [97, 98] width 39 height 7
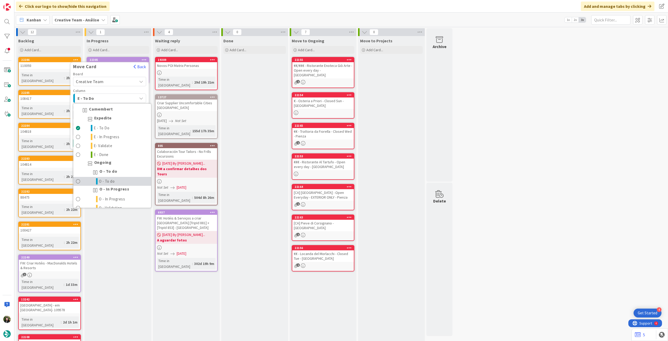
click at [120, 180] on link "O - To do" at bounding box center [112, 181] width 78 height 9
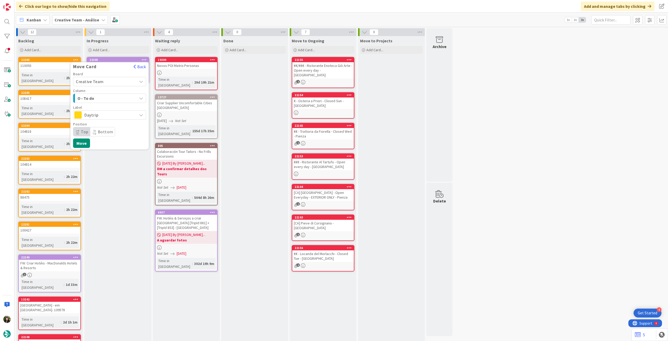
click at [114, 115] on span "Daytrip" at bounding box center [109, 114] width 50 height 7
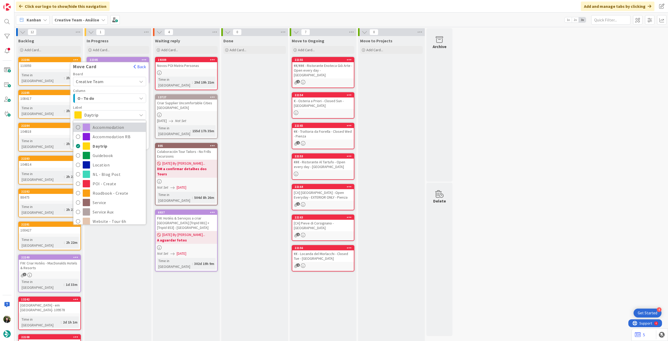
click at [109, 127] on span "Accommodation" at bounding box center [118, 127] width 51 height 8
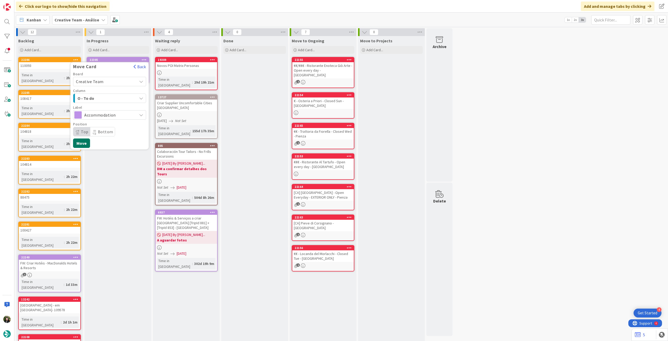
drag, startPoint x: 78, startPoint y: 142, endPoint x: 174, endPoint y: 192, distance: 108.3
click at [79, 142] on button "Move" at bounding box center [81, 142] width 17 height 9
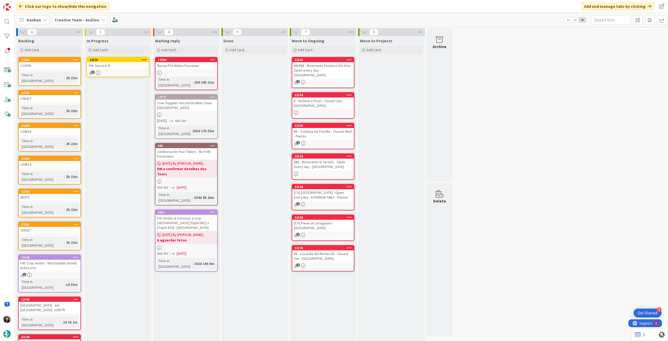
click at [119, 66] on div "FW: Service IE" at bounding box center [118, 65] width 62 height 7
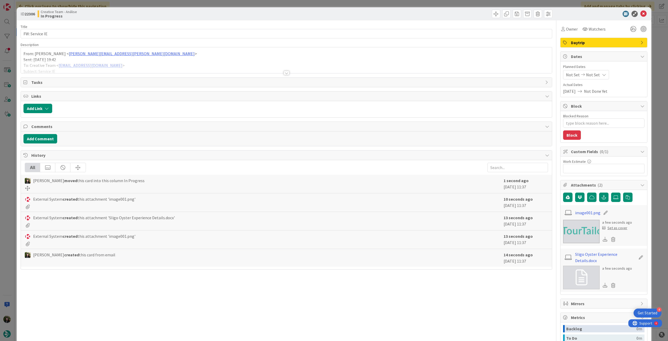
drag, startPoint x: 277, startPoint y: 65, endPoint x: 284, endPoint y: 66, distance: 7.6
click at [277, 65] on div at bounding box center [286, 66] width 531 height 13
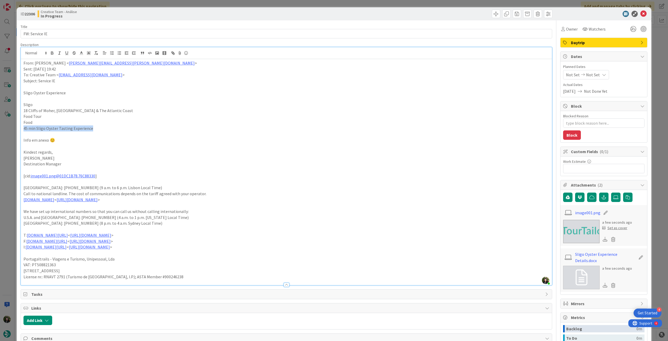
drag, startPoint x: 23, startPoint y: 128, endPoint x: 101, endPoint y: 129, distance: 77.0
click at [101, 129] on p "45 min Sligo Oyster Tasting Experience" at bounding box center [286, 128] width 526 height 6
click at [51, 51] on icon "button" at bounding box center [52, 53] width 5 height 5
click at [39, 123] on p "Food" at bounding box center [286, 122] width 526 height 6
type textarea "x"
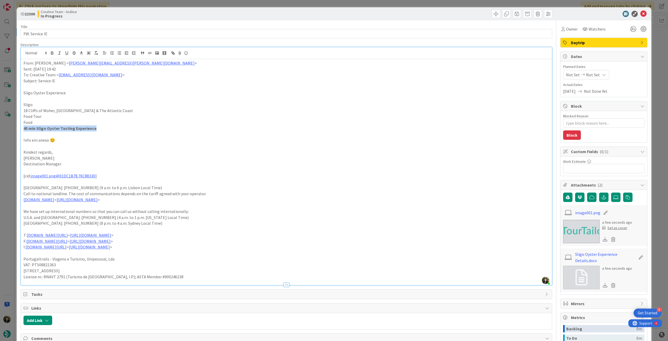
drag, startPoint x: 39, startPoint y: 129, endPoint x: 107, endPoint y: 128, distance: 68.1
click at [107, 128] on p "45 min Sligo Oyster Tasting Experience" at bounding box center [286, 128] width 526 height 6
copy strong "45 min Sligo Oyster Tasting Experience"
drag, startPoint x: 23, startPoint y: 63, endPoint x: 52, endPoint y: 61, distance: 28.6
click at [23, 63] on div "From: [PERSON_NAME] < [PERSON_NAME][EMAIL_ADDRESS][PERSON_NAME][DOMAIN_NAME] > …" at bounding box center [286, 172] width 531 height 226
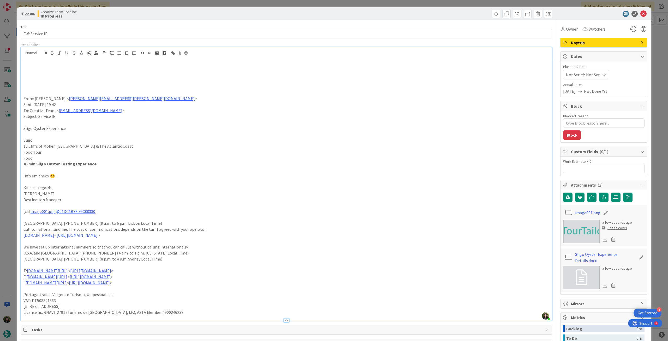
click at [35, 71] on p at bounding box center [286, 69] width 526 height 6
paste div
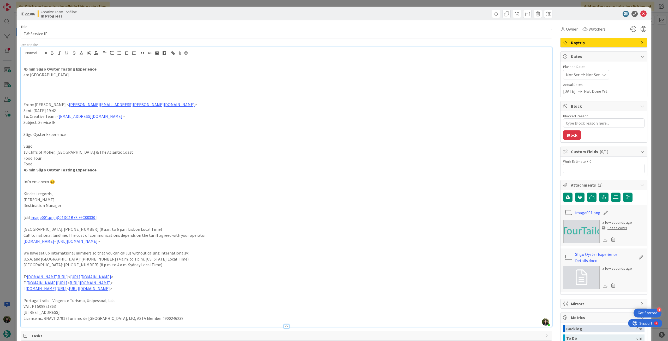
click at [151, 70] on p "45 min Sligo Oyster Tasting Experience" at bounding box center [286, 69] width 526 height 6
click at [100, 74] on p "em [GEOGRAPHIC_DATA]" at bounding box center [286, 75] width 526 height 6
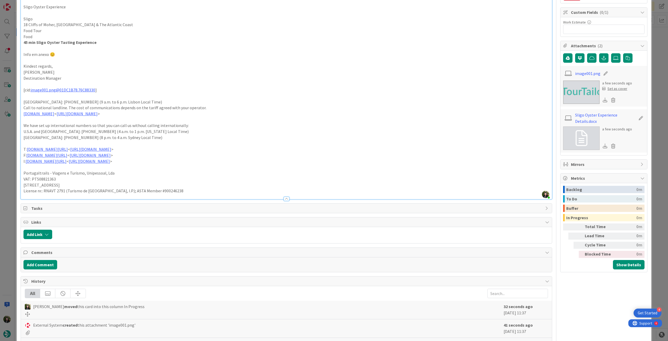
type textarea "x"
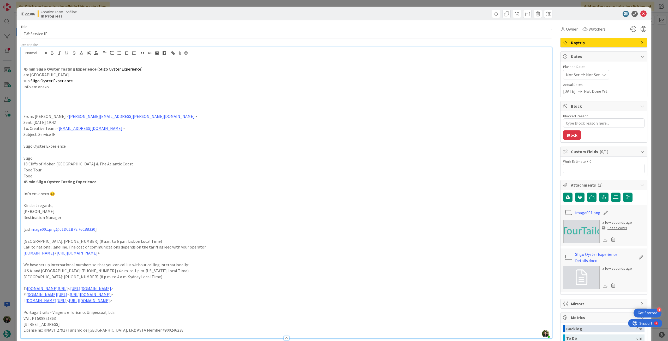
click at [597, 77] on div "Not Set Not Set" at bounding box center [586, 74] width 46 height 9
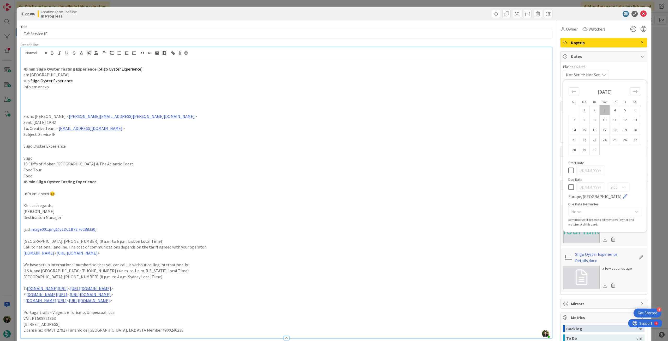
click at [569, 188] on icon at bounding box center [571, 187] width 5 height 6
type input "[DATE]"
click at [641, 11] on icon at bounding box center [644, 14] width 6 height 6
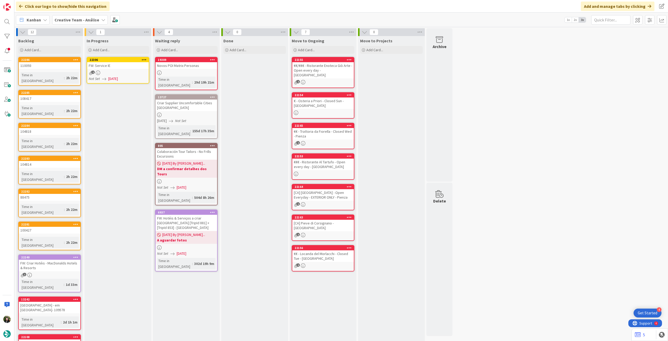
click at [144, 59] on icon at bounding box center [144, 60] width 5 height 4
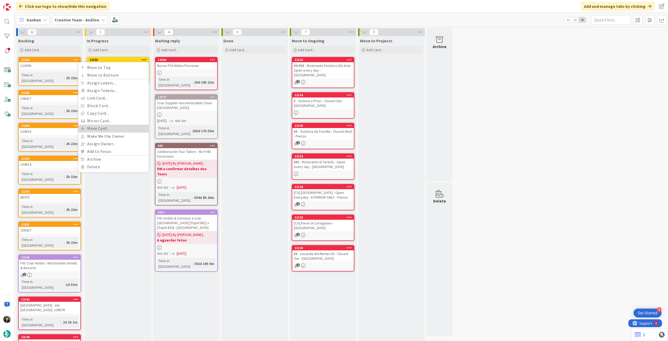
click at [121, 130] on link "Move Card..." at bounding box center [113, 129] width 70 height 8
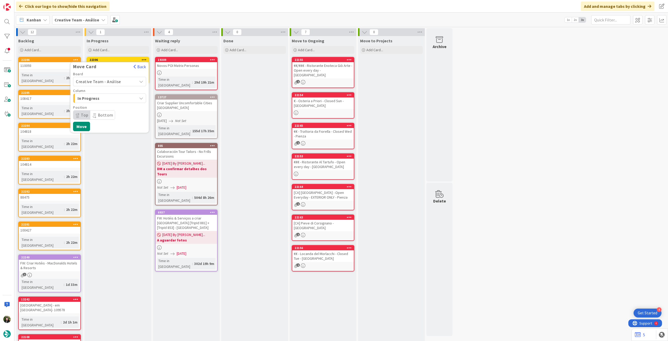
click at [120, 83] on span "Creative Team - Análise" at bounding box center [105, 81] width 58 height 7
click at [117, 103] on span "Creative Team" at bounding box center [113, 106] width 61 height 8
click at [115, 99] on span "E - To Do" at bounding box center [97, 98] width 39 height 7
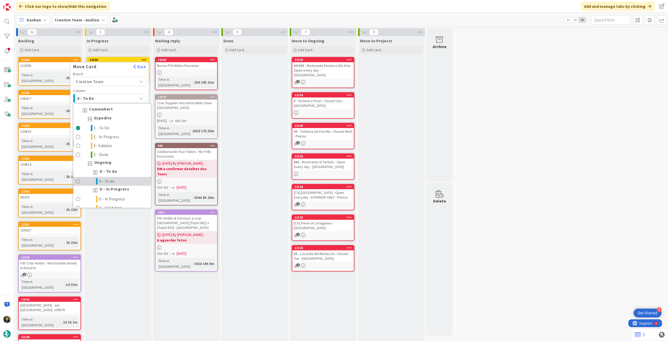
click at [105, 177] on link "O - To do" at bounding box center [112, 181] width 78 height 9
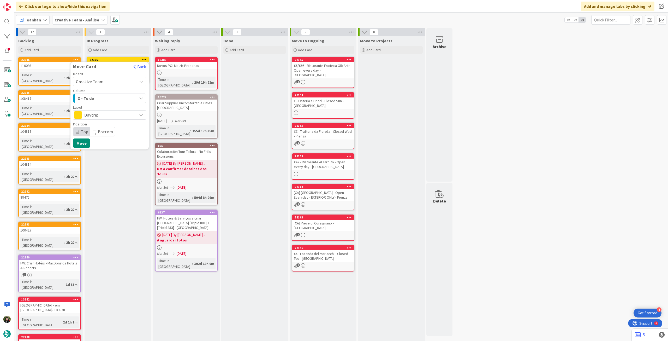
click at [105, 115] on span "Daytrip" at bounding box center [109, 114] width 50 height 7
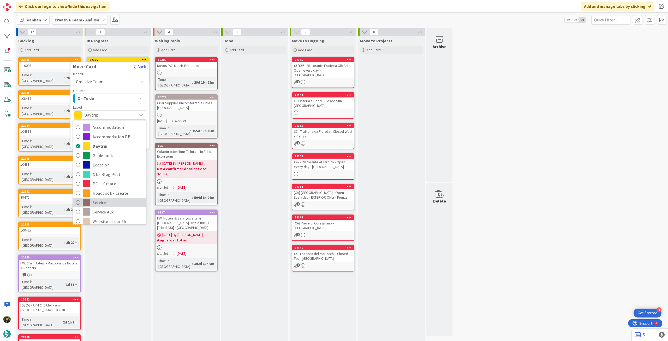
click at [99, 199] on span "Service" at bounding box center [118, 202] width 51 height 8
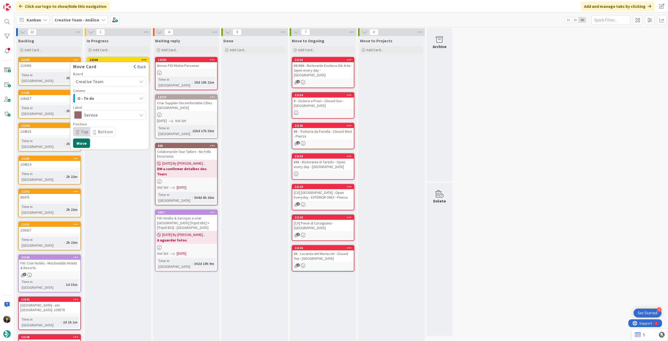
click at [81, 140] on button "Move" at bounding box center [81, 142] width 17 height 9
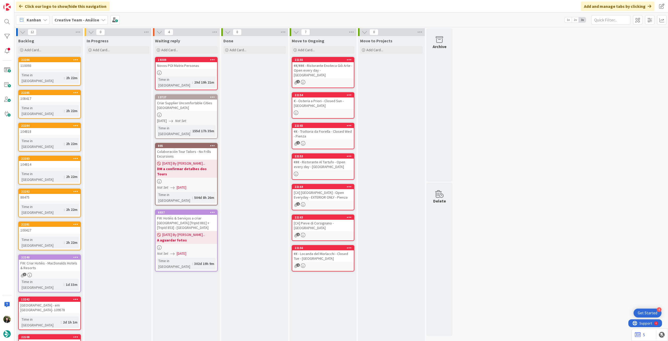
drag, startPoint x: 69, startPoint y: 18, endPoint x: 72, endPoint y: 23, distance: 5.7
click at [69, 18] on b "Creative Team - Análise" at bounding box center [77, 19] width 45 height 5
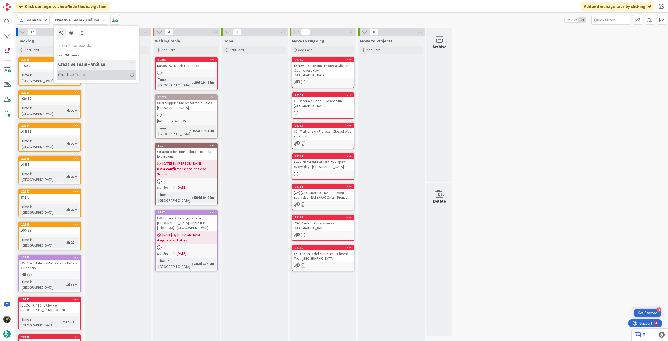
click at [82, 75] on h4 "Creative Team" at bounding box center [93, 74] width 71 height 5
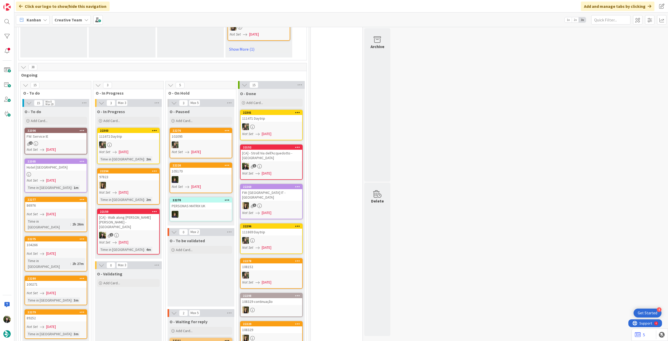
scroll to position [418, 0]
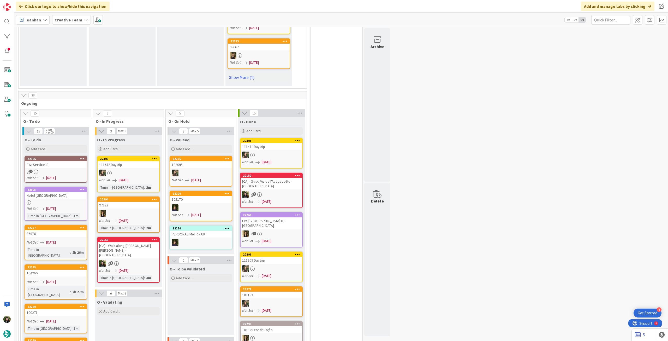
click at [82, 23] on div "Creative Team" at bounding box center [71, 19] width 39 height 9
click at [83, 68] on div "Creative Team" at bounding box center [97, 65] width 80 height 10
click at [76, 21] on b "Creative Team" at bounding box center [69, 19] width 28 height 5
click at [70, 73] on h4 "Creative Team - Análise" at bounding box center [93, 74] width 71 height 5
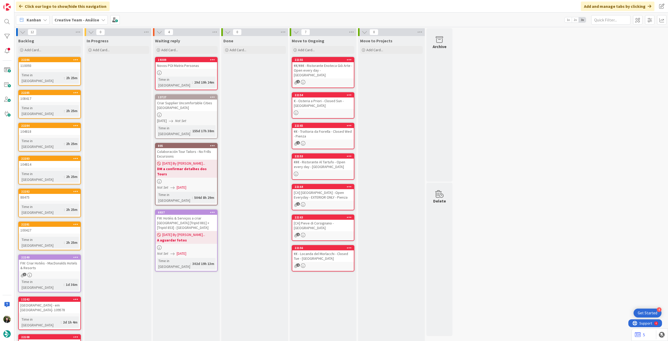
click at [77, 20] on b "Creative Team - Análise" at bounding box center [77, 19] width 45 height 5
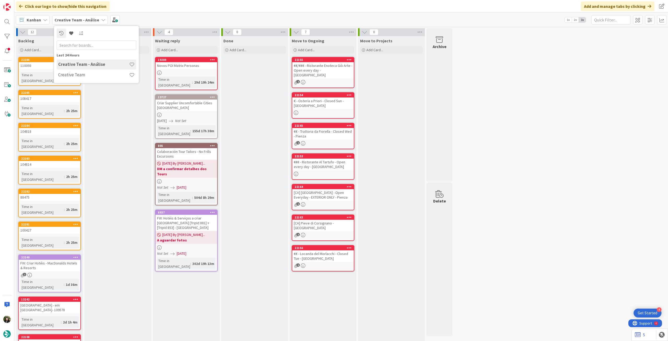
click at [89, 75] on h4 "Creative Team" at bounding box center [93, 74] width 71 height 5
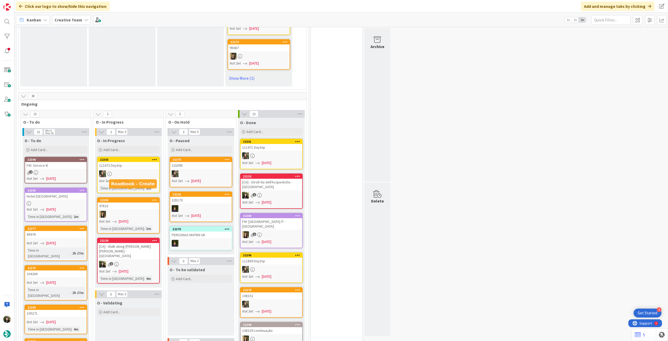
scroll to position [452, 0]
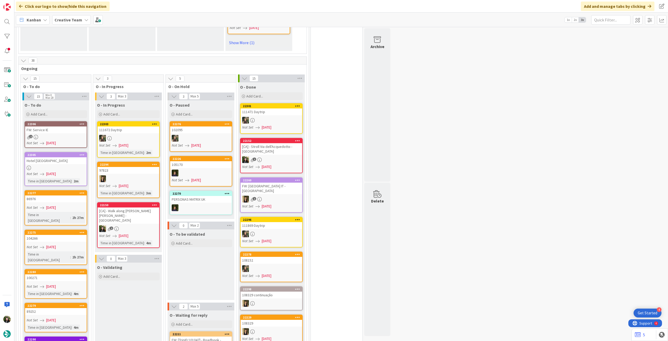
click at [147, 207] on div "[CA] - Walk along [PERSON_NAME] [PERSON_NAME] - [GEOGRAPHIC_DATA]" at bounding box center [129, 215] width 62 height 16
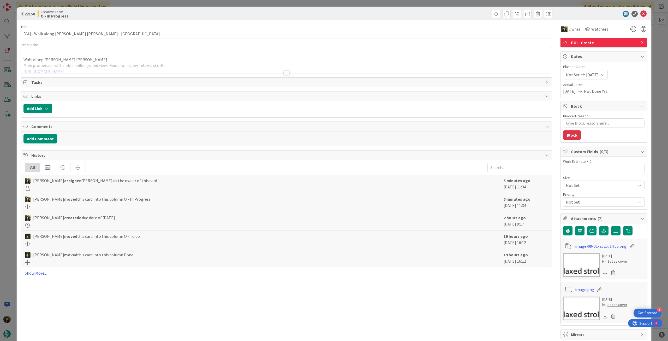
click at [94, 68] on div at bounding box center [286, 66] width 531 height 13
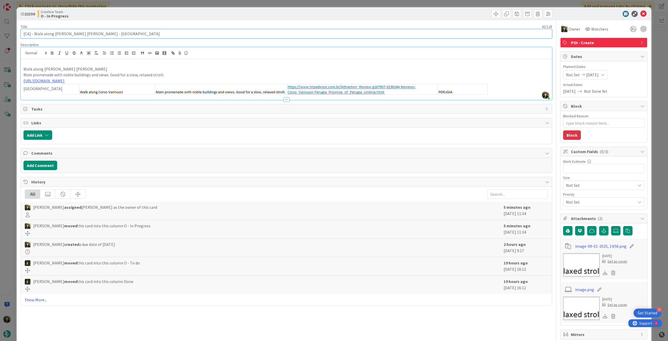
drag, startPoint x: 81, startPoint y: 33, endPoint x: 33, endPoint y: 33, distance: 47.5
click at [33, 33] on input "[CA] - Walk along [PERSON_NAME] [PERSON_NAME] - [GEOGRAPHIC_DATA]" at bounding box center [287, 33] width 532 height 9
click at [81, 31] on input "[CA] - Walk along [PERSON_NAME] [PERSON_NAME] - [GEOGRAPHIC_DATA]" at bounding box center [287, 33] width 532 height 9
click at [81, 33] on input "[CA] - Walk along [PERSON_NAME] [PERSON_NAME] - [GEOGRAPHIC_DATA]" at bounding box center [287, 33] width 532 height 9
drag, startPoint x: 81, startPoint y: 33, endPoint x: 13, endPoint y: 34, distance: 67.6
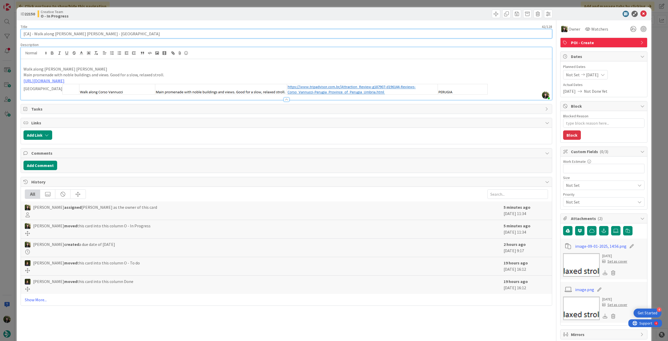
click at [13, 34] on div "ID 22150 Creative Team O - In Progress Title 42 / 128 [CA] - Walk along [PERSON…" at bounding box center [334, 170] width 668 height 341
click at [154, 70] on p "Walk along [PERSON_NAME] [PERSON_NAME]" at bounding box center [286, 69] width 526 height 6
click at [642, 12] on icon at bounding box center [644, 14] width 6 height 6
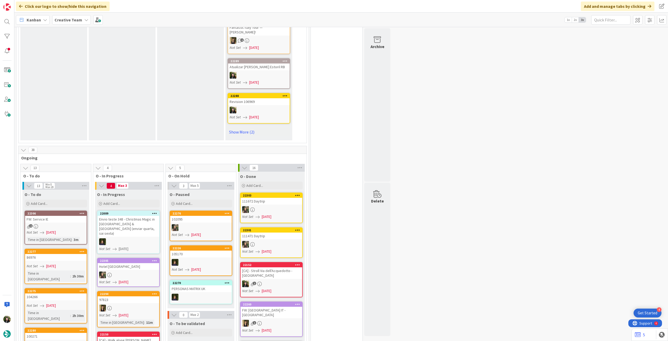
scroll to position [313, 0]
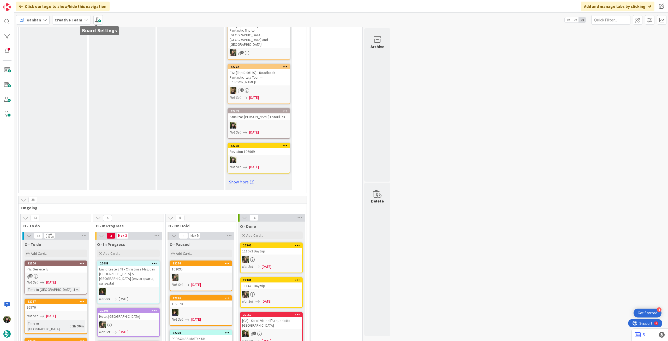
drag, startPoint x: 74, startPoint y: 21, endPoint x: 76, endPoint y: 23, distance: 3.1
click at [74, 21] on b "Creative Team" at bounding box center [69, 19] width 28 height 5
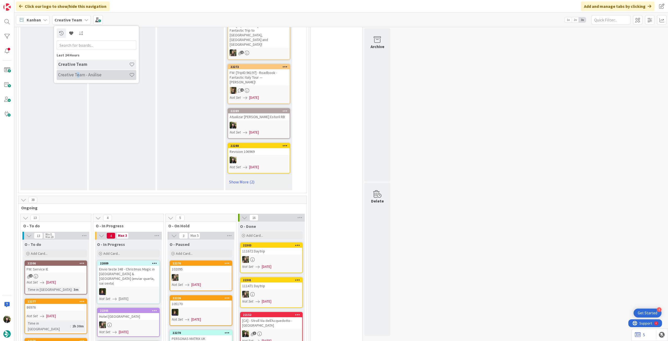
click at [77, 78] on div "Creative Team - Análise" at bounding box center [97, 75] width 80 height 10
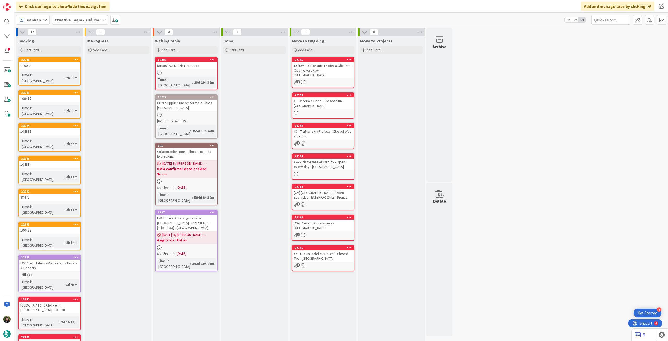
click at [73, 15] on div "Creative Team - Análise" at bounding box center [80, 19] width 56 height 9
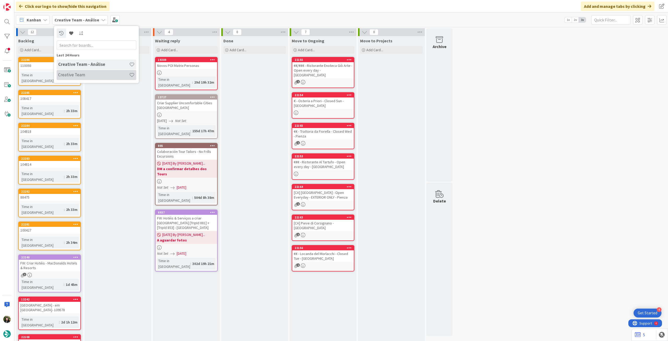
click at [69, 73] on h4 "Creative Team" at bounding box center [93, 74] width 71 height 5
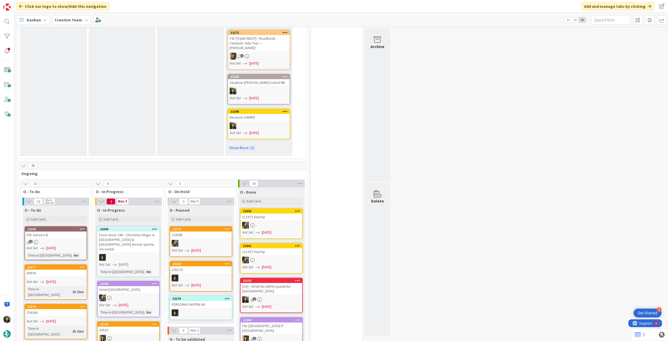
scroll to position [383, 0]
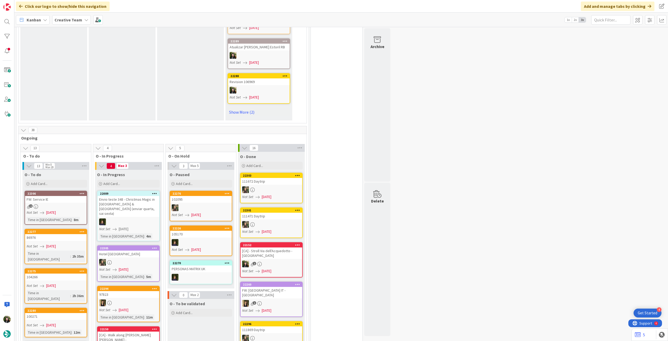
click at [147, 299] on div at bounding box center [129, 302] width 62 height 7
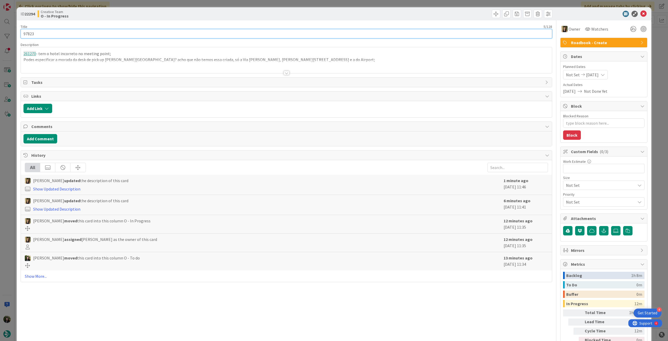
drag, startPoint x: 39, startPoint y: 33, endPoint x: 20, endPoint y: 32, distance: 19.3
click at [20, 32] on div "ID 22294 Creative Team O - In Progress Title 5 / 128 97823 Description 261270 -…" at bounding box center [334, 184] width 635 height 355
click at [641, 12] on icon at bounding box center [644, 14] width 6 height 6
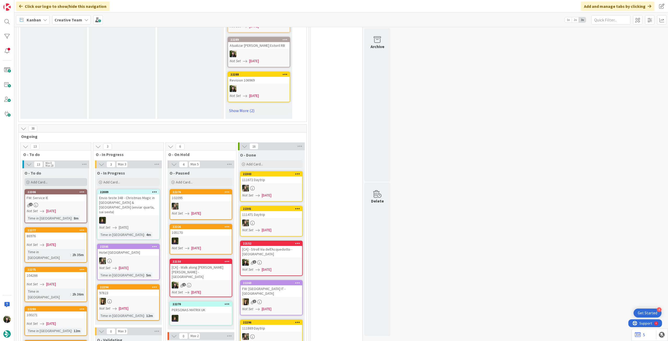
click at [51, 178] on div "Add Card..." at bounding box center [56, 182] width 63 height 8
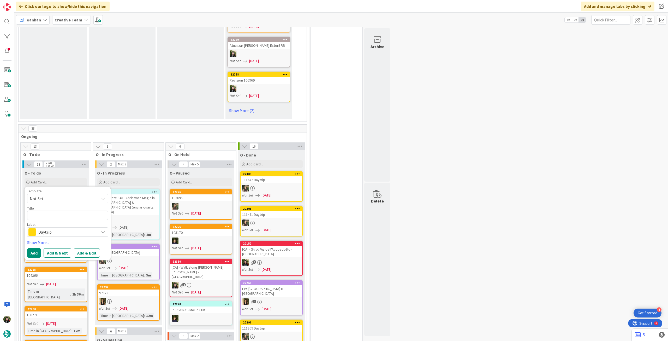
click at [54, 228] on span "Daytrip" at bounding box center [67, 231] width 58 height 7
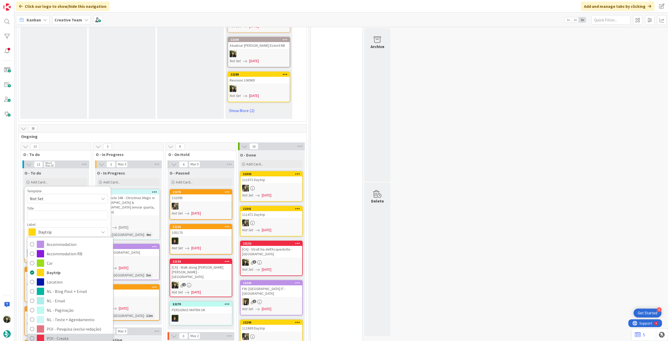
drag, startPoint x: 55, startPoint y: 295, endPoint x: 61, endPoint y: 269, distance: 26.4
click at [55, 334] on span "POI - Create" at bounding box center [79, 338] width 64 height 8
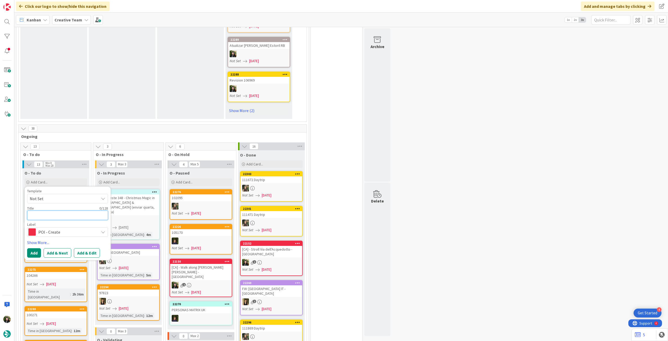
click at [84, 210] on textarea at bounding box center [67, 214] width 81 height 9
type textarea "x"
type textarea "P"
type textarea "x"
type textarea "Pe"
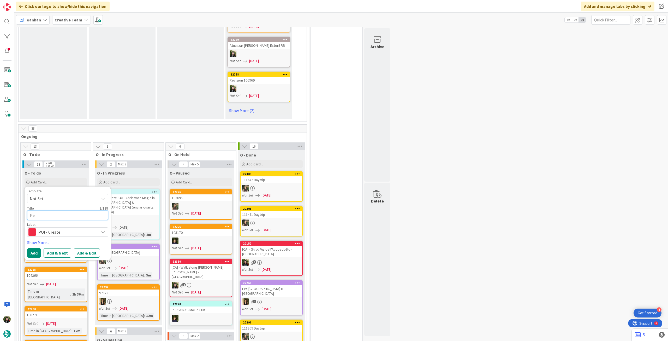
type textarea "x"
type textarea "Pes"
type textarea "x"
type textarea "Pesq"
type textarea "x"
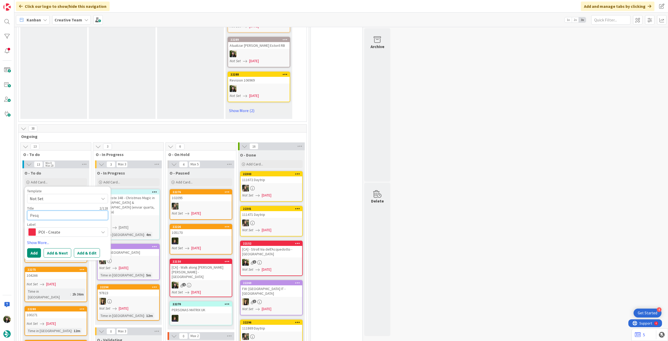
type textarea "Pesqu"
type textarea "x"
type textarea "Pesqui"
type textarea "x"
type textarea "Pesquis"
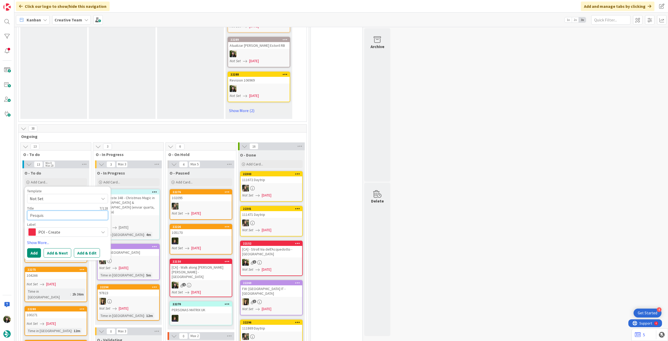
type textarea "x"
type textarea "Pesquisa"
type textarea "x"
type textarea "Pesquisa"
type textarea "x"
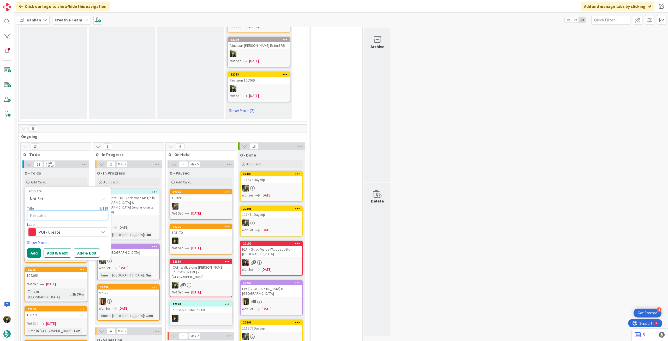
type textarea "Pesquisa 4"
type textarea "x"
type textarea "Pesquisa 4"
type textarea "x"
type textarea "Pesquisa 4 r"
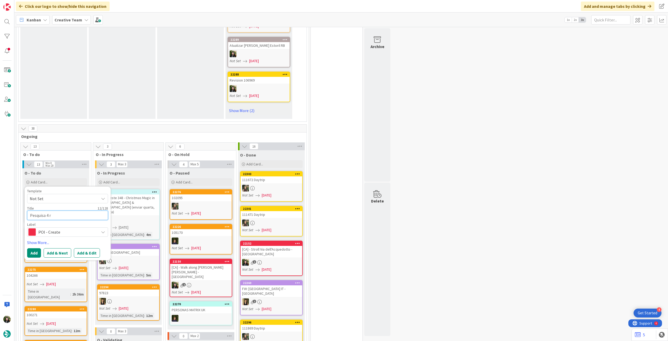
type textarea "x"
type textarea "Pesquisa 4 re"
type textarea "x"
type textarea "Pesquisa 4 res"
type textarea "x"
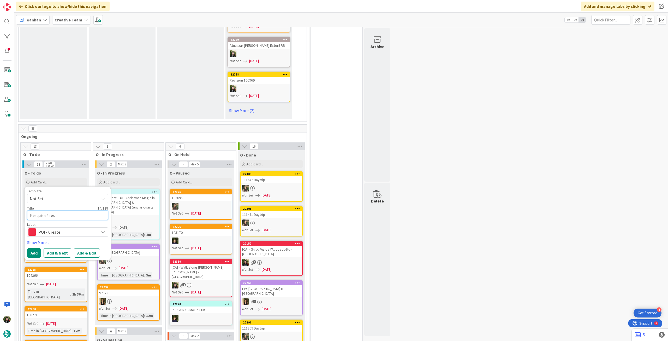
type textarea "Pesquisa 4 rest"
type textarea "x"
type textarea "Pesquisa 4 resta"
type textarea "x"
type textarea "Pesquisa 4 restau"
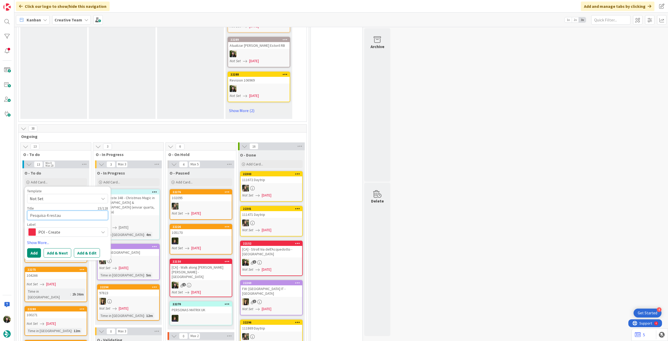
type textarea "x"
type textarea "Pesquisa 4 restaur"
type textarea "x"
type textarea "Pesquisa 4 restaura"
type textarea "x"
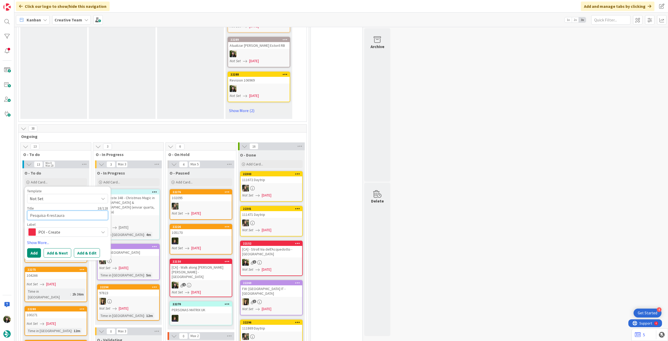
type textarea "Pesquisa 4 restauran"
type textarea "x"
type textarea "Pesquisa 4 restaurant"
type textarea "x"
type textarea "Pesquisa 4 restaurante"
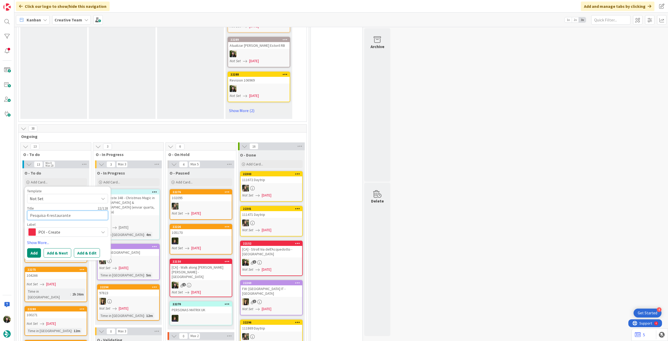
type textarea "x"
type textarea "Pesquisa 4 restaurantes"
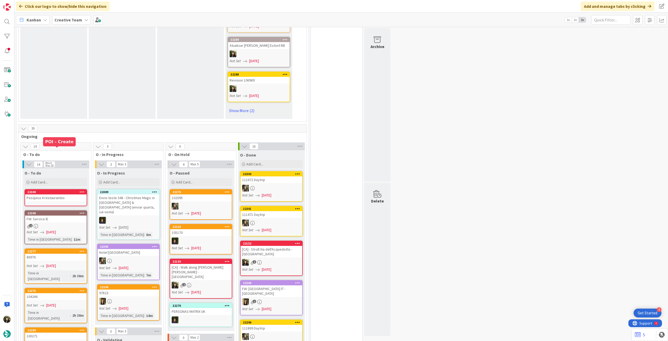
click at [63, 189] on link "22308 Pesquisa 4 restaurantes" at bounding box center [56, 197] width 63 height 17
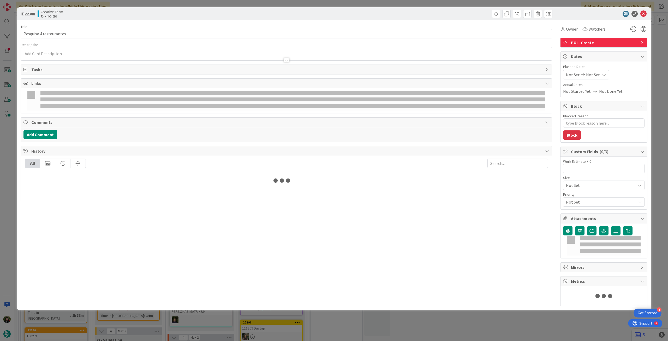
type textarea "x"
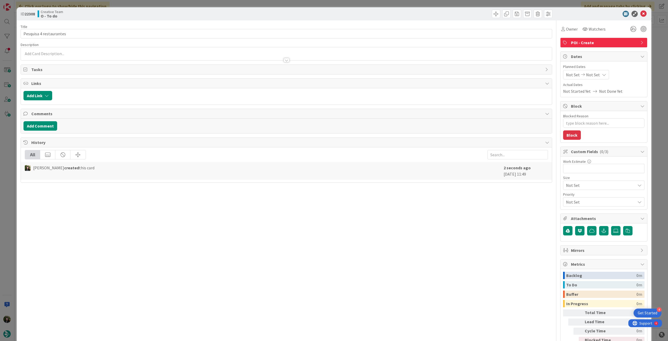
click at [595, 78] on div "Not Set Not Set" at bounding box center [586, 74] width 46 height 9
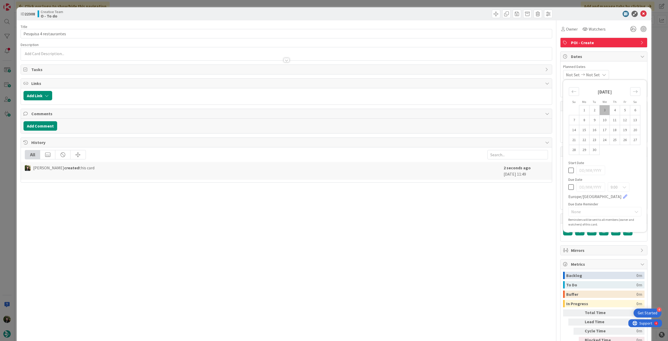
drag, startPoint x: 569, startPoint y: 187, endPoint x: 551, endPoint y: 181, distance: 19.4
click at [569, 187] on icon at bounding box center [571, 187] width 5 height 6
type input "[DATE]"
click at [260, 56] on div at bounding box center [286, 57] width 531 height 5
type textarea "x"
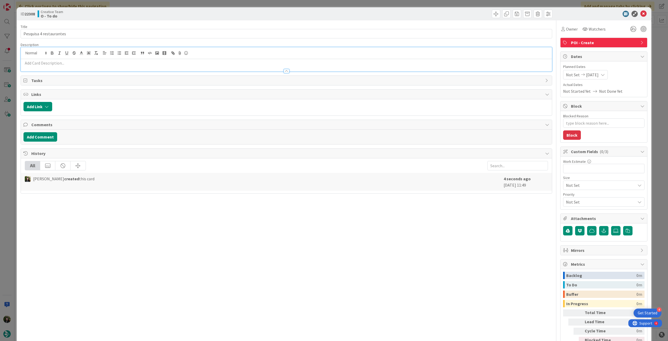
click at [255, 62] on p at bounding box center [286, 63] width 526 height 6
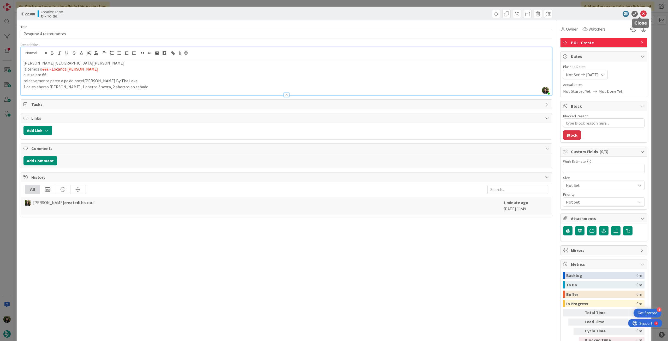
click at [641, 12] on icon at bounding box center [644, 14] width 6 height 6
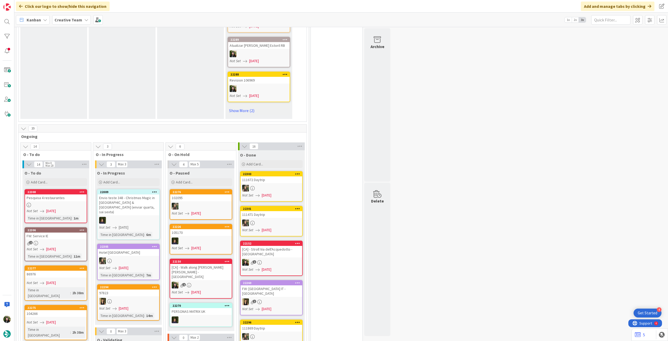
click at [139, 298] on div at bounding box center [129, 301] width 62 height 7
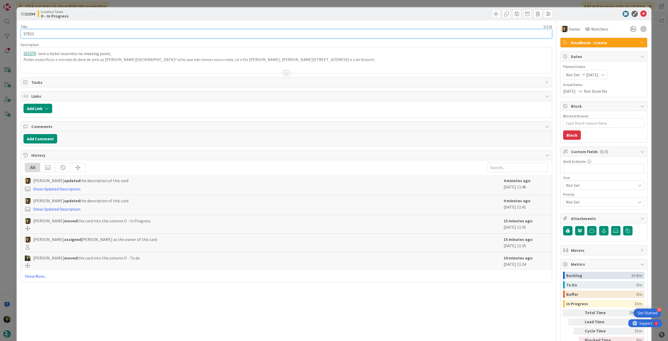
drag, startPoint x: 38, startPoint y: 35, endPoint x: 20, endPoint y: 35, distance: 18.0
click at [20, 35] on div "ID 22294 Creative Team O - In Progress Title 5 / 128 97823 Description 261270 -…" at bounding box center [334, 184] width 635 height 355
click at [638, 9] on div "ID 22294 Creative Team O - In Progress" at bounding box center [334, 13] width 635 height 13
click at [641, 13] on icon at bounding box center [644, 14] width 6 height 6
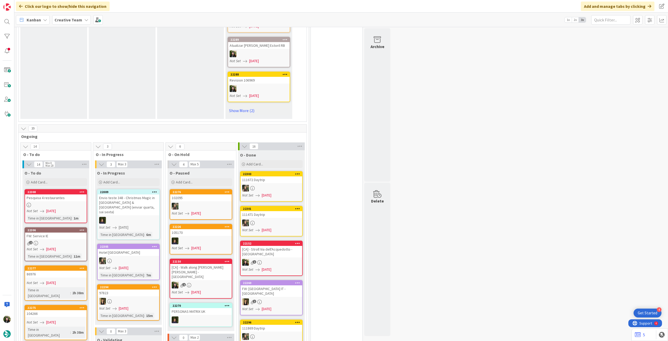
click at [30, 203] on icon at bounding box center [29, 205] width 4 height 4
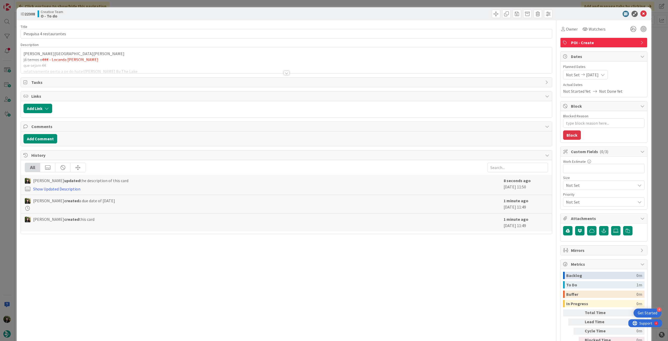
type textarea "x"
click at [105, 34] on input "Pesquisa 4 restaurantes" at bounding box center [287, 33] width 532 height 9
paste input "97823"
type input "Pesquisa 4 restaurantes - 97823"
type textarea "x"
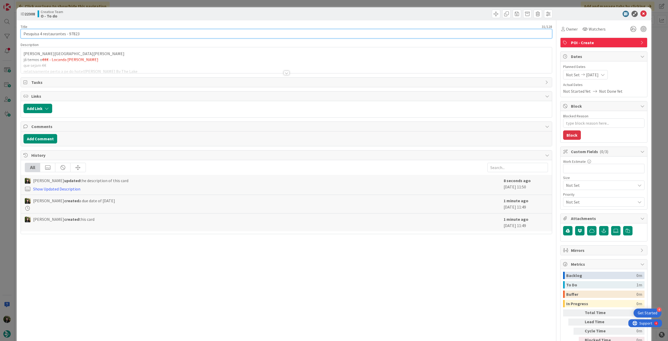
type input "Pesquisa 4 restaurantes - 97823"
drag, startPoint x: 84, startPoint y: 32, endPoint x: 16, endPoint y: 37, distance: 67.6
click at [16, 37] on div "ID 22308 Creative Team O - To do Title 31 / 128 Pesquisa 4 restaurantes - 97823…" at bounding box center [334, 170] width 668 height 341
click at [641, 16] on icon at bounding box center [644, 14] width 6 height 6
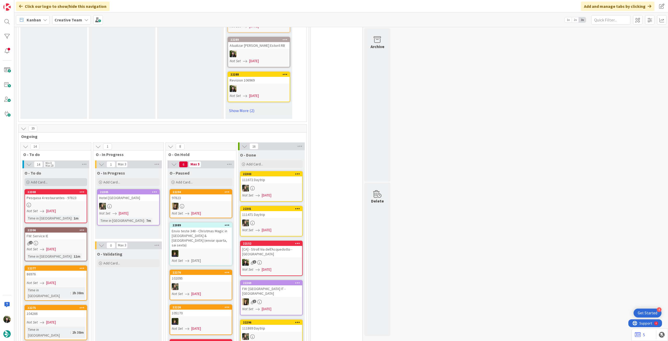
drag, startPoint x: 55, startPoint y: 138, endPoint x: 55, endPoint y: 141, distance: 2.7
click at [55, 178] on div "Add Card..." at bounding box center [56, 182] width 63 height 8
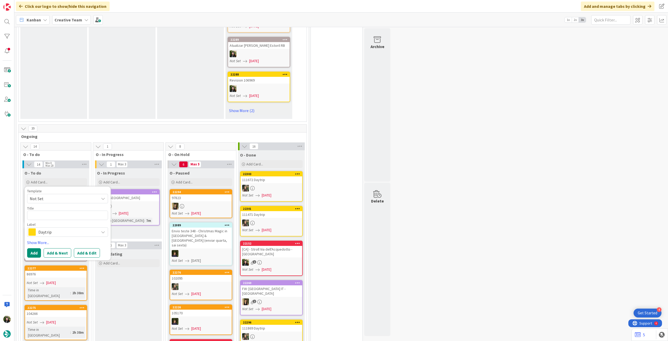
click at [60, 228] on span "Daytrip" at bounding box center [67, 231] width 58 height 7
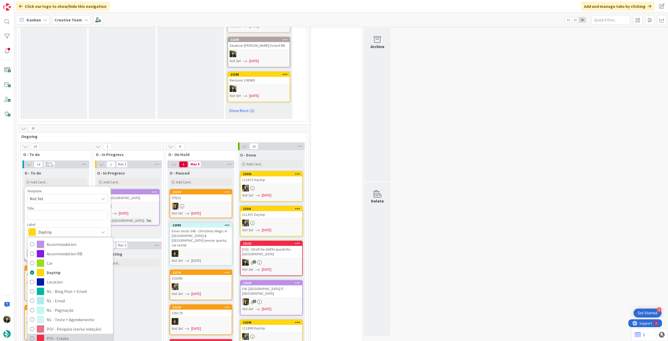
drag, startPoint x: 54, startPoint y: 293, endPoint x: 54, endPoint y: 252, distance: 41.3
click at [54, 334] on span "POI - Create" at bounding box center [79, 338] width 64 height 8
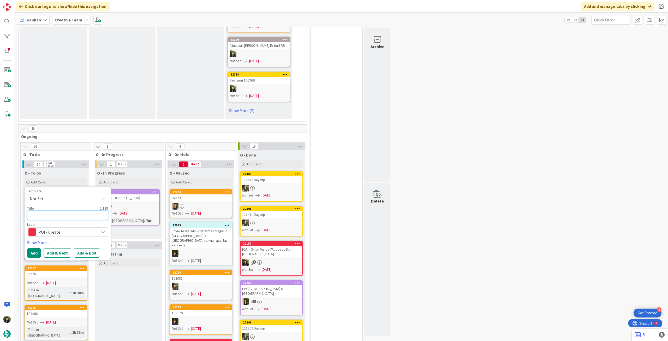
click at [57, 210] on textarea at bounding box center [67, 214] width 81 height 9
paste textarea "Pesquisa 4 restaurantes - 97823"
type textarea "x"
type textarea "Pesquisa 4 restaurantes - 97823"
drag, startPoint x: 50, startPoint y: 173, endPoint x: 70, endPoint y: 171, distance: 20.4
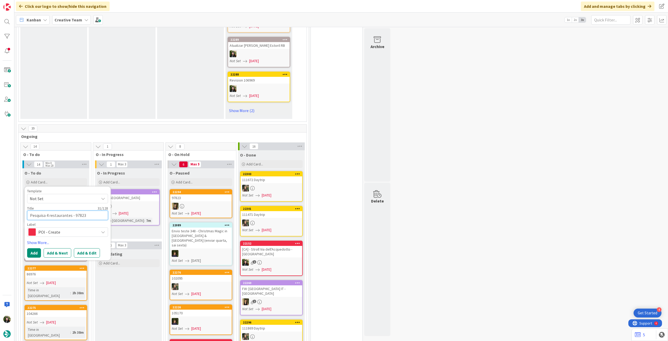
click at [70, 210] on textarea "Pesquisa 4 restaurantes - 97823" at bounding box center [67, 214] width 81 height 9
type textarea "x"
type textarea "Pesquisa 4 - 97823"
type textarea "x"
type textarea "Pesquisa 4 - 97823"
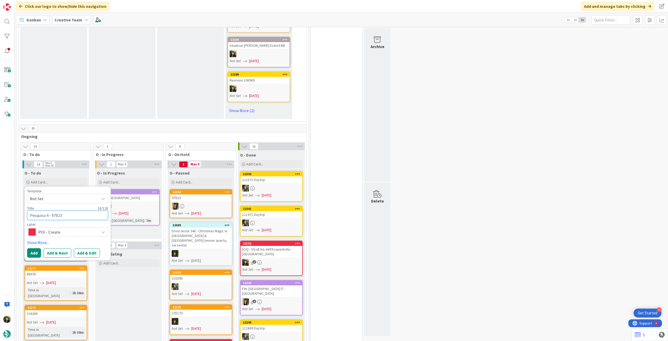
type textarea "x"
type textarea "Pesquisa 4S - 97823"
type textarea "x"
type textarea "Pesquisa 4SD - 97823"
click at [48, 210] on textarea "Pesquisa 4SD - 97823" at bounding box center [67, 214] width 81 height 9
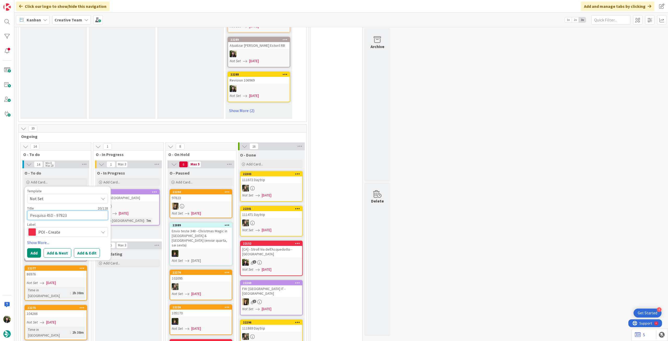
type textarea "x"
type textarea "Pesquisa 4 SD - 97823"
click at [34, 248] on button "Add" at bounding box center [34, 252] width 14 height 9
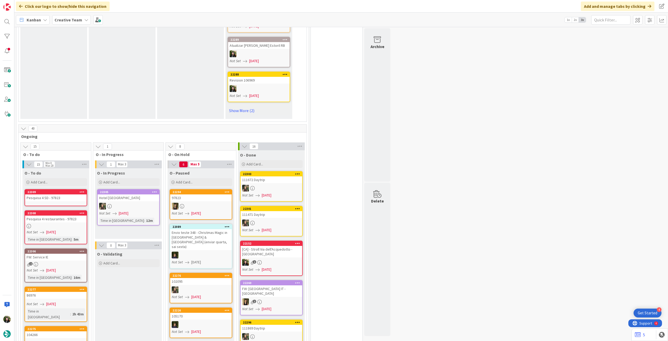
click at [68, 194] on div "Pesquisa 4 SD - 97823" at bounding box center [56, 197] width 62 height 7
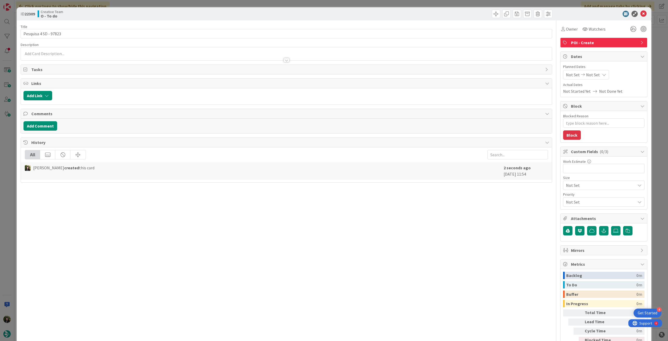
type textarea "x"
click at [95, 53] on p at bounding box center [286, 54] width 526 height 6
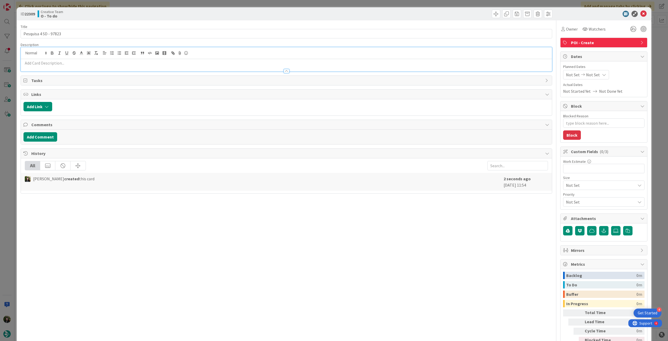
click at [92, 59] on div at bounding box center [286, 65] width 531 height 12
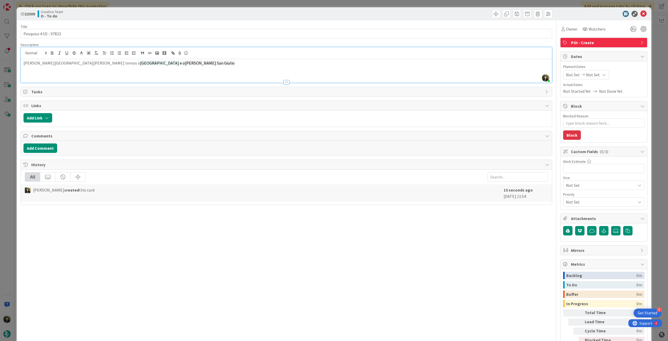
click at [596, 71] on div "Not Set Not Set" at bounding box center [586, 74] width 46 height 9
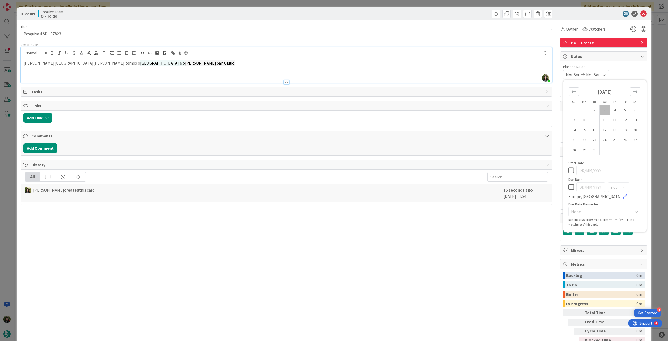
type textarea "x"
click at [569, 185] on icon at bounding box center [571, 187] width 5 height 6
type input "[DATE]"
click at [641, 13] on icon at bounding box center [644, 14] width 6 height 6
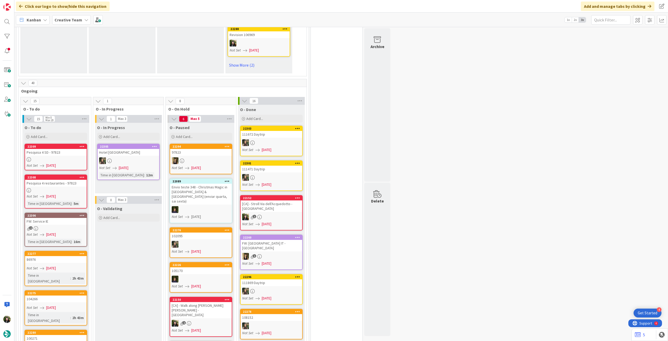
scroll to position [454, 0]
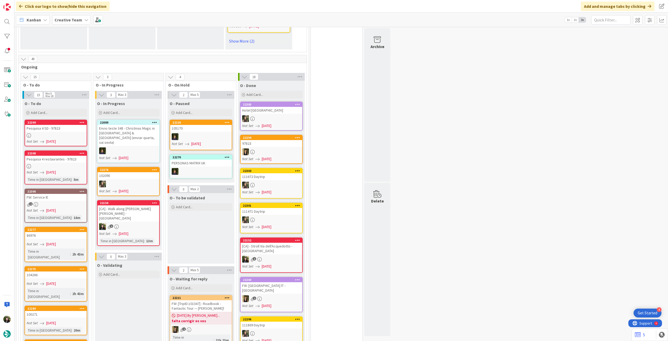
drag, startPoint x: 68, startPoint y: 15, endPoint x: 71, endPoint y: 27, distance: 13.0
click at [69, 16] on div "Creative Team" at bounding box center [71, 19] width 39 height 9
click at [68, 76] on h4 "Creative Team - Análise" at bounding box center [93, 74] width 71 height 5
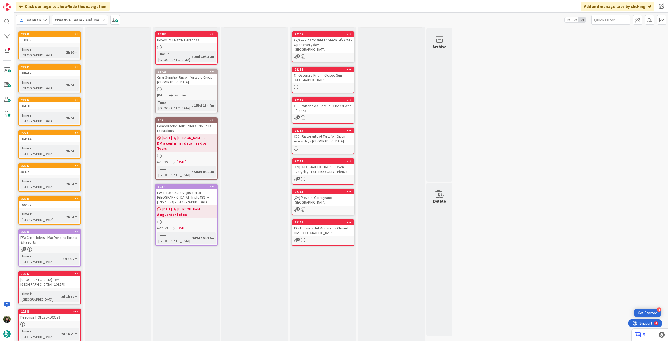
drag, startPoint x: 37, startPoint y: 328, endPoint x: 39, endPoint y: 323, distance: 6.1
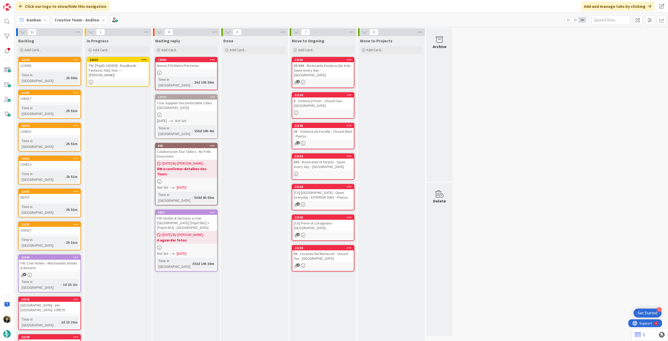
click at [133, 72] on div "FW: [TripID:105059] - Roadbook - Fantastic Italy Tour — [PERSON_NAME]!" at bounding box center [118, 70] width 62 height 16
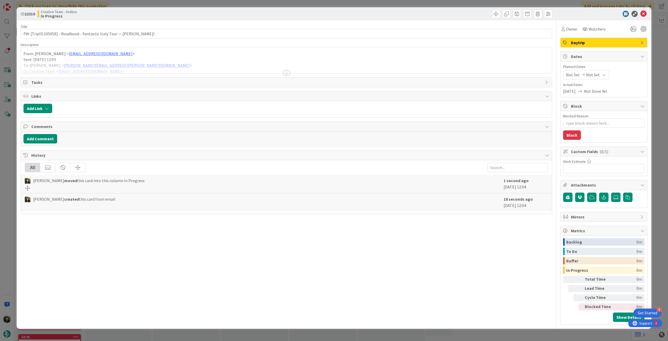
type textarea "x"
drag, startPoint x: 592, startPoint y: 73, endPoint x: 592, endPoint y: 77, distance: 3.7
click at [592, 74] on span "Not Set" at bounding box center [593, 75] width 14 height 6
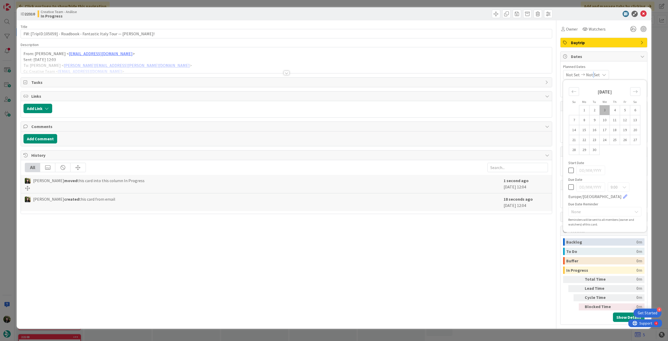
click at [570, 187] on icon at bounding box center [571, 187] width 5 height 6
type input "[DATE]"
click at [645, 15] on icon at bounding box center [644, 14] width 6 height 6
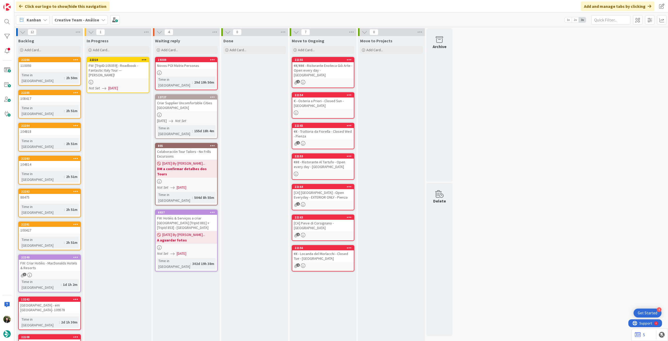
click at [144, 60] on icon at bounding box center [144, 60] width 5 height 4
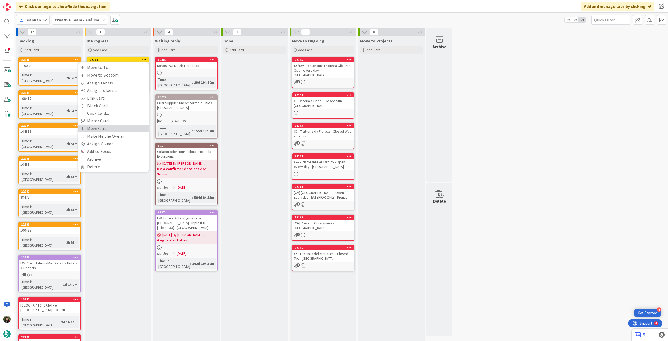
click at [103, 129] on link "Move Card..." at bounding box center [113, 129] width 70 height 8
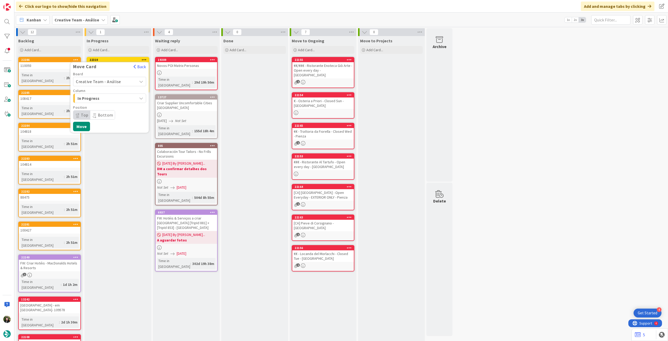
drag, startPoint x: 115, startPoint y: 81, endPoint x: 116, endPoint y: 85, distance: 3.7
click at [116, 81] on span "Creative Team - Análise" at bounding box center [98, 81] width 45 height 5
click at [116, 106] on span "Creative Team" at bounding box center [113, 106] width 61 height 8
click at [112, 112] on span "Daytrip" at bounding box center [109, 114] width 50 height 7
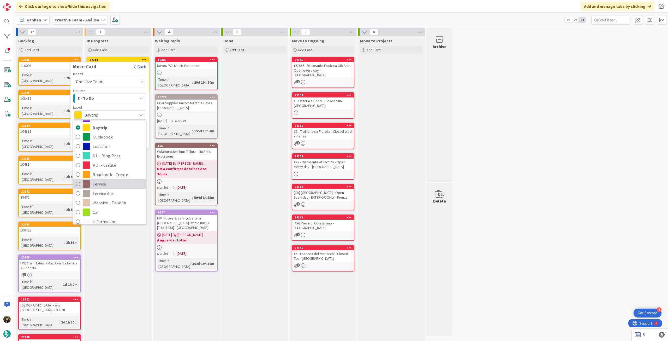
scroll to position [70, 0]
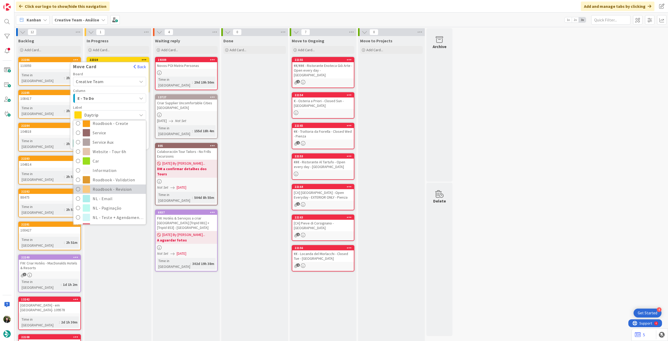
click at [114, 187] on span "Roadbook - Revision" at bounding box center [118, 189] width 51 height 8
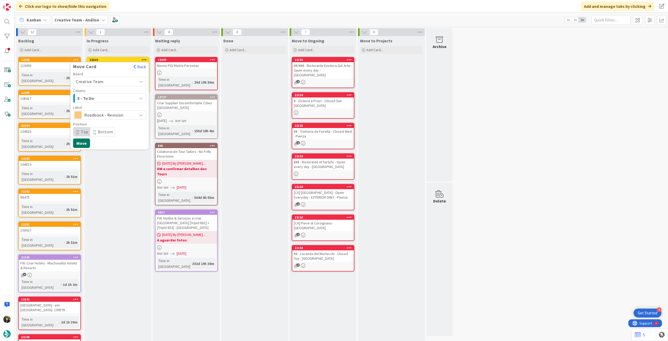
drag, startPoint x: 88, startPoint y: 144, endPoint x: 84, endPoint y: 146, distance: 4.9
click at [88, 144] on button "Move" at bounding box center [81, 142] width 17 height 9
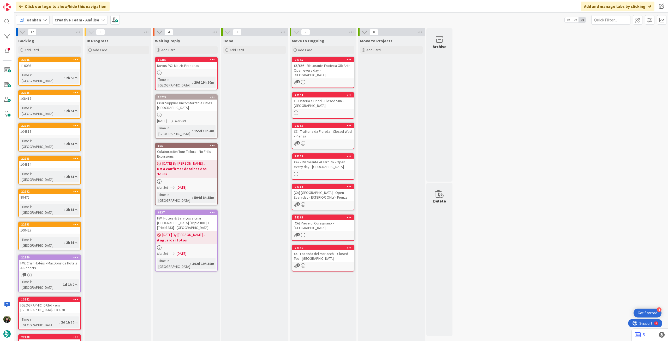
drag, startPoint x: 89, startPoint y: 20, endPoint x: 88, endPoint y: 25, distance: 5.3
click at [89, 20] on b "Creative Team - Análise" at bounding box center [77, 19] width 45 height 5
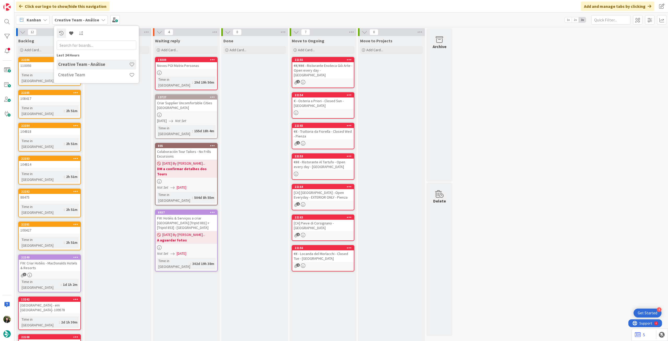
click at [79, 78] on div "Creative Team" at bounding box center [97, 75] width 80 height 10
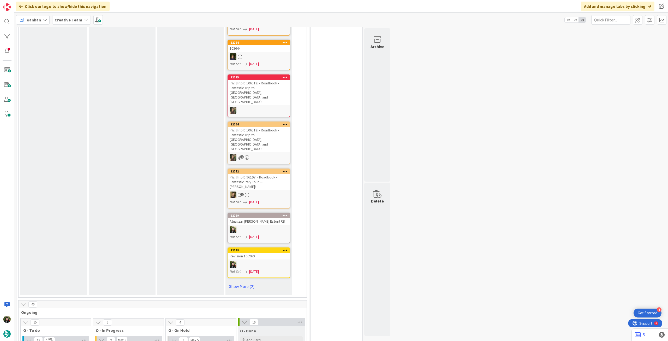
scroll to position [383, 0]
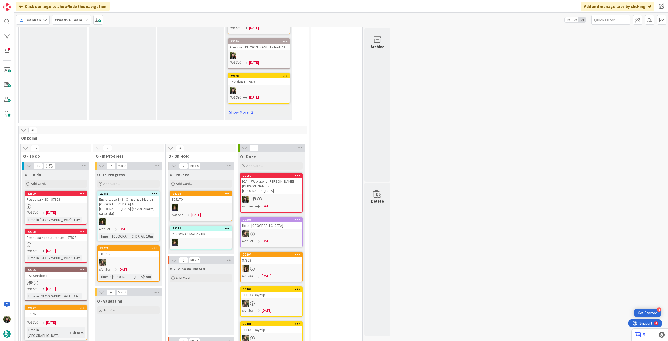
click at [67, 16] on div "Creative Team" at bounding box center [71, 19] width 39 height 9
click at [75, 73] on h4 "Creative Team - Análise" at bounding box center [93, 74] width 71 height 5
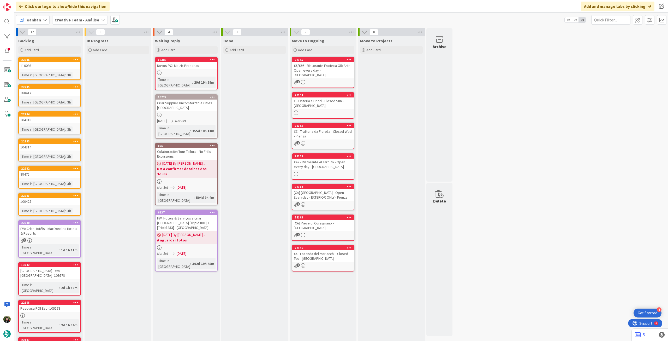
click at [63, 18] on b "Creative Team - Análise" at bounding box center [77, 19] width 45 height 5
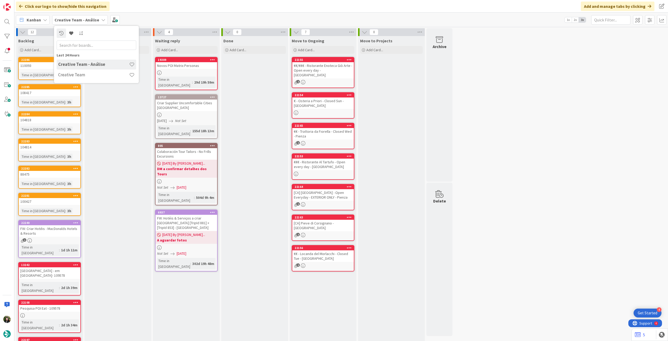
click at [70, 76] on h4 "Creative Team" at bounding box center [93, 74] width 71 height 5
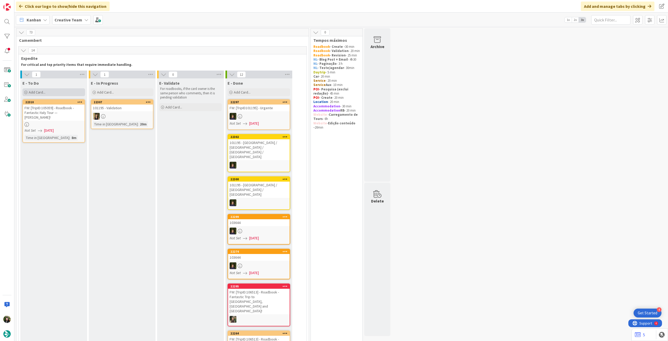
drag, startPoint x: 50, startPoint y: 89, endPoint x: 51, endPoint y: 93, distance: 4.3
click at [50, 89] on div "Add Card..." at bounding box center [53, 92] width 63 height 8
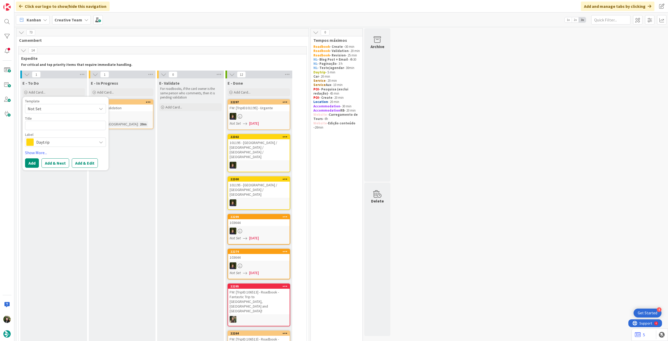
click at [54, 141] on span "Daytrip" at bounding box center [65, 141] width 58 height 7
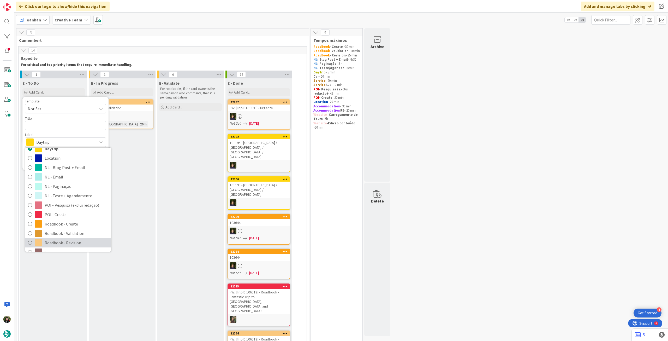
scroll to position [70, 0]
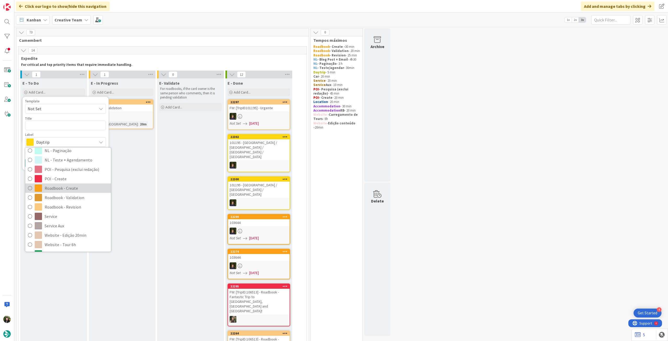
click at [73, 187] on span "Roadbook - Create" at bounding box center [77, 188] width 64 height 8
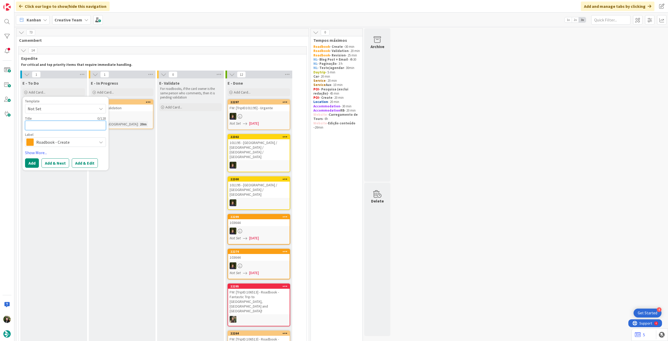
click at [69, 126] on textarea at bounding box center [65, 125] width 81 height 9
paste textarea "98883"
type textarea "x"
type textarea "98883"
click at [32, 160] on button "Add" at bounding box center [32, 162] width 14 height 9
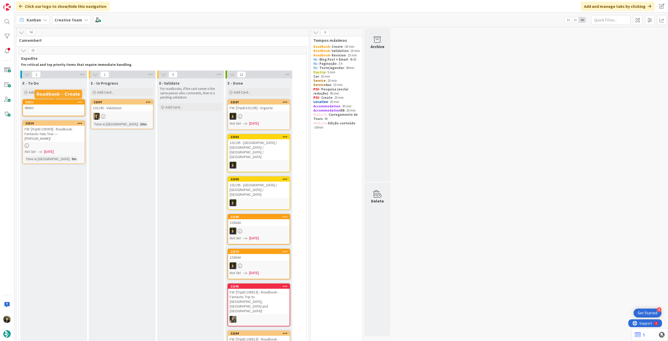
click at [54, 109] on div "98883" at bounding box center [54, 107] width 62 height 7
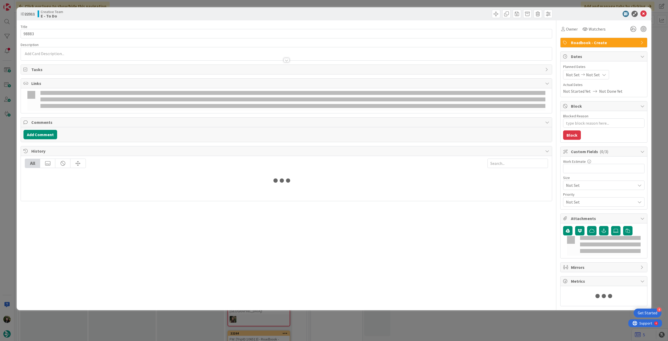
type textarea "x"
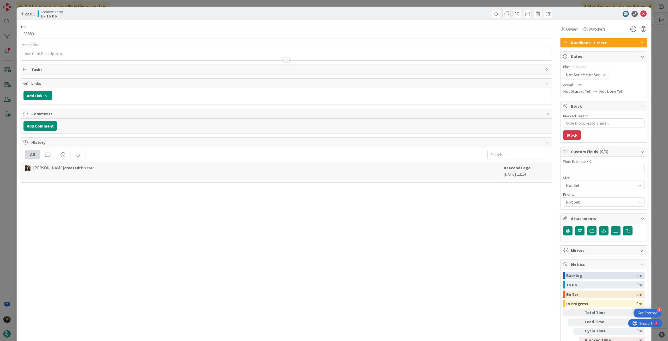
click at [590, 74] on span "Not Set" at bounding box center [593, 75] width 14 height 6
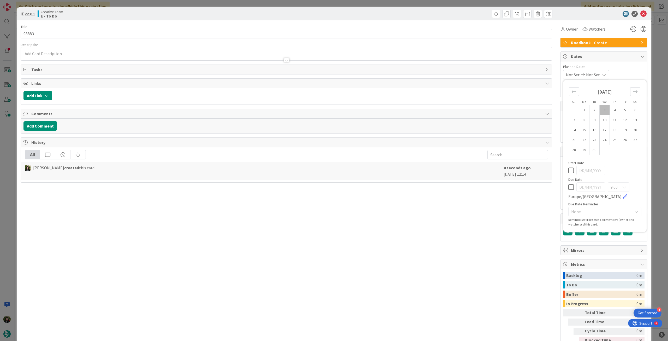
click at [569, 185] on icon at bounding box center [571, 187] width 5 height 6
type input "[DATE]"
type textarea "x"
click at [641, 14] on icon at bounding box center [644, 14] width 6 height 6
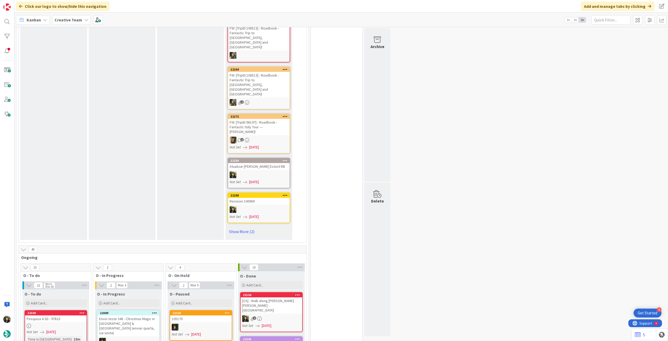
scroll to position [244, 0]
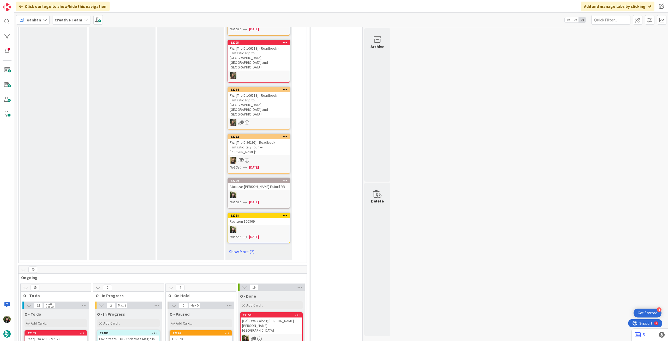
drag, startPoint x: 62, startPoint y: 19, endPoint x: 67, endPoint y: 28, distance: 9.8
click at [64, 20] on b "Creative Team" at bounding box center [69, 19] width 28 height 5
click at [74, 73] on h4 "Creative Team - Análise" at bounding box center [93, 74] width 71 height 5
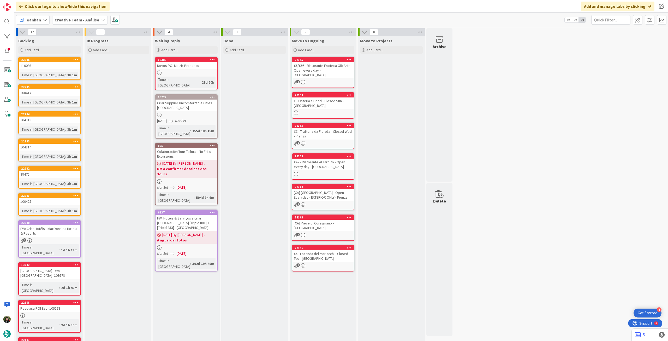
click at [73, 14] on div "Kanban Creative Team - Análise 1x 2x 3x" at bounding box center [341, 20] width 654 height 14
click at [75, 20] on b "Creative Team - Análise" at bounding box center [77, 19] width 45 height 5
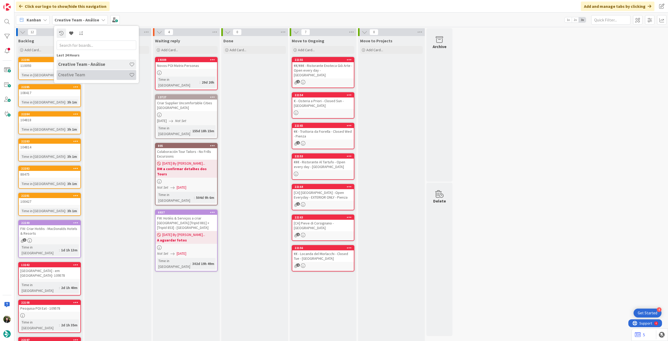
click at [80, 75] on h4 "Creative Team" at bounding box center [93, 74] width 71 height 5
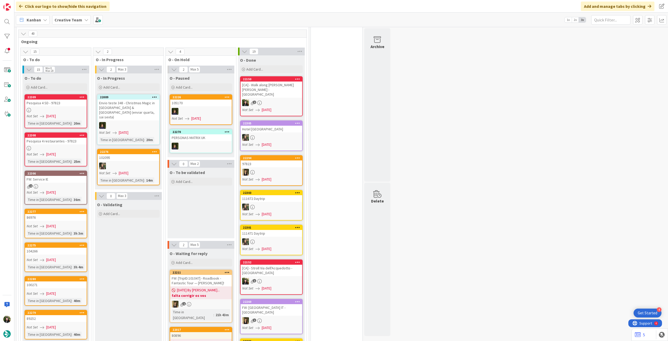
scroll to position [452, 0]
